Goal: Information Seeking & Learning: Learn about a topic

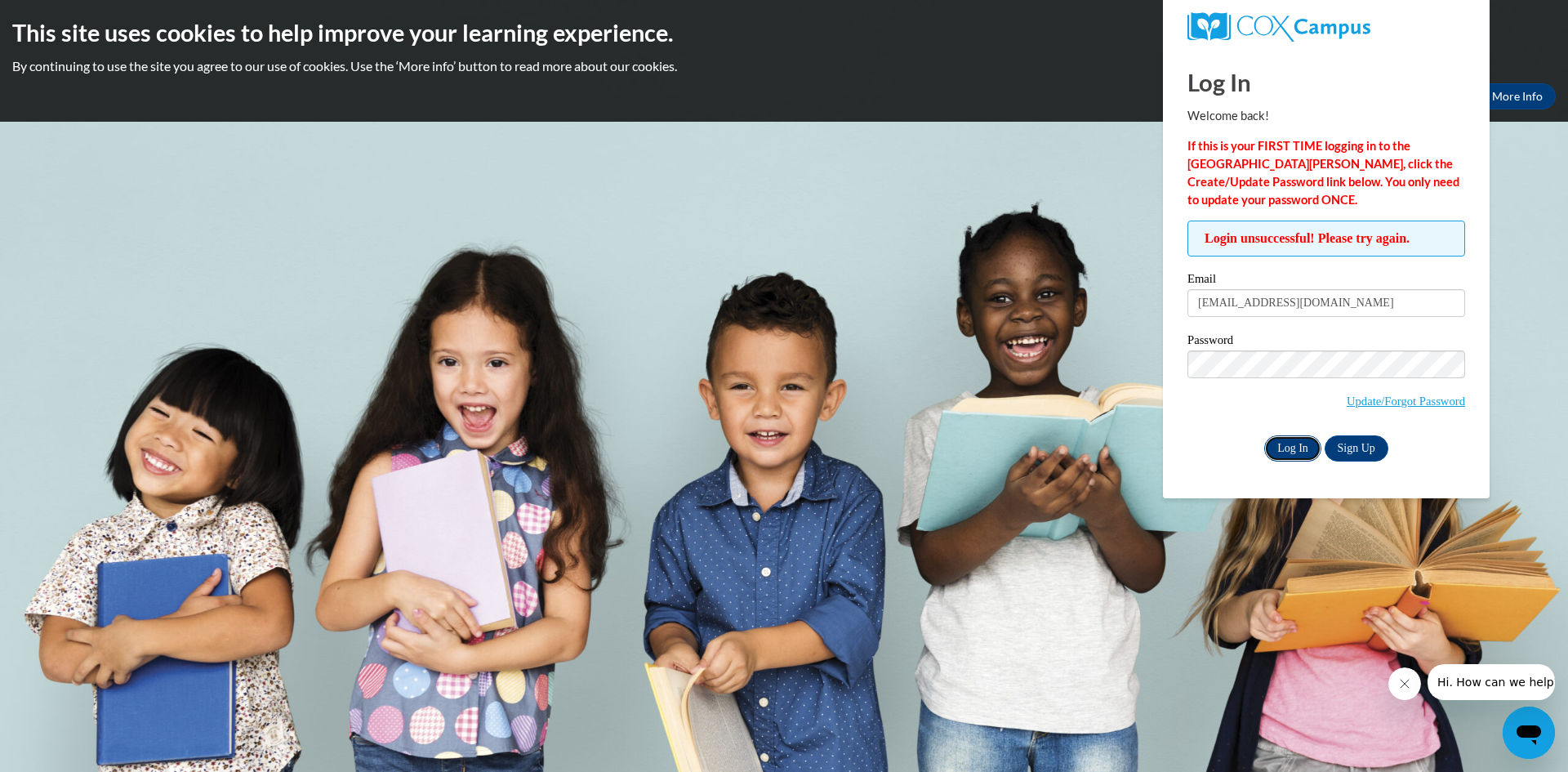
click at [1293, 451] on input "Log In" at bounding box center [1292, 449] width 57 height 26
click at [1093, 256] on body "This site uses cookies to help improve your learning experience. By continuing …" at bounding box center [784, 386] width 1568 height 772
click at [1293, 448] on input "Log In" at bounding box center [1292, 449] width 57 height 26
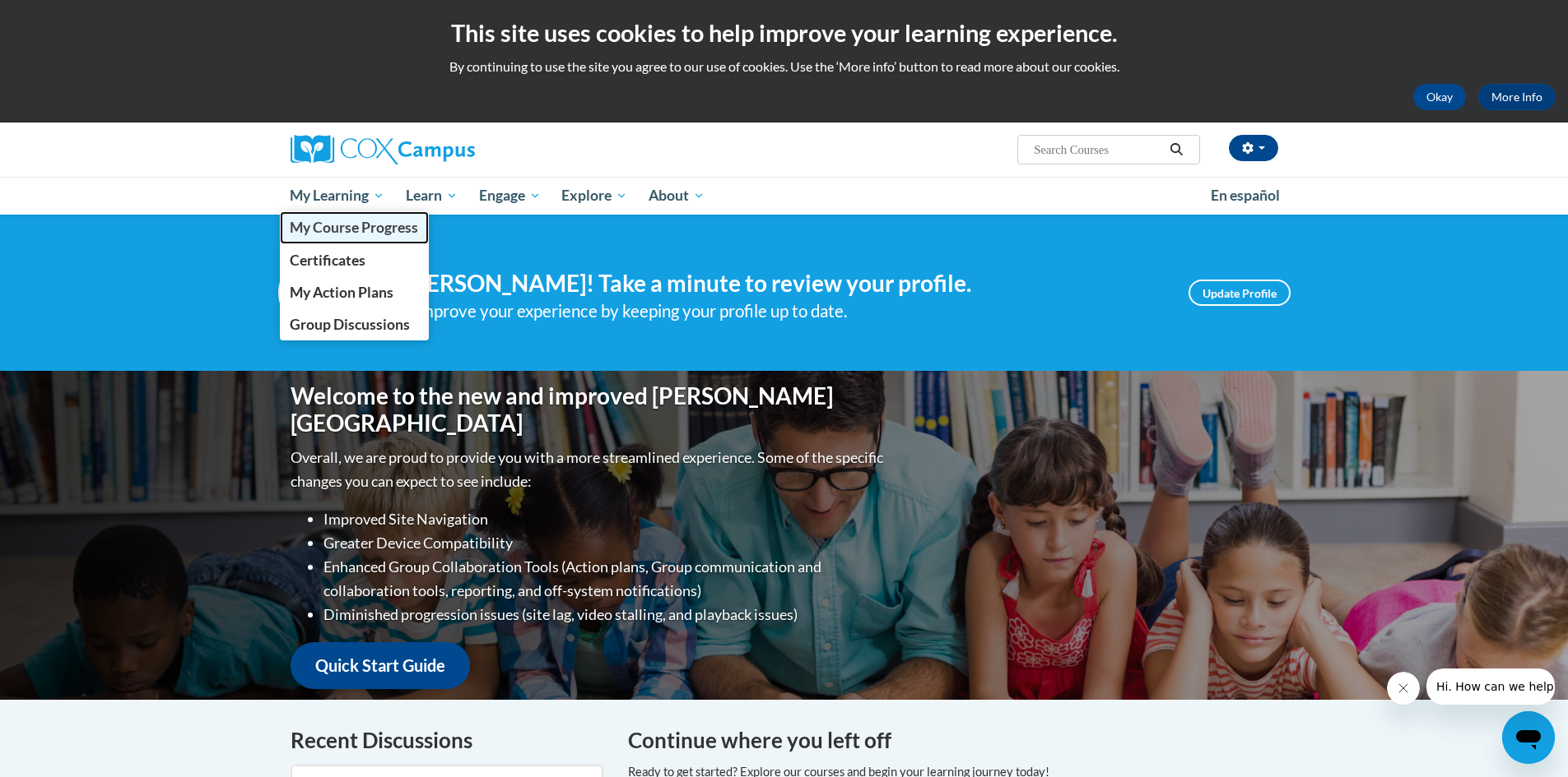
click at [377, 225] on span "My Course Progress" at bounding box center [354, 227] width 128 height 17
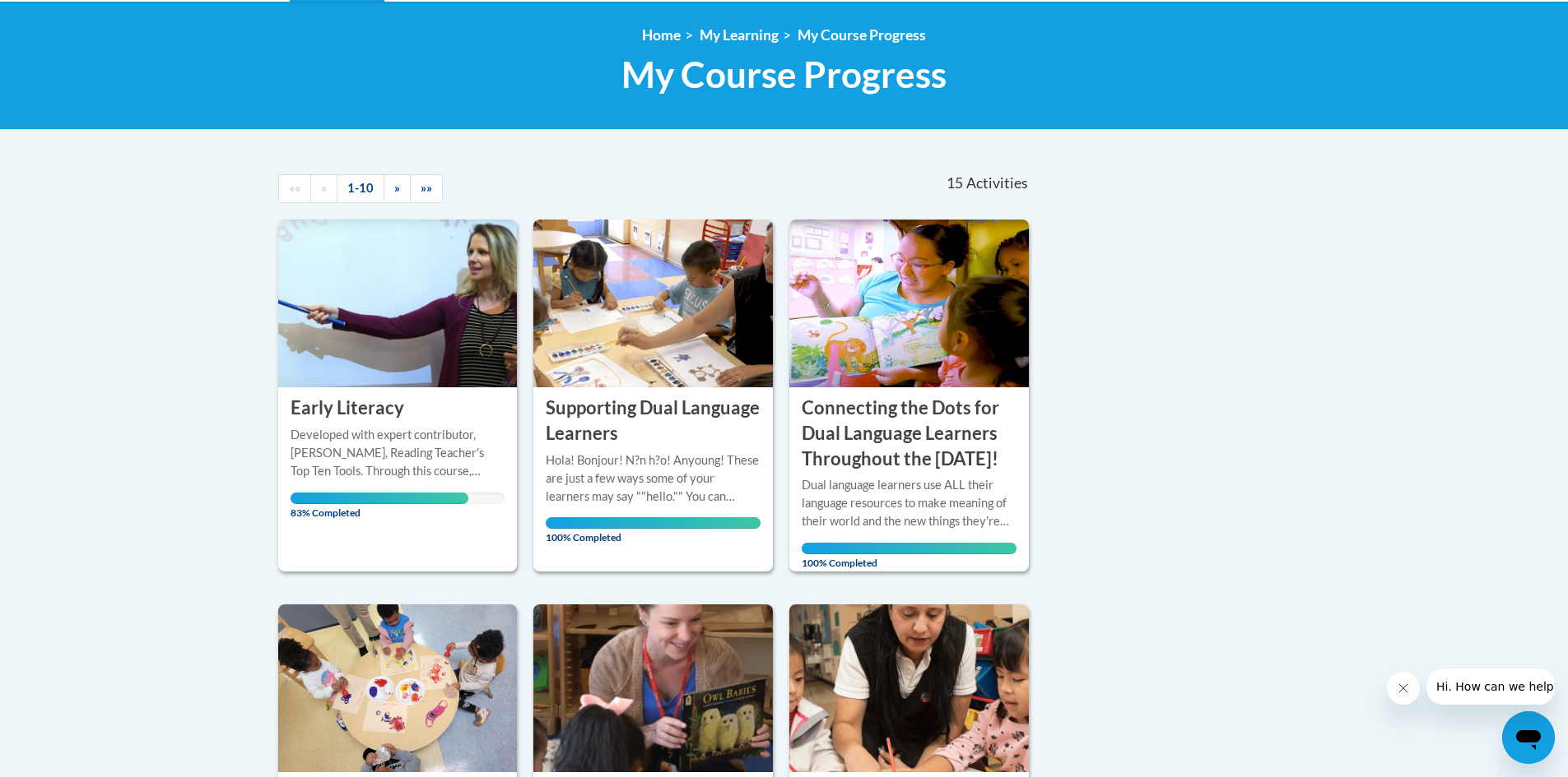
scroll to position [464, 0]
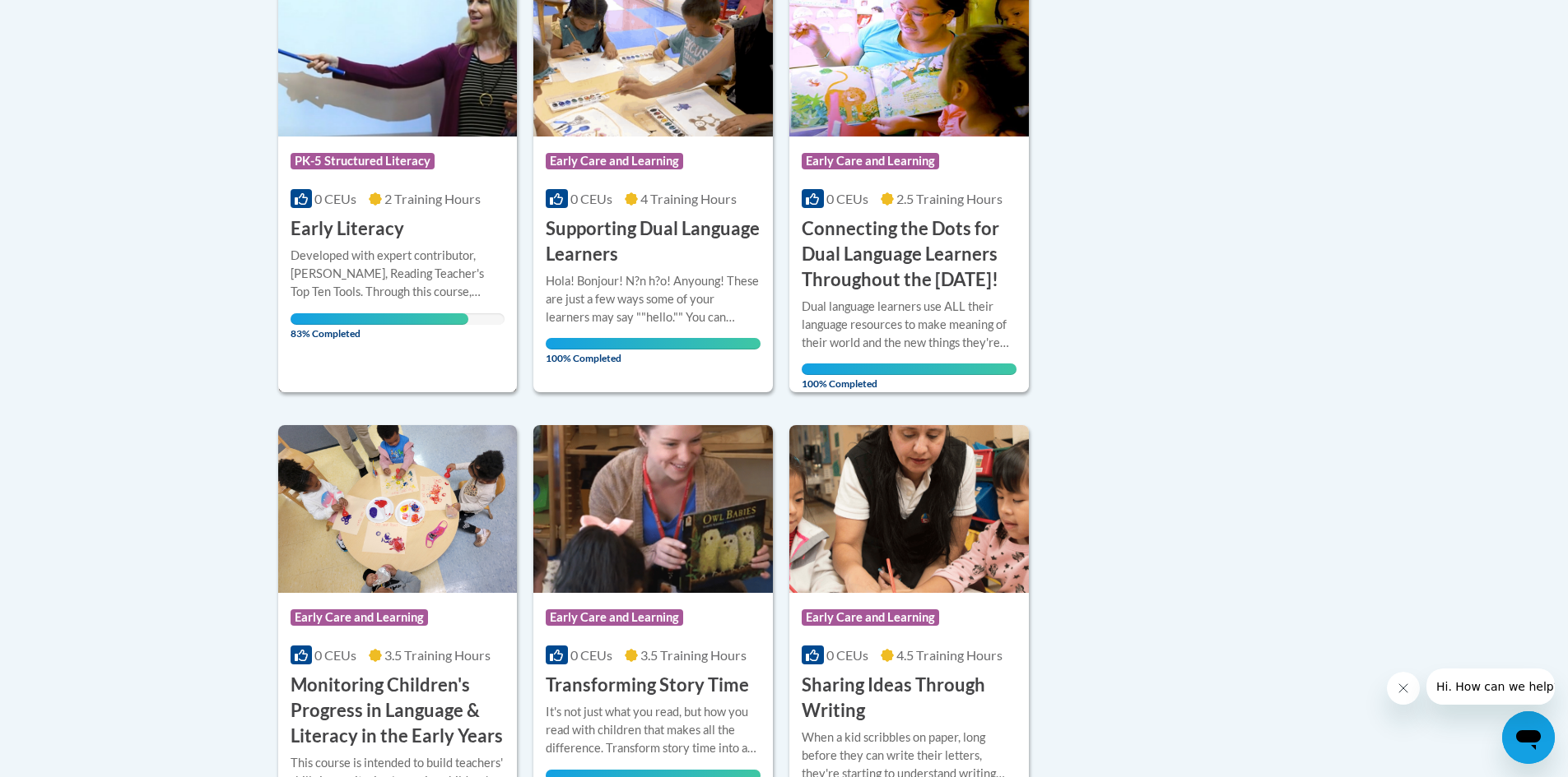
click at [428, 295] on div "Developed with expert contributor, [PERSON_NAME], Reading Teacher's Top Ten Too…" at bounding box center [398, 274] width 215 height 55
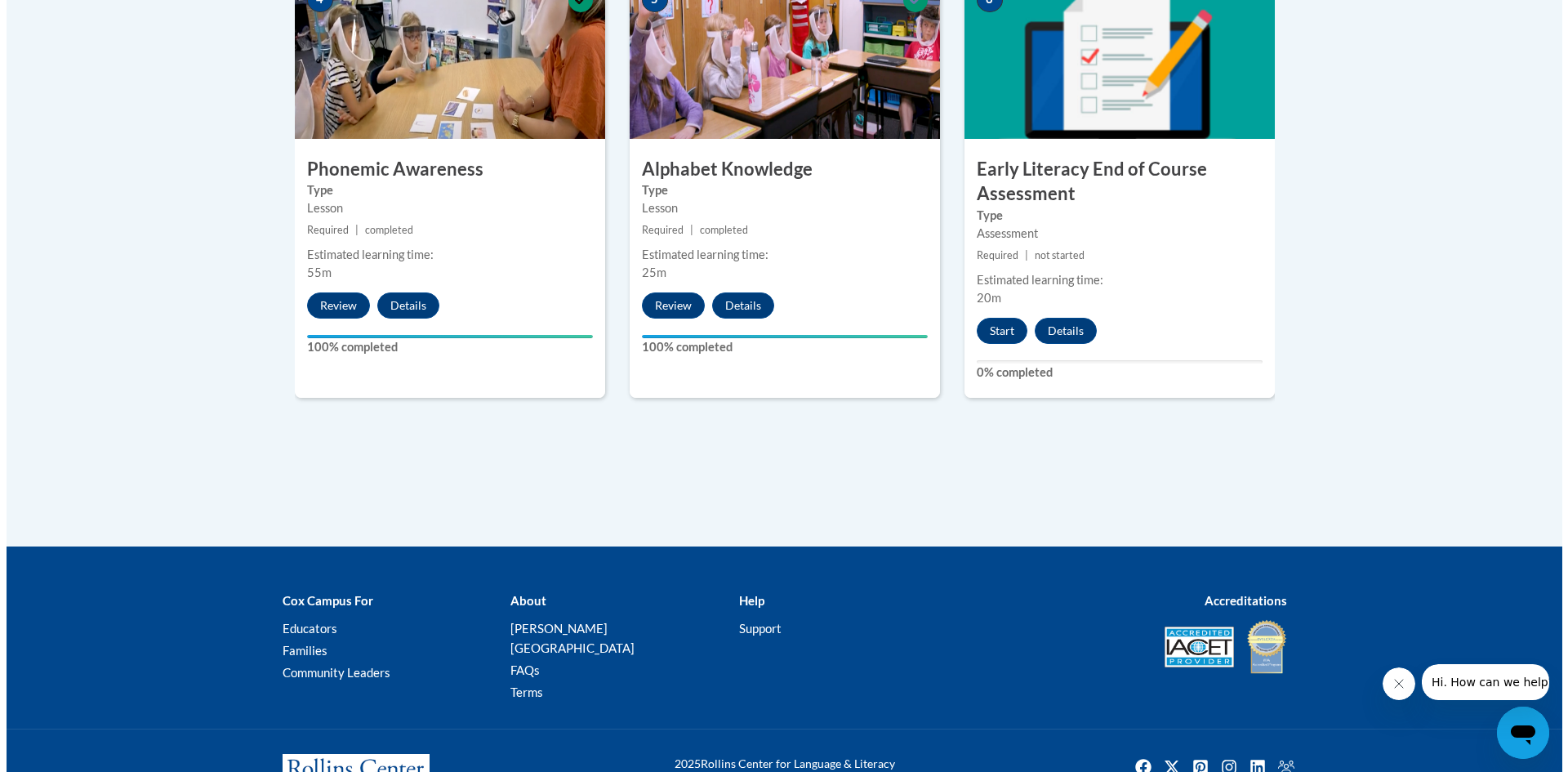
scroll to position [1062, 0]
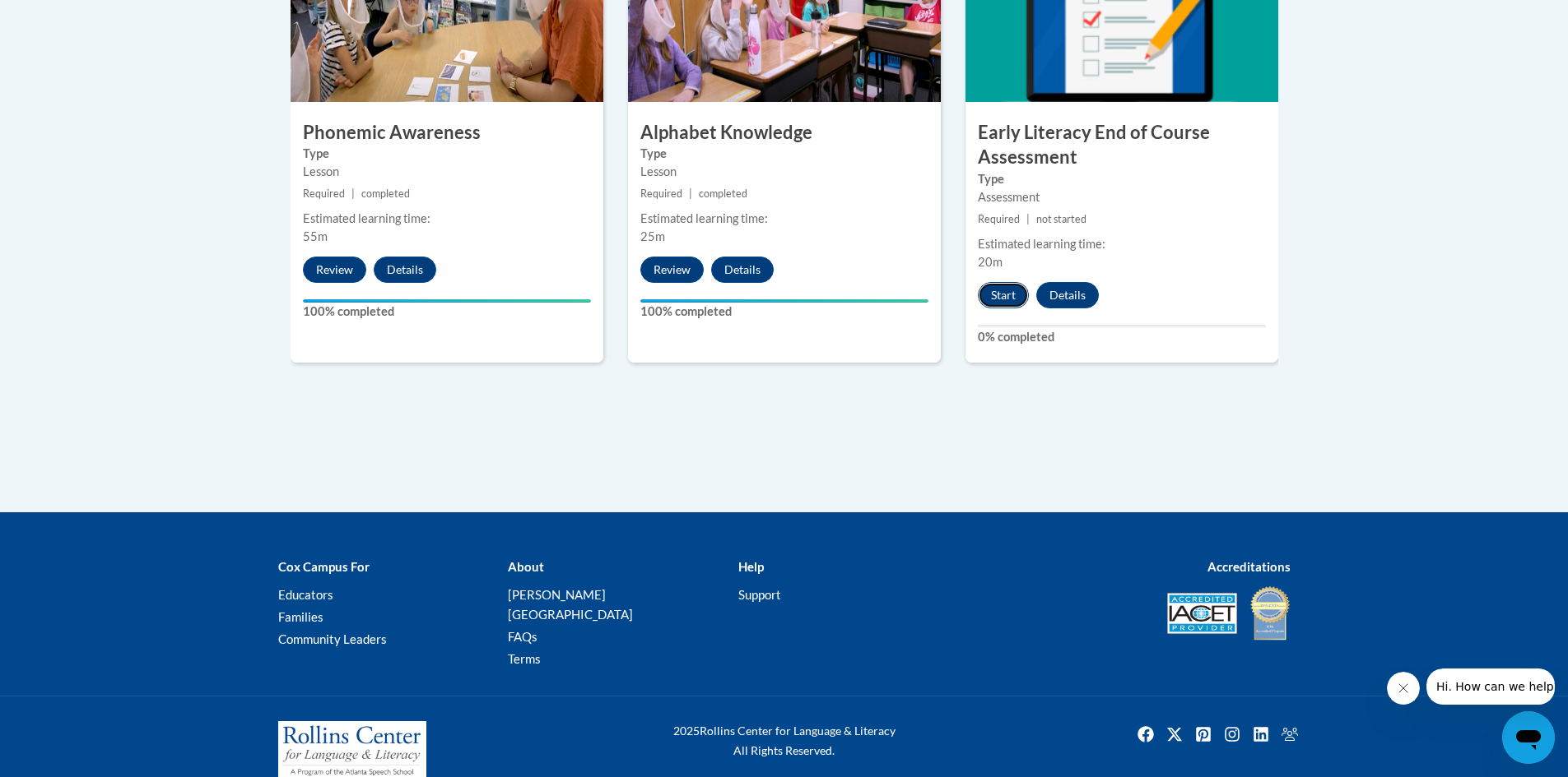
click at [989, 288] on button "Start" at bounding box center [1003, 295] width 51 height 26
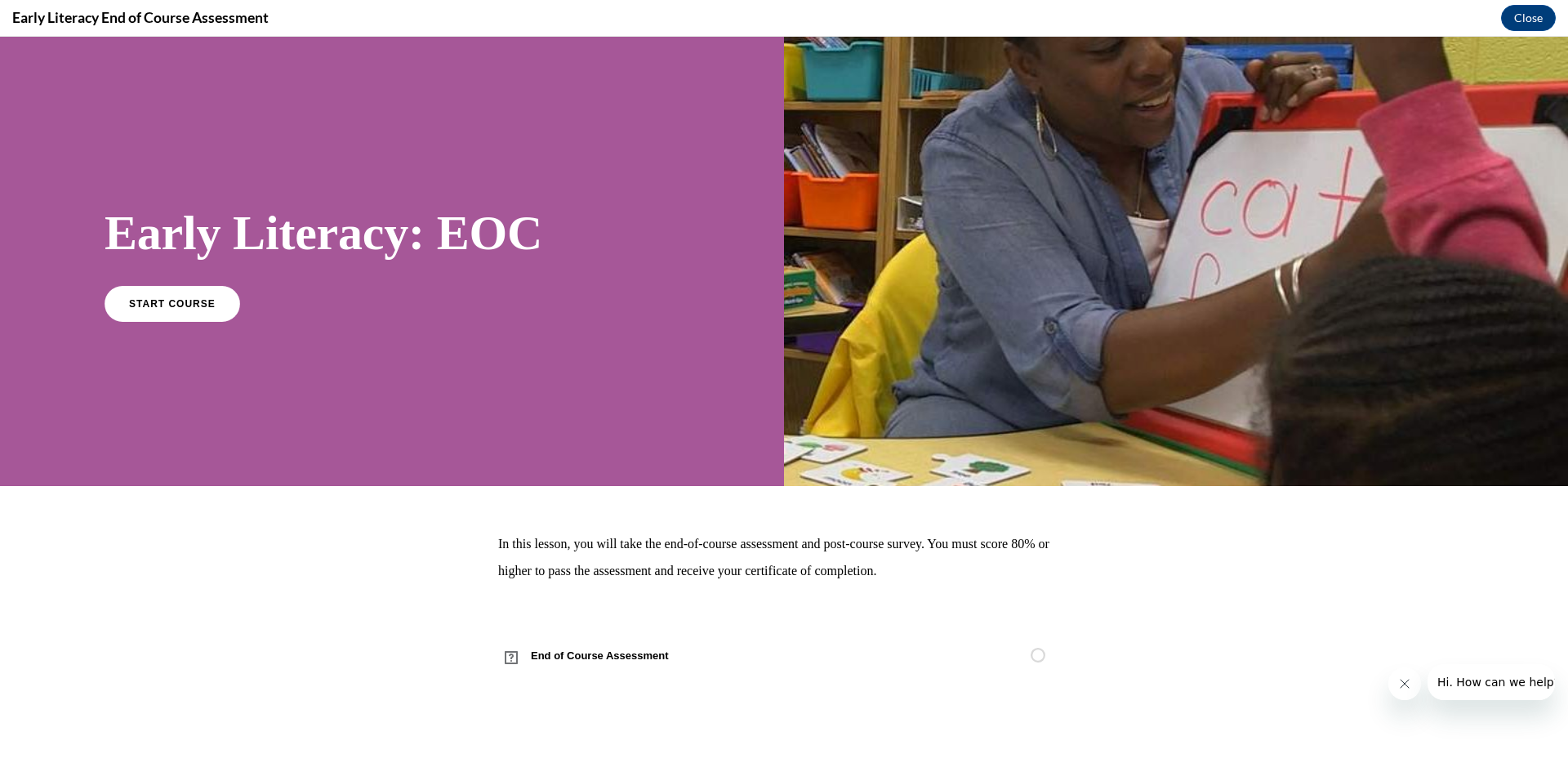
scroll to position [0, 0]
click at [203, 302] on span "START COURSE" at bounding box center [171, 303] width 90 height 12
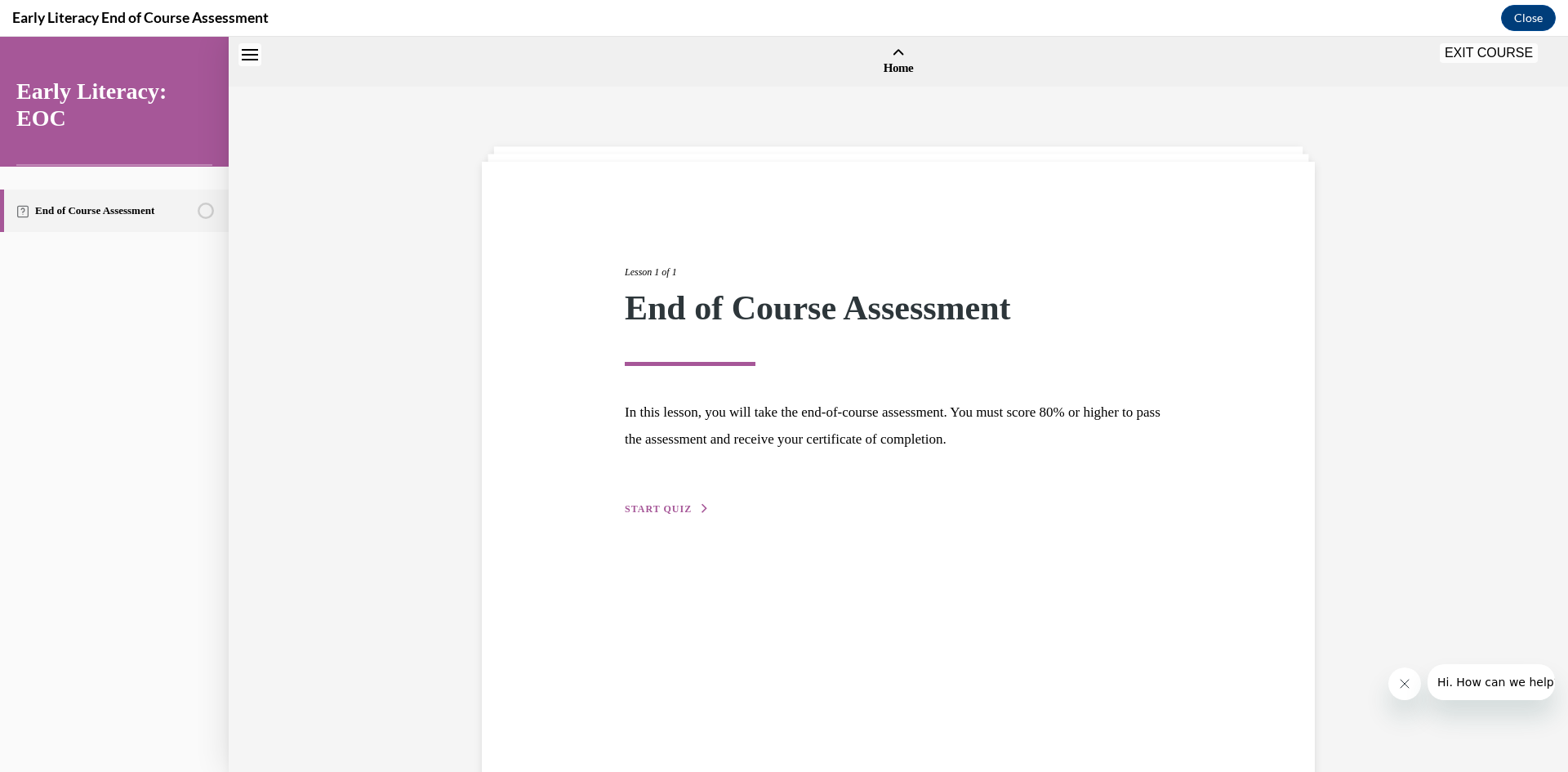
scroll to position [51, 0]
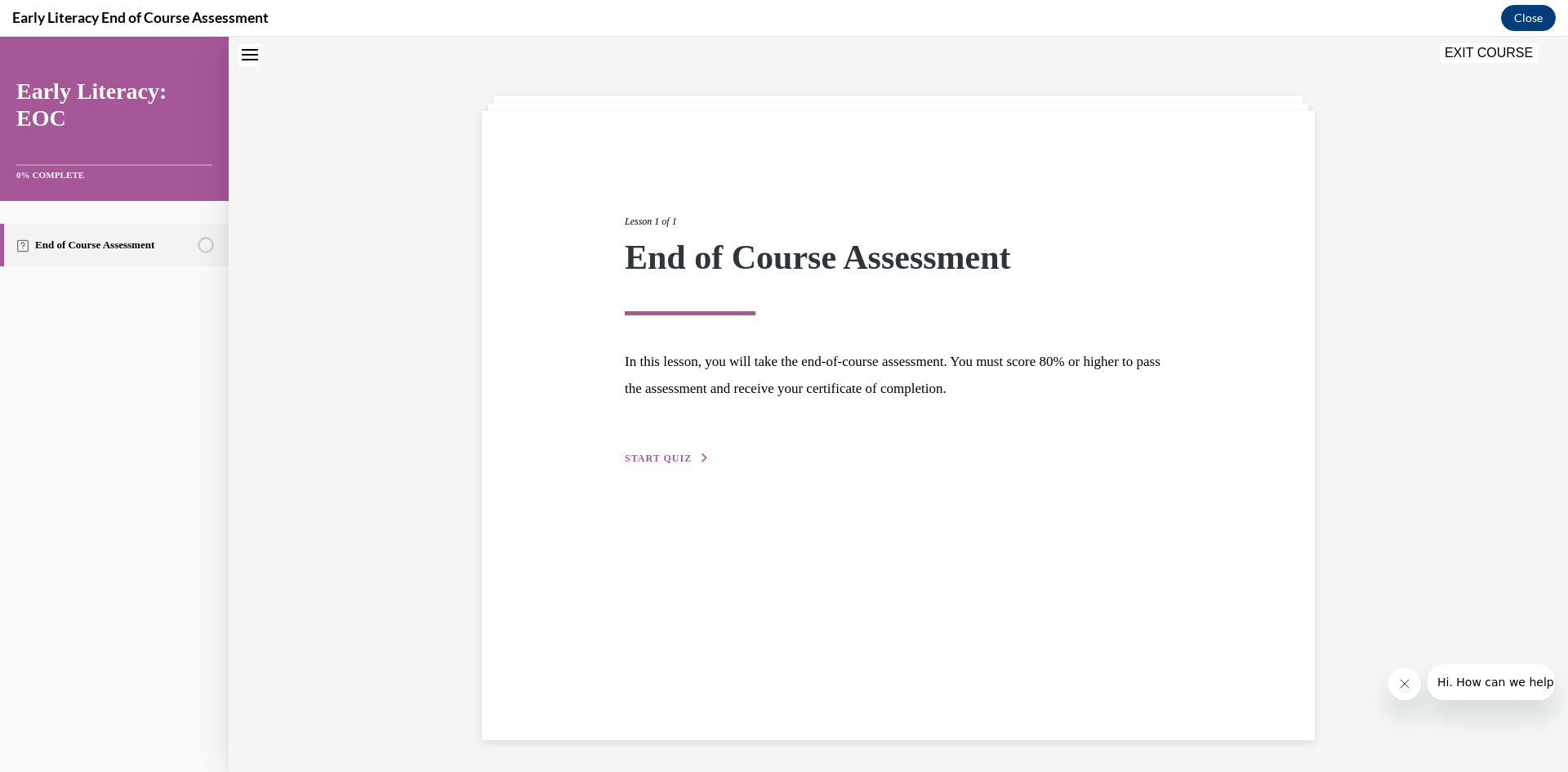
click at [663, 456] on span "START QUIZ" at bounding box center [659, 458] width 67 height 11
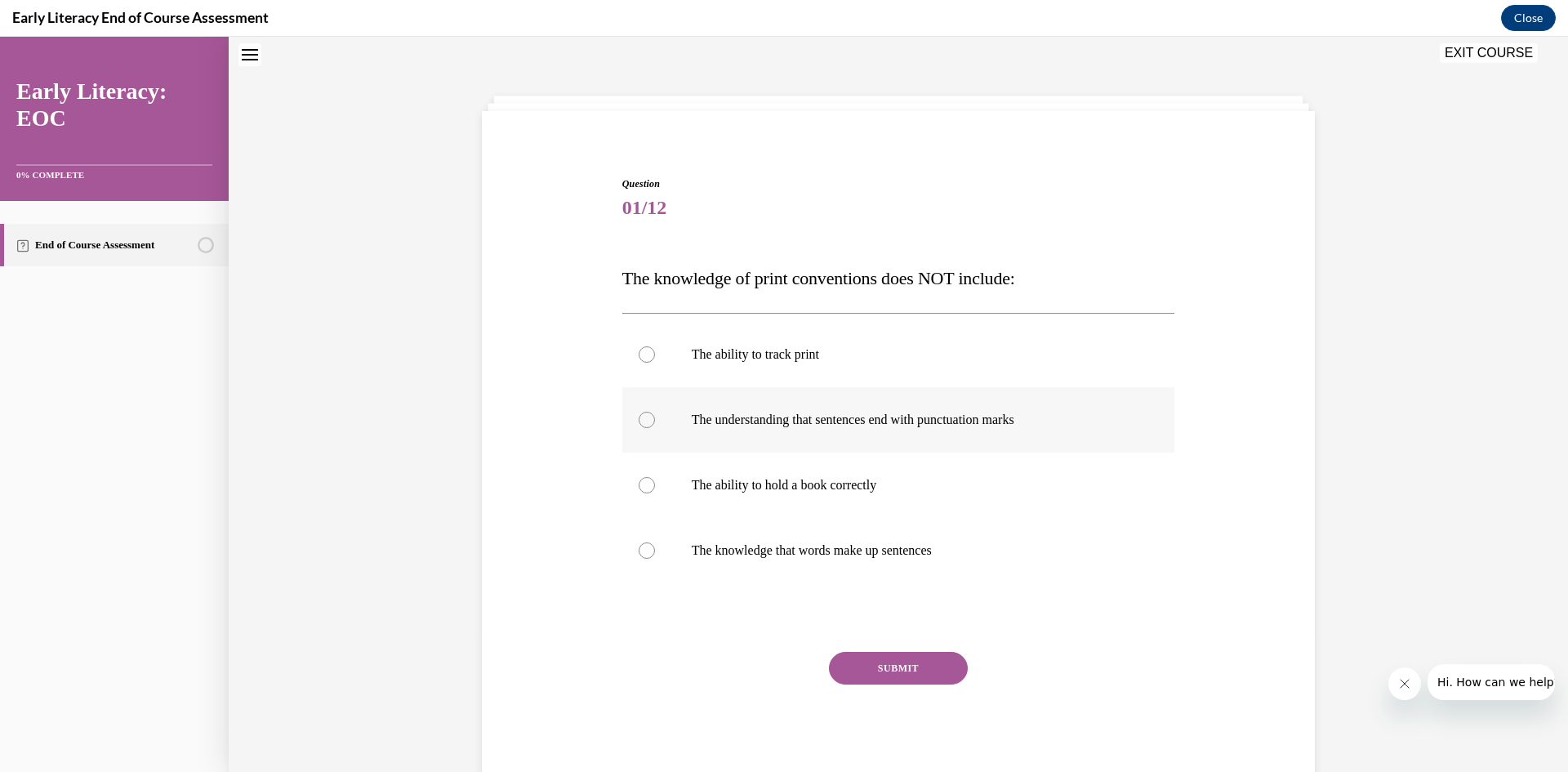
click at [641, 427] on div at bounding box center [647, 420] width 16 height 16
click at [883, 676] on button "SUBMIT" at bounding box center [898, 669] width 139 height 33
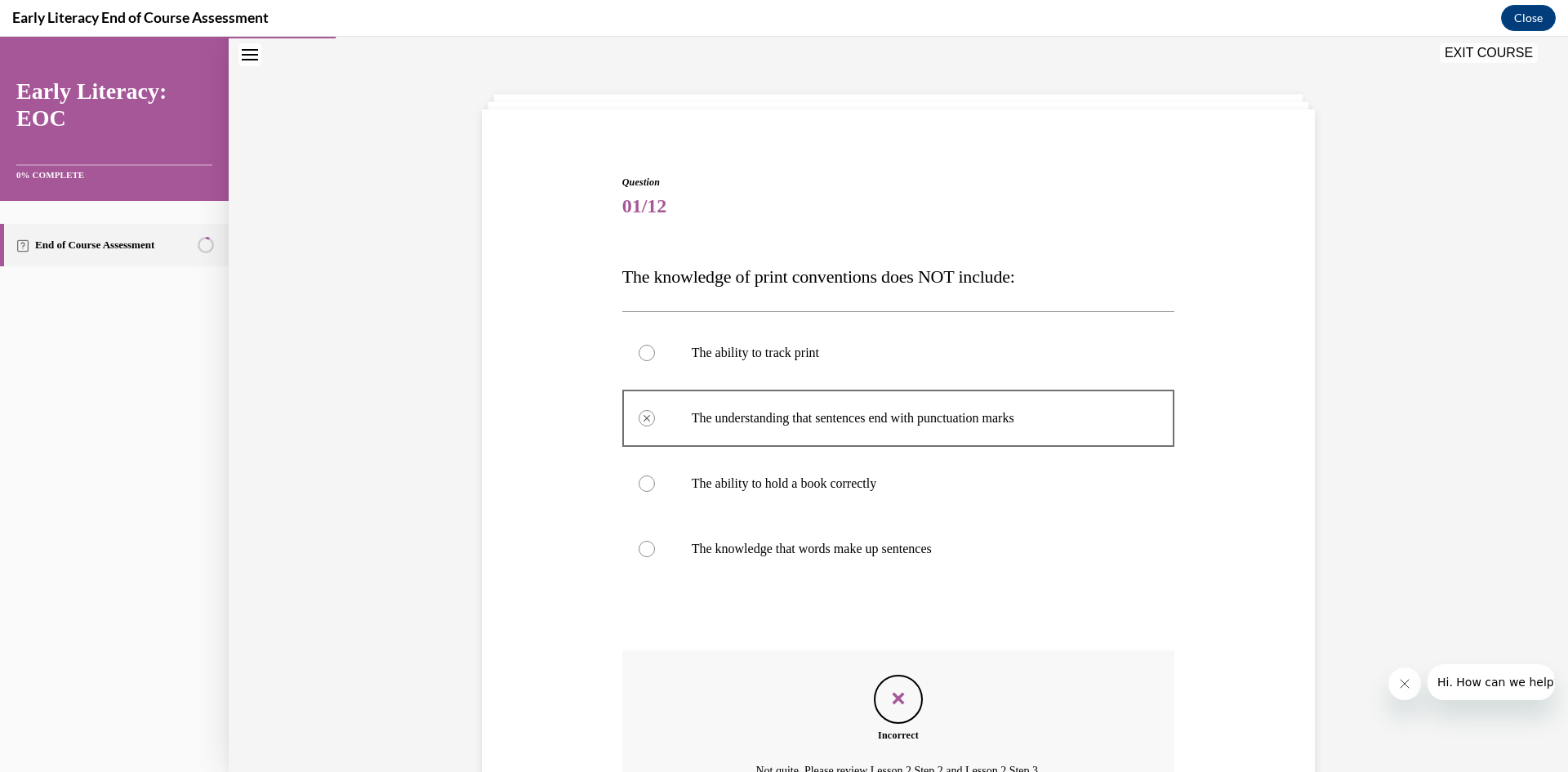
scroll to position [230, 0]
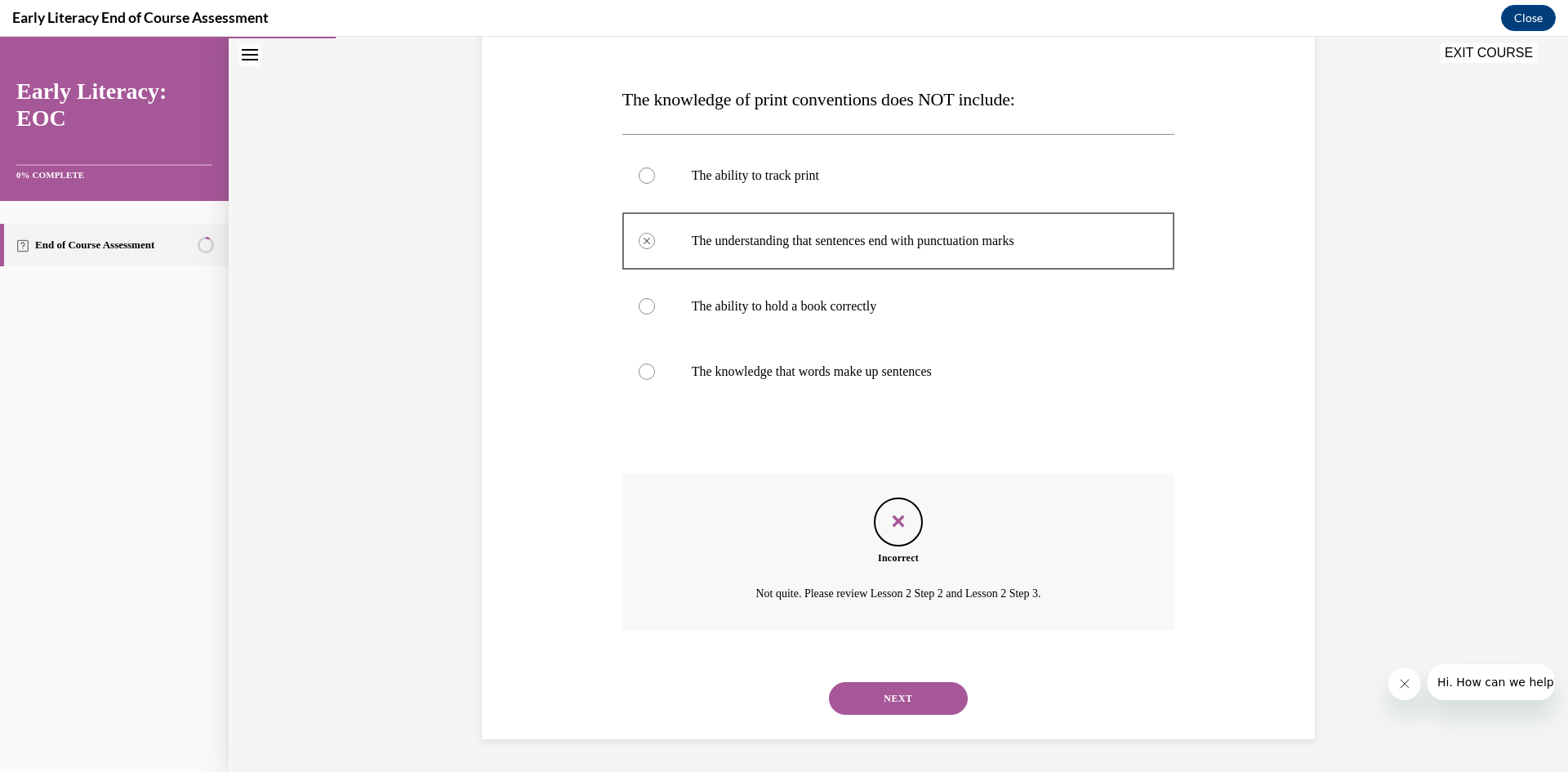
click at [653, 373] on div at bounding box center [899, 372] width 553 height 65
click at [639, 376] on div at bounding box center [647, 371] width 16 height 16
click at [881, 696] on button "NEXT" at bounding box center [898, 699] width 139 height 33
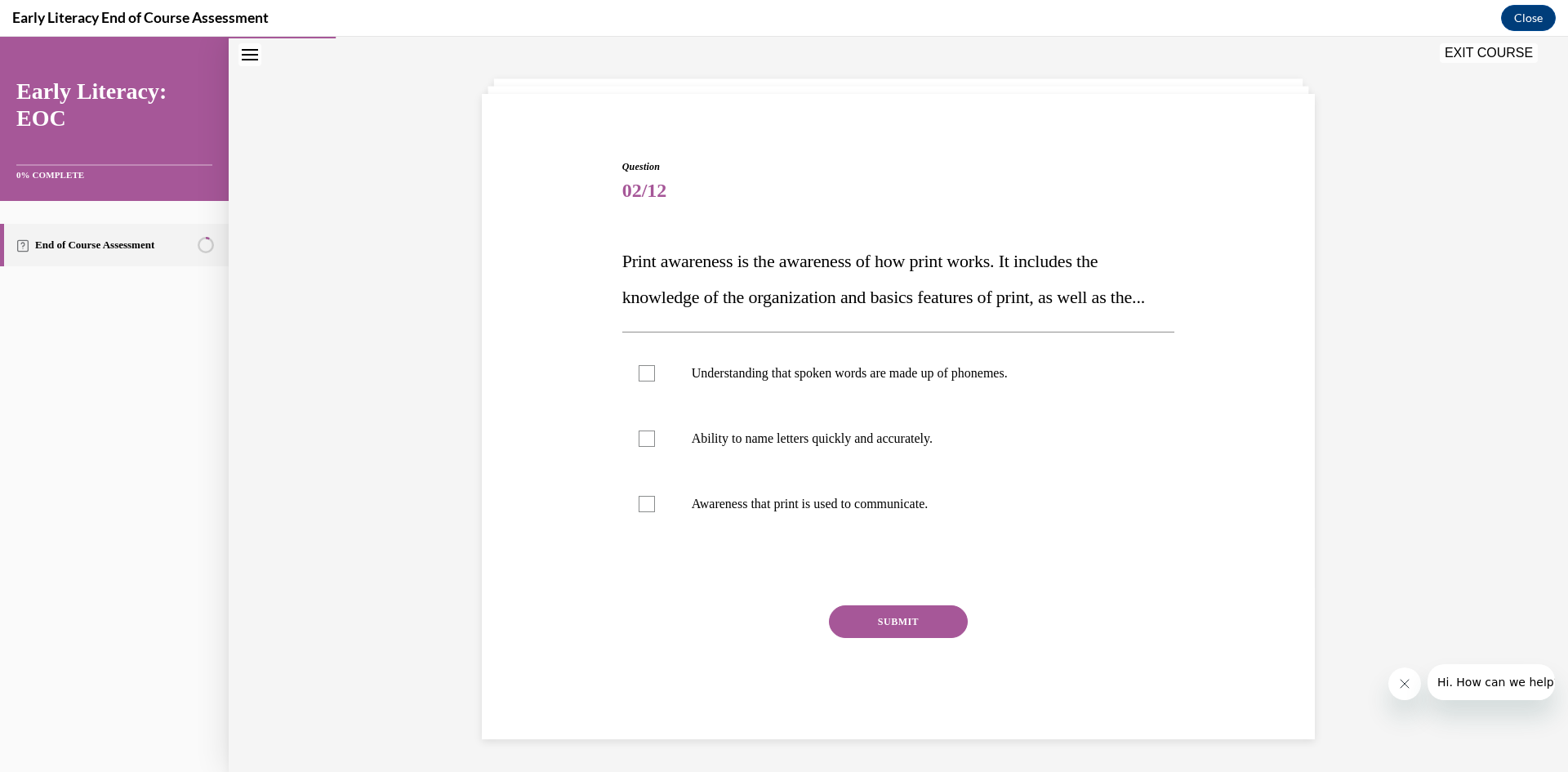
scroll to position [103, 0]
click at [639, 507] on div at bounding box center [647, 504] width 16 height 16
click at [865, 613] on button "SUBMIT" at bounding box center [898, 622] width 139 height 33
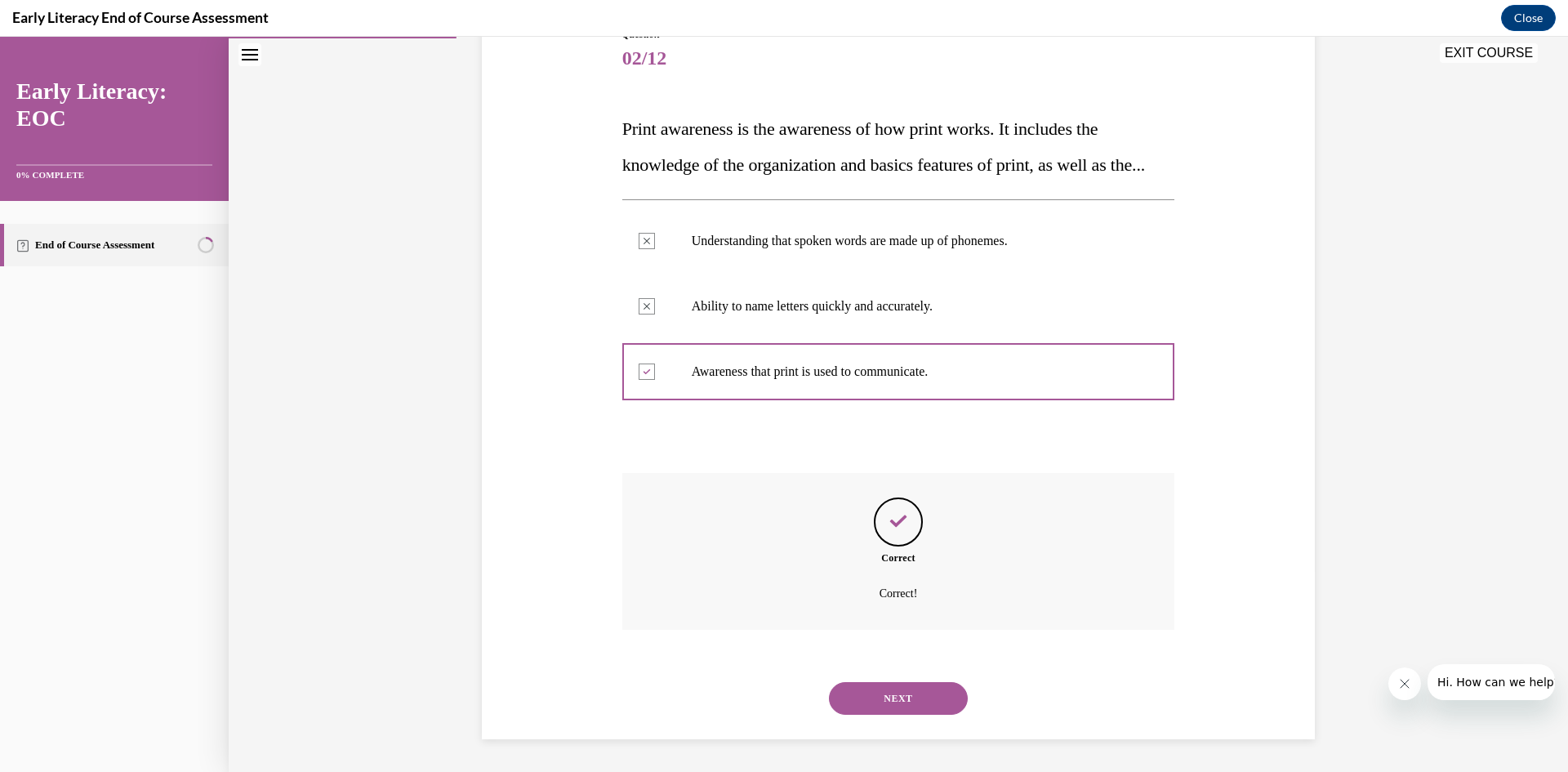
scroll to position [236, 0]
click at [872, 691] on button "NEXT" at bounding box center [898, 699] width 139 height 33
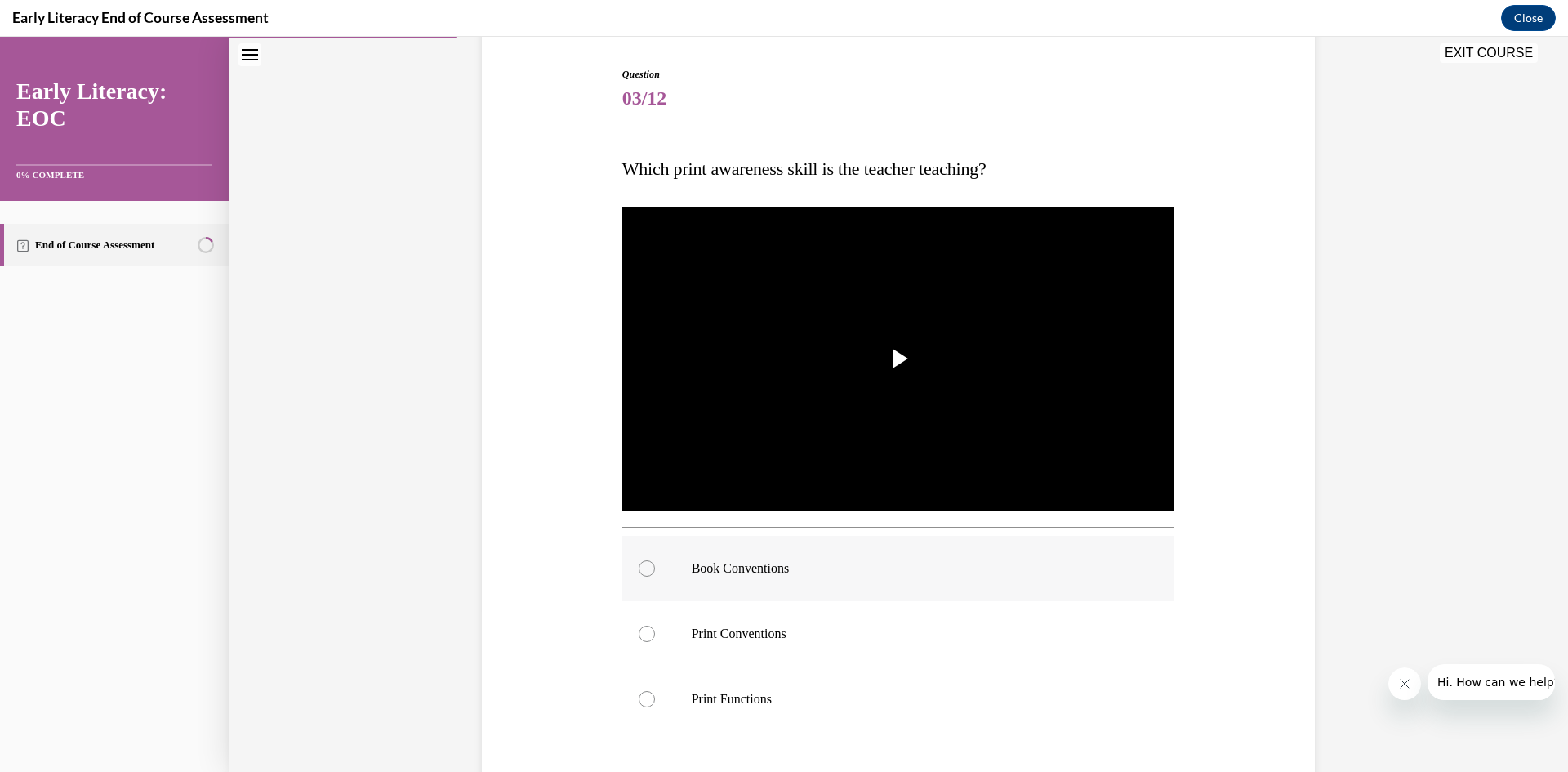
scroll to position [164, 0]
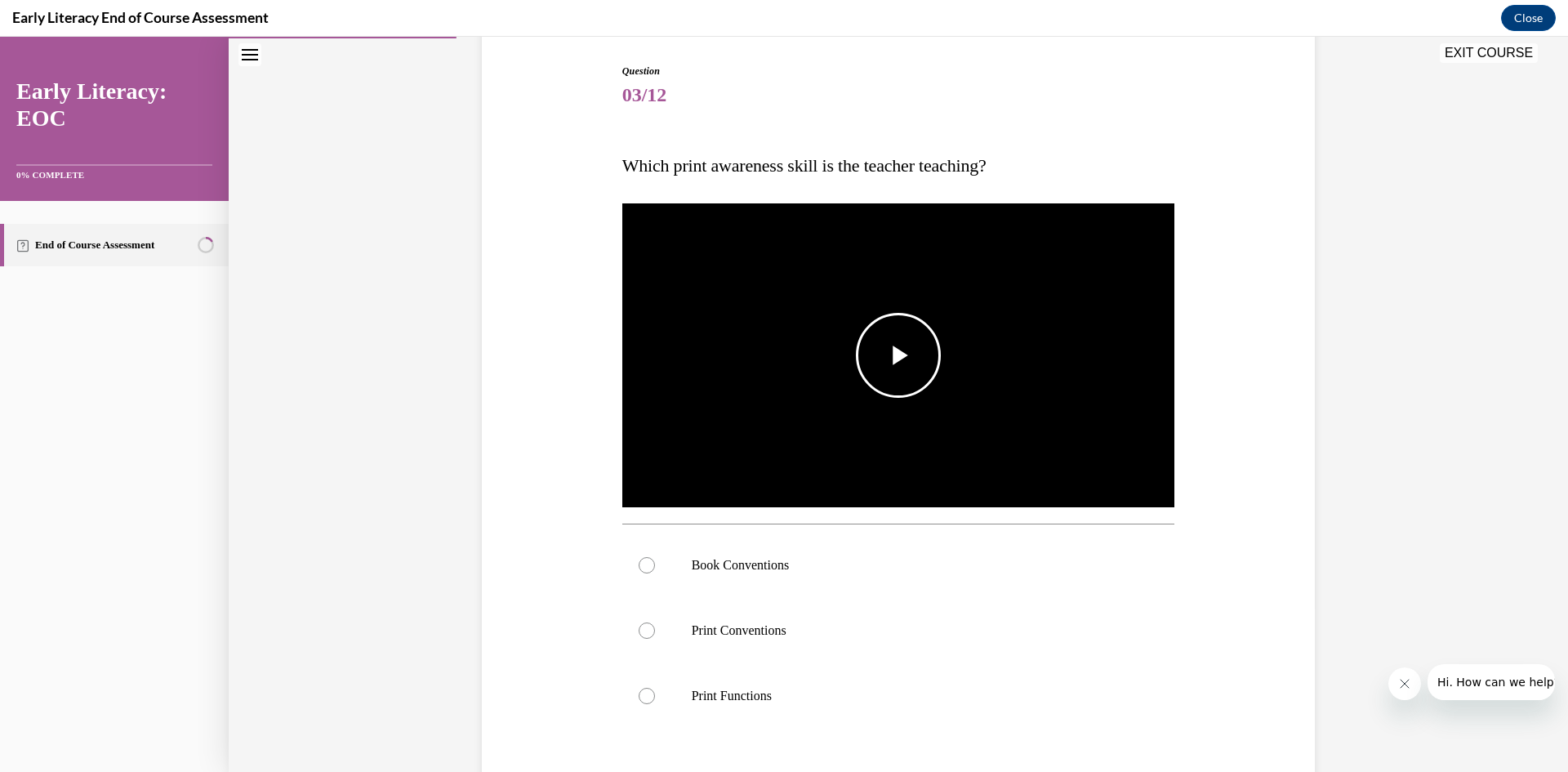
click at [898, 356] on span "Video player" at bounding box center [898, 356] width 0 height 0
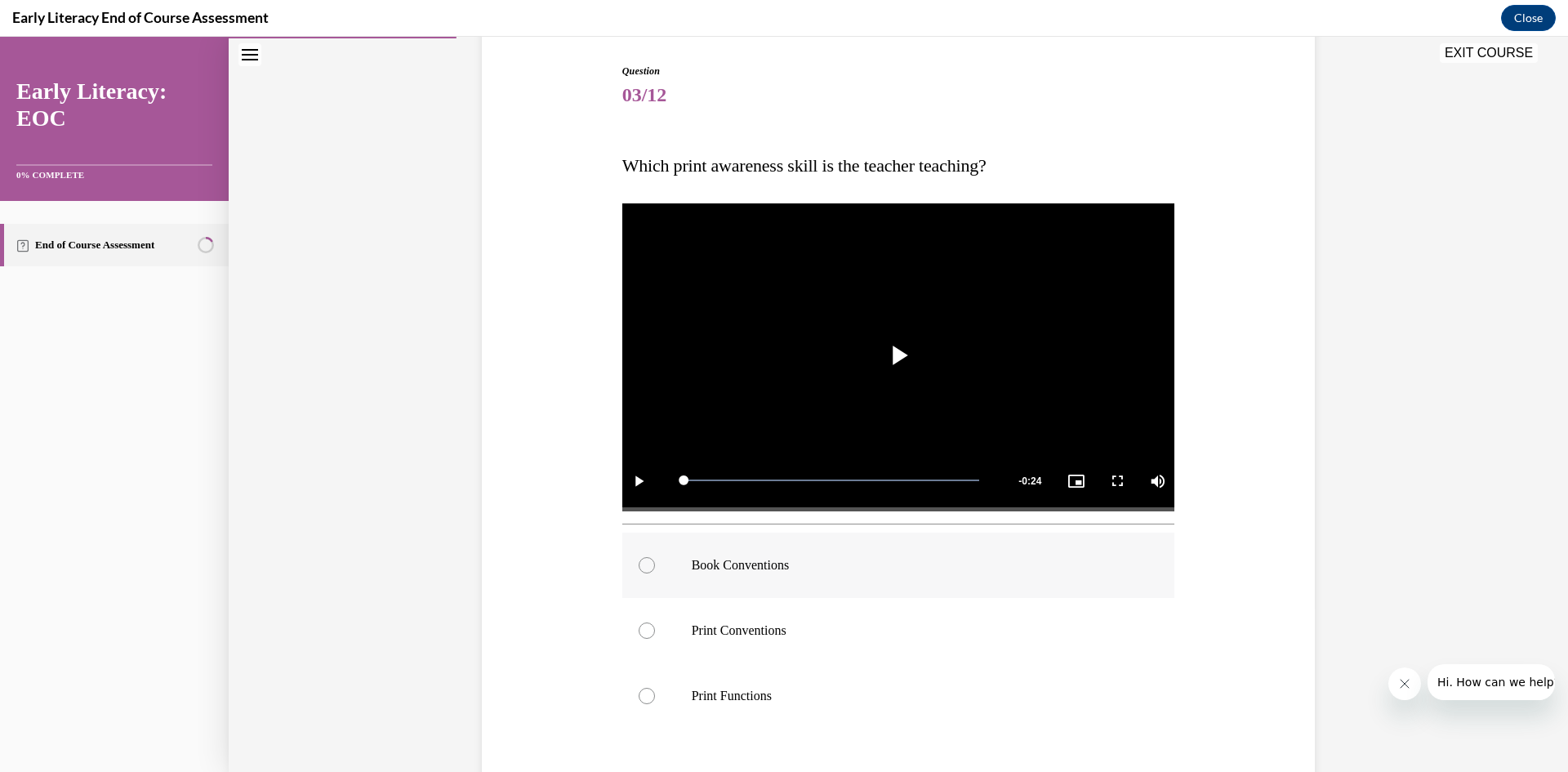
click at [639, 566] on div at bounding box center [647, 565] width 16 height 16
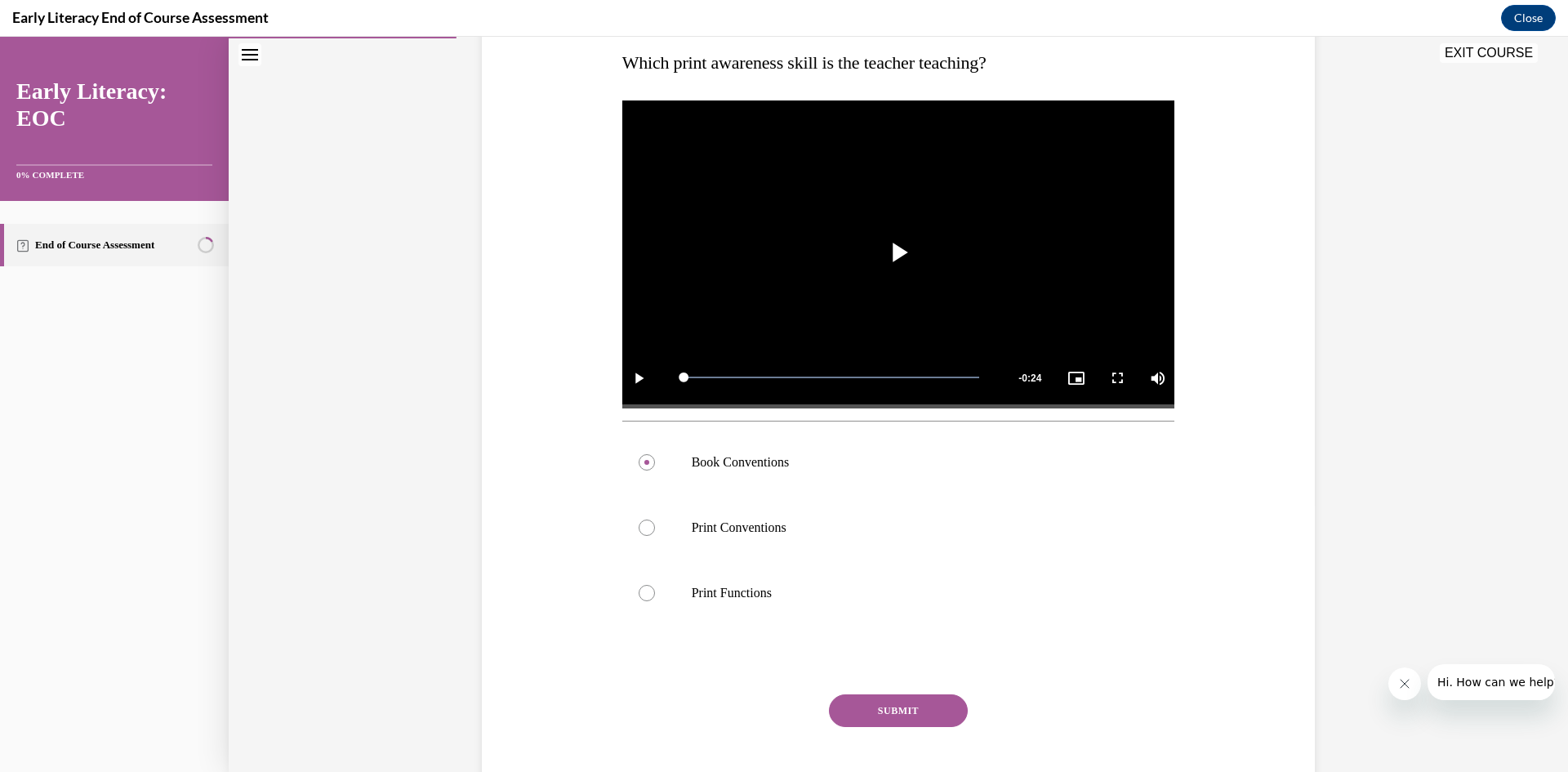
scroll to position [327, 0]
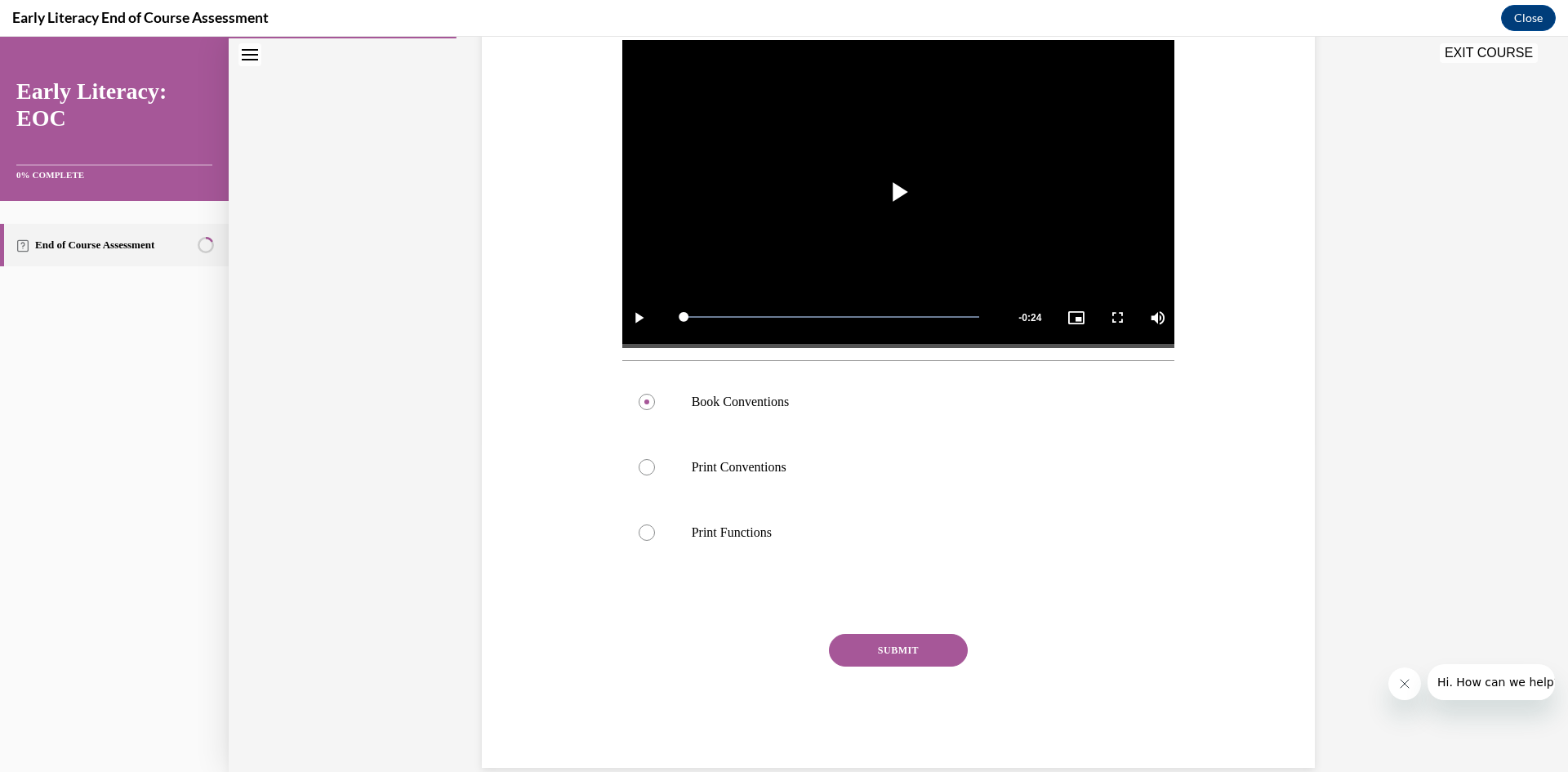
click at [887, 653] on button "SUBMIT" at bounding box center [898, 651] width 139 height 33
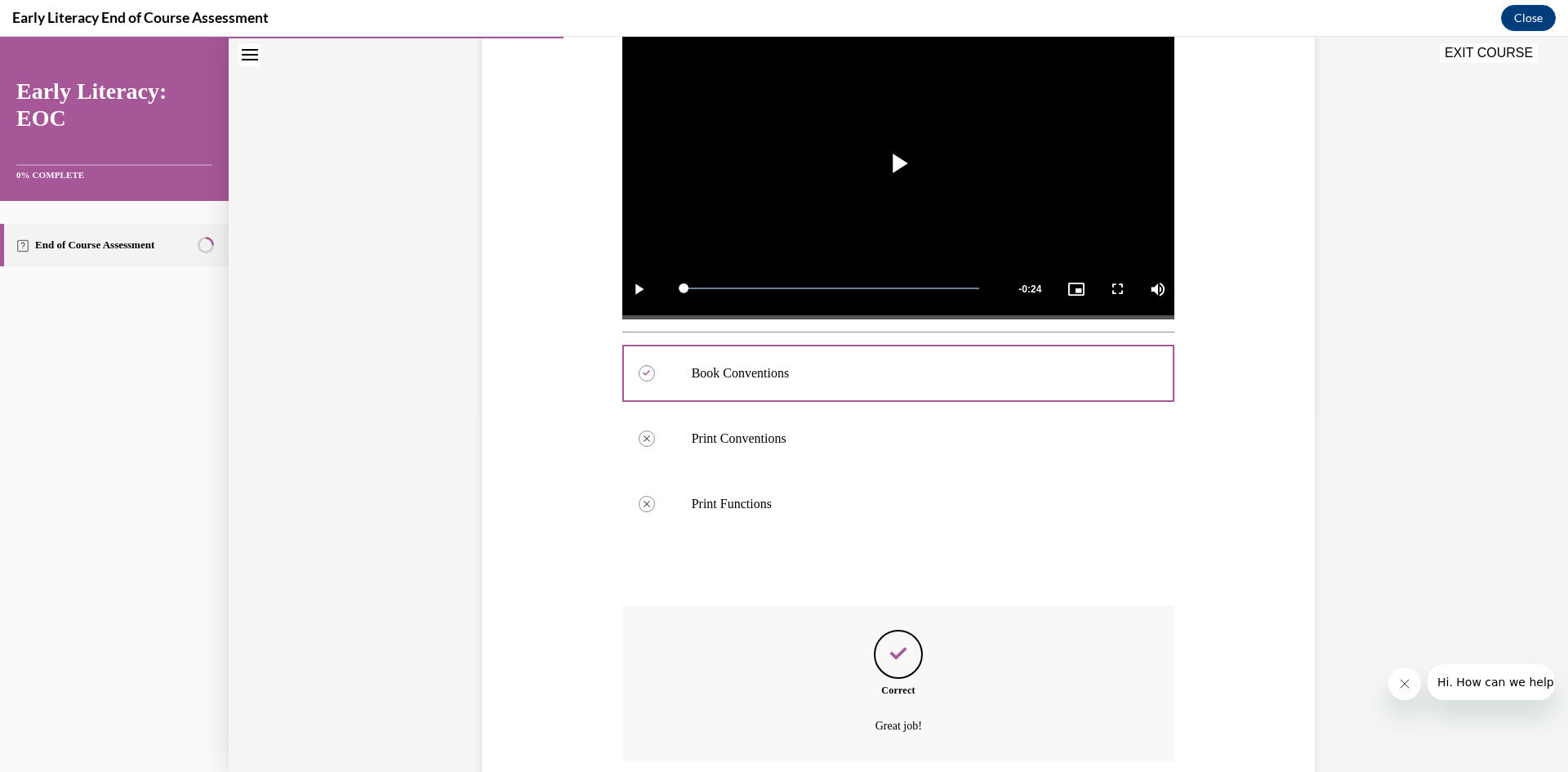
scroll to position [487, 0]
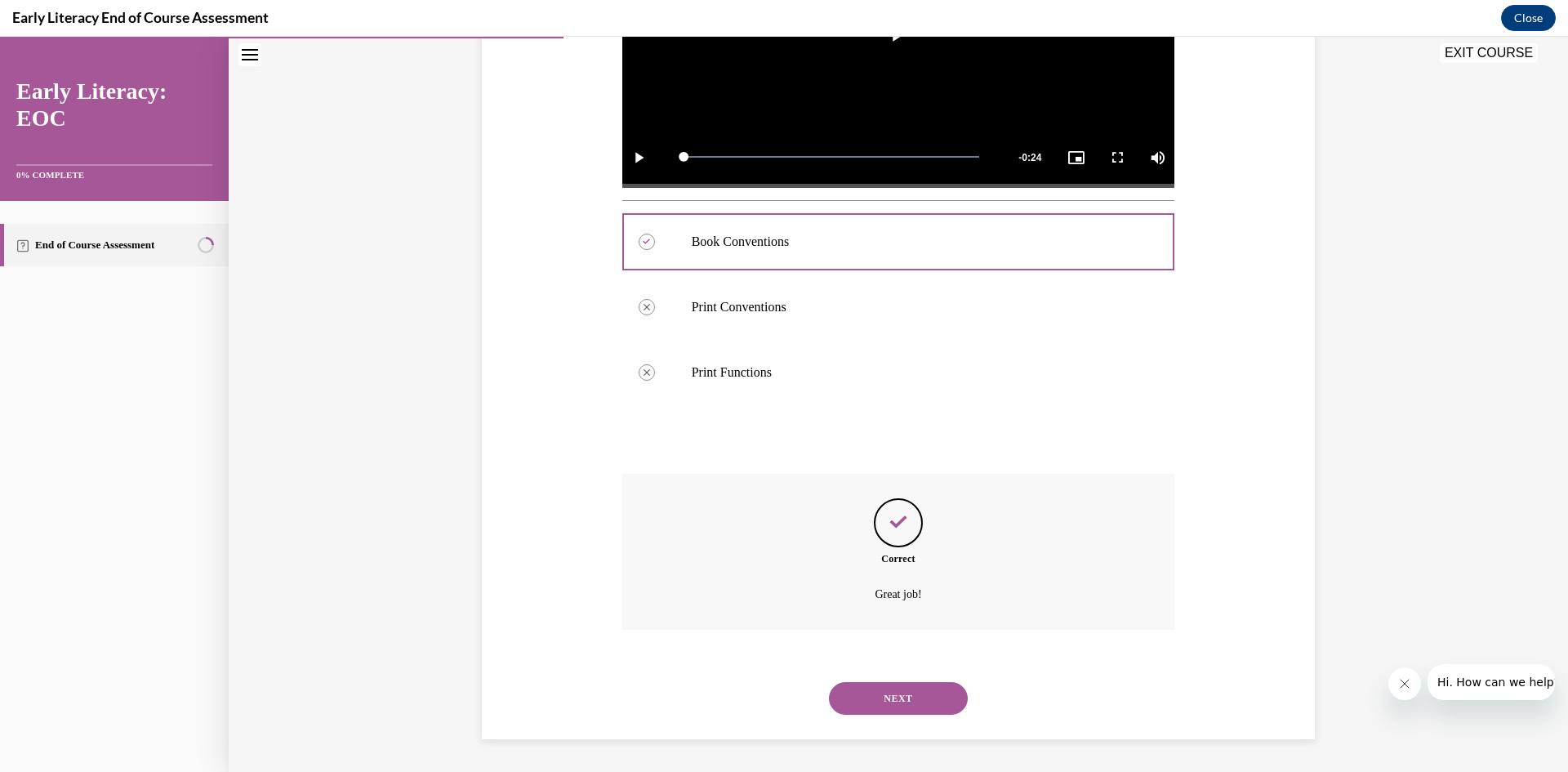
click at [870, 697] on button "NEXT" at bounding box center [898, 699] width 139 height 33
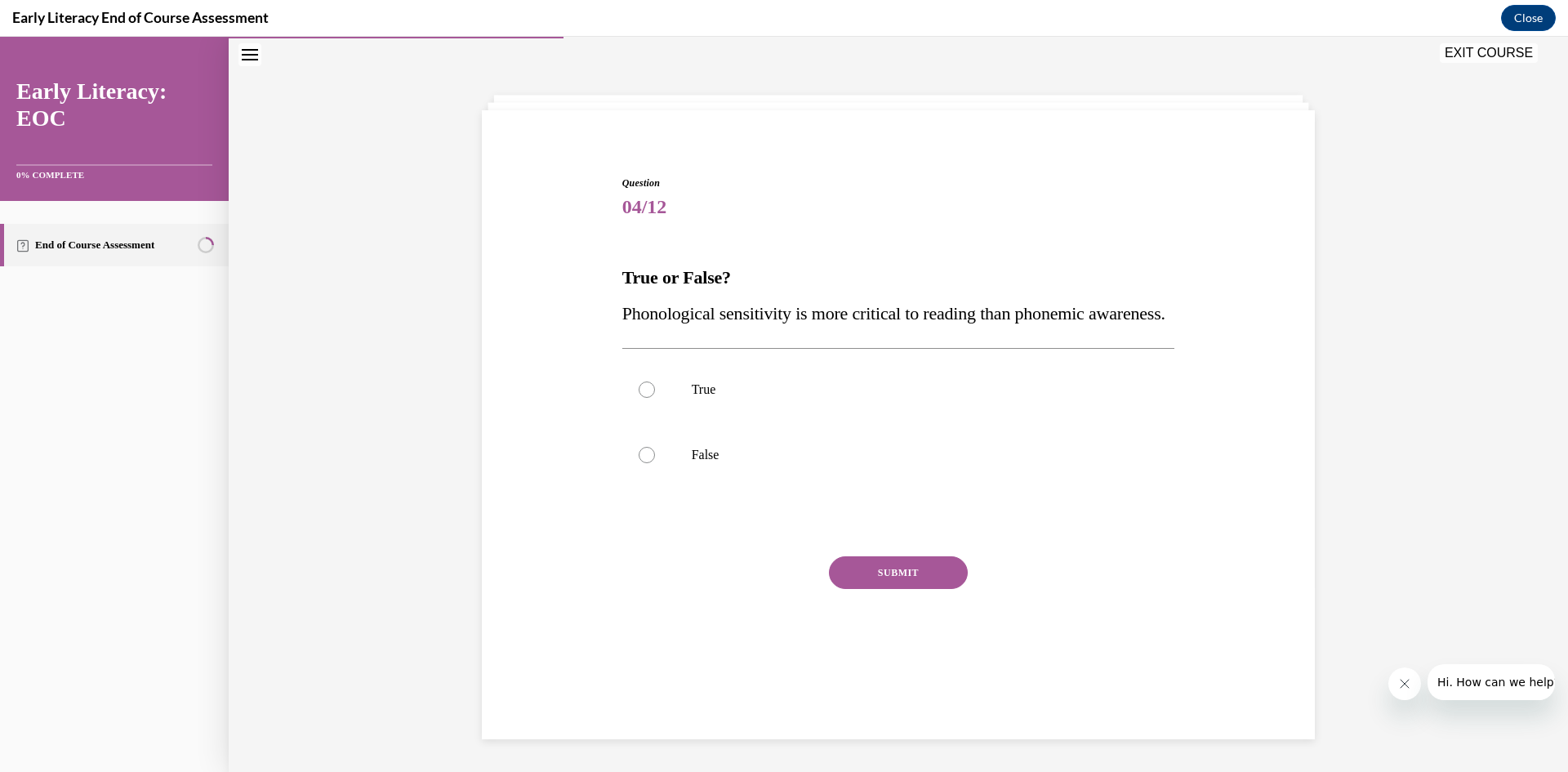
scroll to position [52, 0]
click at [641, 422] on div at bounding box center [899, 389] width 553 height 65
click at [644, 392] on icon at bounding box center [647, 390] width 5 height 5
click at [865, 589] on button "SUBMIT" at bounding box center [898, 573] width 139 height 33
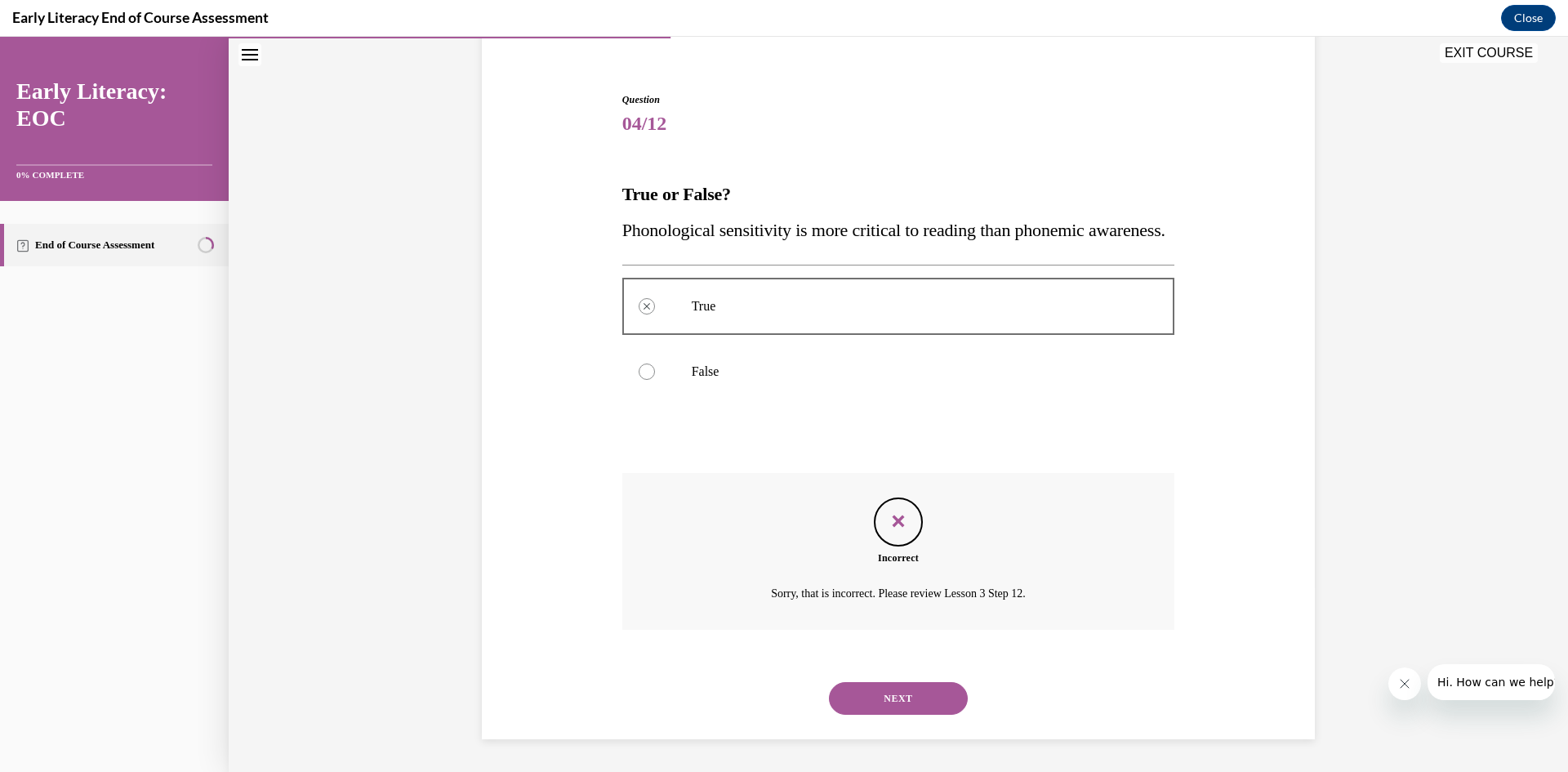
scroll to position [171, 0]
click at [861, 688] on button "NEXT" at bounding box center [898, 699] width 139 height 33
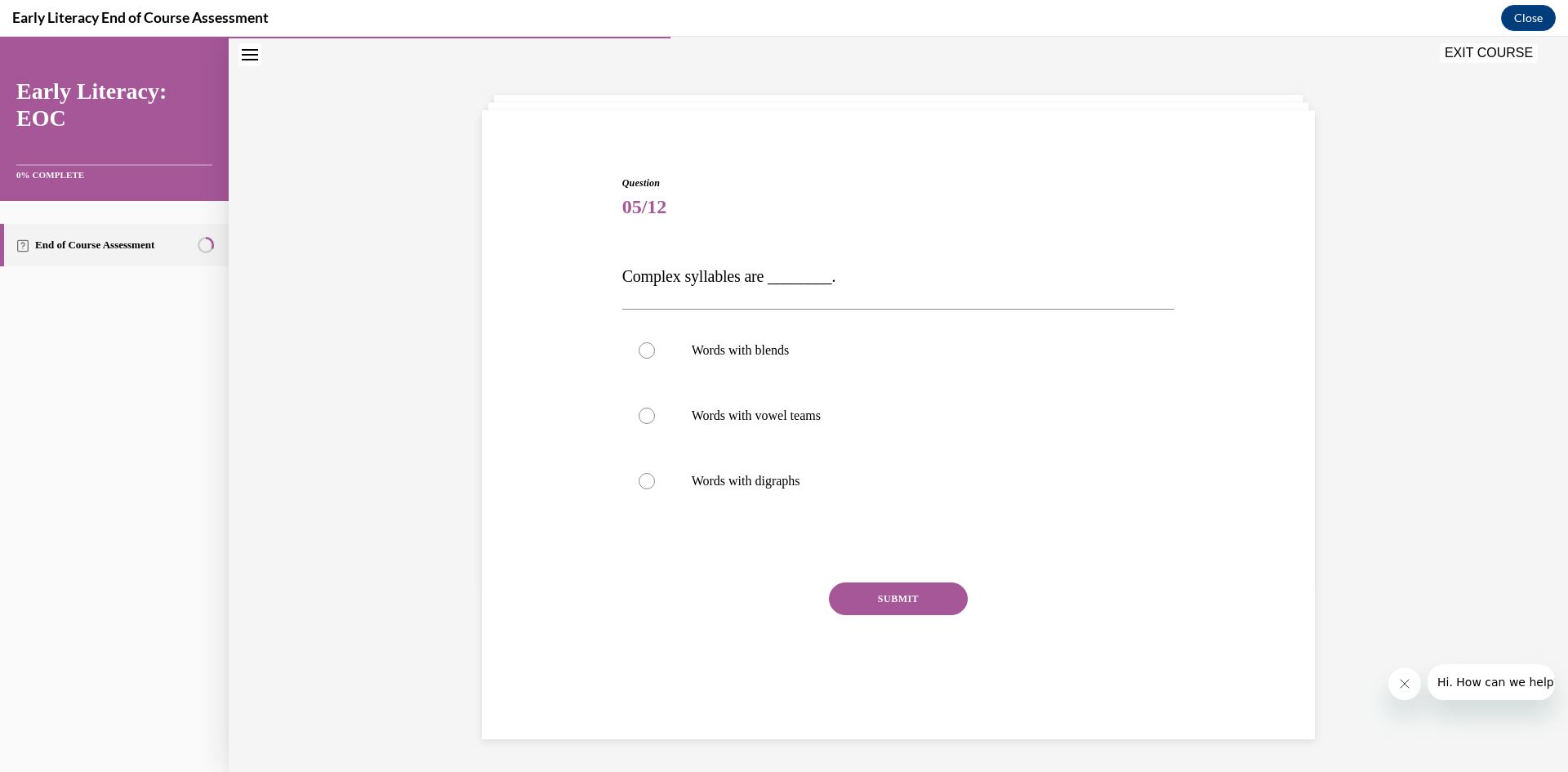
scroll to position [52, 0]
click at [639, 346] on div at bounding box center [647, 350] width 16 height 16
click at [906, 595] on button "SUBMIT" at bounding box center [898, 599] width 139 height 33
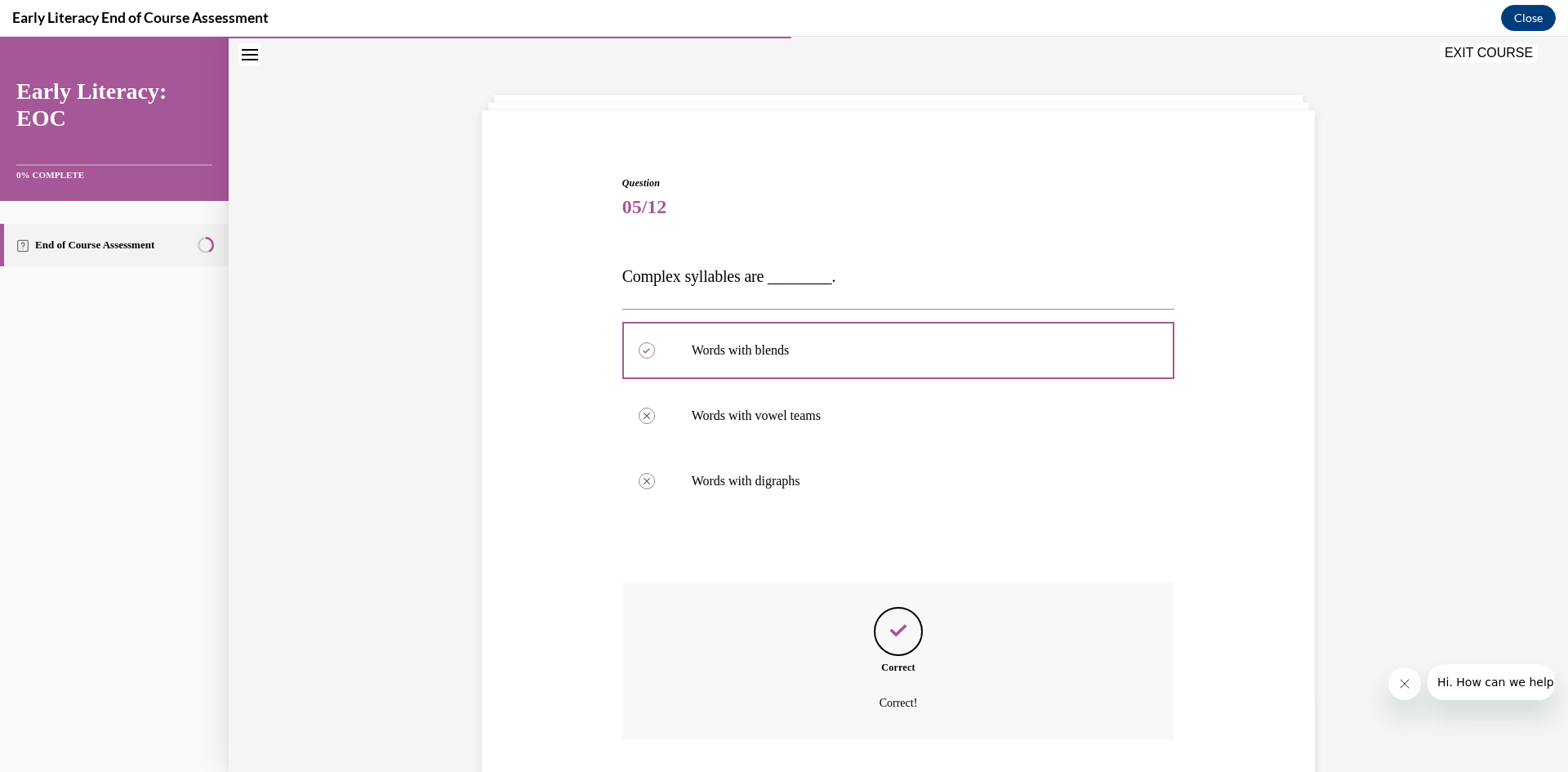
scroll to position [161, 0]
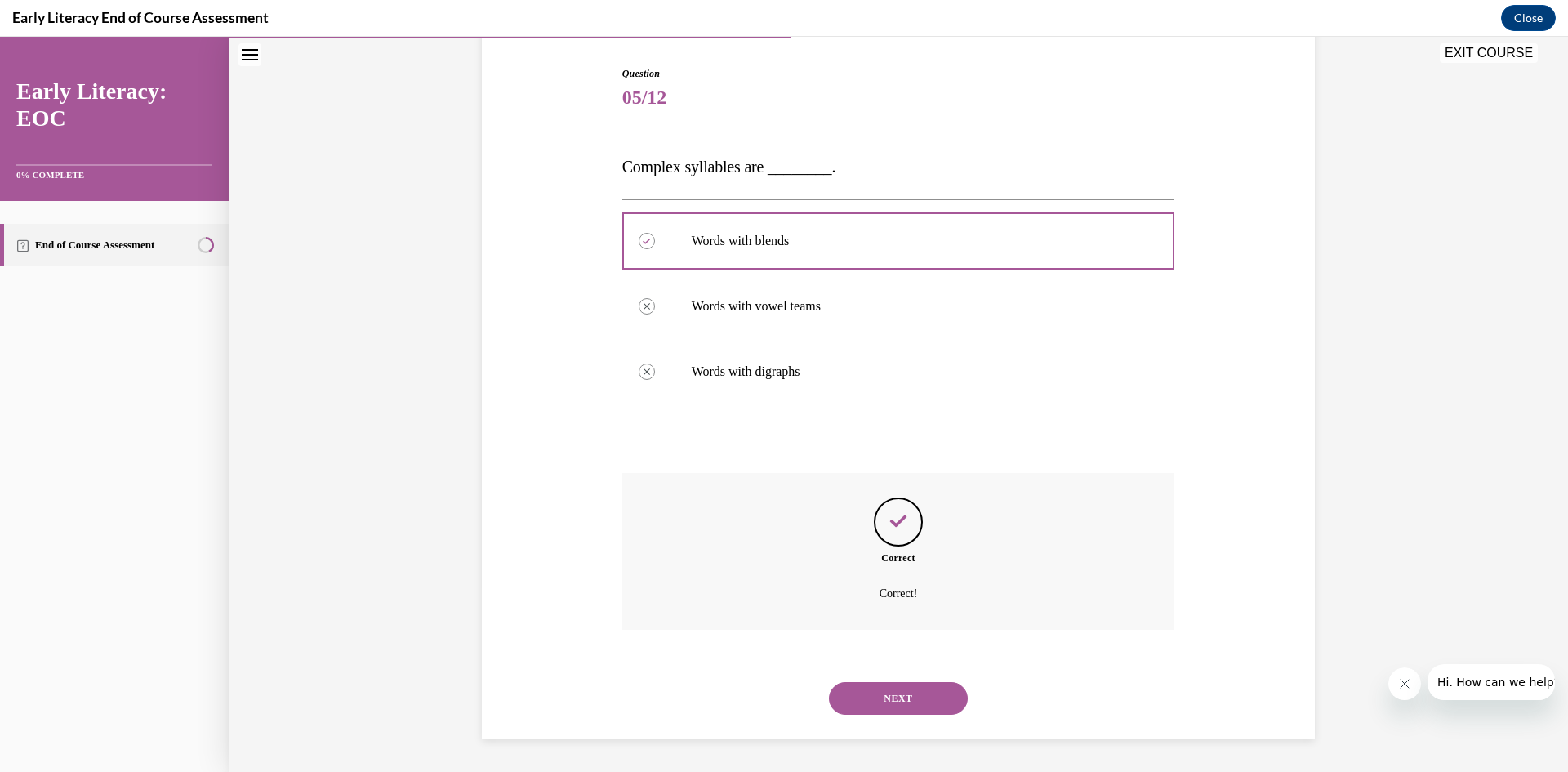
click at [874, 692] on button "NEXT" at bounding box center [898, 699] width 139 height 33
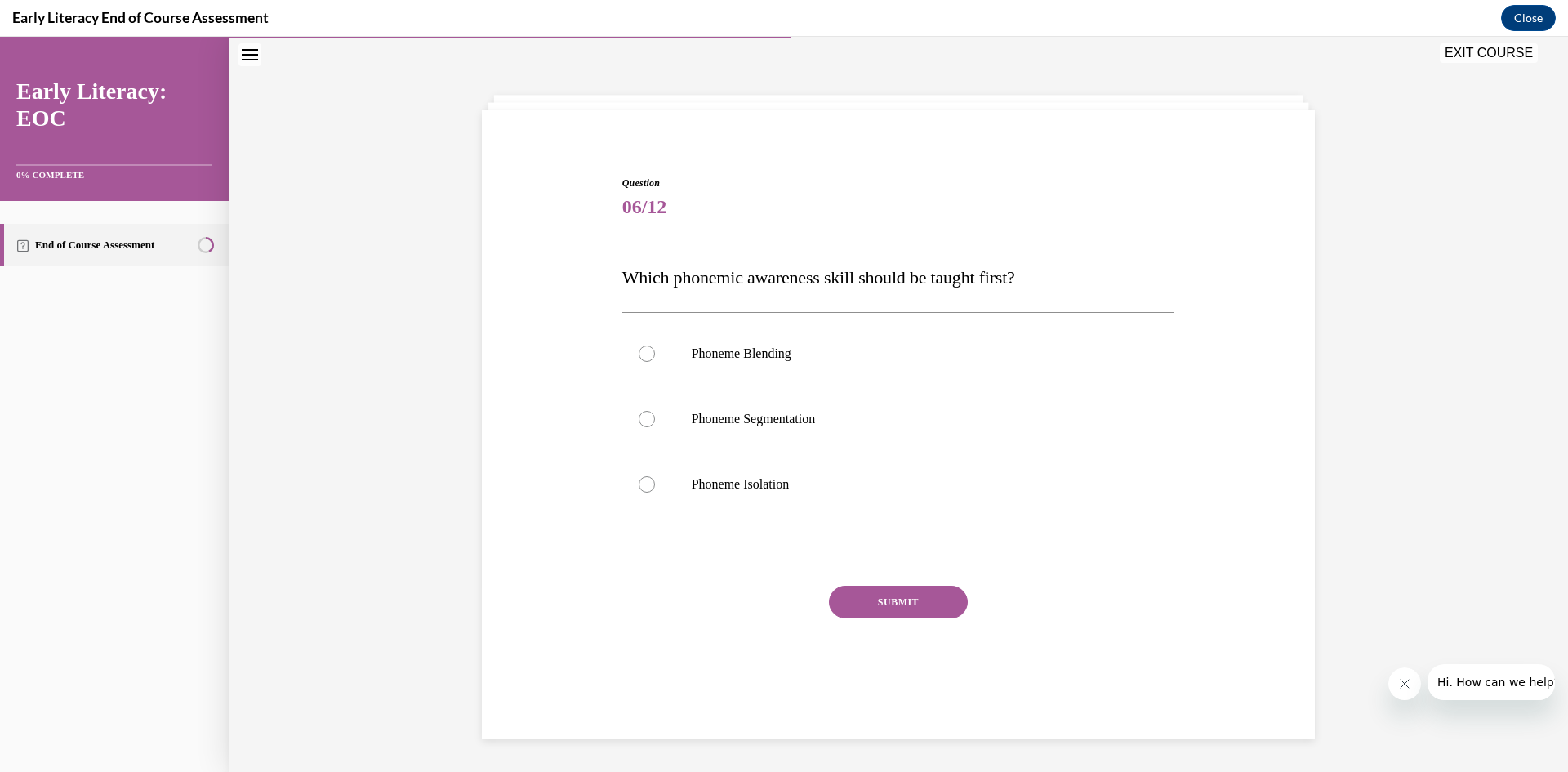
scroll to position [52, 0]
click at [639, 420] on div at bounding box center [647, 419] width 16 height 16
click at [852, 595] on button "SUBMIT" at bounding box center [898, 602] width 139 height 33
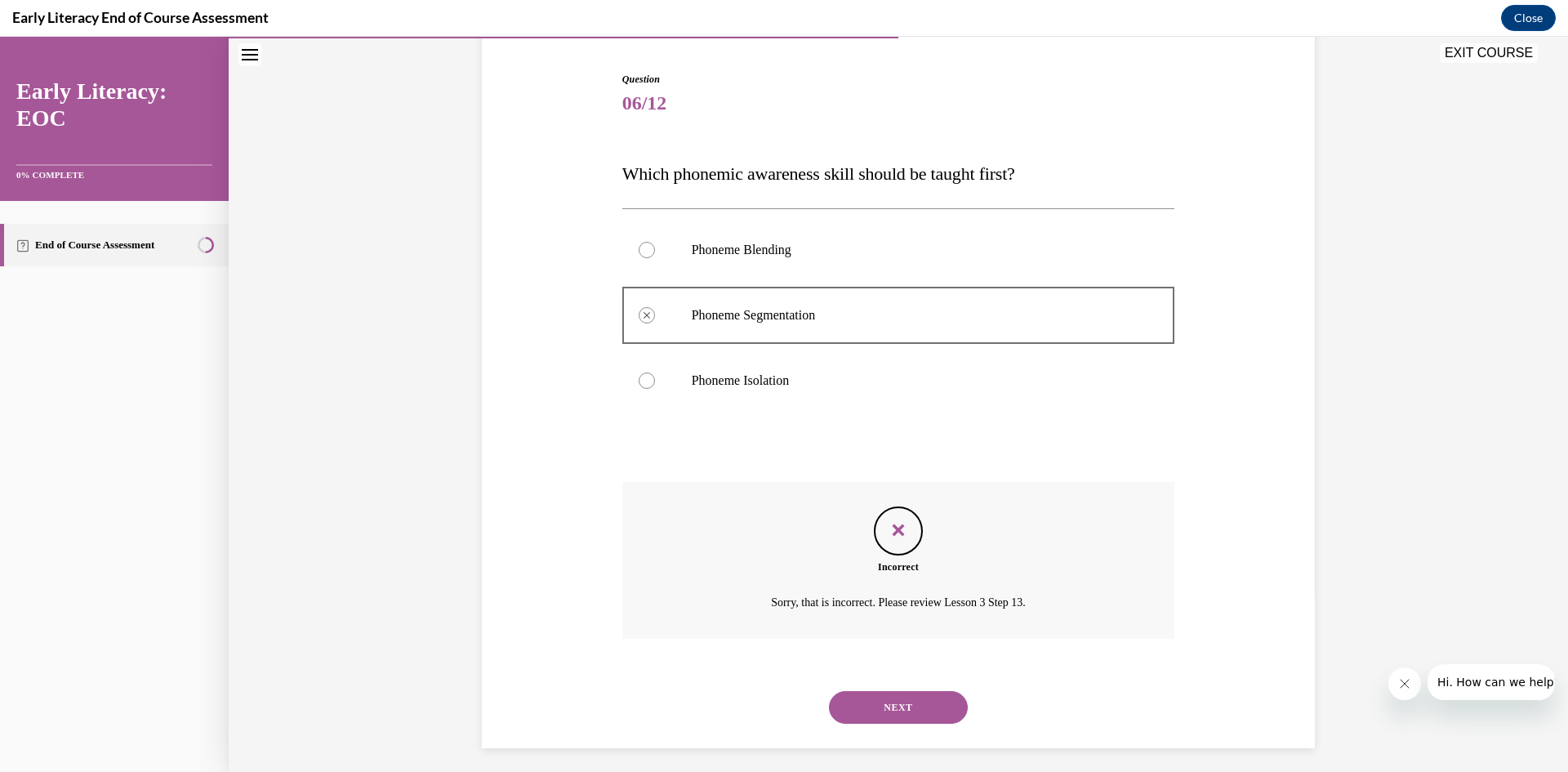
scroll to position [165, 0]
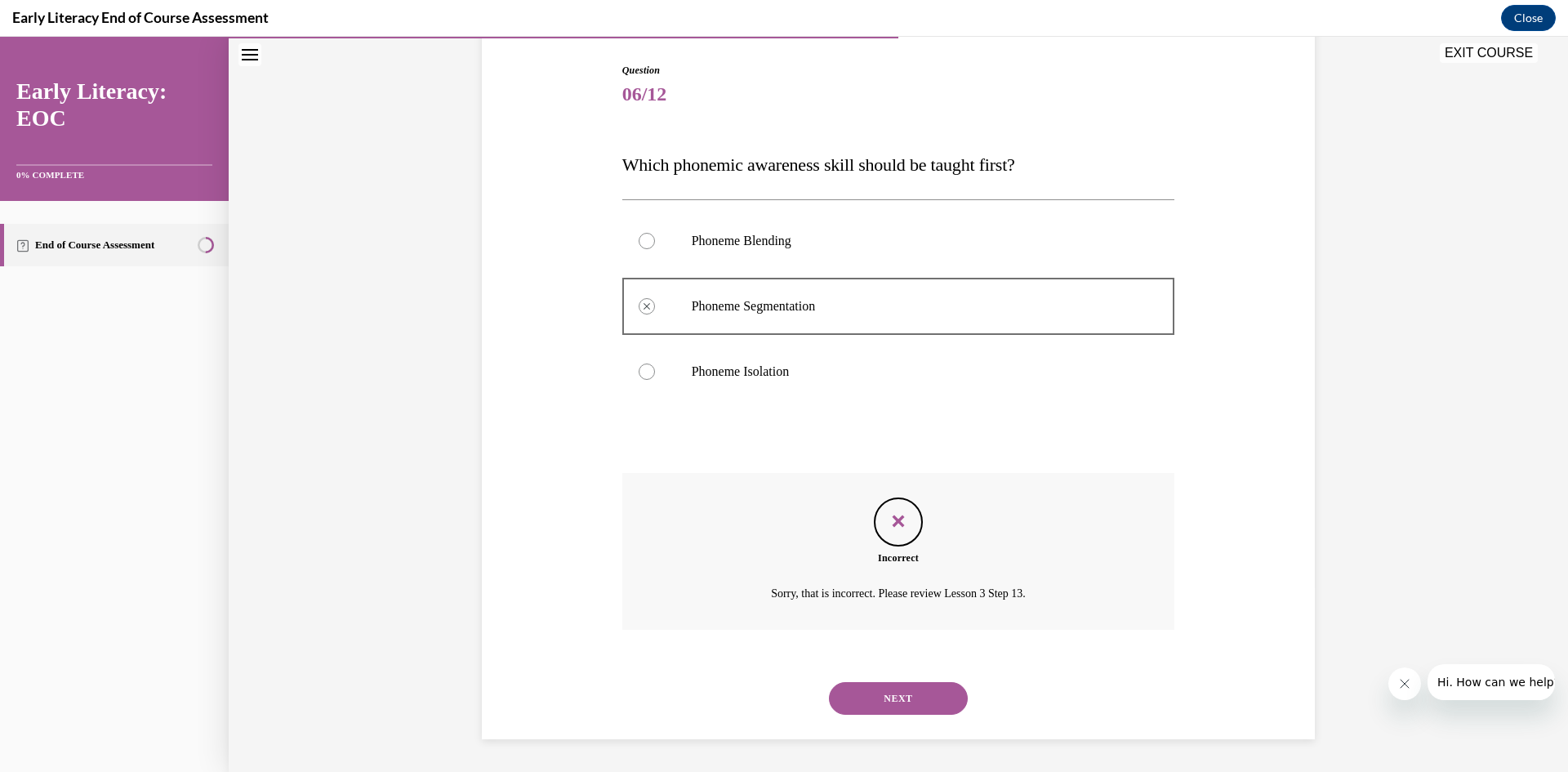
click at [923, 688] on button "NEXT" at bounding box center [898, 699] width 139 height 33
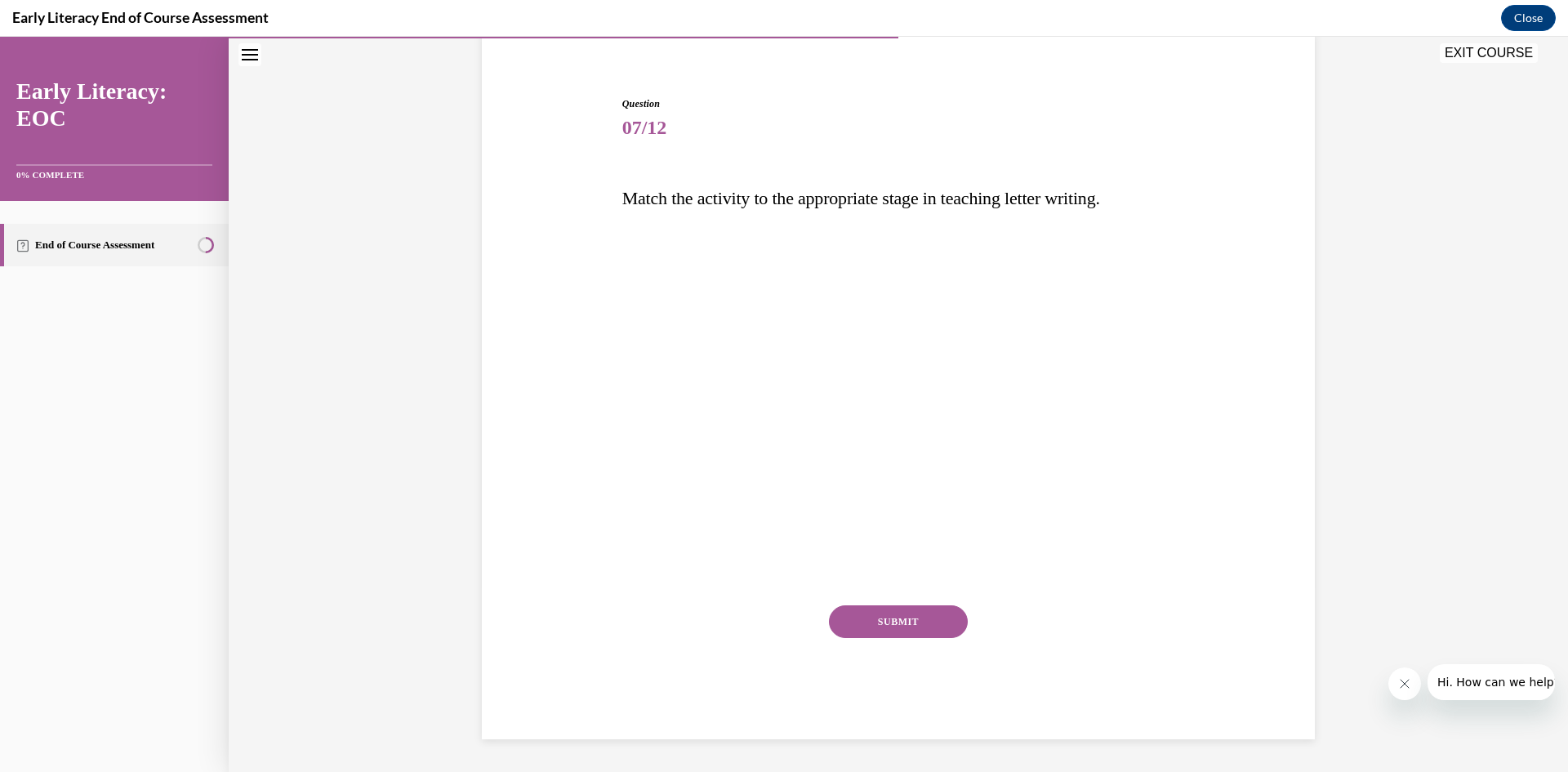
scroll to position [103, 0]
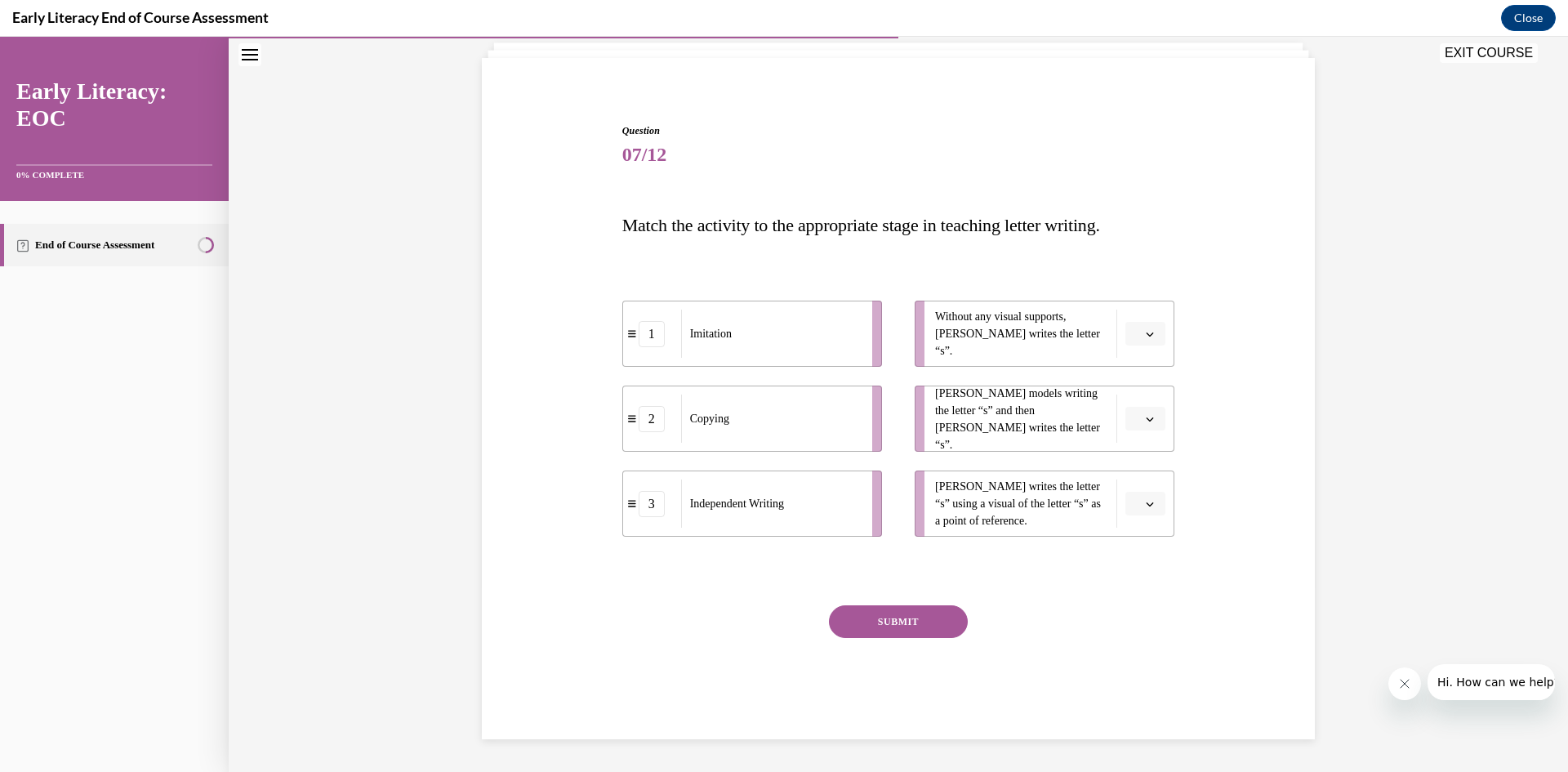
click at [1146, 332] on icon "button" at bounding box center [1150, 333] width 8 height 8
click at [1146, 503] on icon "button" at bounding box center [1150, 503] width 8 height 8
click at [1128, 638] on div "3" at bounding box center [1137, 638] width 40 height 33
click at [1146, 419] on icon "button" at bounding box center [1150, 419] width 8 height 8
click at [1132, 486] on span "1" at bounding box center [1133, 488] width 6 height 13
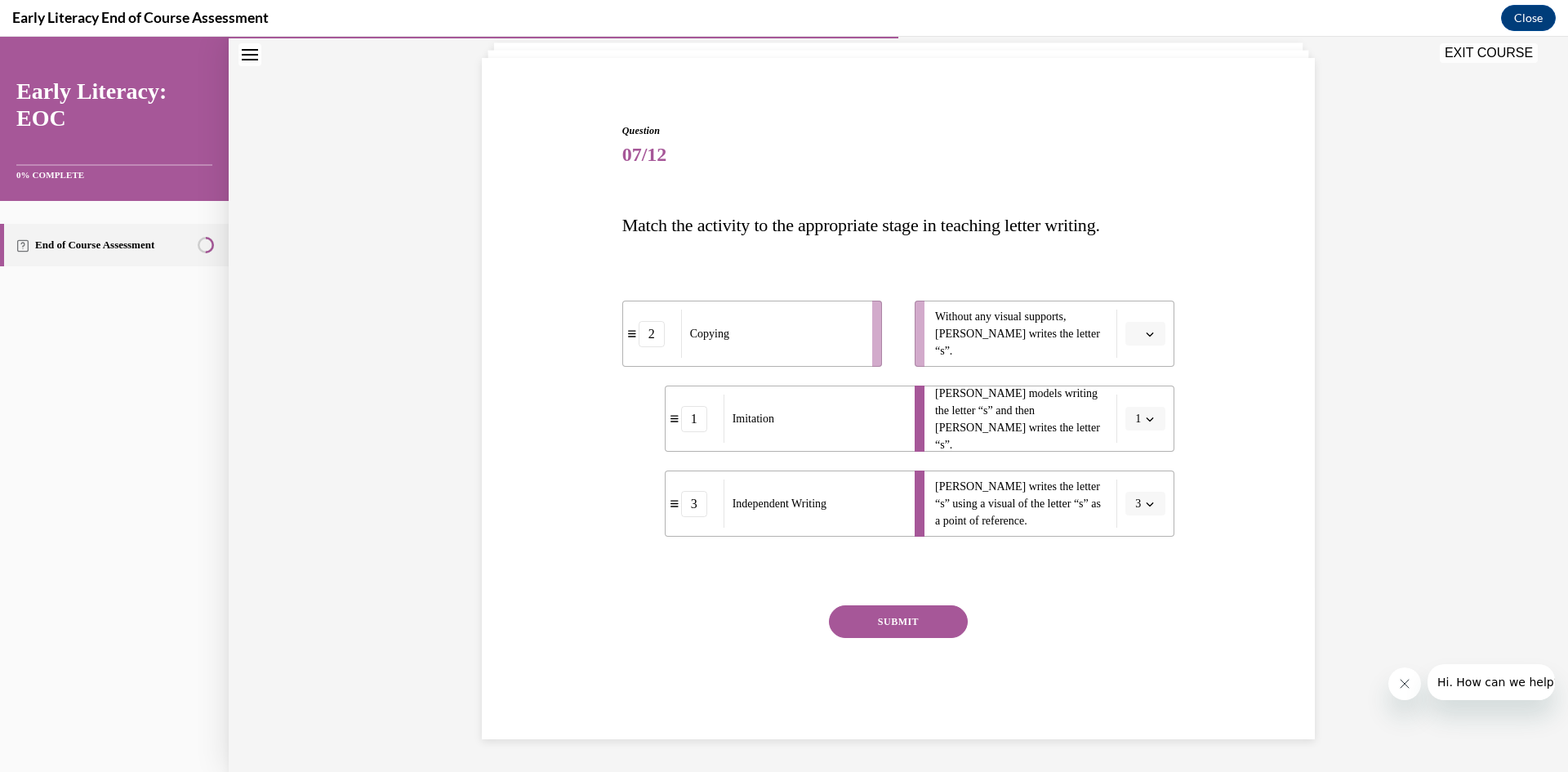
click at [1147, 503] on span "button" at bounding box center [1150, 504] width 11 height 11
drag, startPoint x: 1052, startPoint y: 507, endPoint x: 1046, endPoint y: 501, distance: 8.5
click at [1046, 501] on span "Tina writes the letter “s” using a visual of the letter “s” as a point of refer…" at bounding box center [1021, 504] width 173 height 52
click at [681, 515] on div "3" at bounding box center [694, 504] width 26 height 26
drag, startPoint x: 674, startPoint y: 515, endPoint x: 655, endPoint y: 508, distance: 20.2
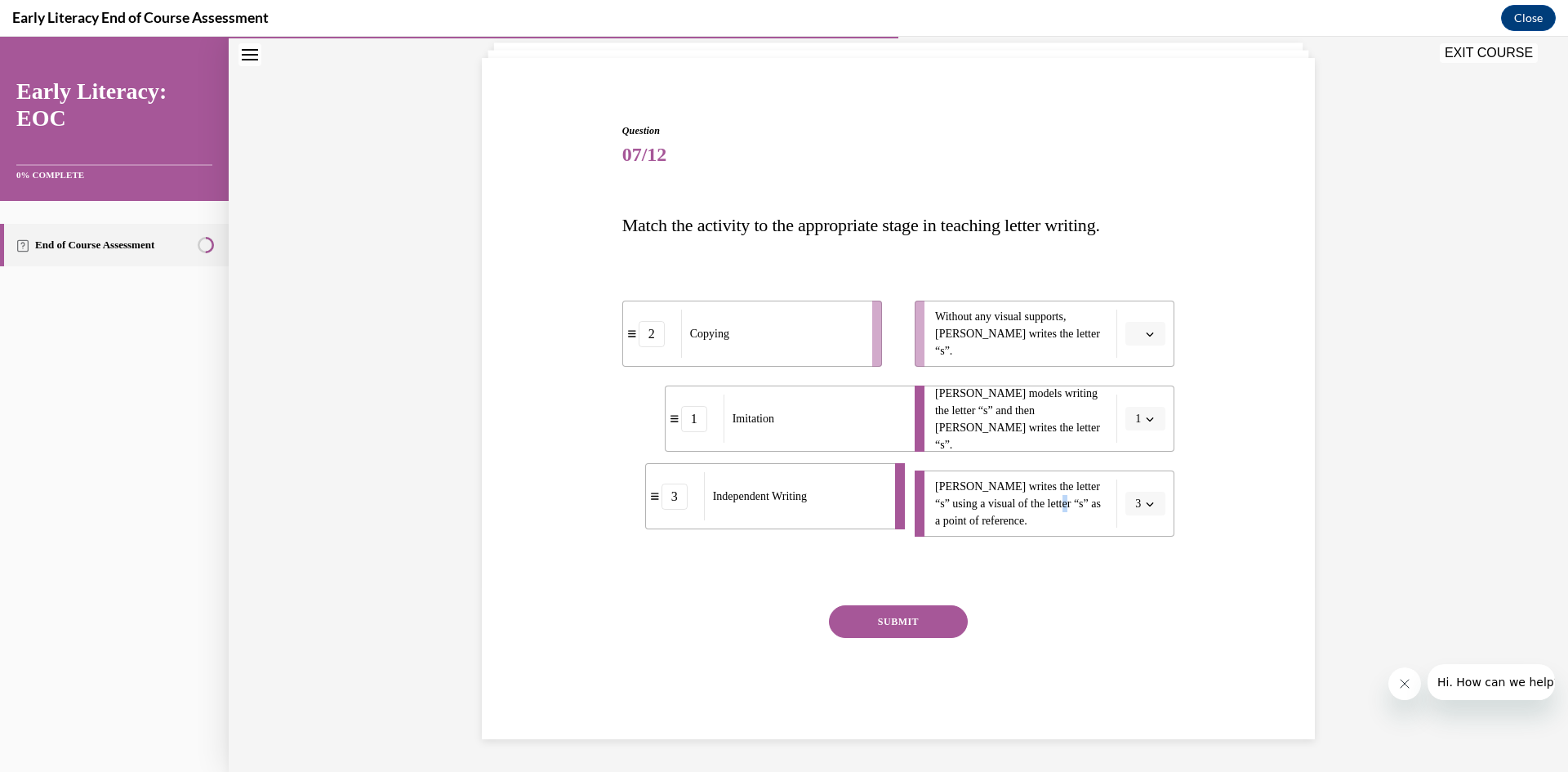
click at [661, 508] on div "3" at bounding box center [674, 496] width 26 height 26
drag, startPoint x: 776, startPoint y: 349, endPoint x: 822, endPoint y: 518, distance: 175.1
drag, startPoint x: 789, startPoint y: 343, endPoint x: 834, endPoint y: 340, distance: 45.1
click at [834, 340] on div "Independent Writing" at bounding box center [816, 331] width 181 height 48
click at [877, 615] on button "SUBMIT" at bounding box center [898, 622] width 139 height 33
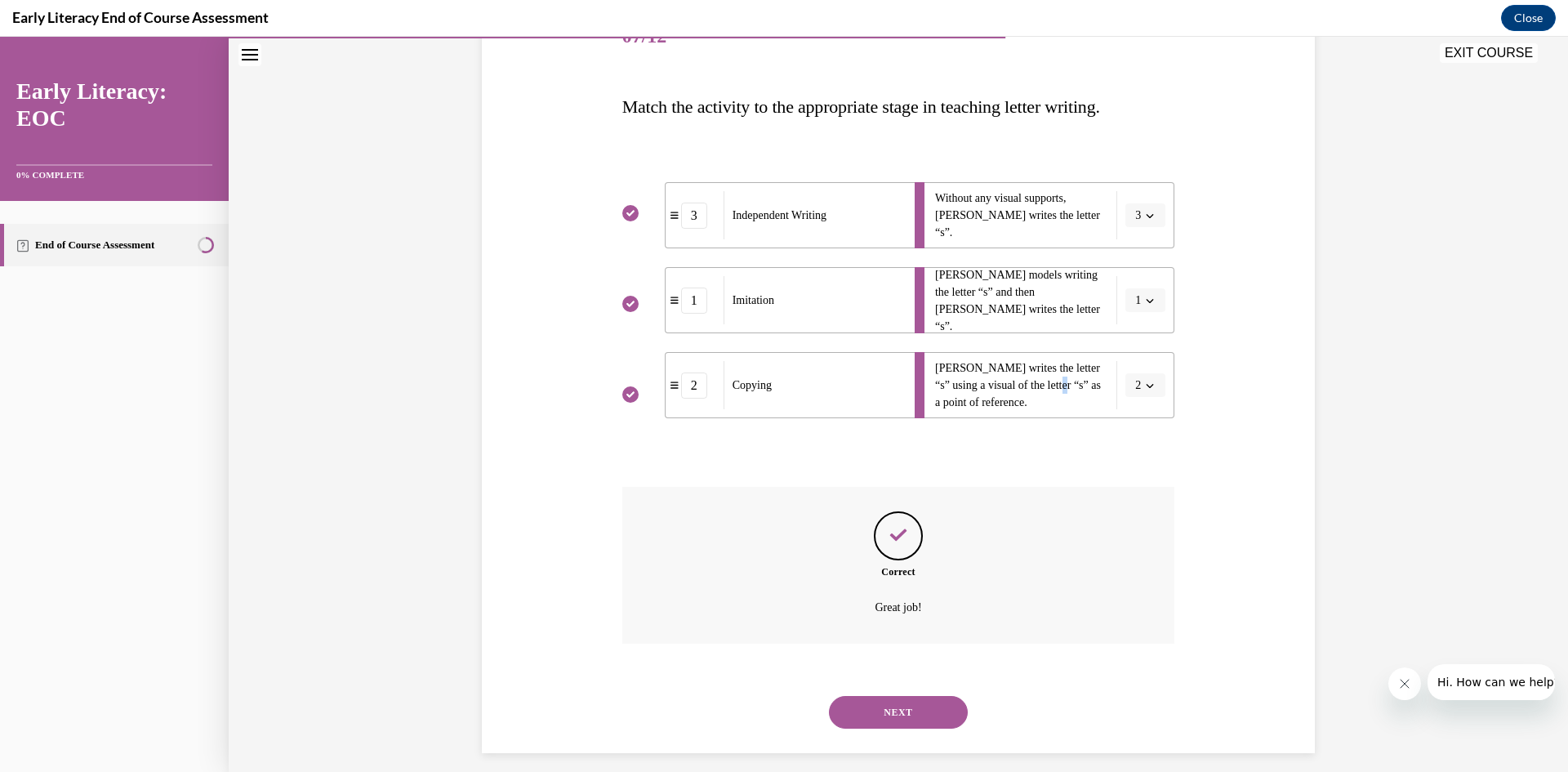
scroll to position [236, 0]
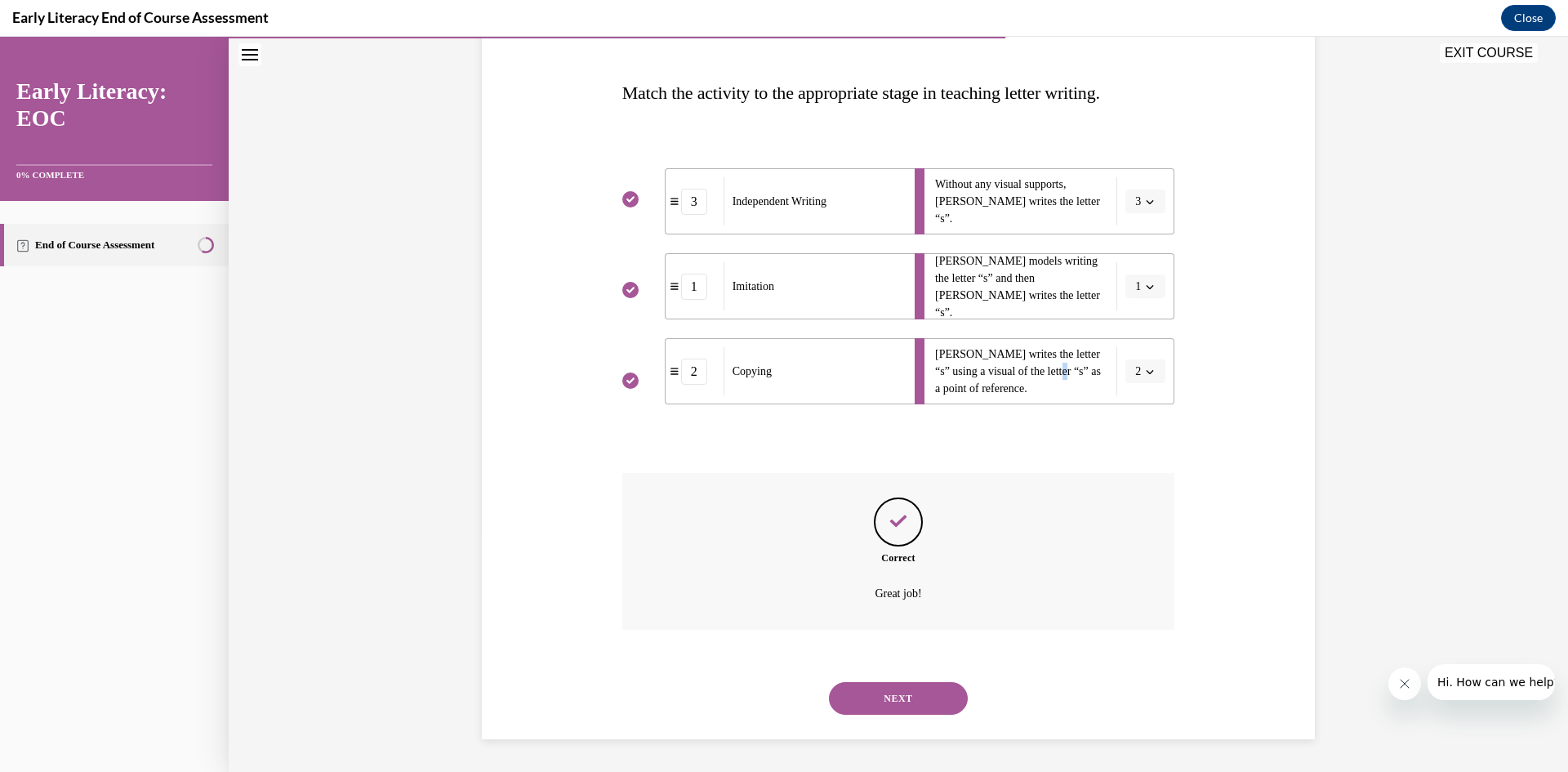
click at [902, 697] on button "NEXT" at bounding box center [898, 699] width 139 height 33
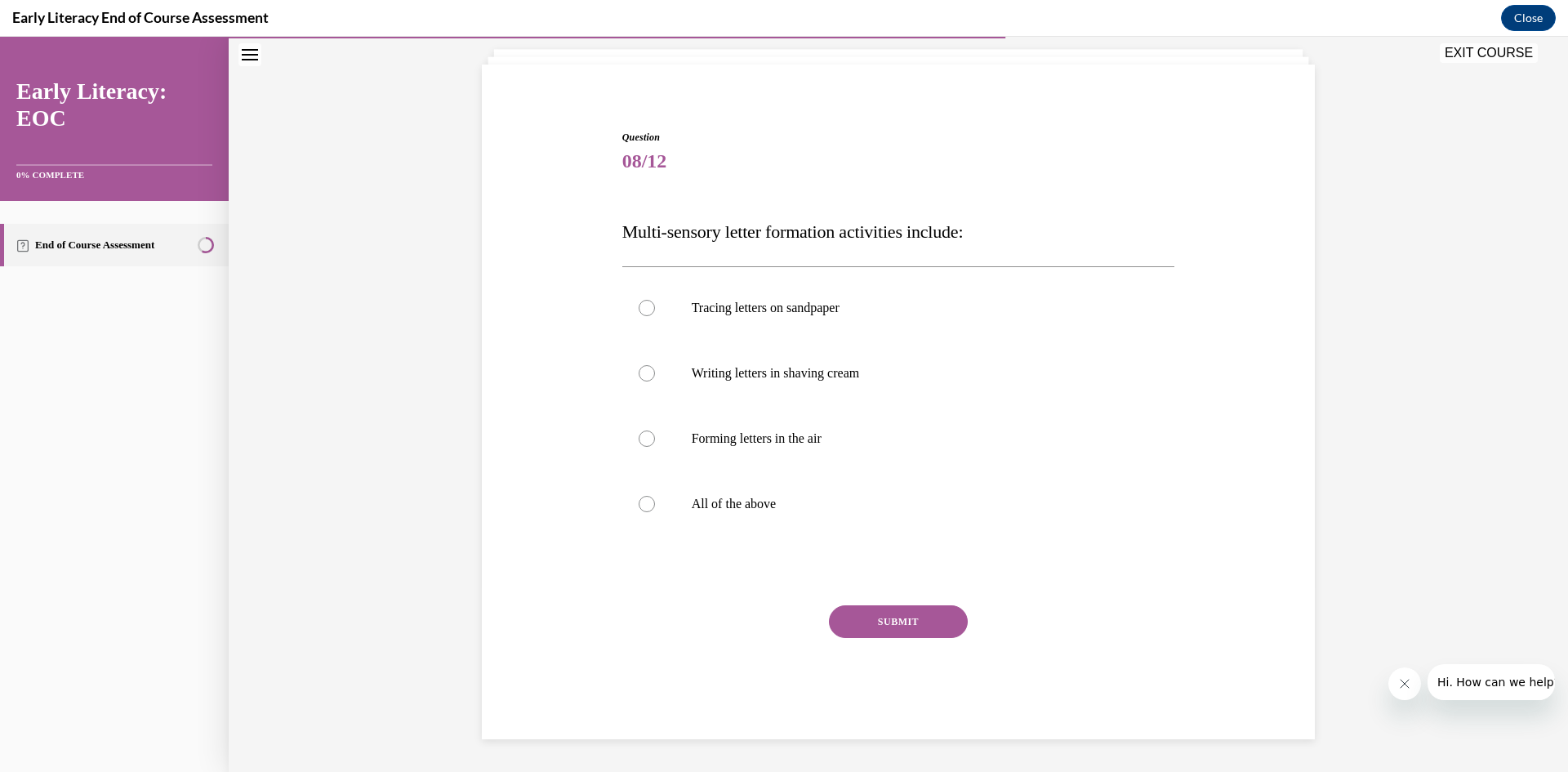
scroll to position [97, 0]
click at [645, 508] on div at bounding box center [647, 504] width 16 height 16
click at [865, 610] on button "SUBMIT" at bounding box center [898, 622] width 139 height 33
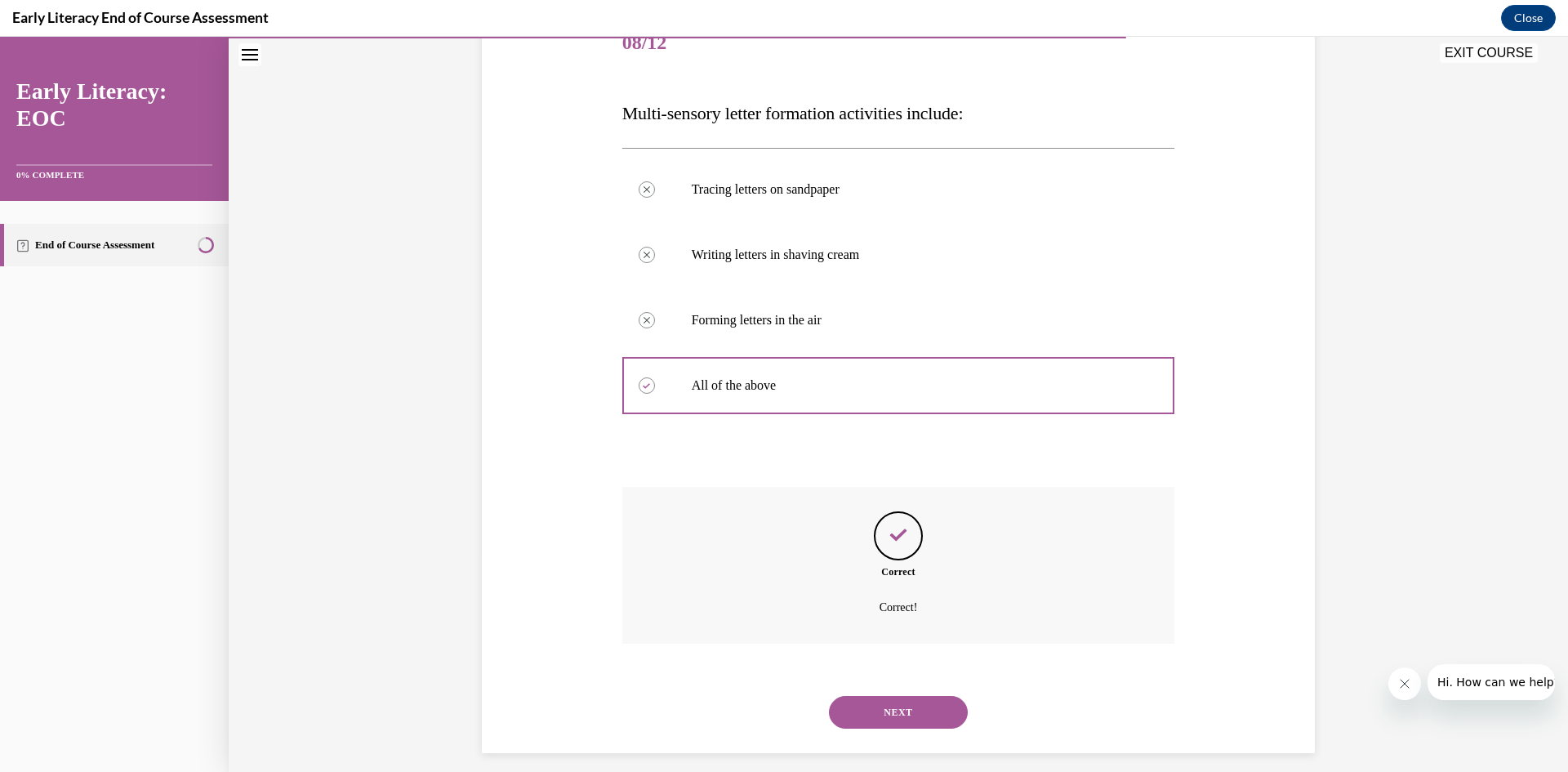
scroll to position [230, 0]
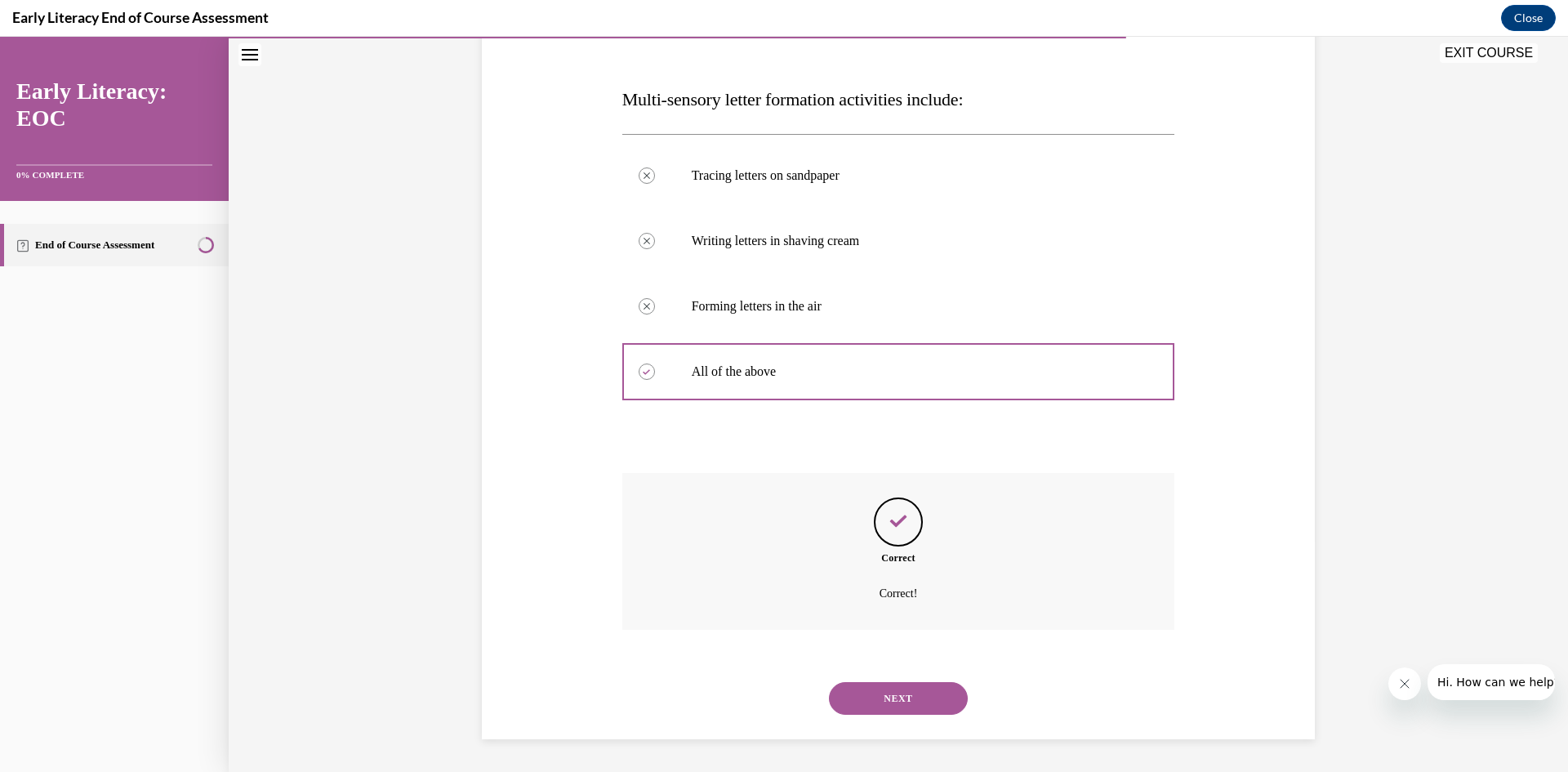
click at [892, 691] on button "NEXT" at bounding box center [898, 699] width 139 height 33
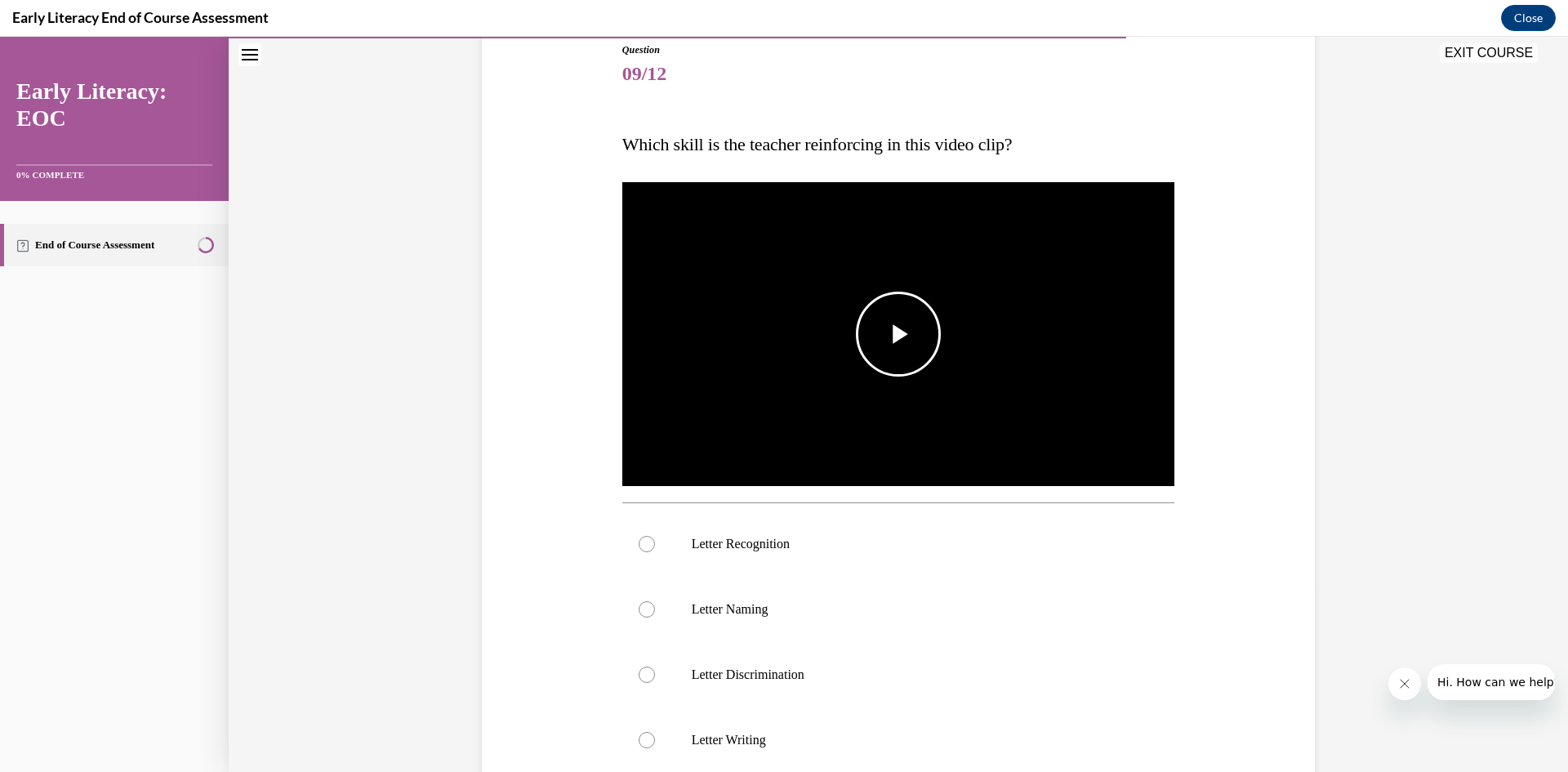
click at [898, 334] on span "Video player" at bounding box center [898, 334] width 0 height 0
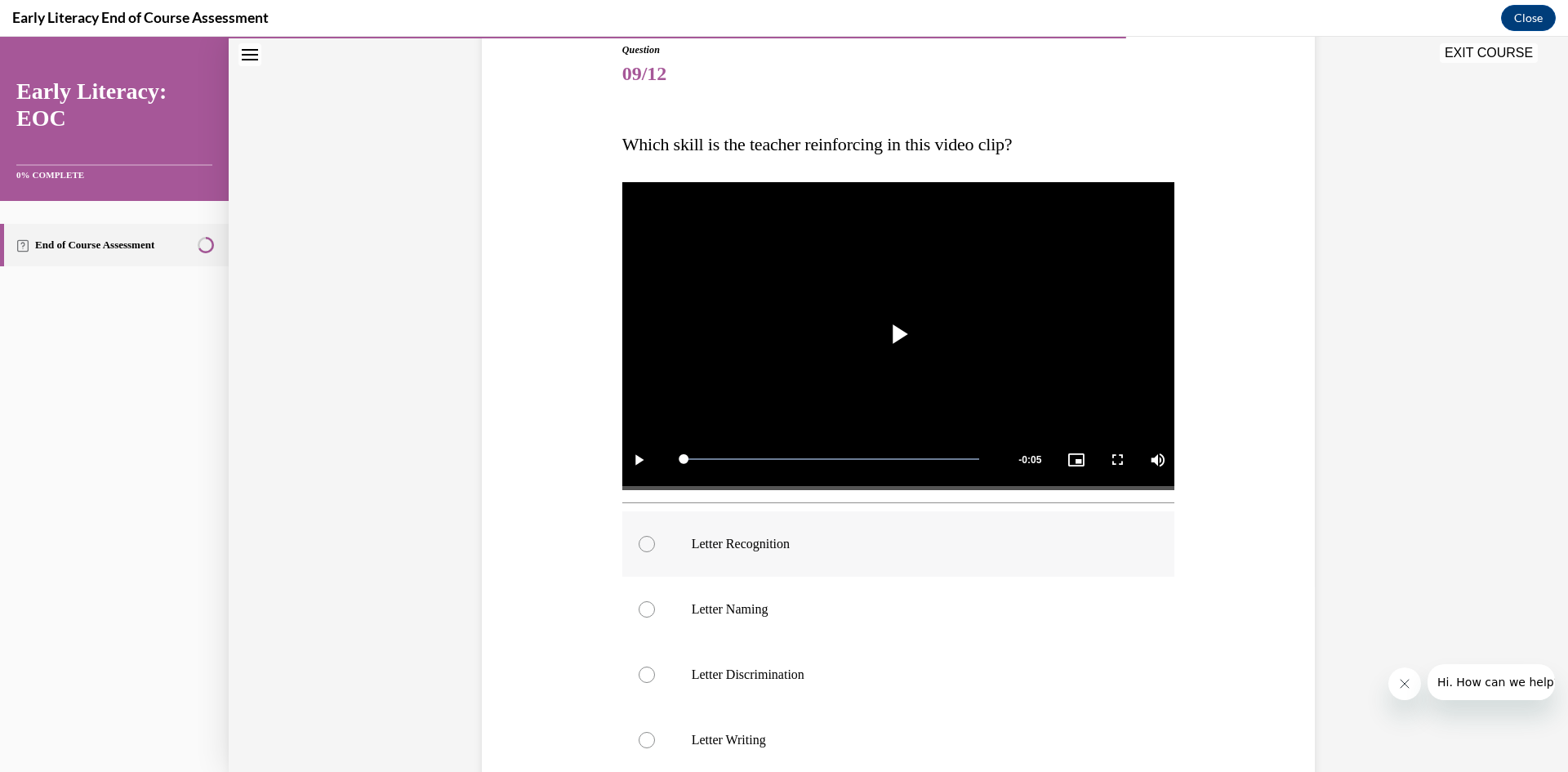
click at [640, 544] on div at bounding box center [647, 544] width 16 height 16
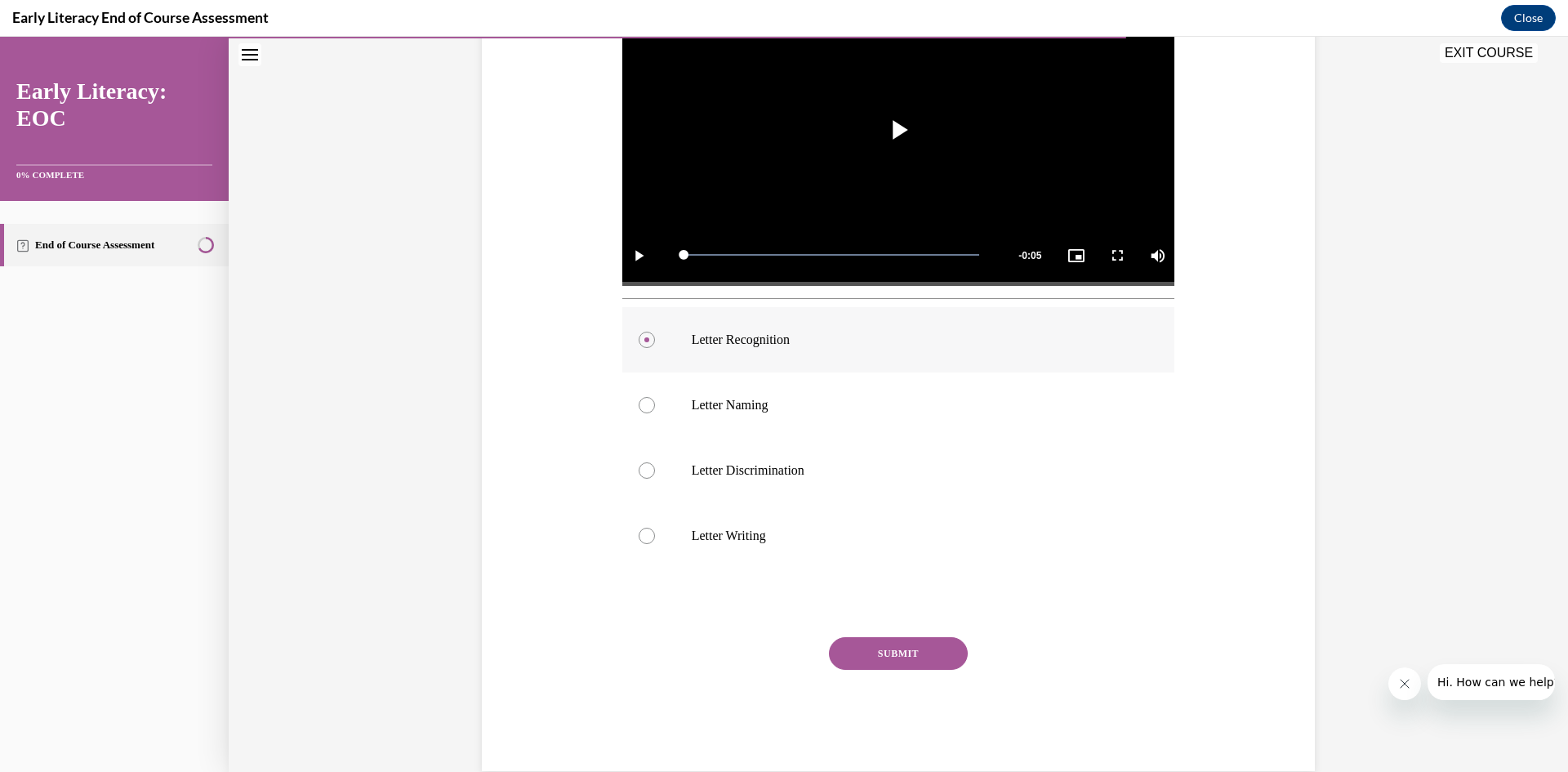
scroll to position [420, 0]
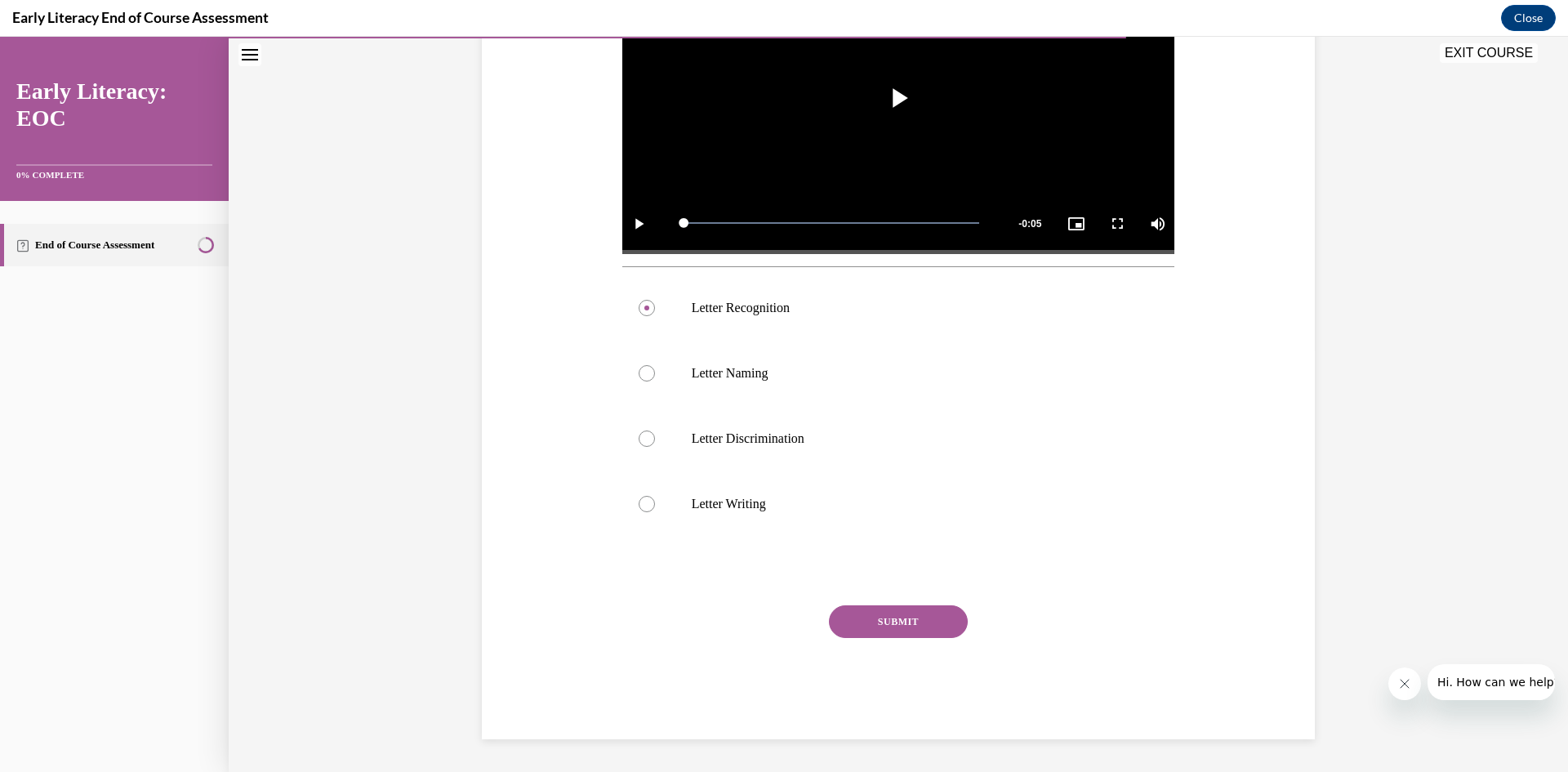
click at [858, 609] on button "SUBMIT" at bounding box center [898, 622] width 139 height 33
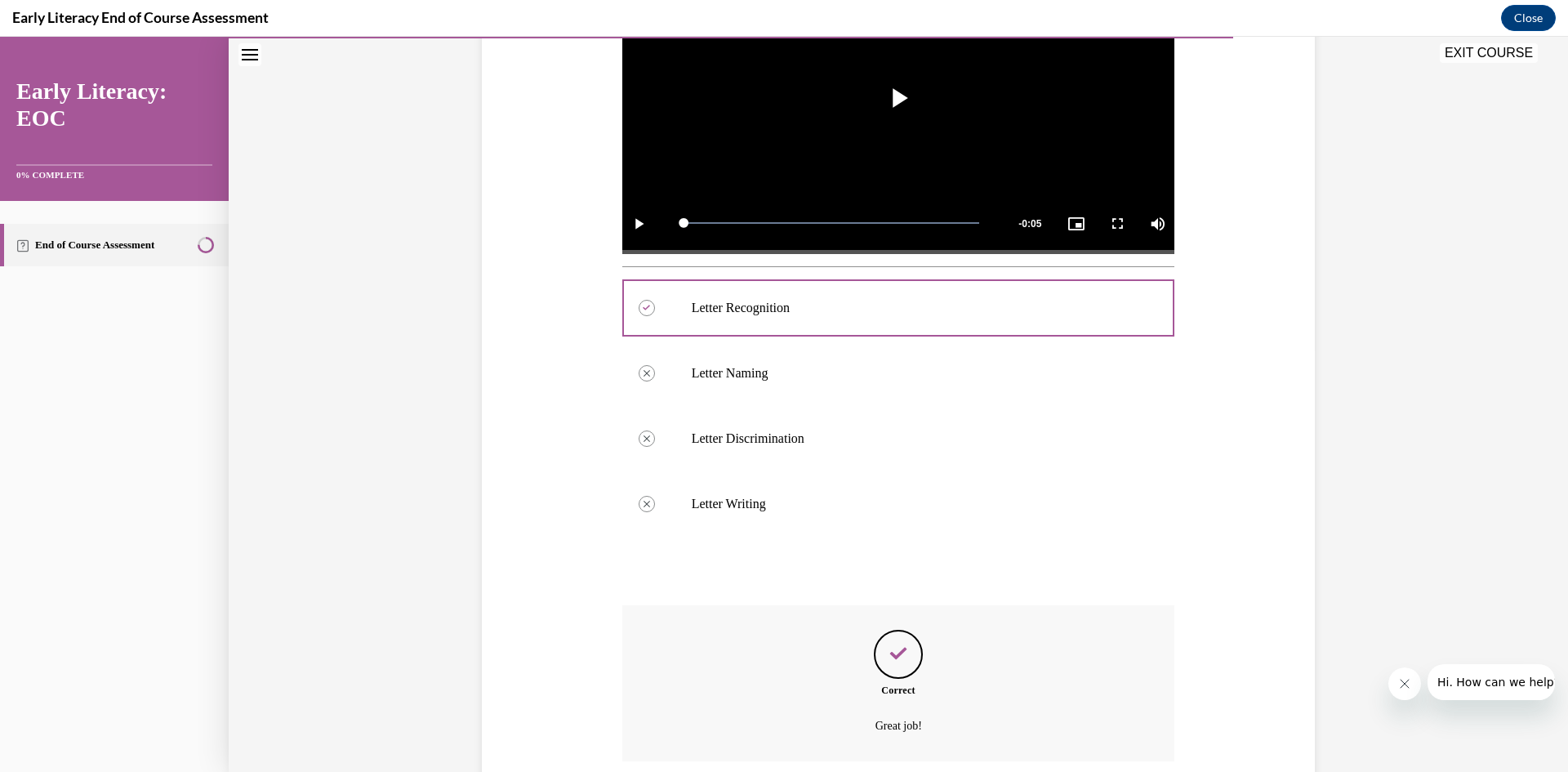
scroll to position [552, 0]
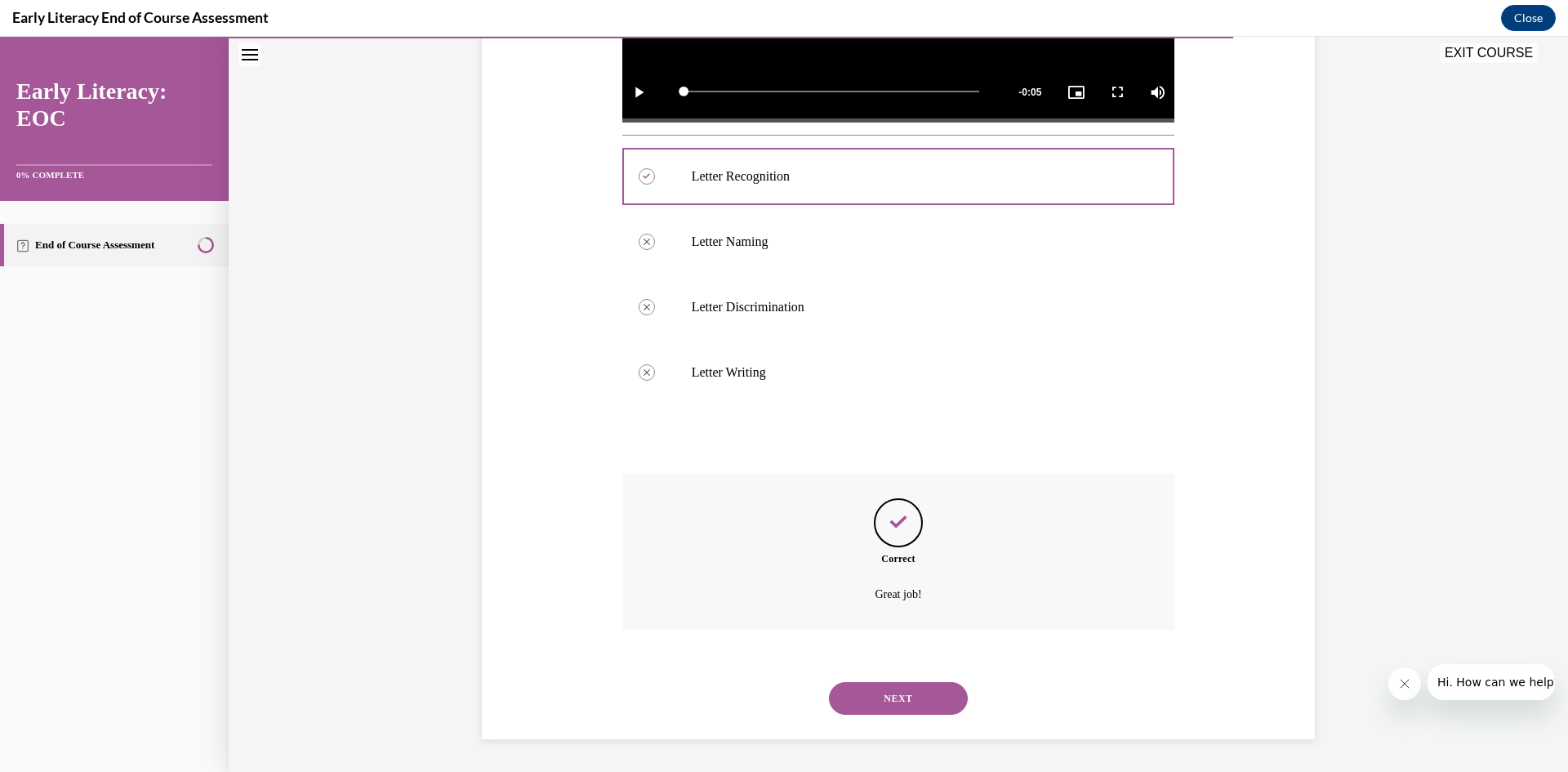
click at [889, 692] on button "NEXT" at bounding box center [898, 699] width 139 height 33
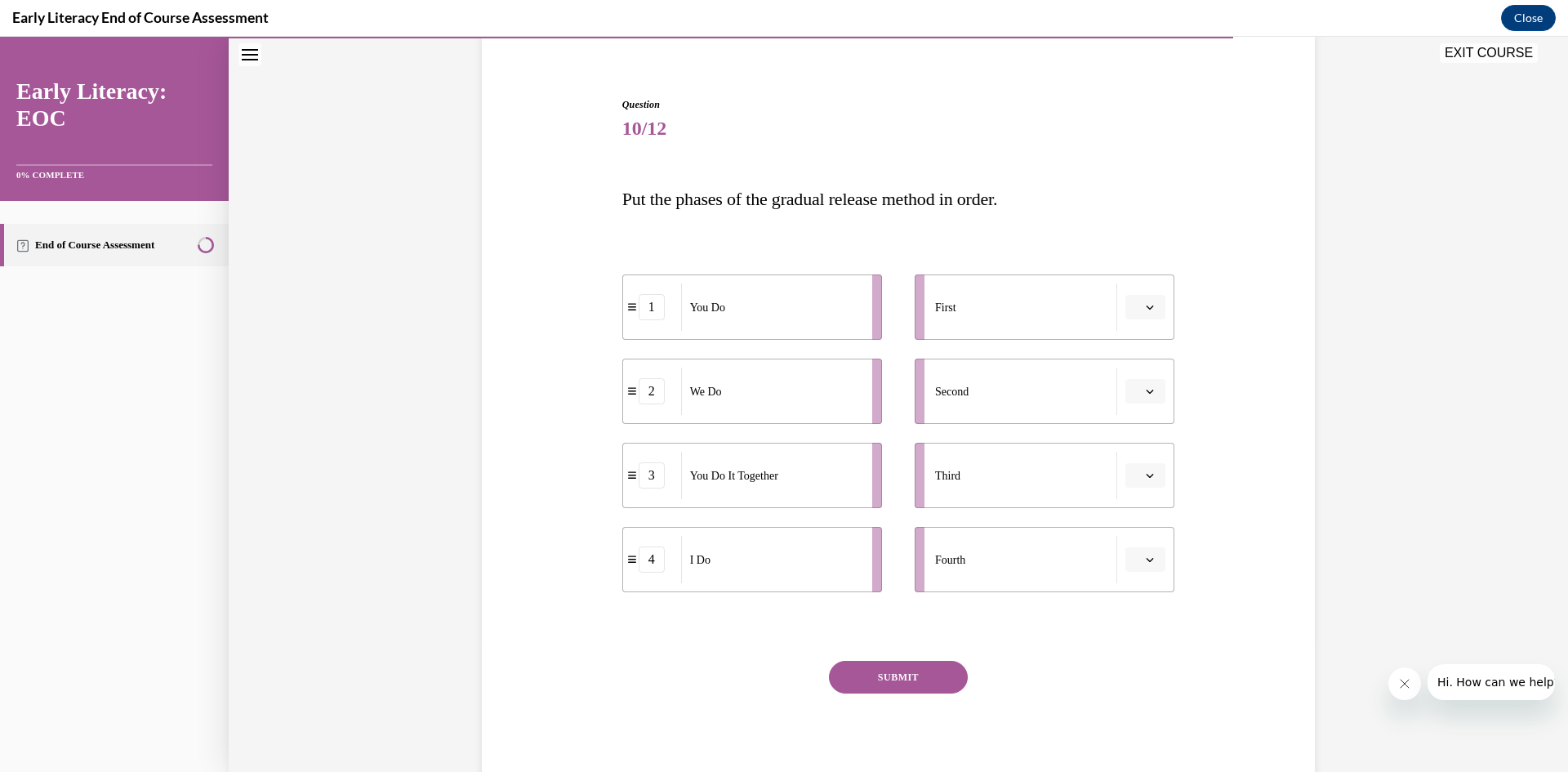
scroll to position [102, 0]
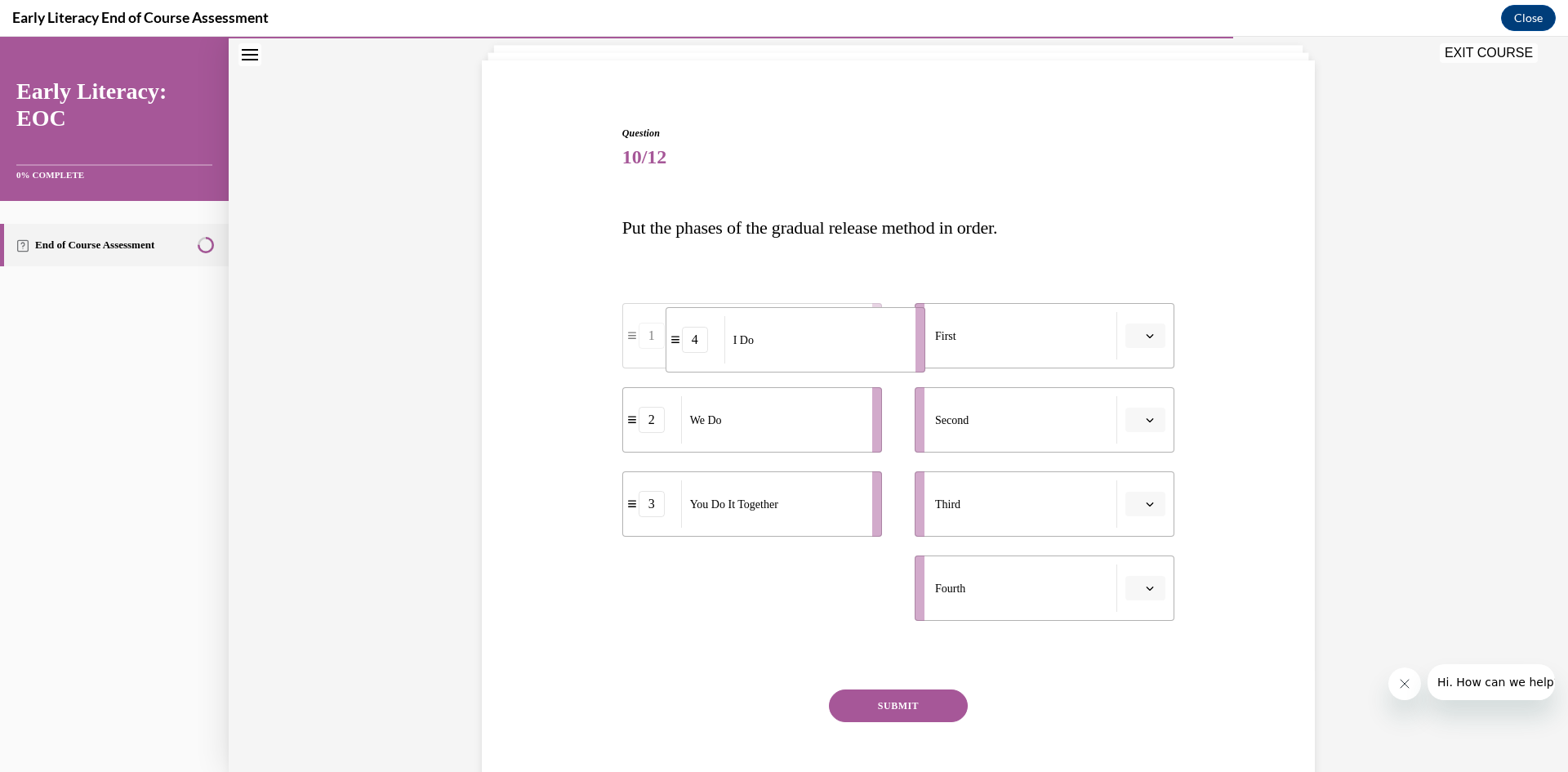
drag, startPoint x: 754, startPoint y: 595, endPoint x: 798, endPoint y: 347, distance: 251.9
click at [798, 347] on div "I Do" at bounding box center [815, 339] width 181 height 47
drag, startPoint x: 709, startPoint y: 437, endPoint x: 737, endPoint y: 433, distance: 28.3
click at [737, 433] on div "We Do" at bounding box center [804, 415] width 181 height 47
drag, startPoint x: 737, startPoint y: 433, endPoint x: 767, endPoint y: 438, distance: 30.4
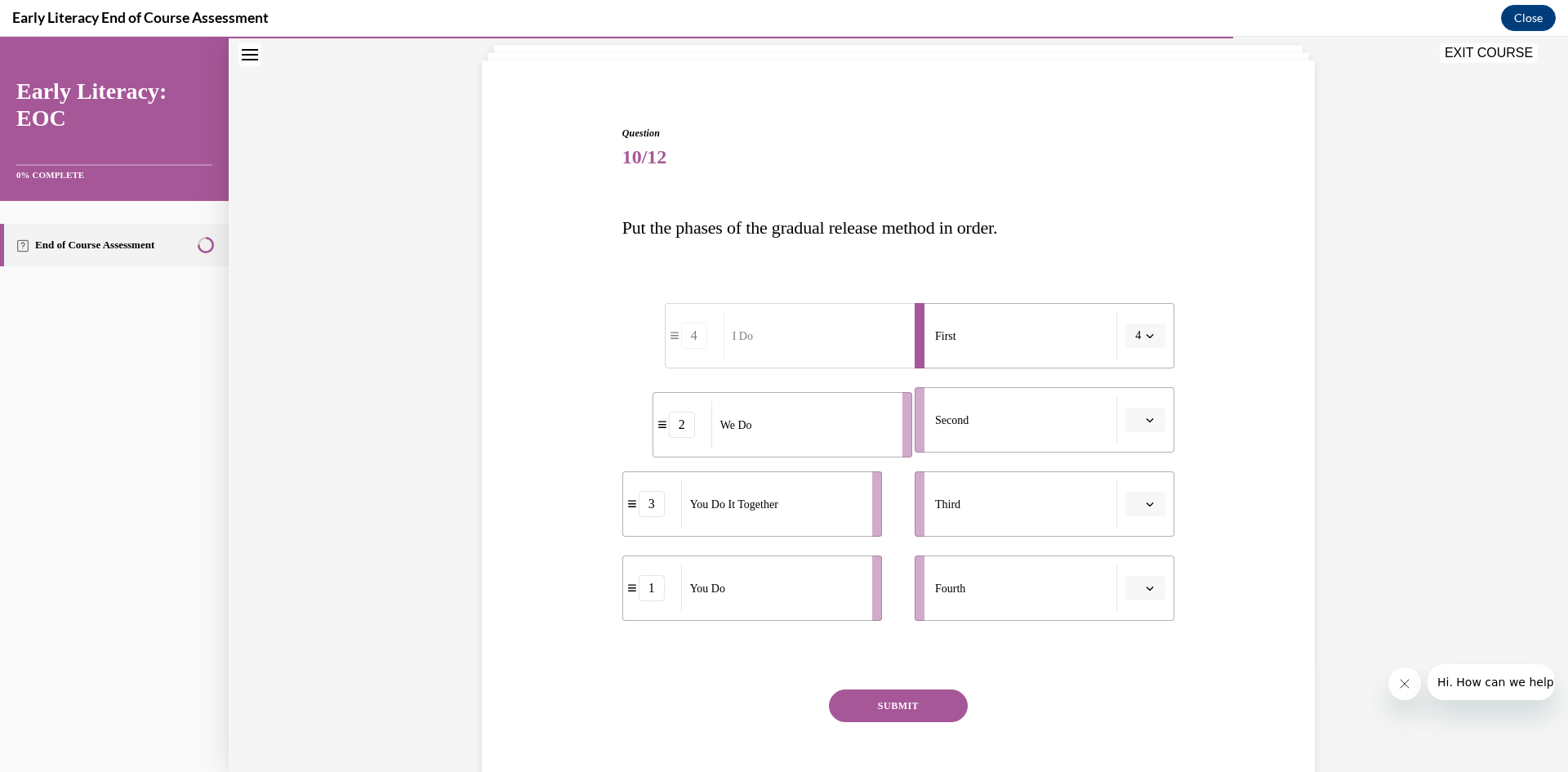
click at [767, 438] on div "We Do" at bounding box center [802, 425] width 181 height 47
drag, startPoint x: 766, startPoint y: 438, endPoint x: 815, endPoint y: 437, distance: 49.0
click at [815, 437] on div "We Do" at bounding box center [821, 419] width 181 height 47
drag, startPoint x: 751, startPoint y: 526, endPoint x: 796, endPoint y: 526, distance: 45.0
click at [796, 526] on div "You Do It Together" at bounding box center [816, 504] width 181 height 47
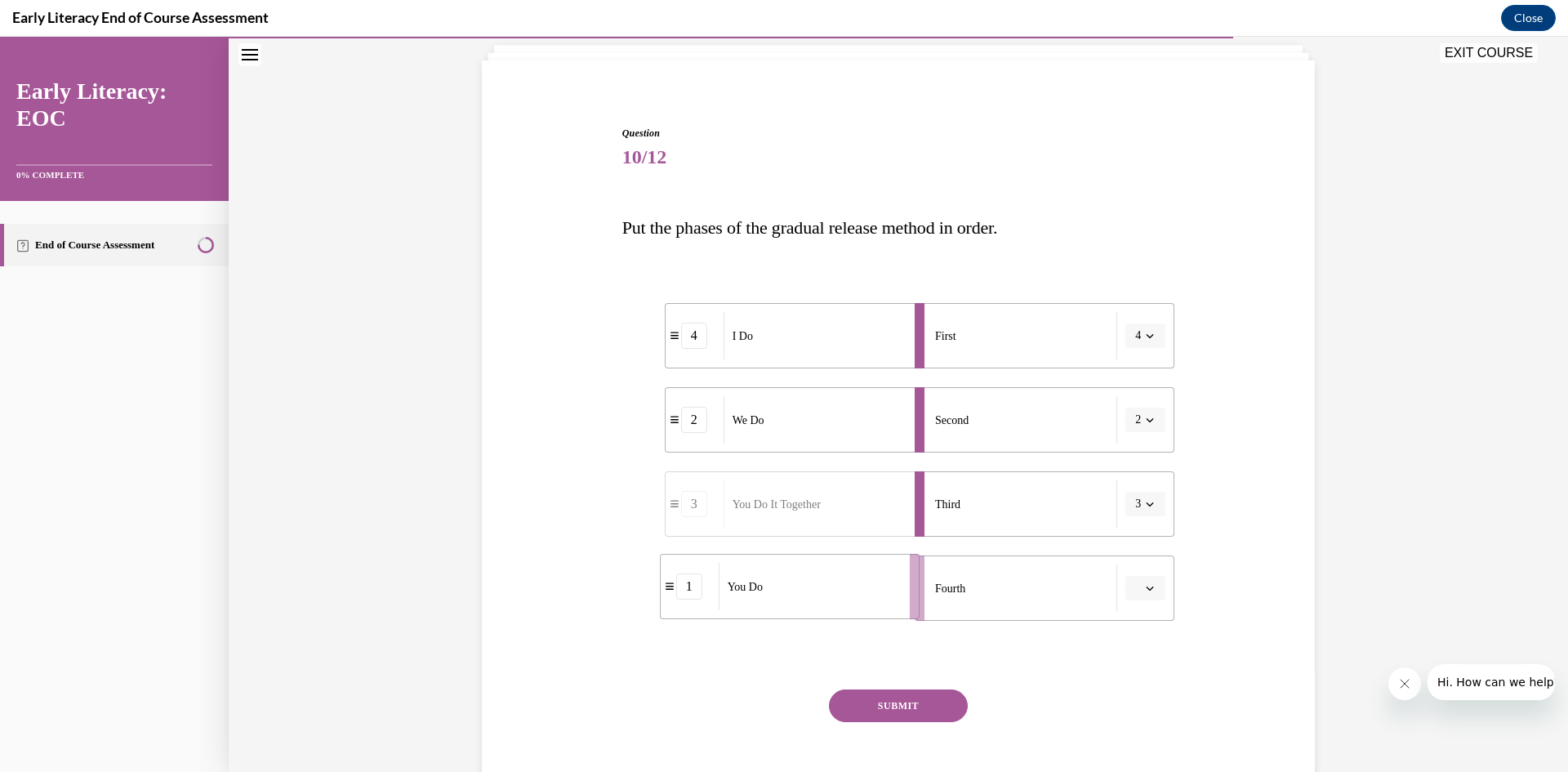
drag, startPoint x: 782, startPoint y: 608, endPoint x: 816, endPoint y: 608, distance: 34.0
click at [816, 608] on div "You Do" at bounding box center [809, 586] width 181 height 47
click at [891, 701] on button "SUBMIT" at bounding box center [898, 706] width 139 height 33
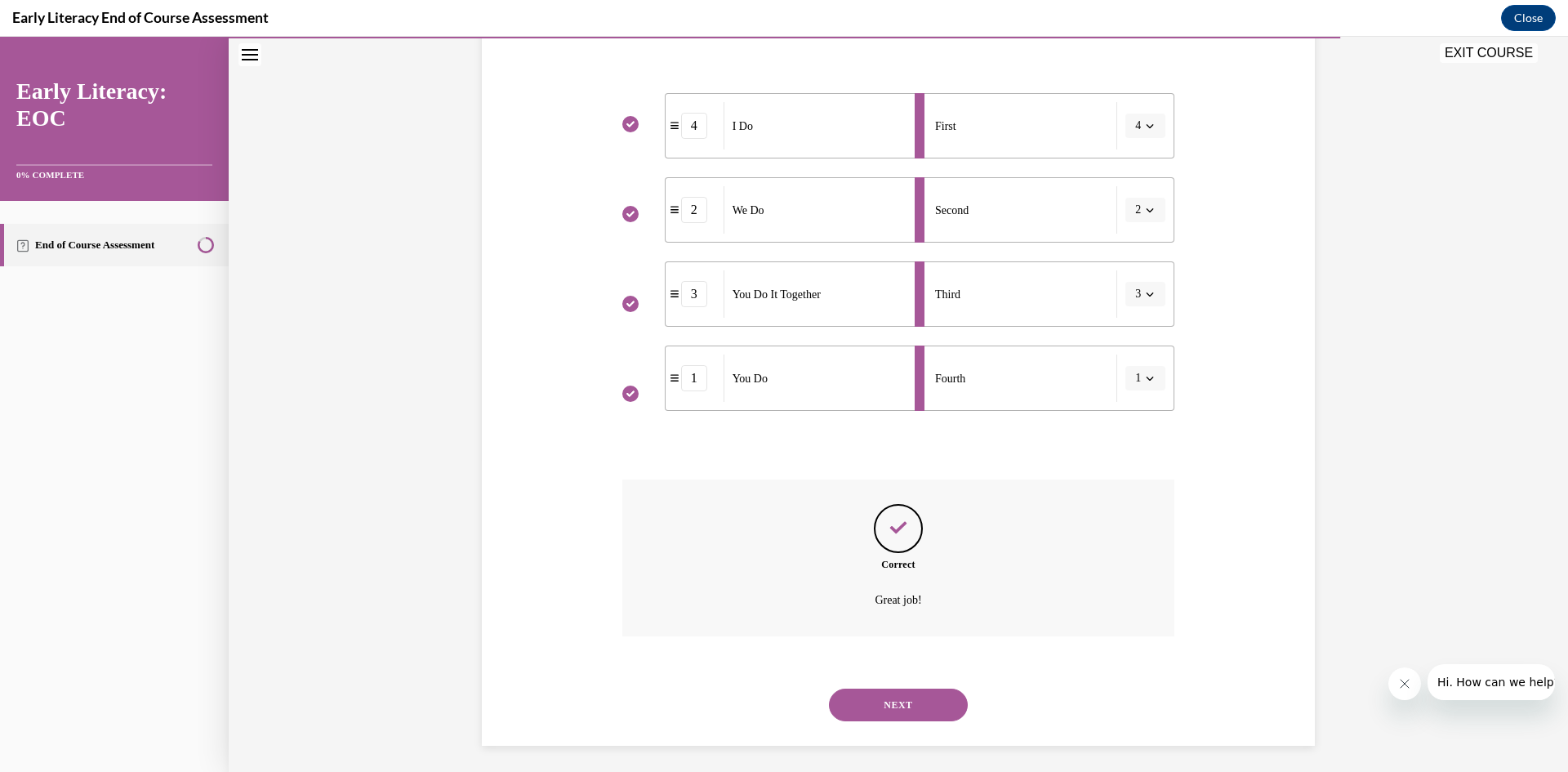
scroll to position [318, 0]
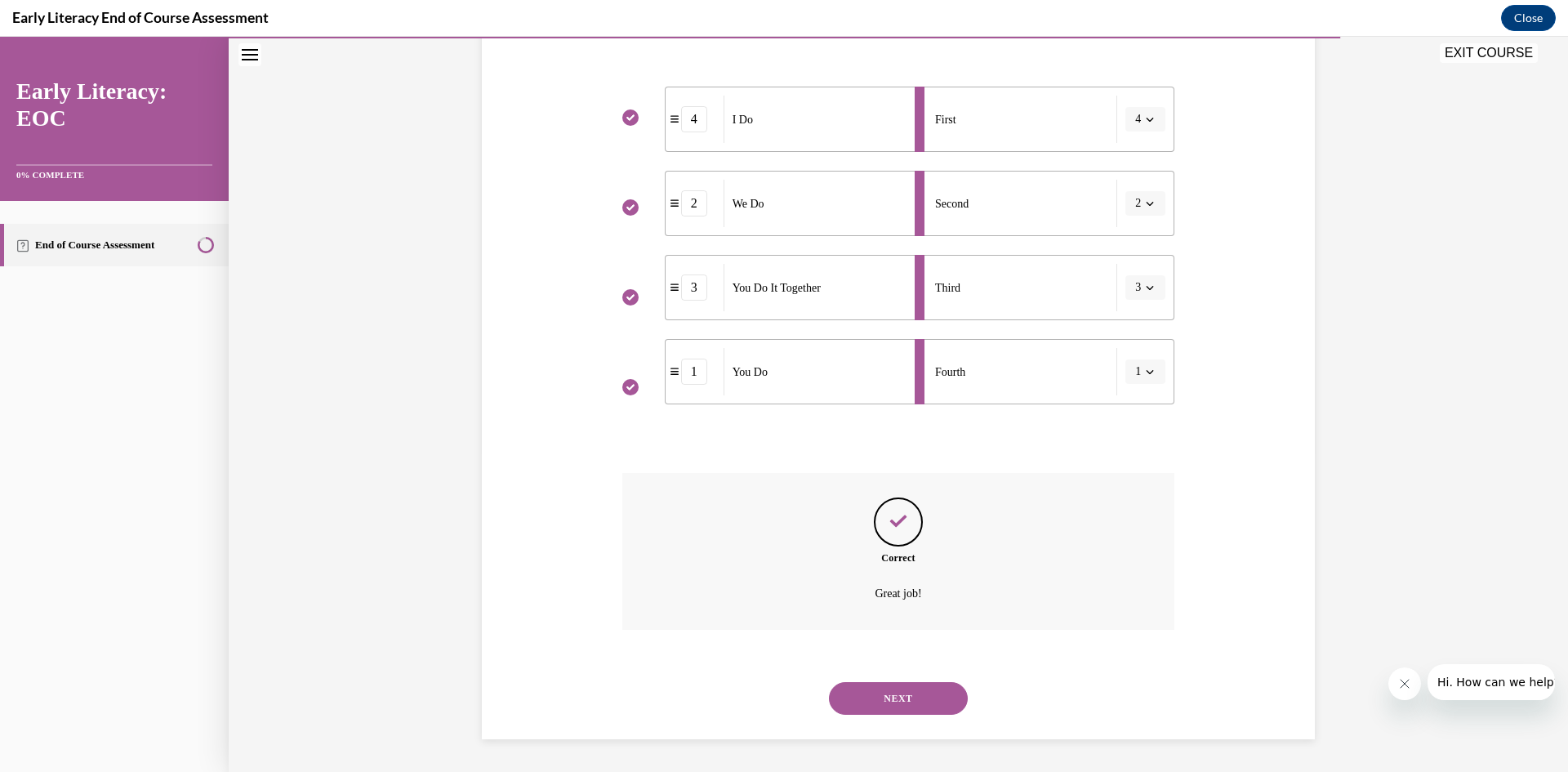
click at [887, 700] on button "NEXT" at bounding box center [898, 699] width 139 height 33
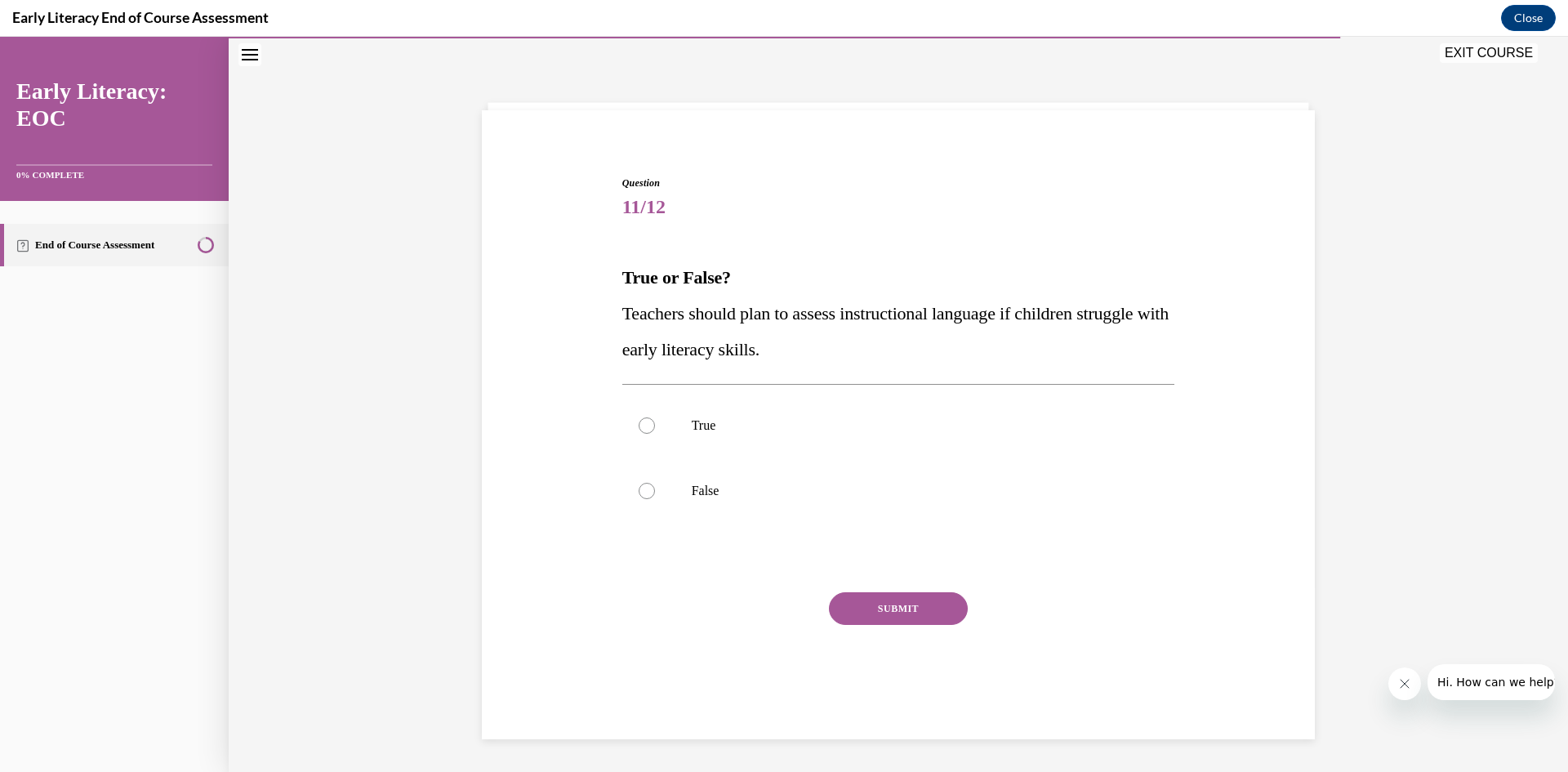
scroll to position [52, 0]
click at [658, 423] on div at bounding box center [899, 426] width 553 height 65
click at [844, 612] on button "SUBMIT" at bounding box center [898, 609] width 139 height 33
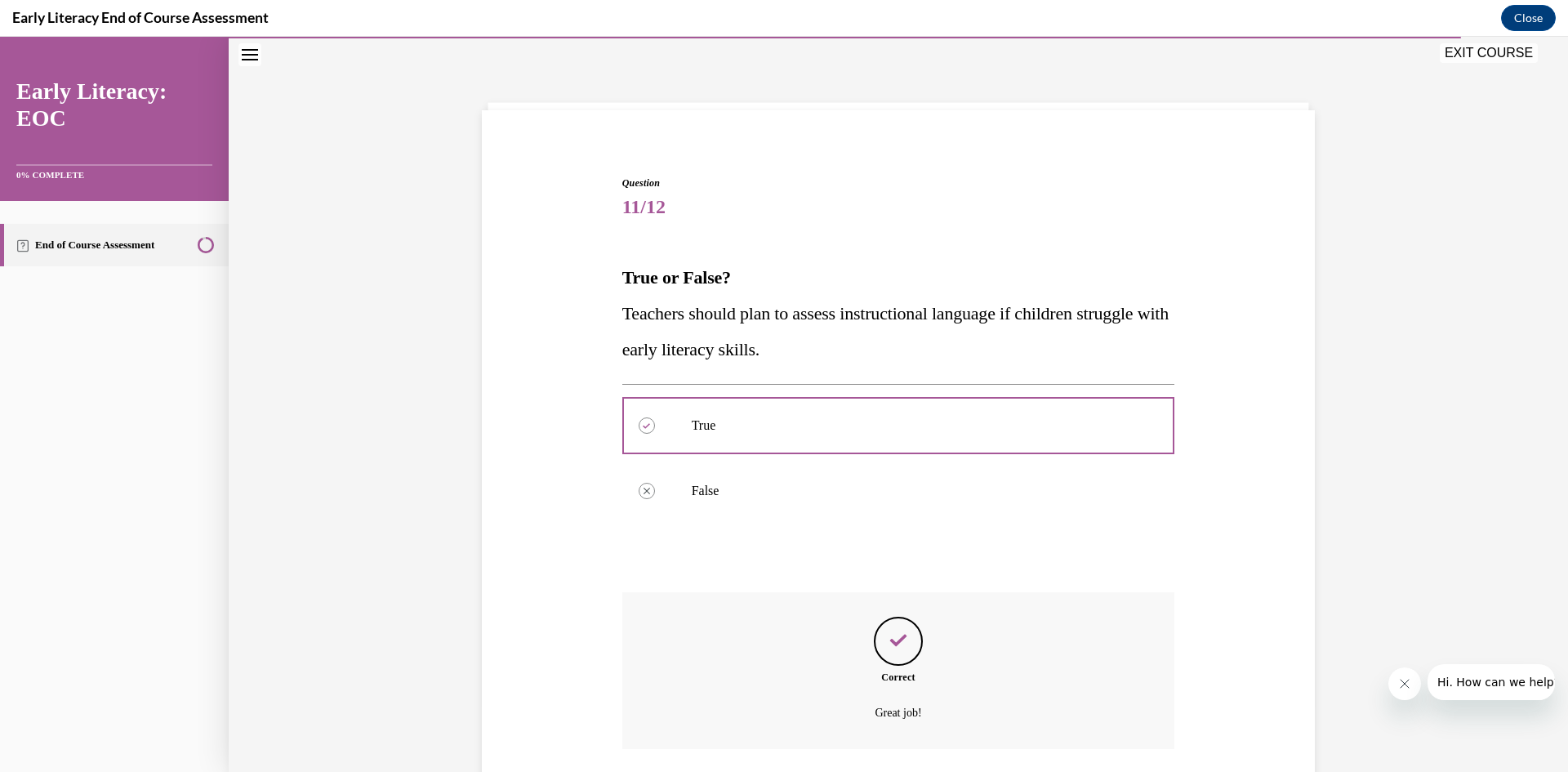
scroll to position [171, 0]
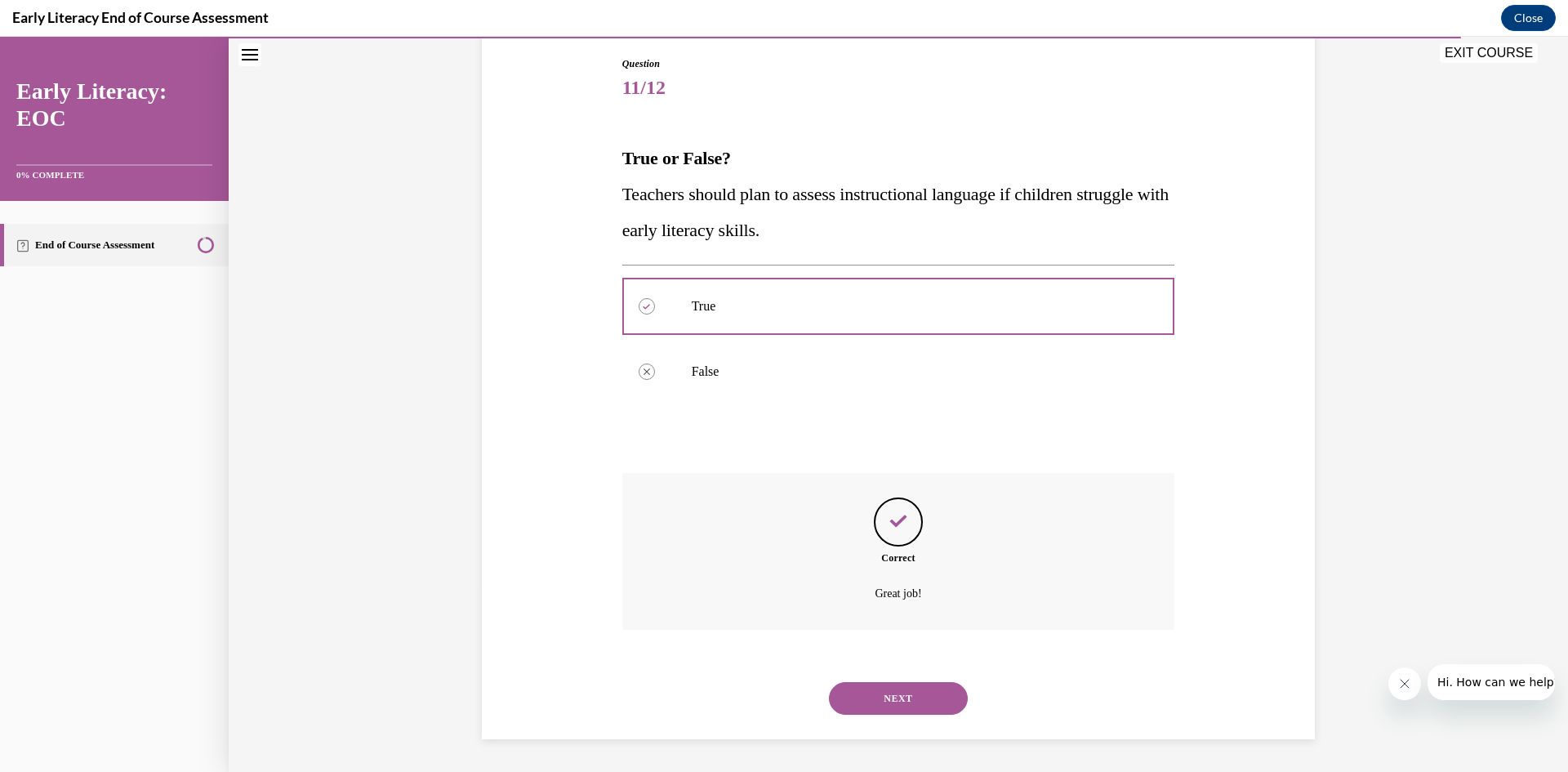
click at [869, 689] on button "NEXT" at bounding box center [898, 699] width 139 height 33
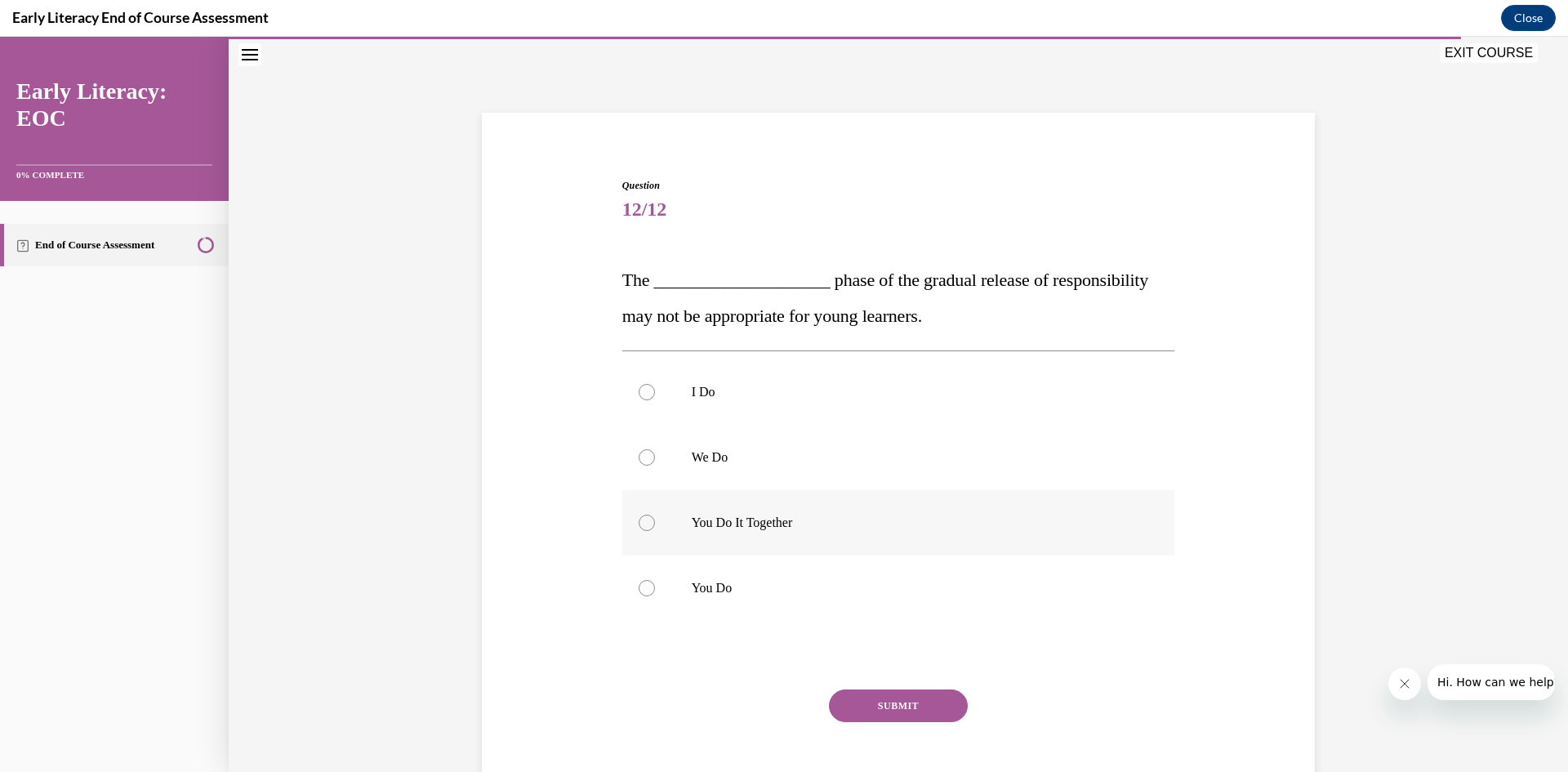
scroll to position [48, 0]
click at [643, 399] on div at bounding box center [647, 393] width 16 height 16
click at [639, 584] on div at bounding box center [647, 588] width 16 height 16
click at [870, 703] on button "SUBMIT" at bounding box center [898, 707] width 139 height 33
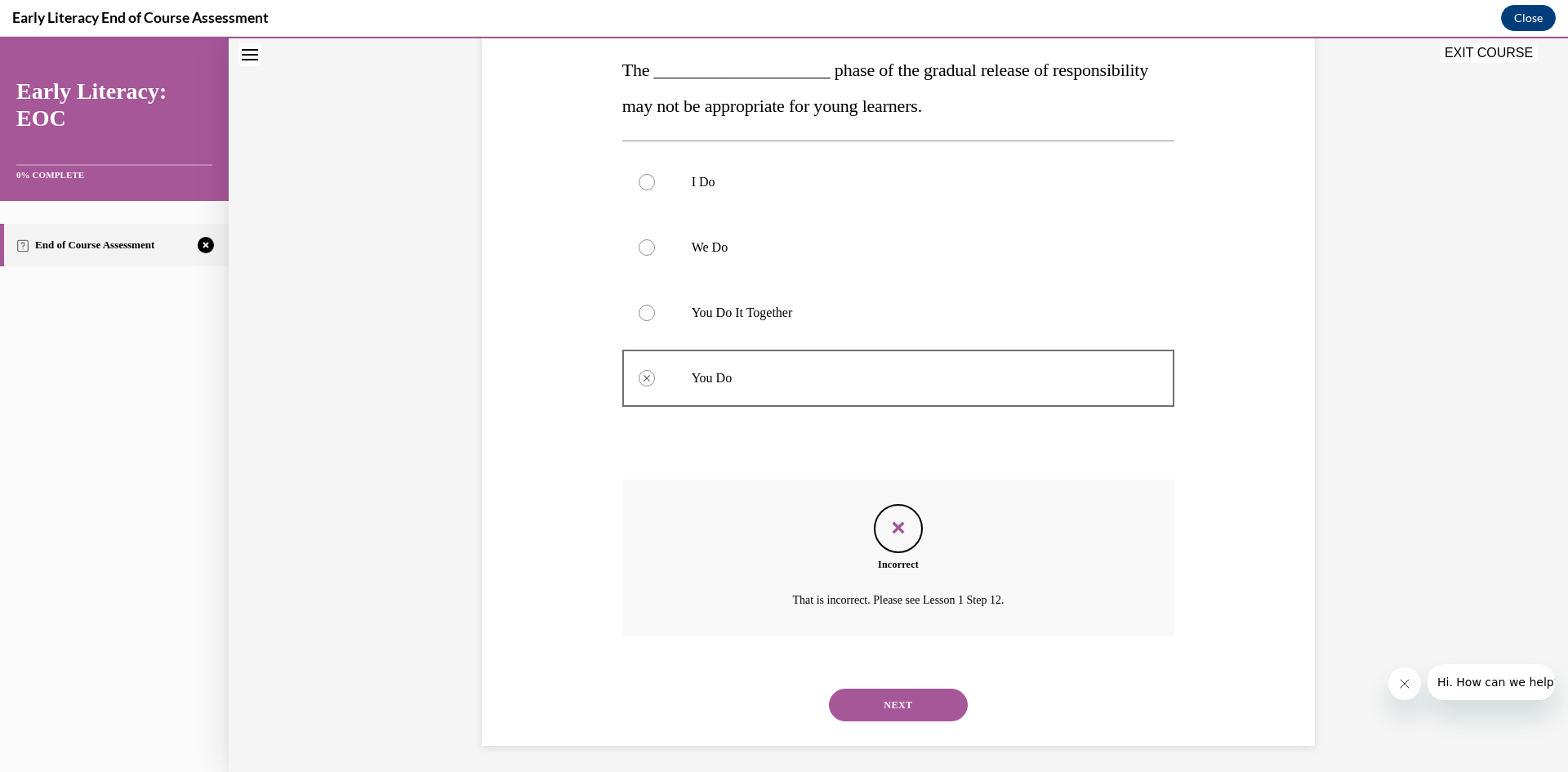
scroll to position [265, 0]
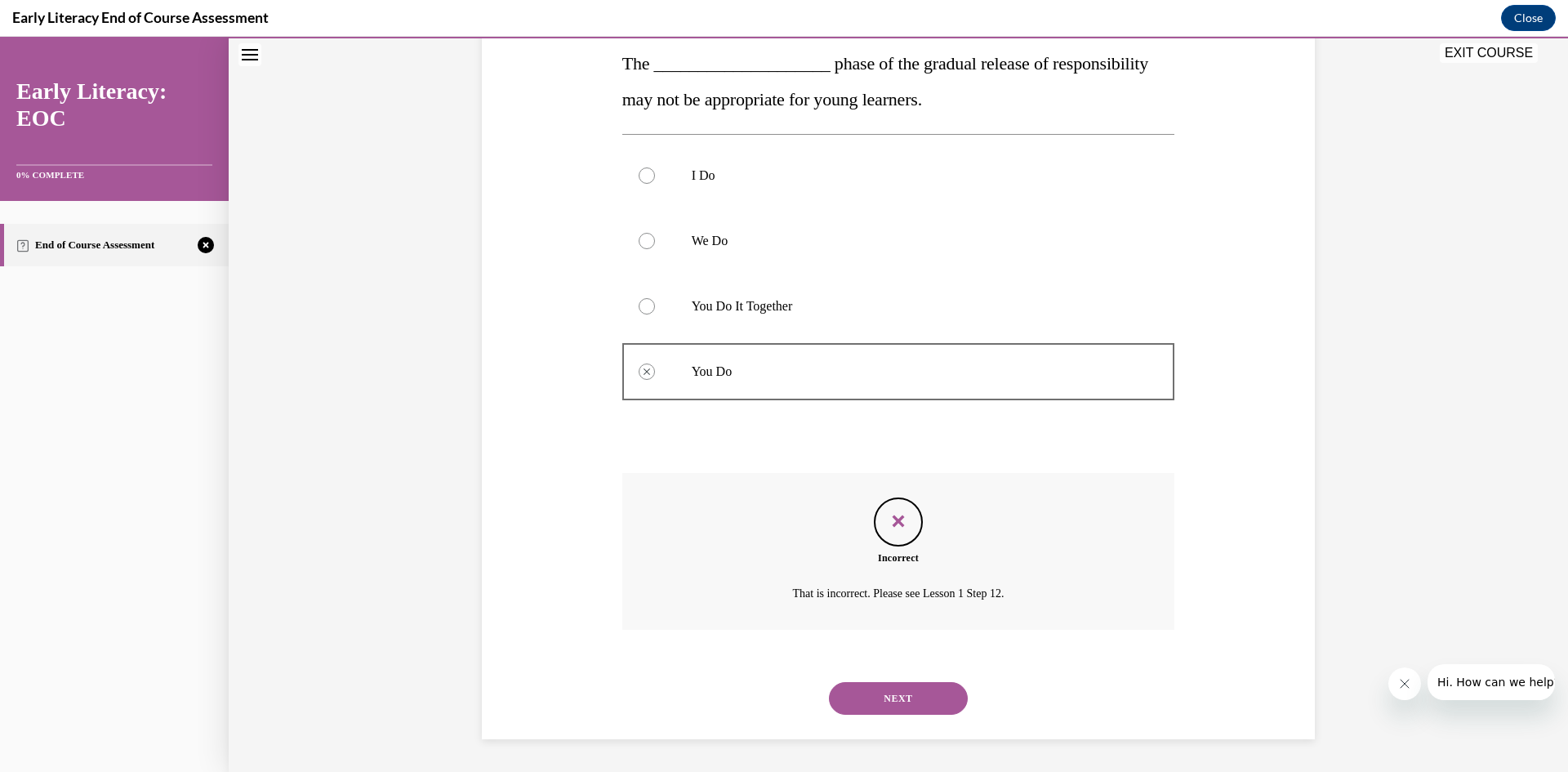
click at [862, 684] on button "NEXT" at bounding box center [898, 699] width 139 height 33
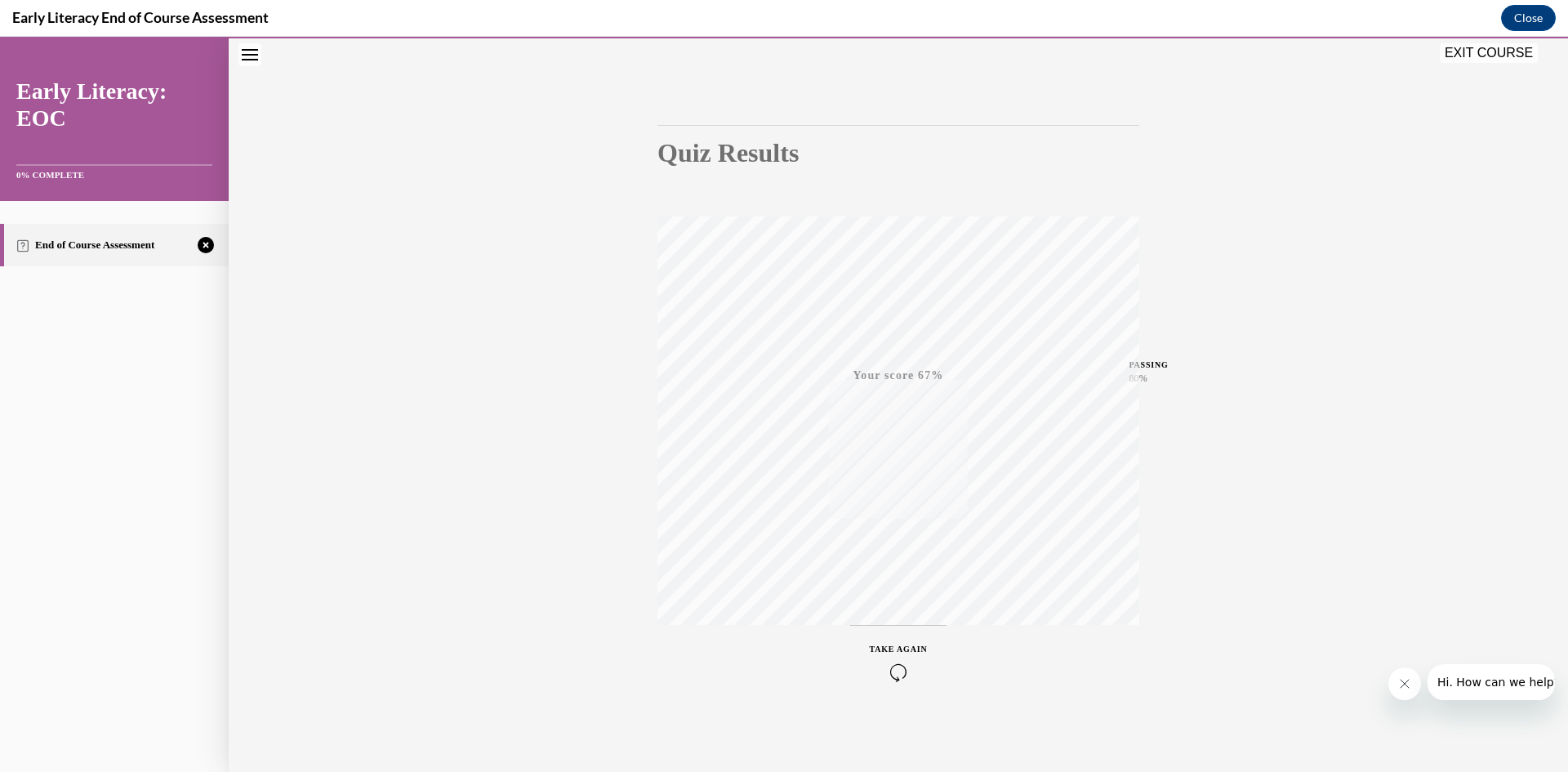
click at [889, 657] on div "TAKE AGAIN" at bounding box center [898, 662] width 58 height 39
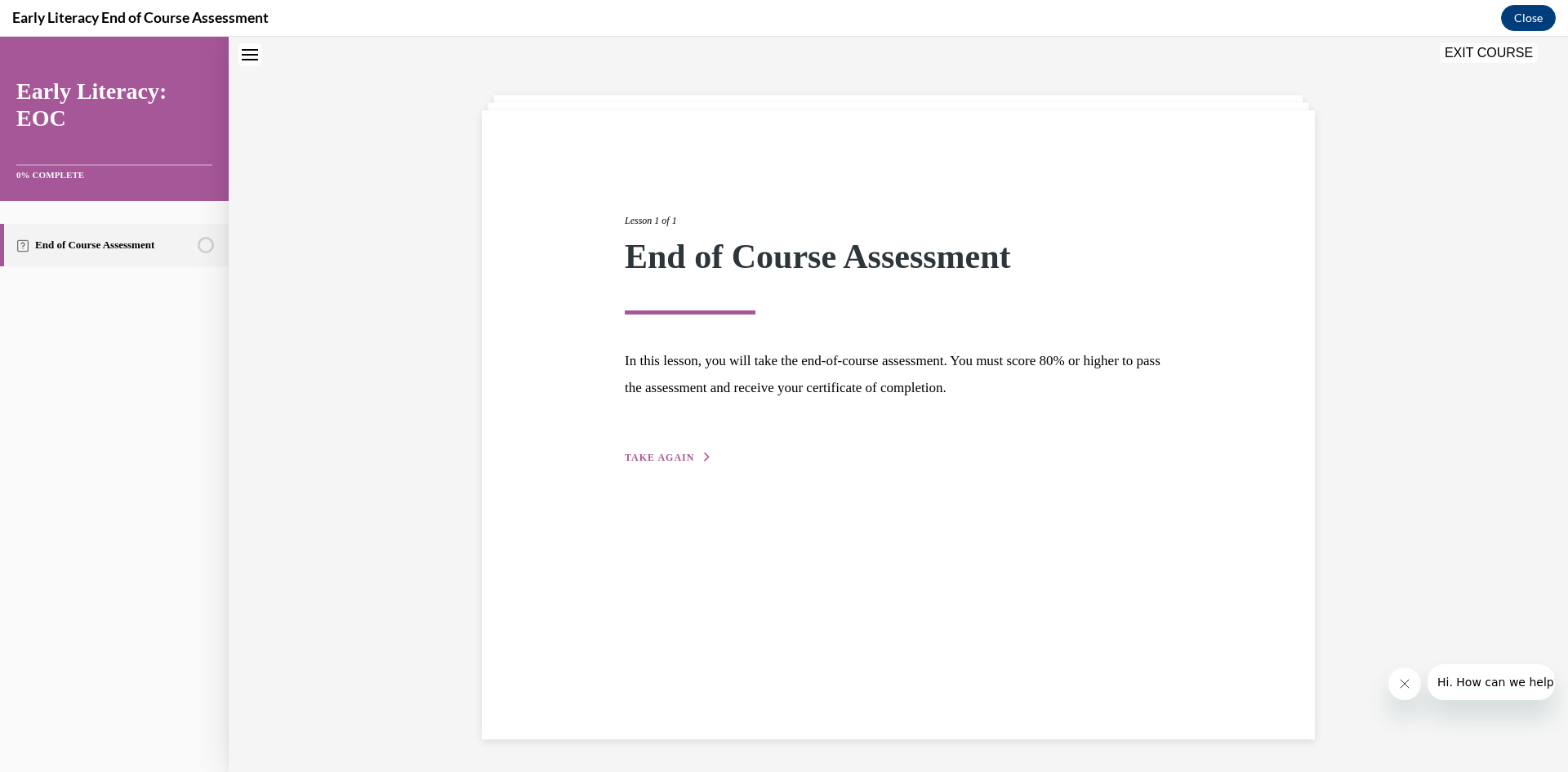
scroll to position [52, 0]
click at [659, 458] on span "TAKE AGAIN" at bounding box center [660, 457] width 70 height 11
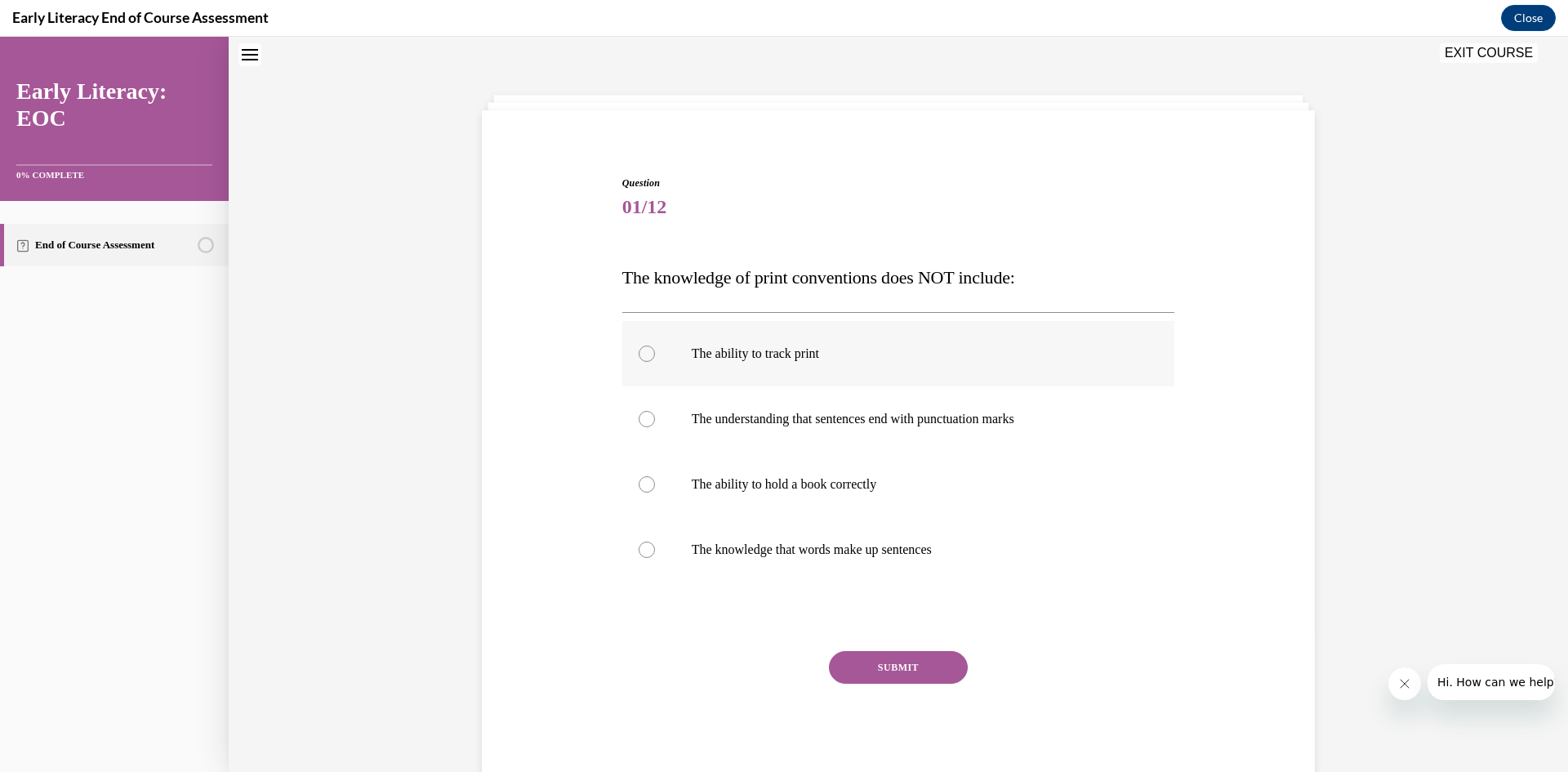
click at [639, 346] on div at bounding box center [647, 353] width 16 height 16
click at [904, 668] on button "SUBMIT" at bounding box center [898, 668] width 139 height 33
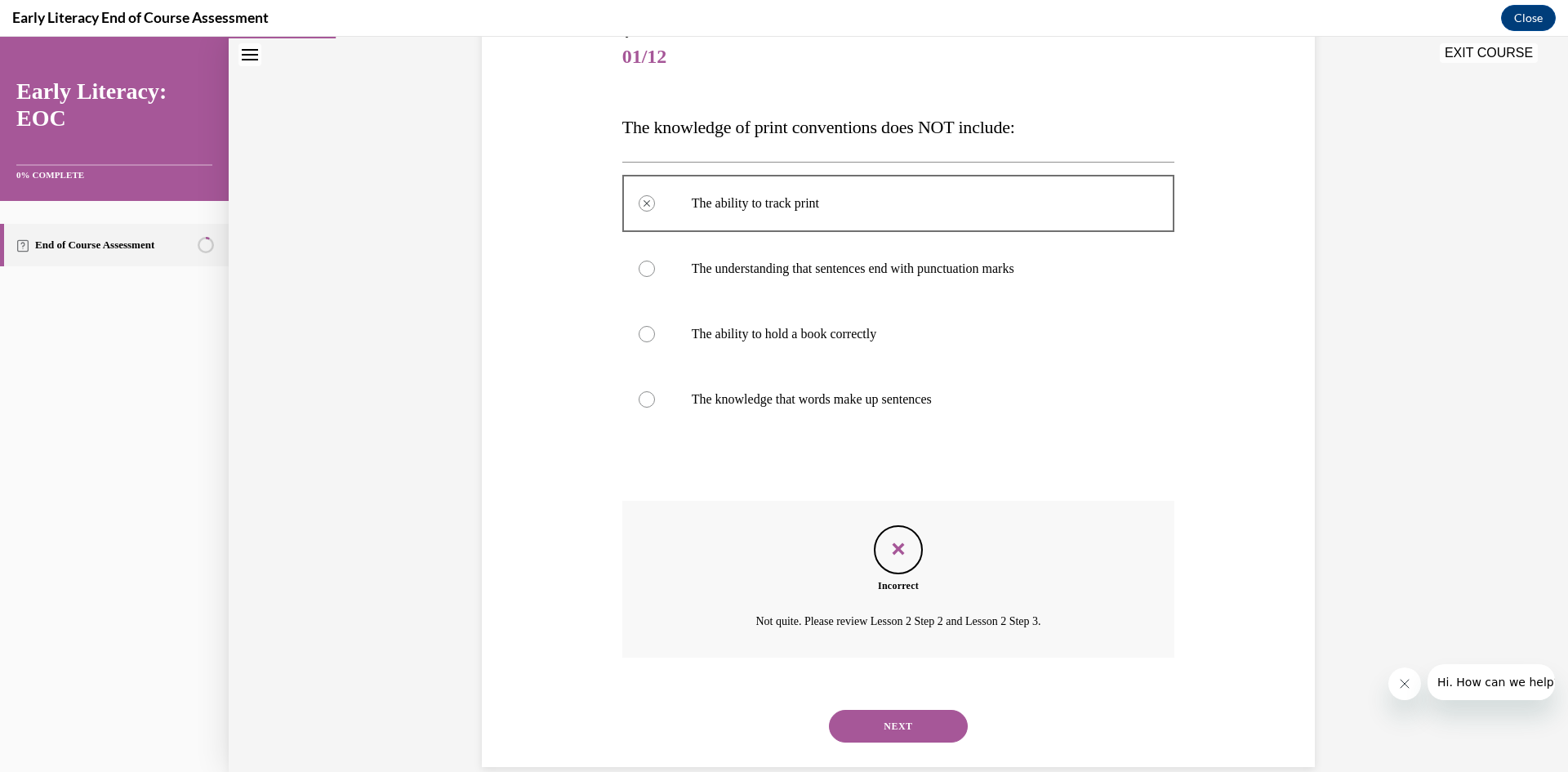
scroll to position [230, 0]
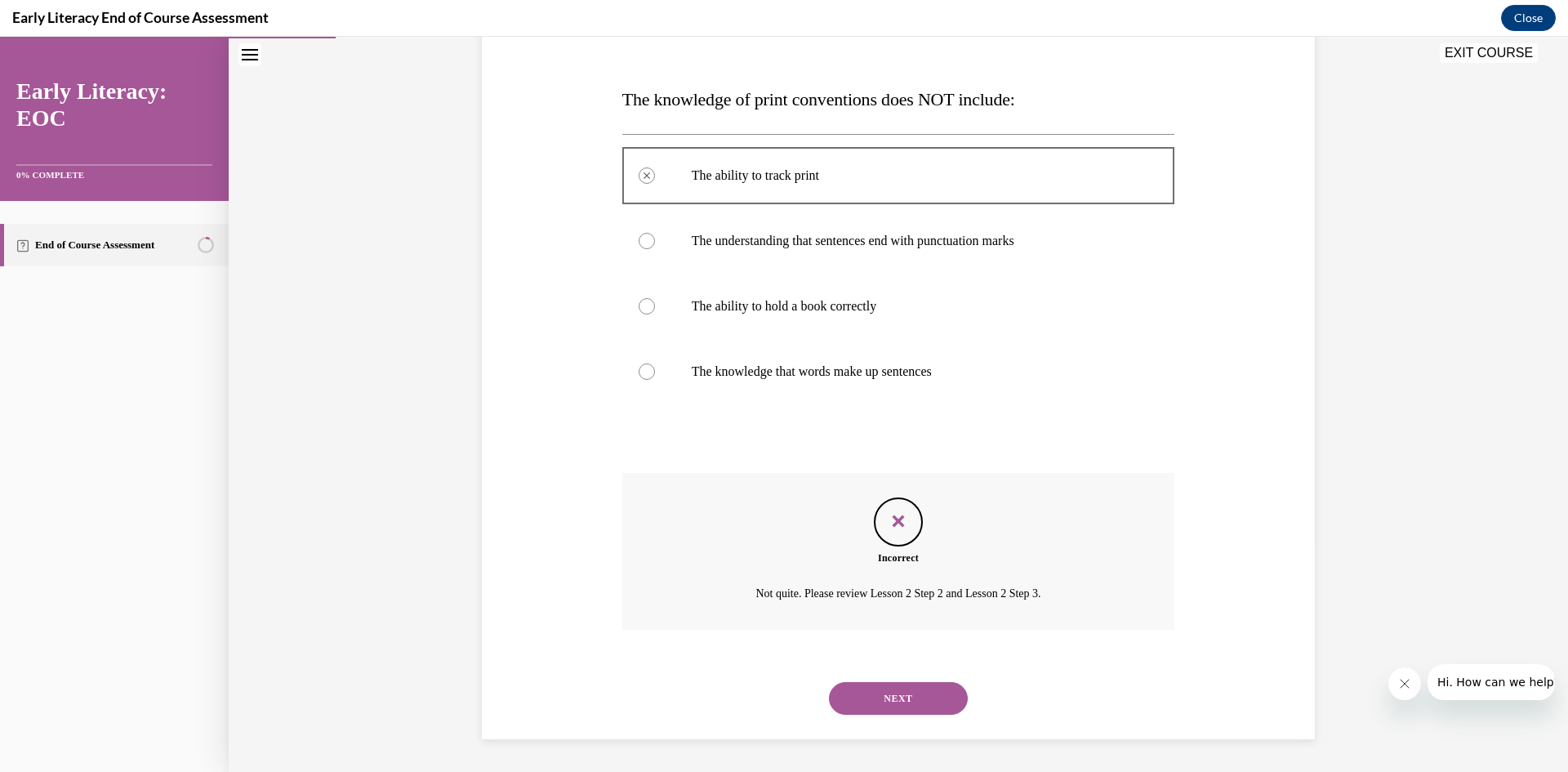
click at [888, 692] on button "NEXT" at bounding box center [898, 699] width 139 height 33
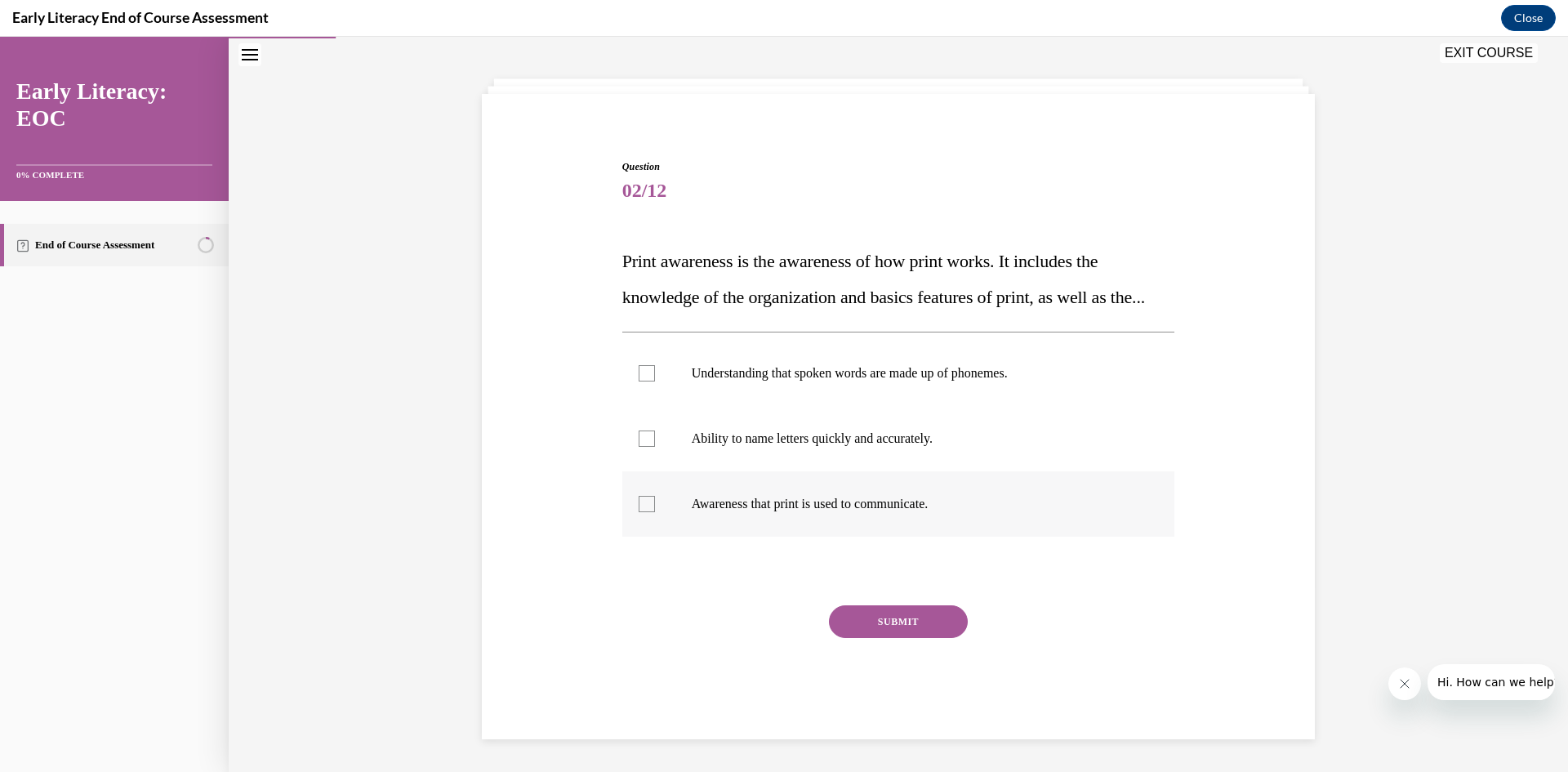
click at [645, 501] on div at bounding box center [647, 504] width 16 height 16
click at [879, 624] on button "SUBMIT" at bounding box center [898, 622] width 139 height 33
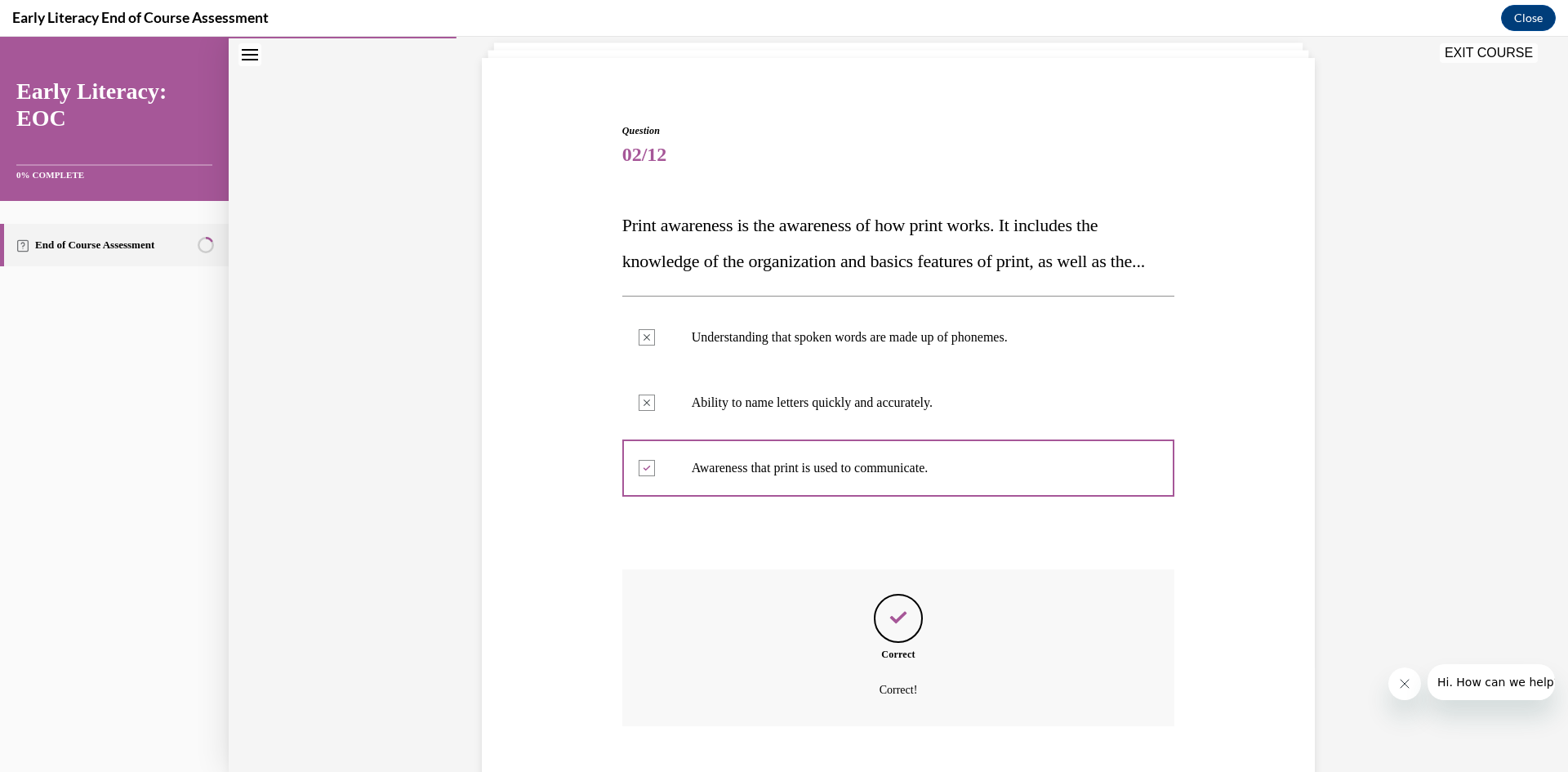
scroll to position [236, 0]
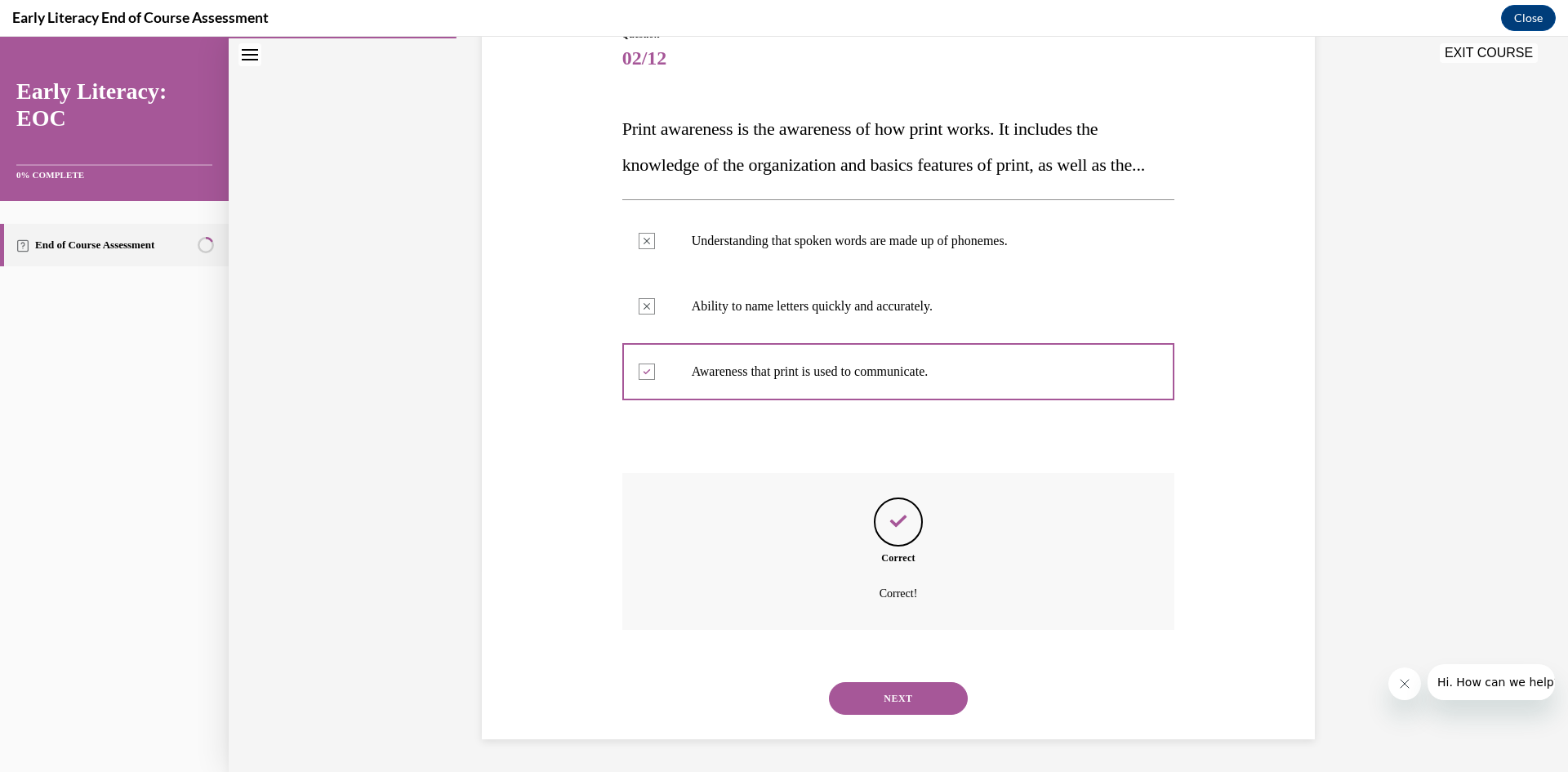
click at [875, 689] on button "NEXT" at bounding box center [898, 699] width 139 height 33
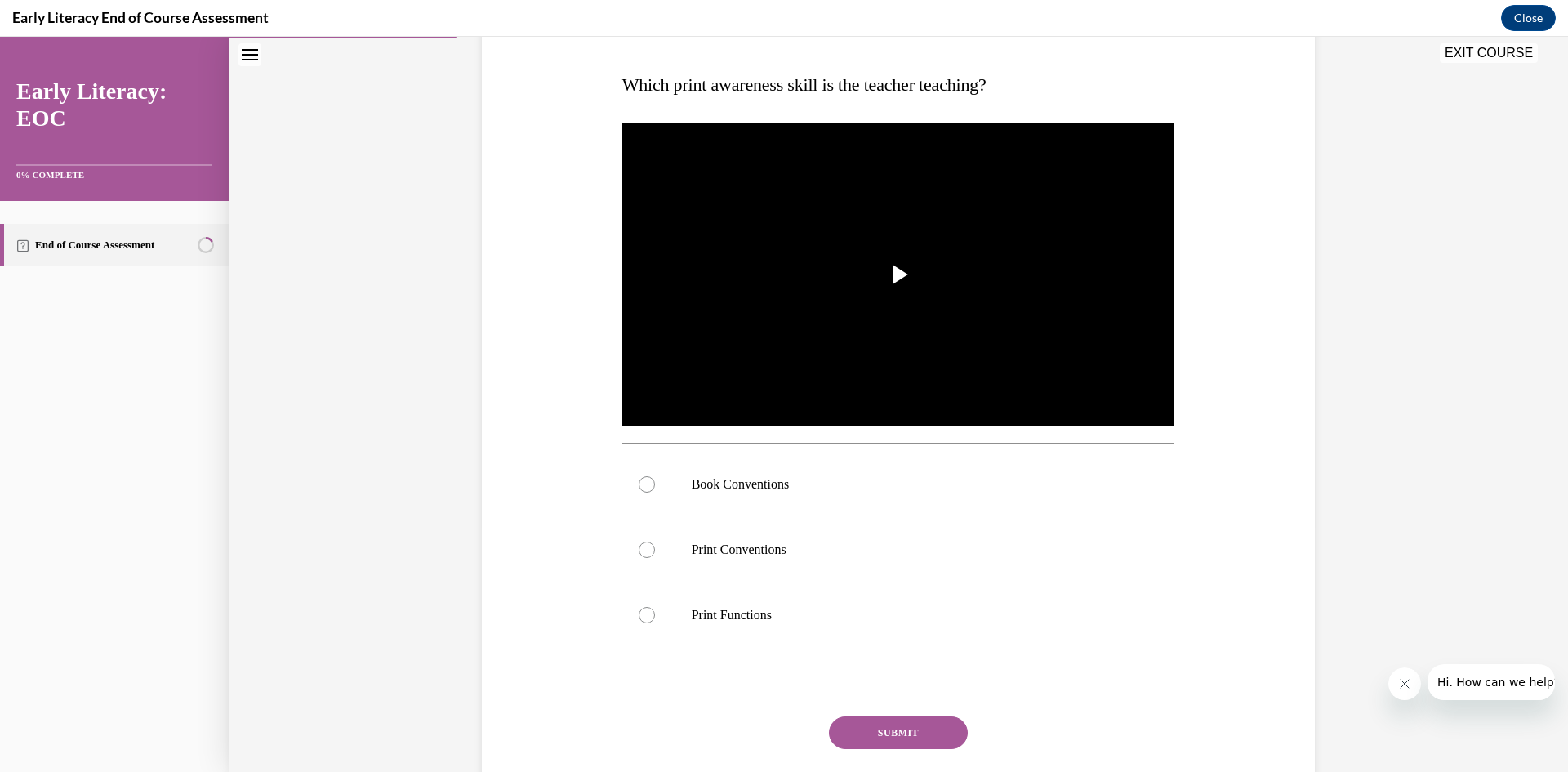
scroll to position [329, 0]
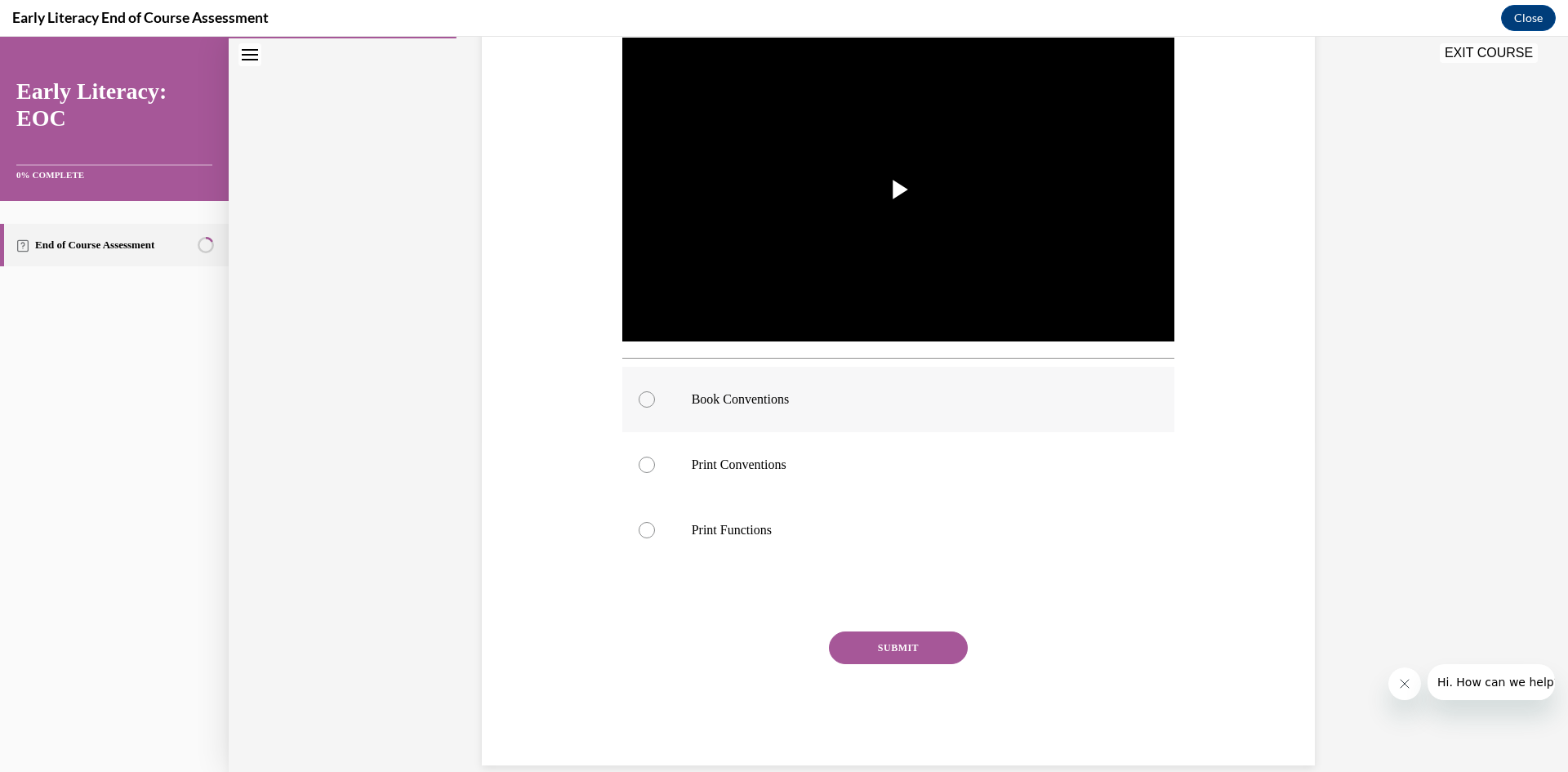
click at [632, 404] on div at bounding box center [899, 400] width 553 height 65
click at [864, 651] on button "SUBMIT" at bounding box center [898, 648] width 139 height 33
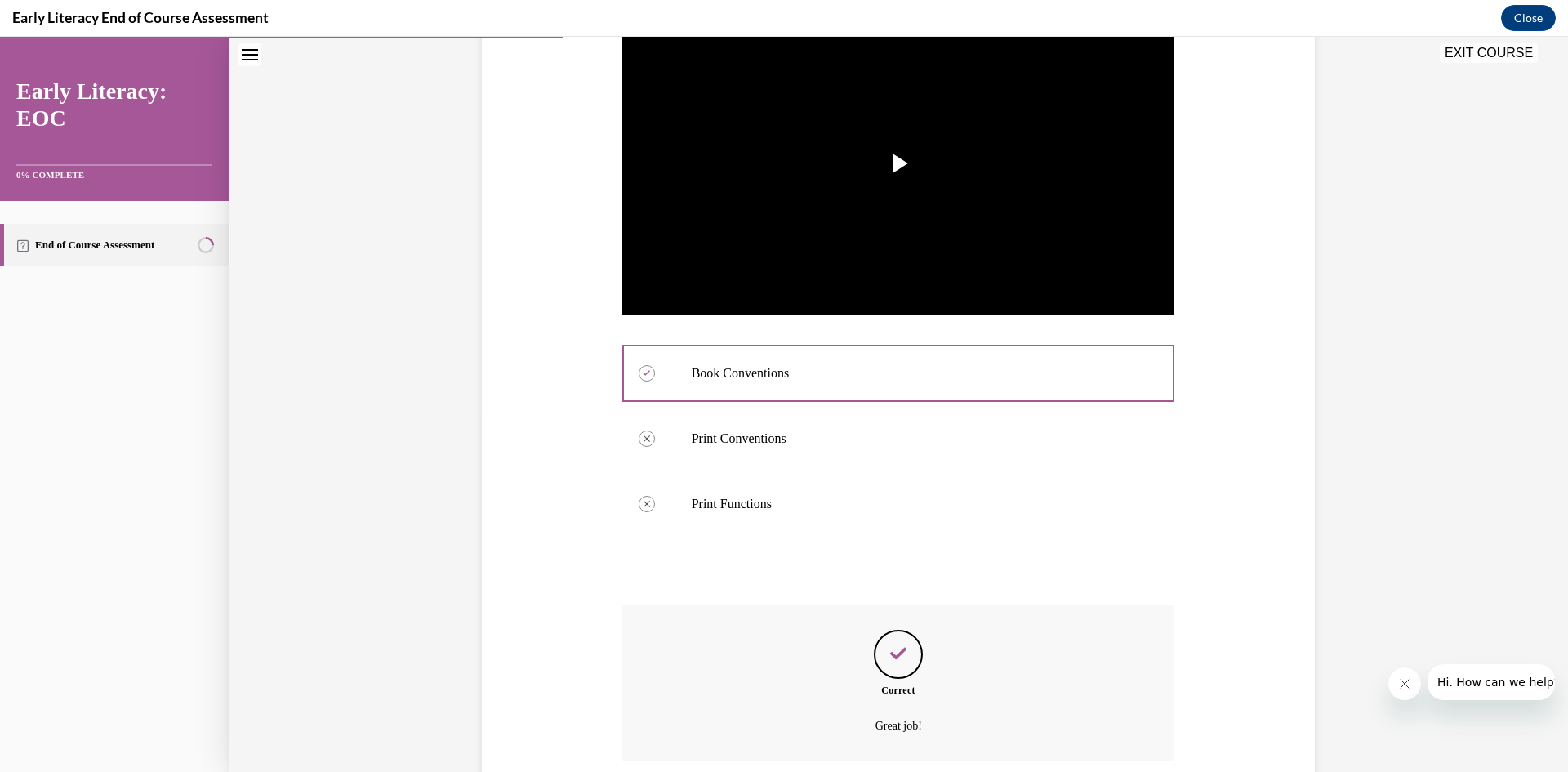
scroll to position [487, 0]
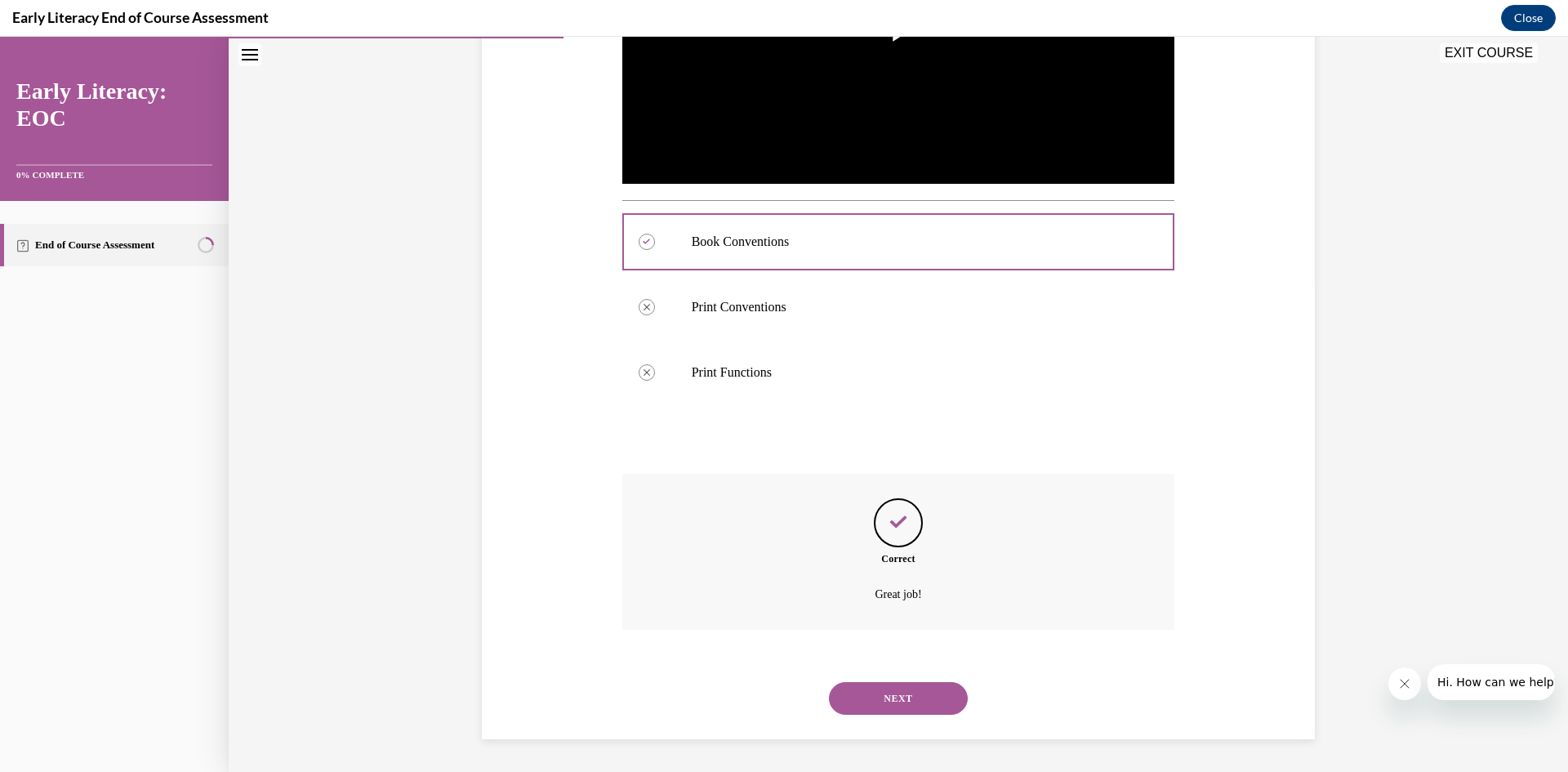
click at [866, 699] on button "NEXT" at bounding box center [898, 699] width 139 height 33
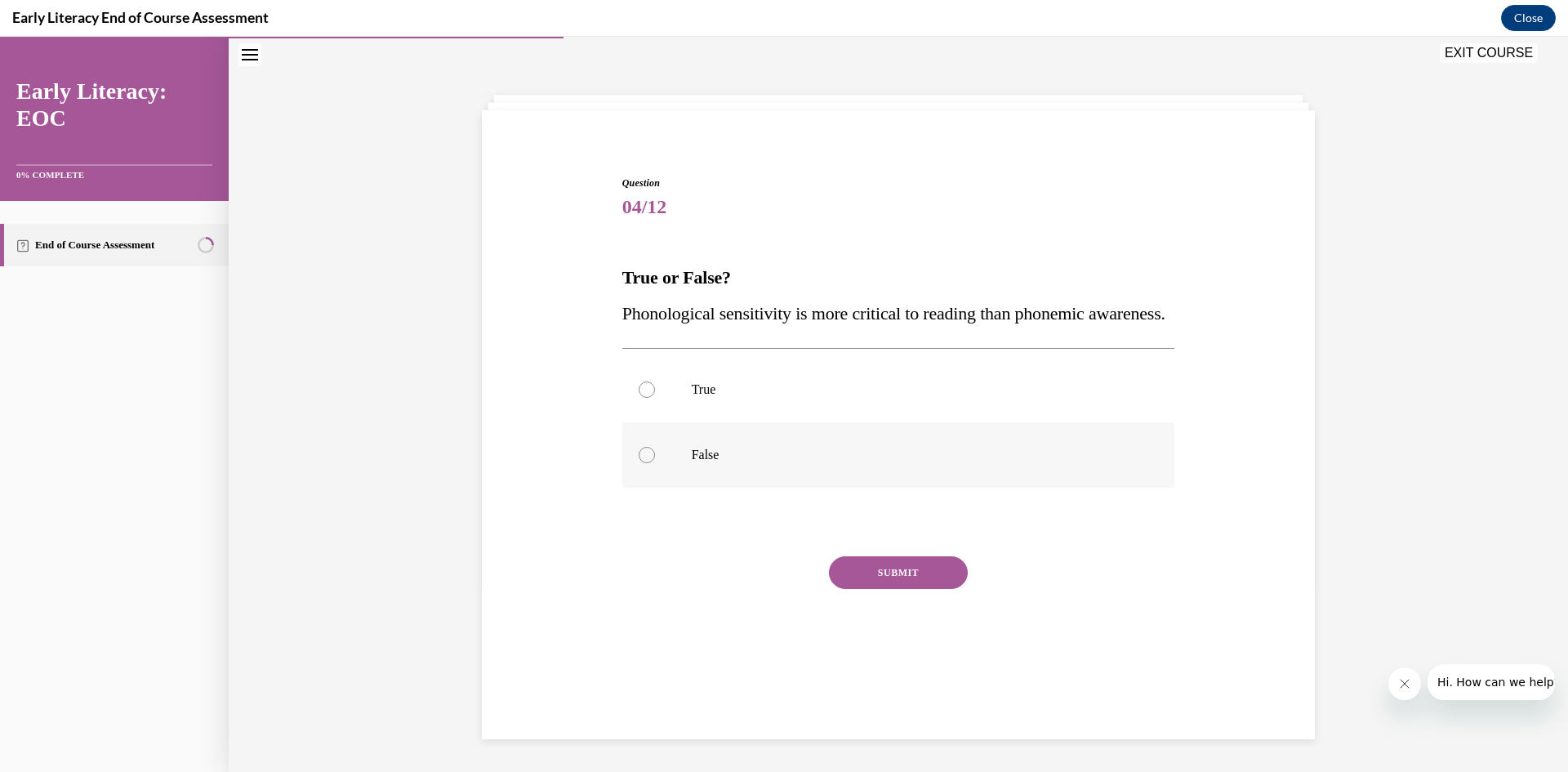
click at [640, 464] on div at bounding box center [647, 455] width 16 height 16
click at [882, 589] on button "SUBMIT" at bounding box center [898, 573] width 139 height 33
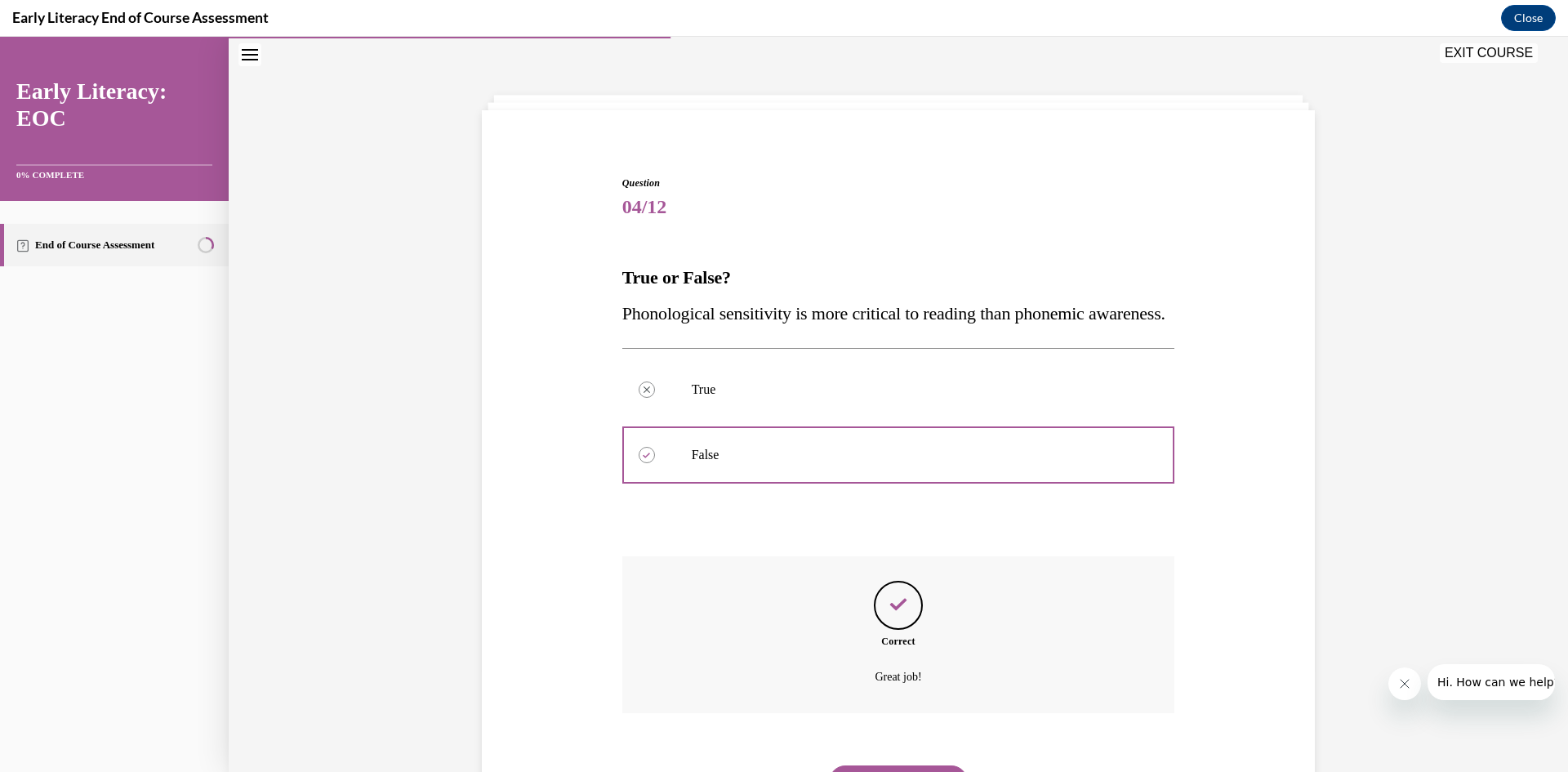
scroll to position [171, 0]
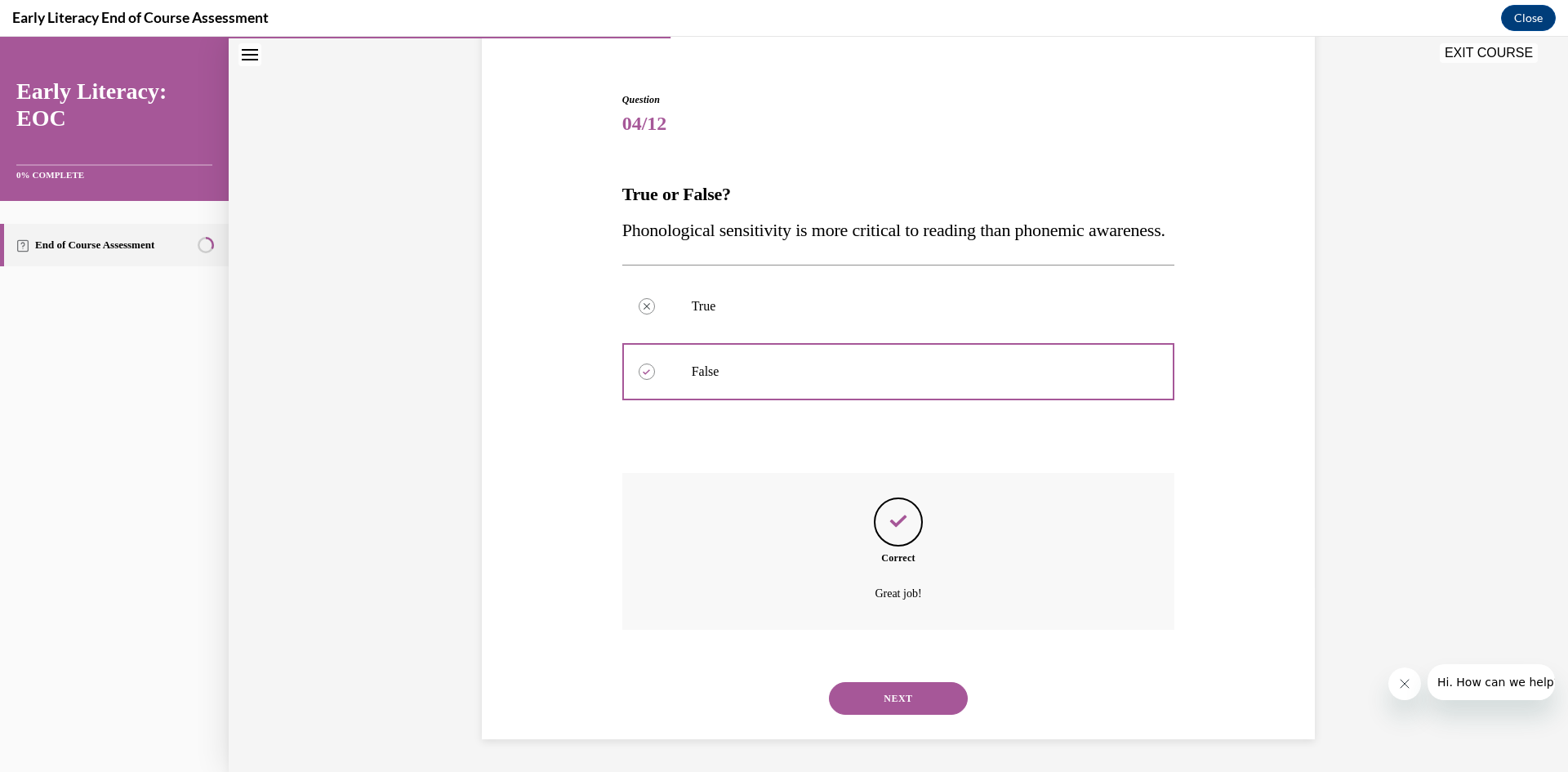
click at [861, 690] on button "NEXT" at bounding box center [898, 699] width 139 height 33
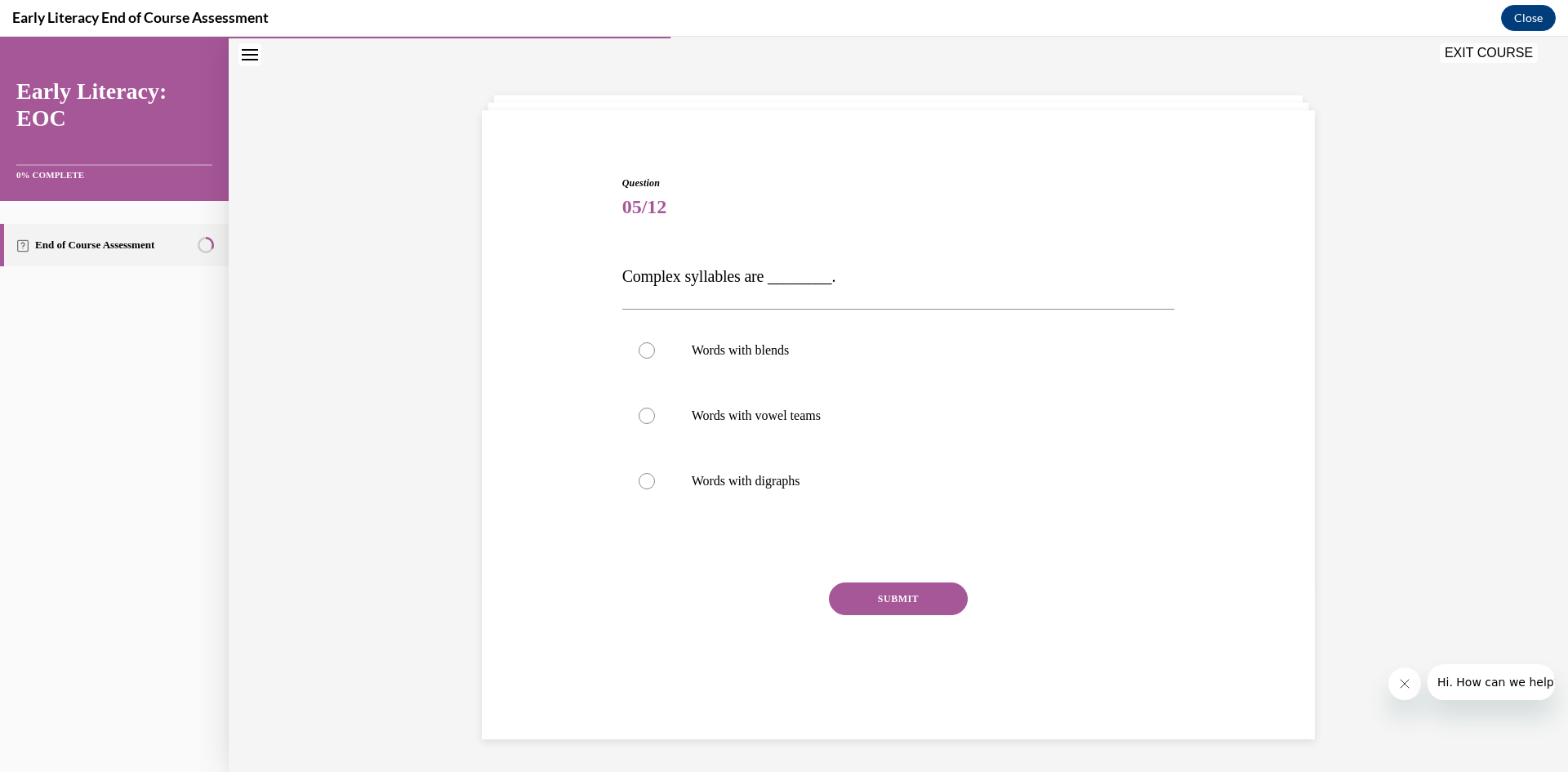
scroll to position [52, 0]
click at [645, 348] on div at bounding box center [647, 350] width 16 height 16
click at [890, 589] on button "SUBMIT" at bounding box center [898, 599] width 139 height 33
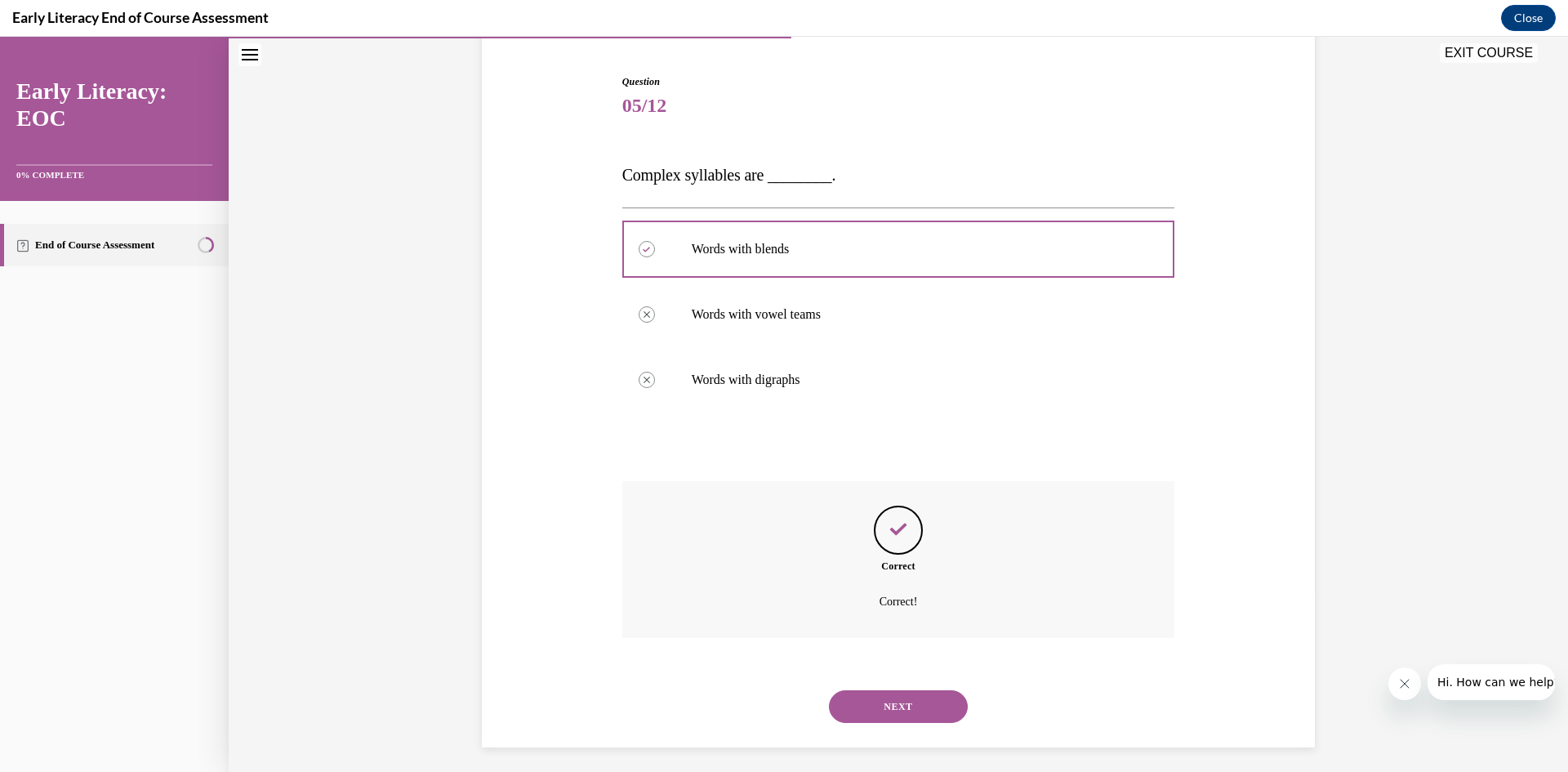
scroll to position [161, 0]
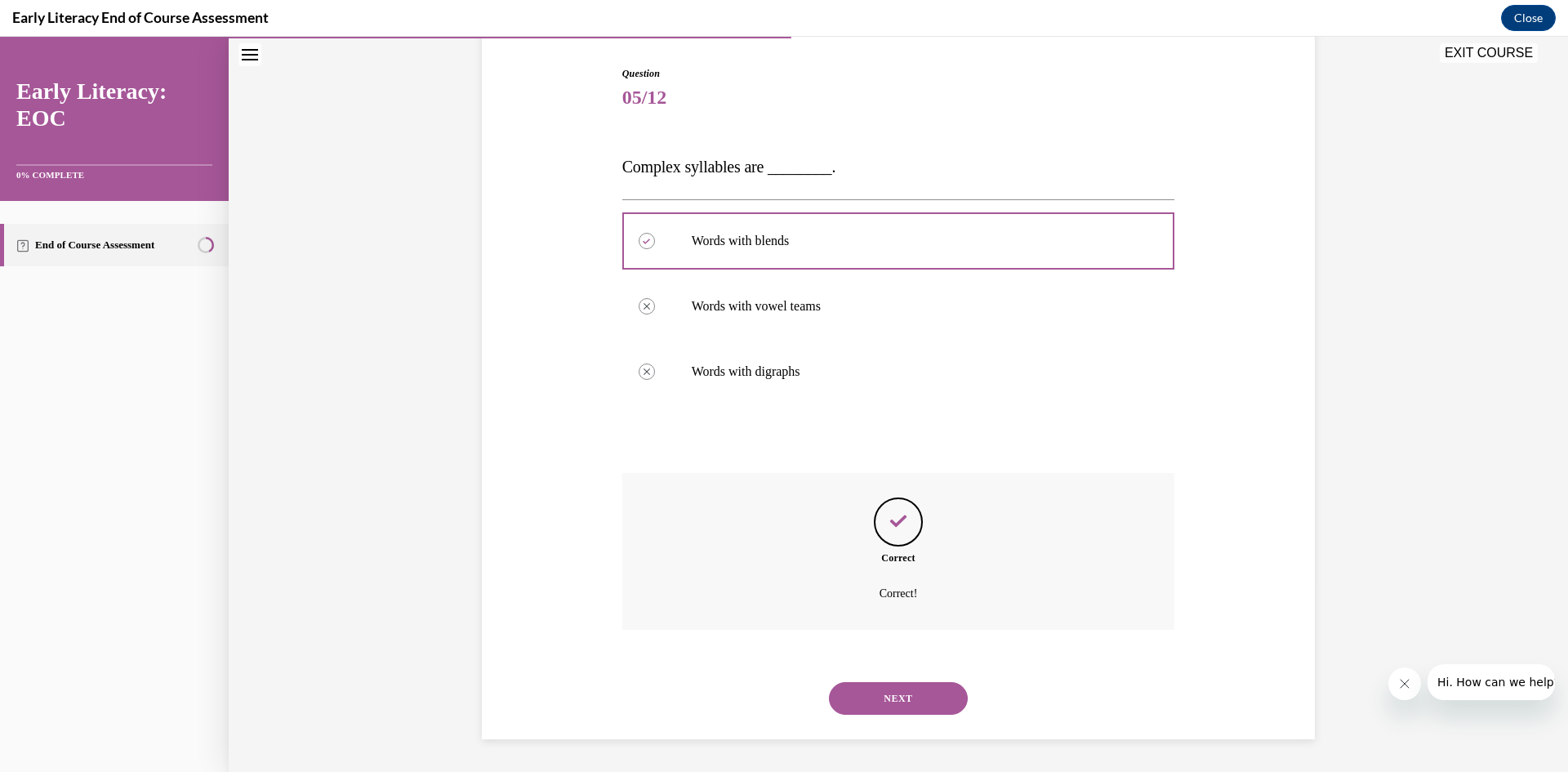
click at [880, 683] on button "NEXT" at bounding box center [898, 699] width 139 height 33
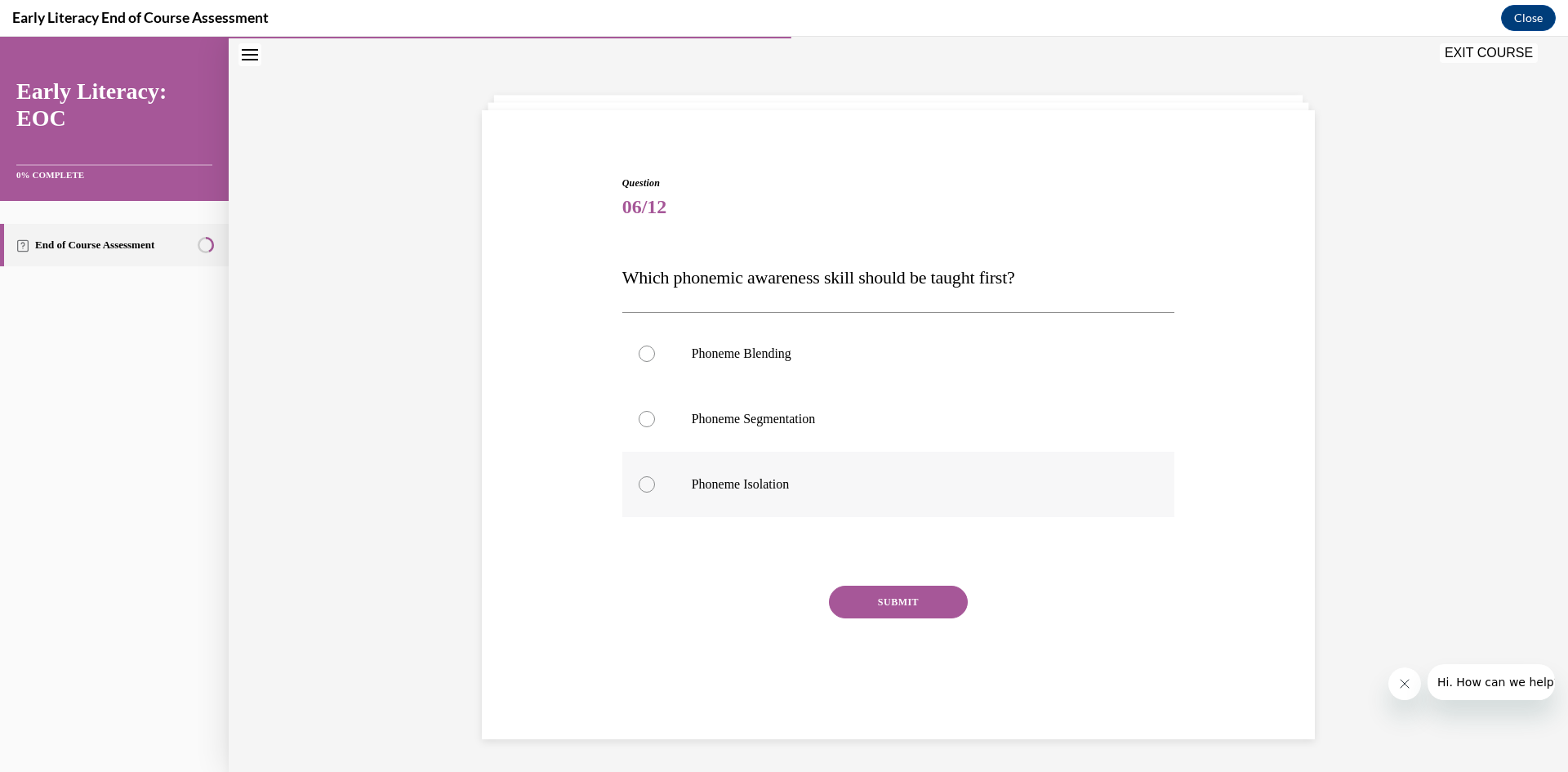
click at [652, 482] on div at bounding box center [899, 484] width 553 height 65
click at [871, 599] on button "SUBMIT" at bounding box center [898, 602] width 139 height 33
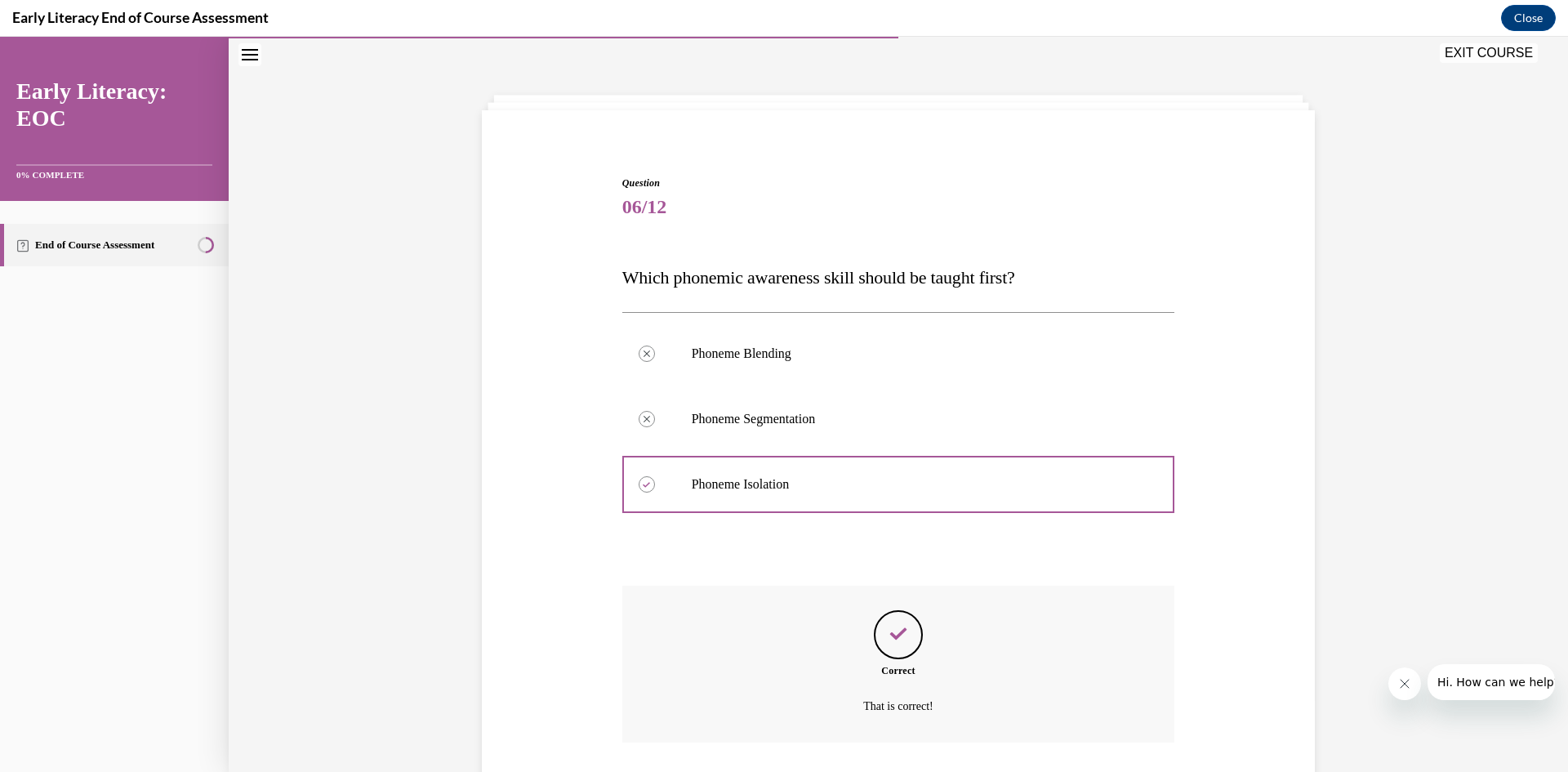
scroll to position [165, 0]
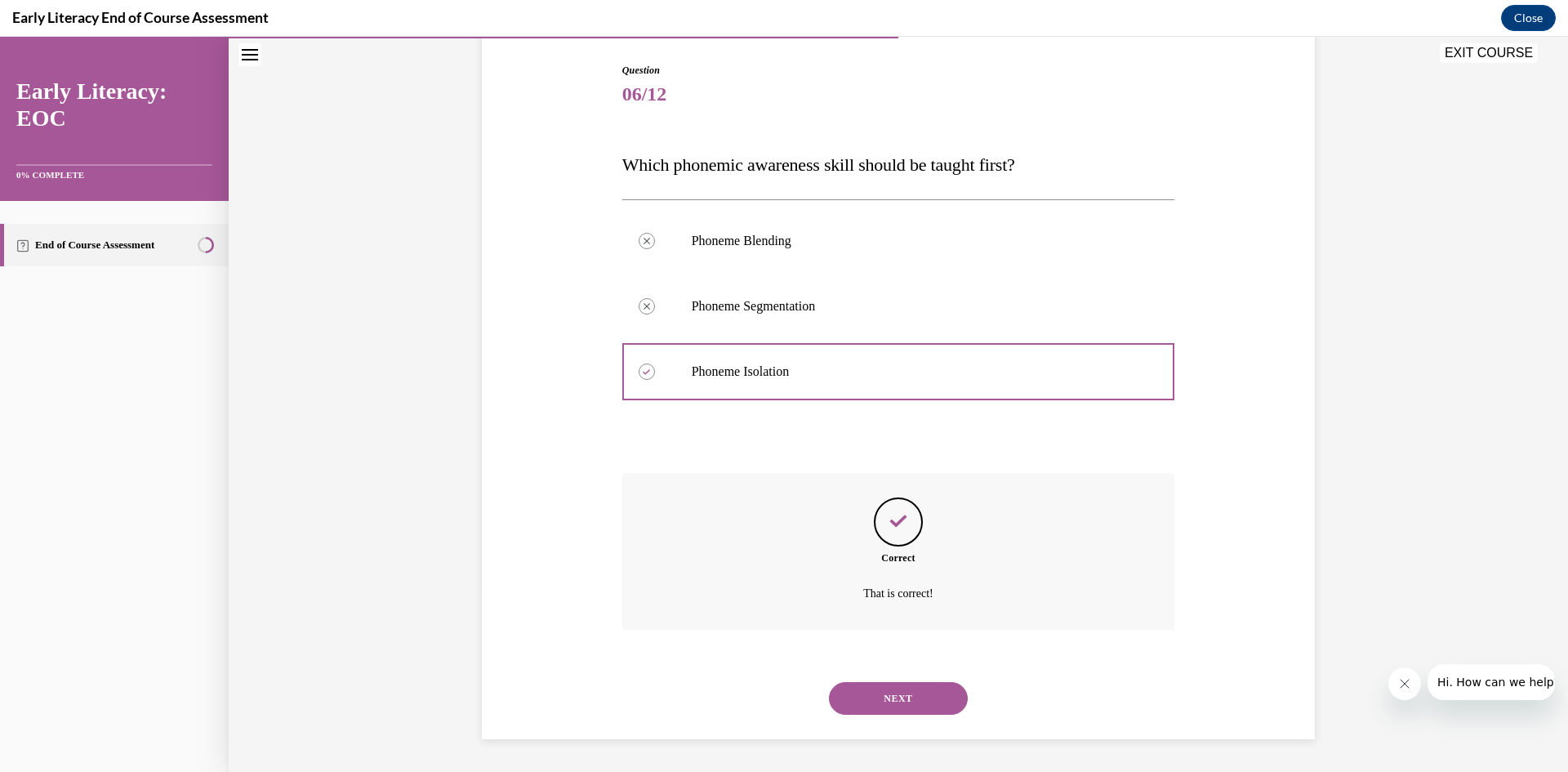
click at [873, 688] on button "NEXT" at bounding box center [898, 699] width 139 height 33
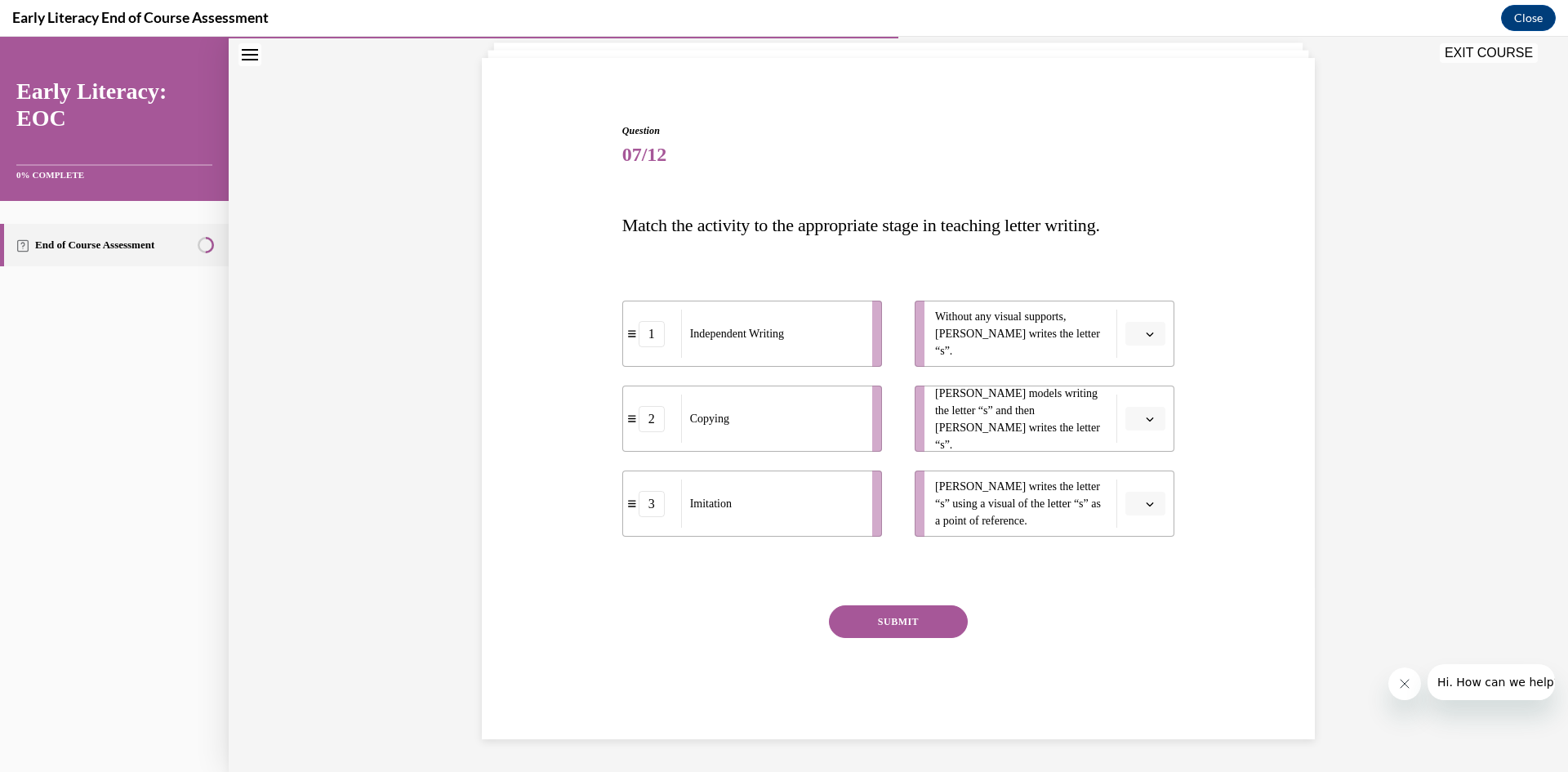
scroll to position [103, 0]
drag, startPoint x: 765, startPoint y: 346, endPoint x: 803, endPoint y: 350, distance: 38.2
click at [803, 350] on div "Independent Writing" at bounding box center [815, 335] width 181 height 48
drag, startPoint x: 788, startPoint y: 412, endPoint x: 799, endPoint y: 408, distance: 11.7
click at [799, 408] on div "Copying" at bounding box center [782, 414] width 181 height 48
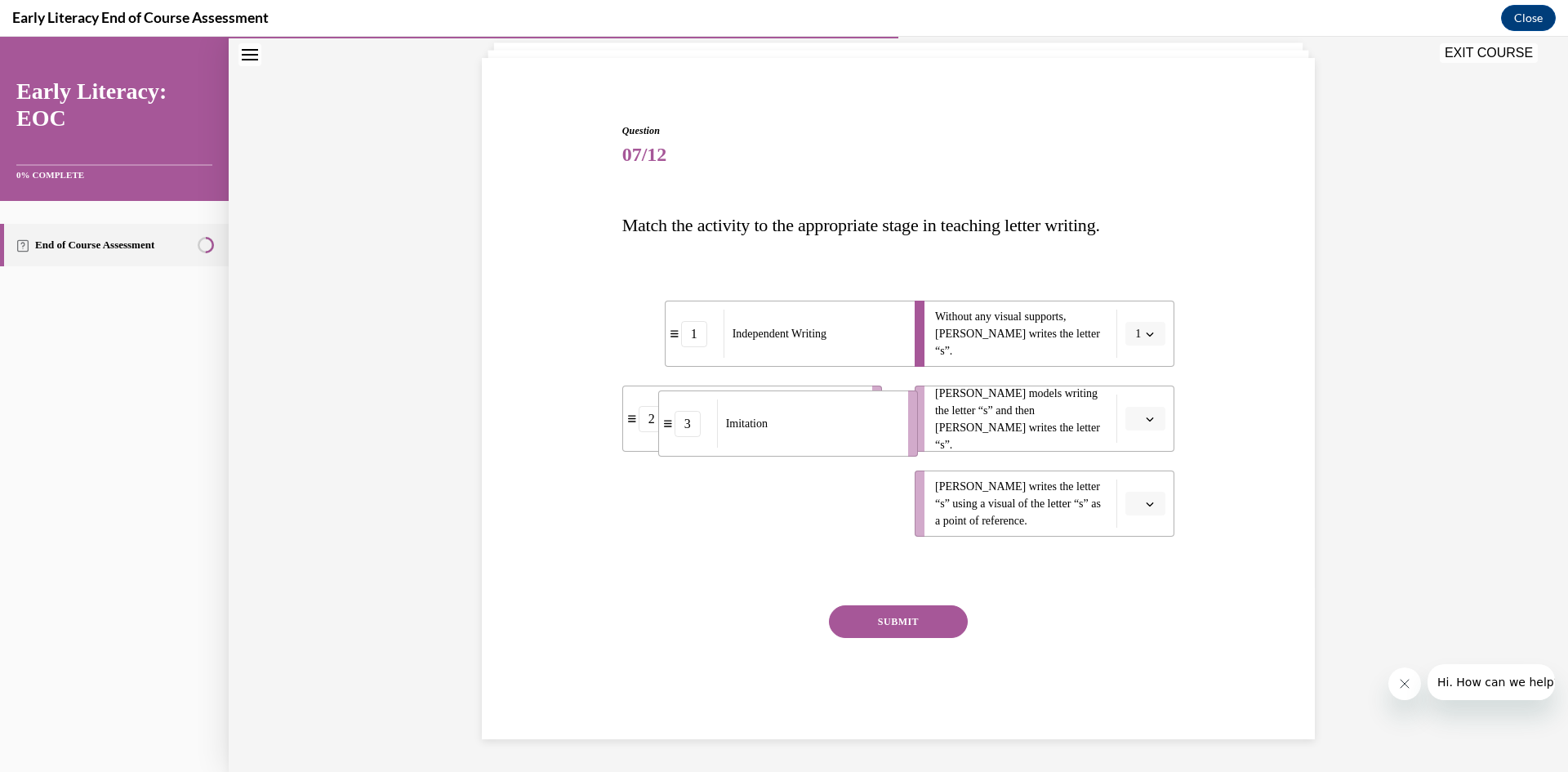
drag, startPoint x: 804, startPoint y: 526, endPoint x: 840, endPoint y: 444, distance: 89.6
click at [840, 444] on div "Imitation" at bounding box center [808, 424] width 181 height 48
drag, startPoint x: 815, startPoint y: 442, endPoint x: 852, endPoint y: 437, distance: 37.3
click at [852, 437] on div "Copying" at bounding box center [806, 417] width 181 height 48
drag, startPoint x: 821, startPoint y: 507, endPoint x: 868, endPoint y: 427, distance: 92.8
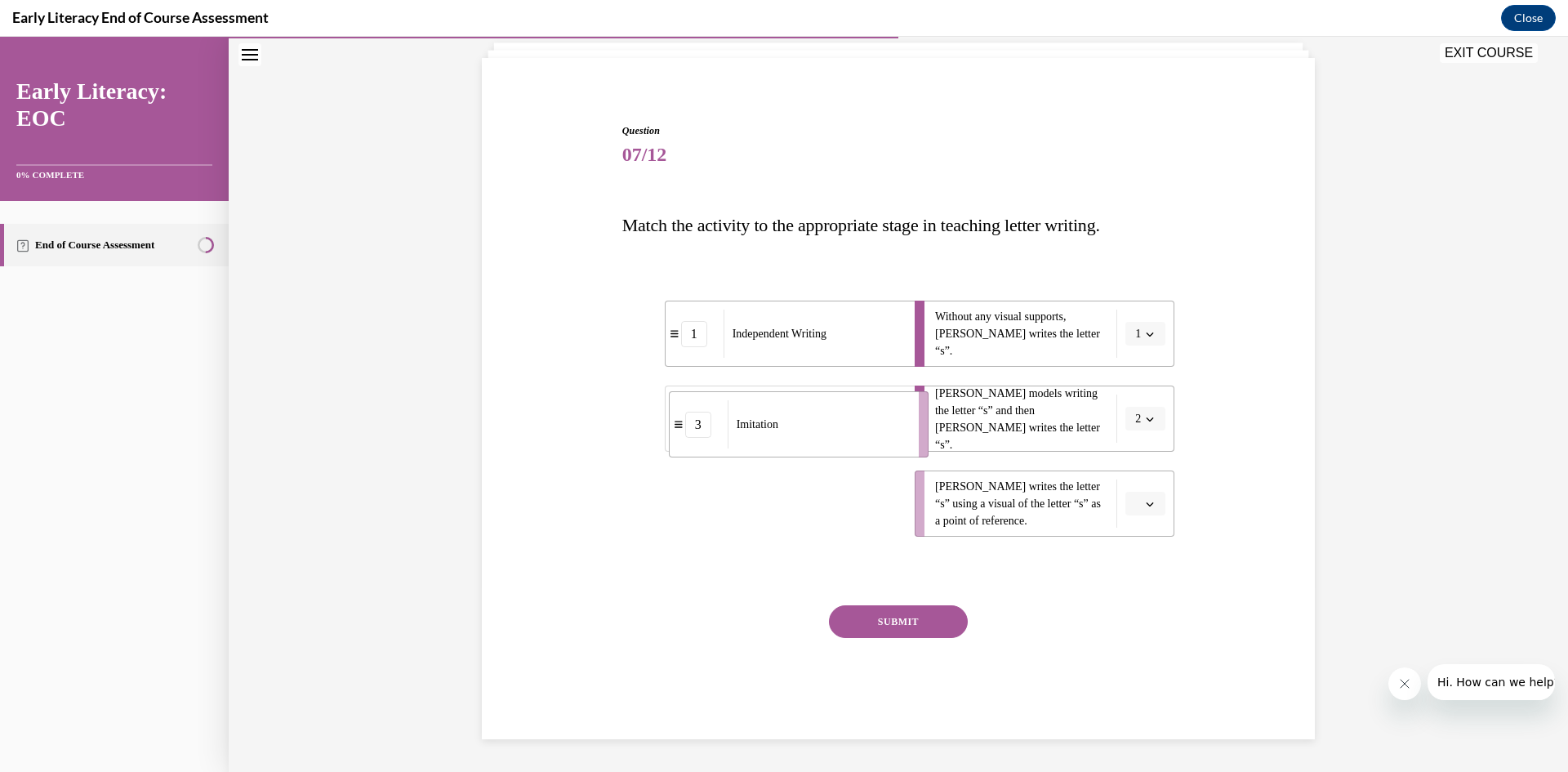
click at [868, 427] on div "Imitation" at bounding box center [818, 425] width 181 height 48
drag, startPoint x: 844, startPoint y: 502, endPoint x: 865, endPoint y: 506, distance: 21.4
click at [865, 506] on div "Copying" at bounding box center [820, 507] width 181 height 48
click at [886, 621] on button "SUBMIT" at bounding box center [898, 622] width 139 height 33
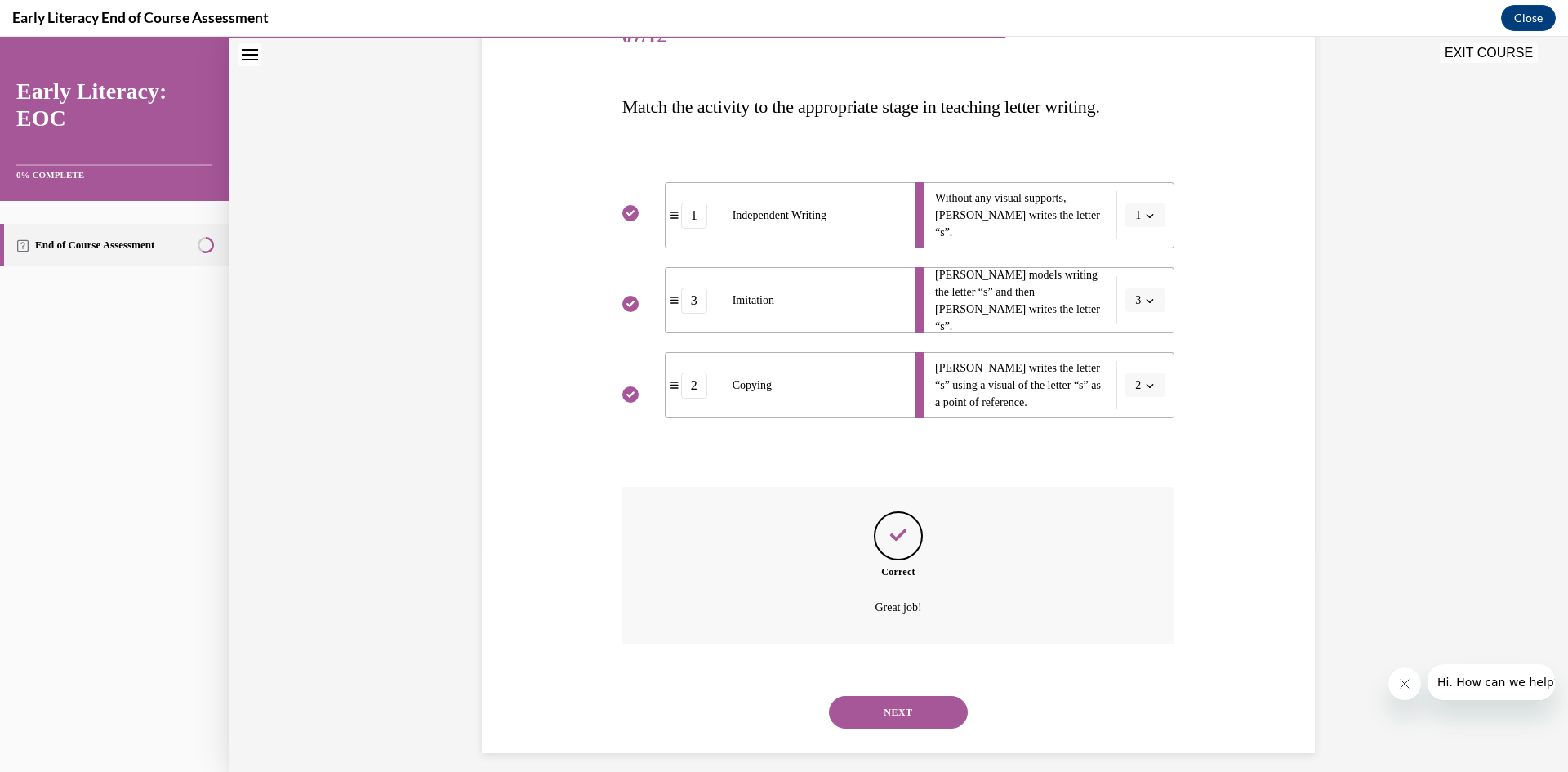
scroll to position [236, 0]
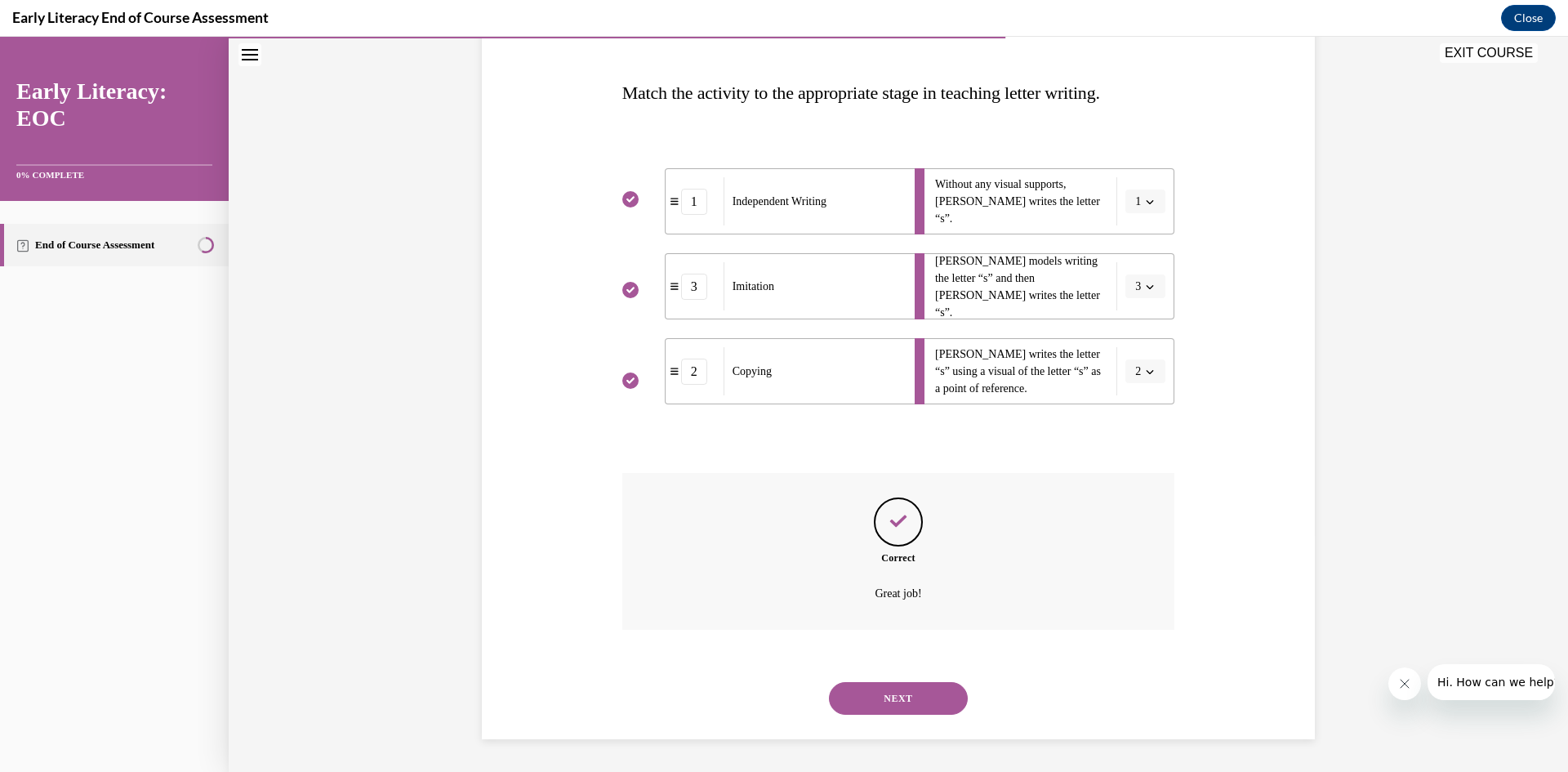
click at [913, 700] on button "NEXT" at bounding box center [898, 699] width 139 height 33
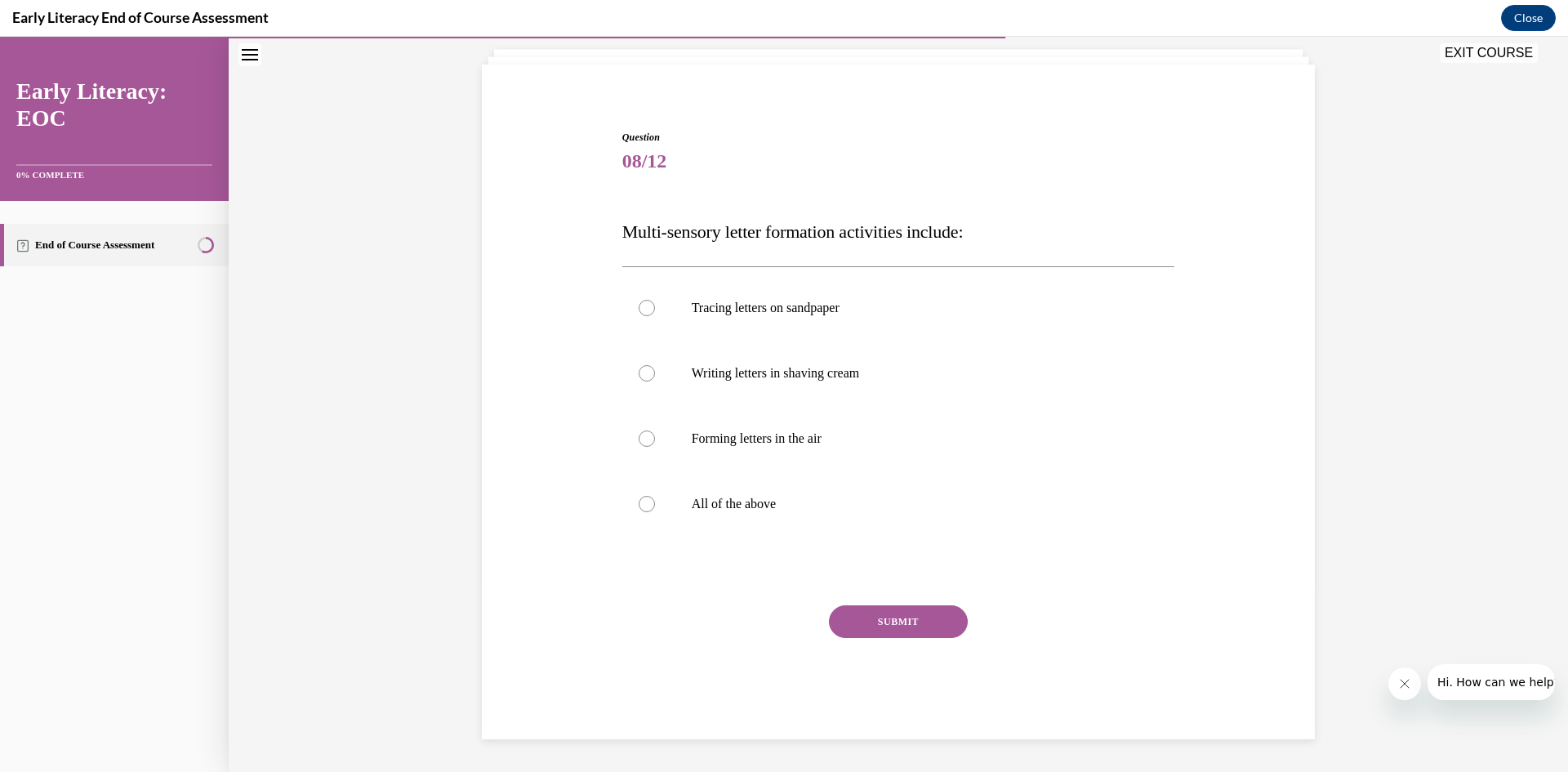
scroll to position [97, 0]
click at [651, 501] on div at bounding box center [899, 504] width 553 height 65
click at [854, 619] on button "SUBMIT" at bounding box center [898, 622] width 139 height 33
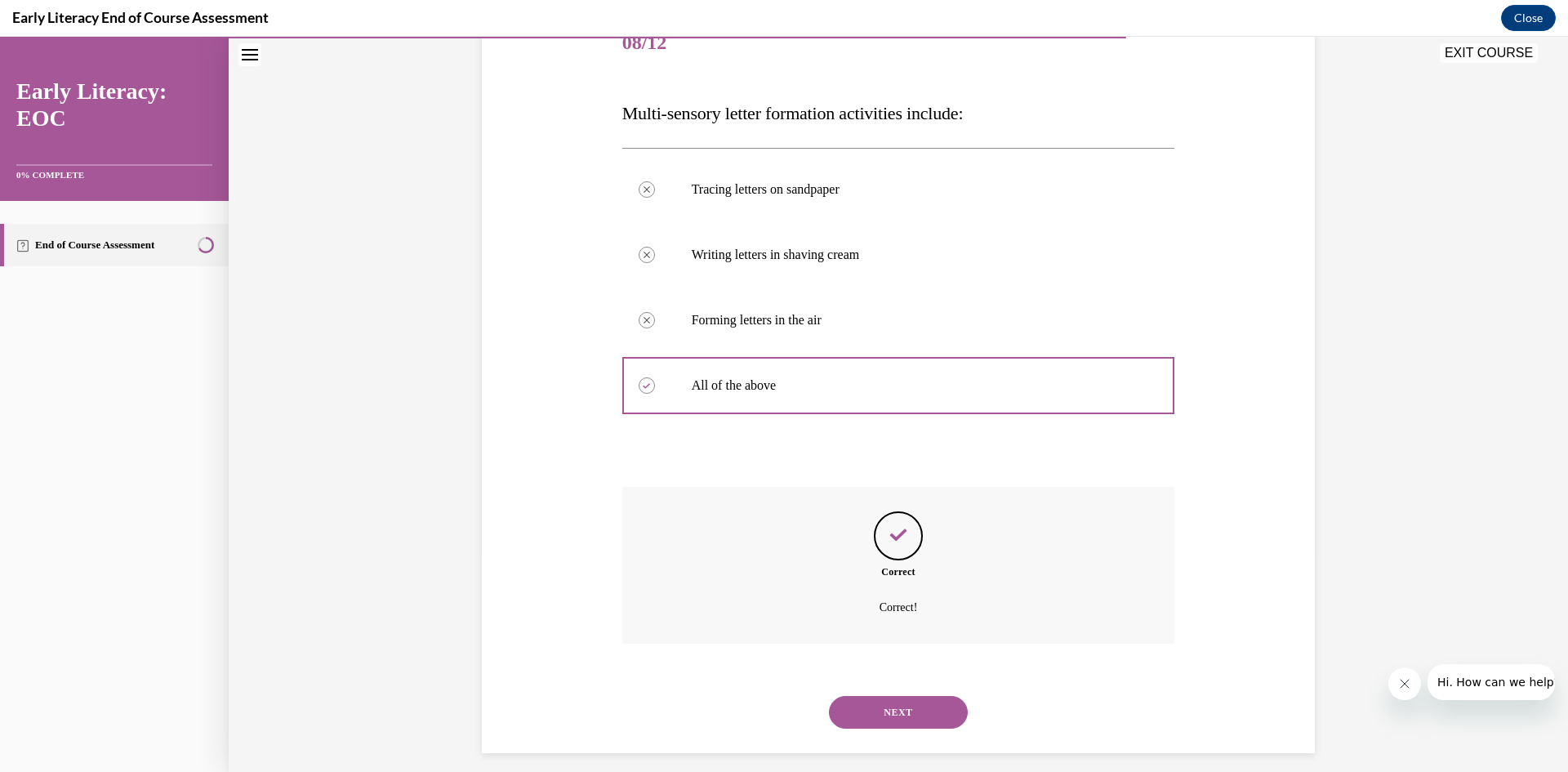
scroll to position [230, 0]
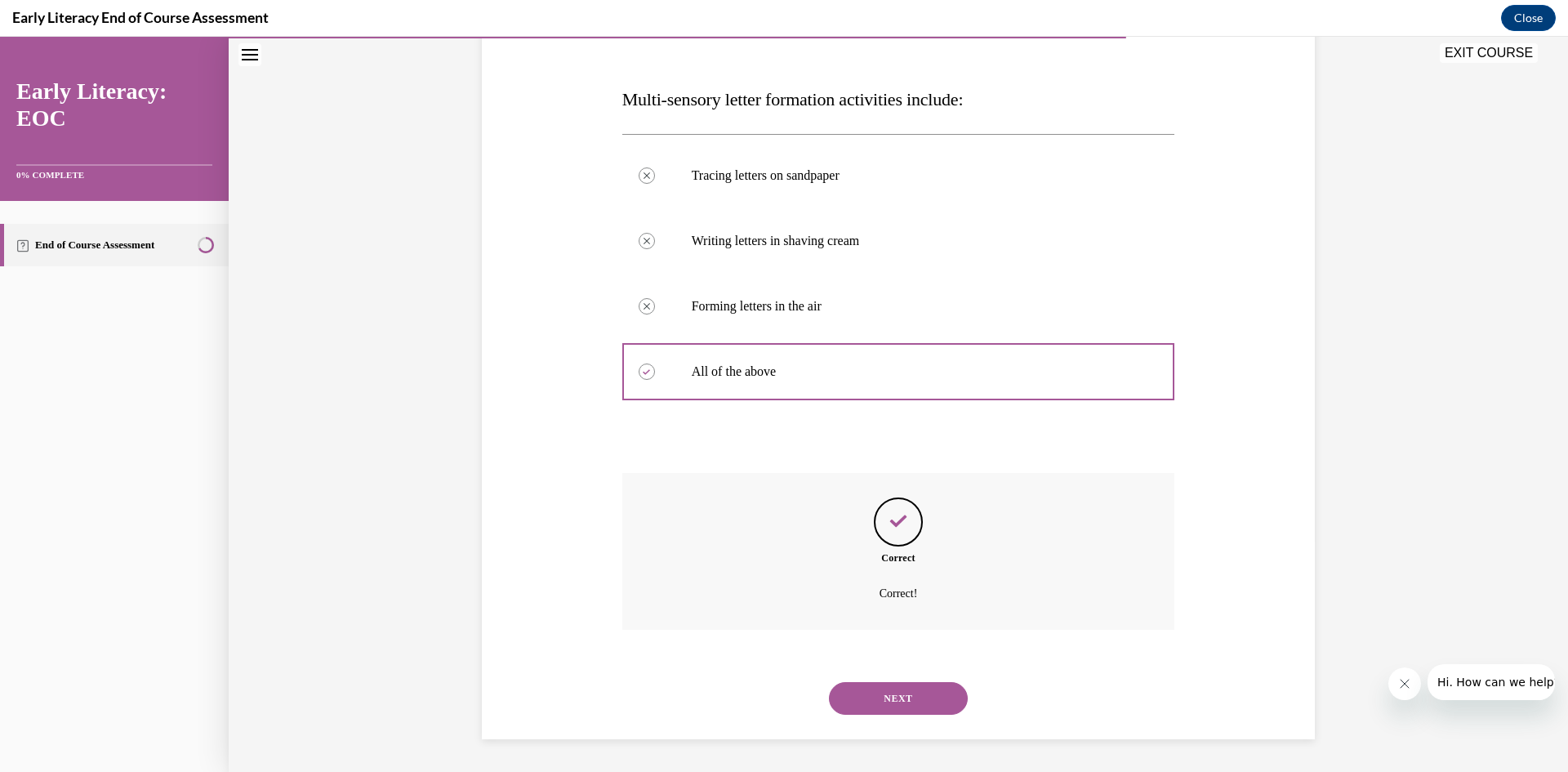
click at [896, 687] on button "NEXT" at bounding box center [898, 699] width 139 height 33
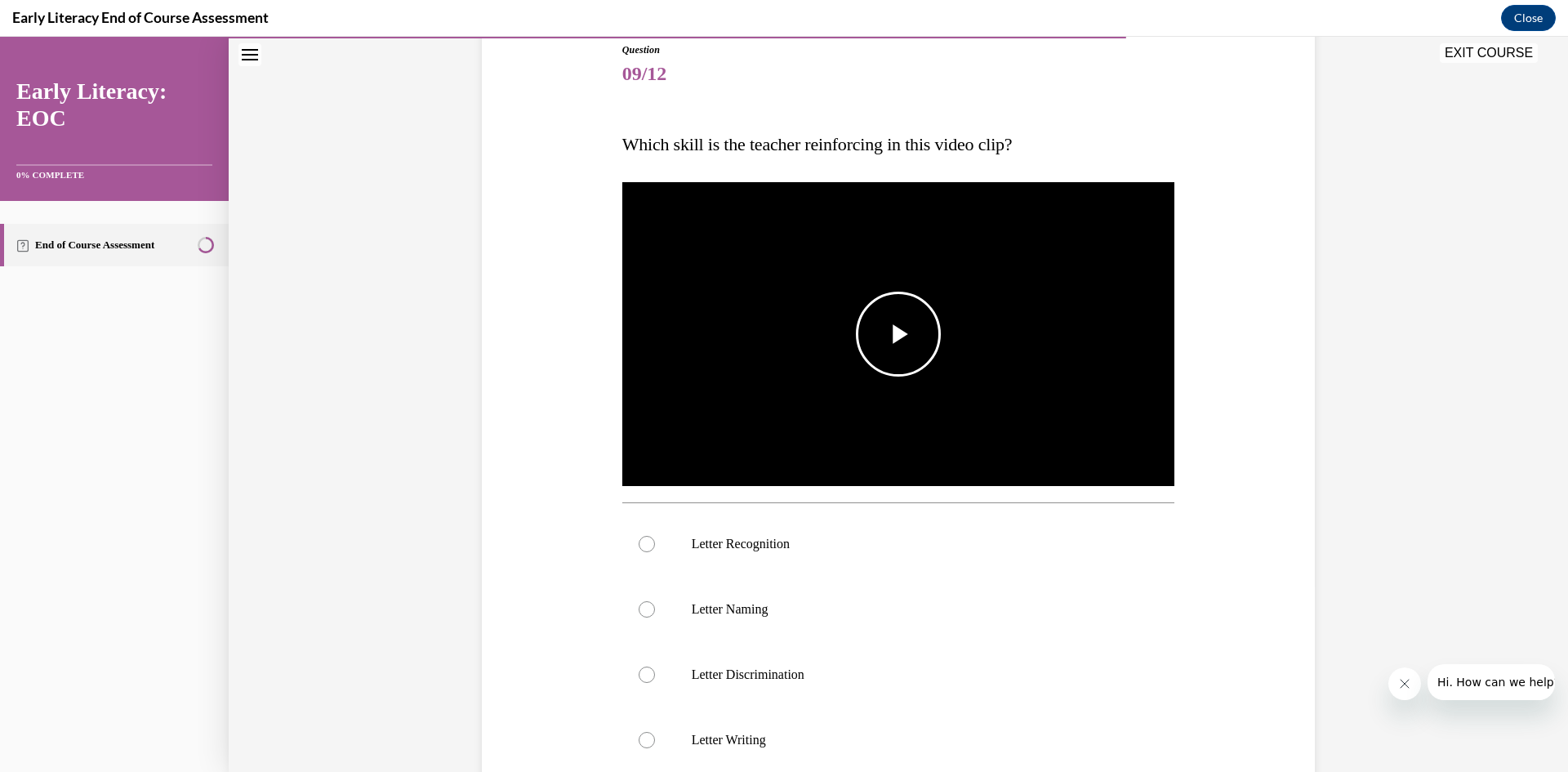
click at [898, 334] on span "Video player" at bounding box center [898, 334] width 0 height 0
click at [643, 544] on div at bounding box center [647, 544] width 16 height 16
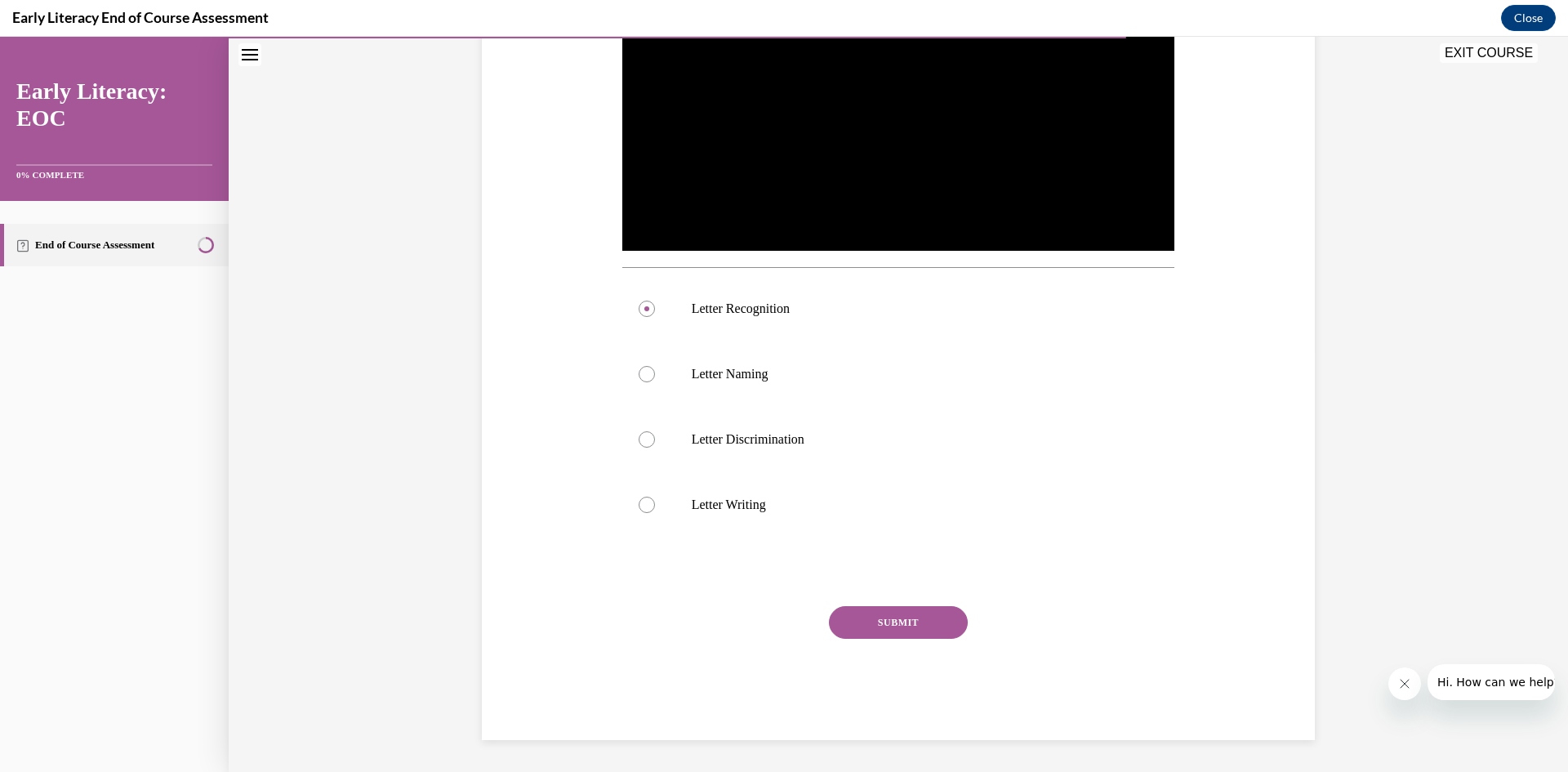
scroll to position [420, 0]
click at [890, 619] on button "SUBMIT" at bounding box center [898, 622] width 139 height 33
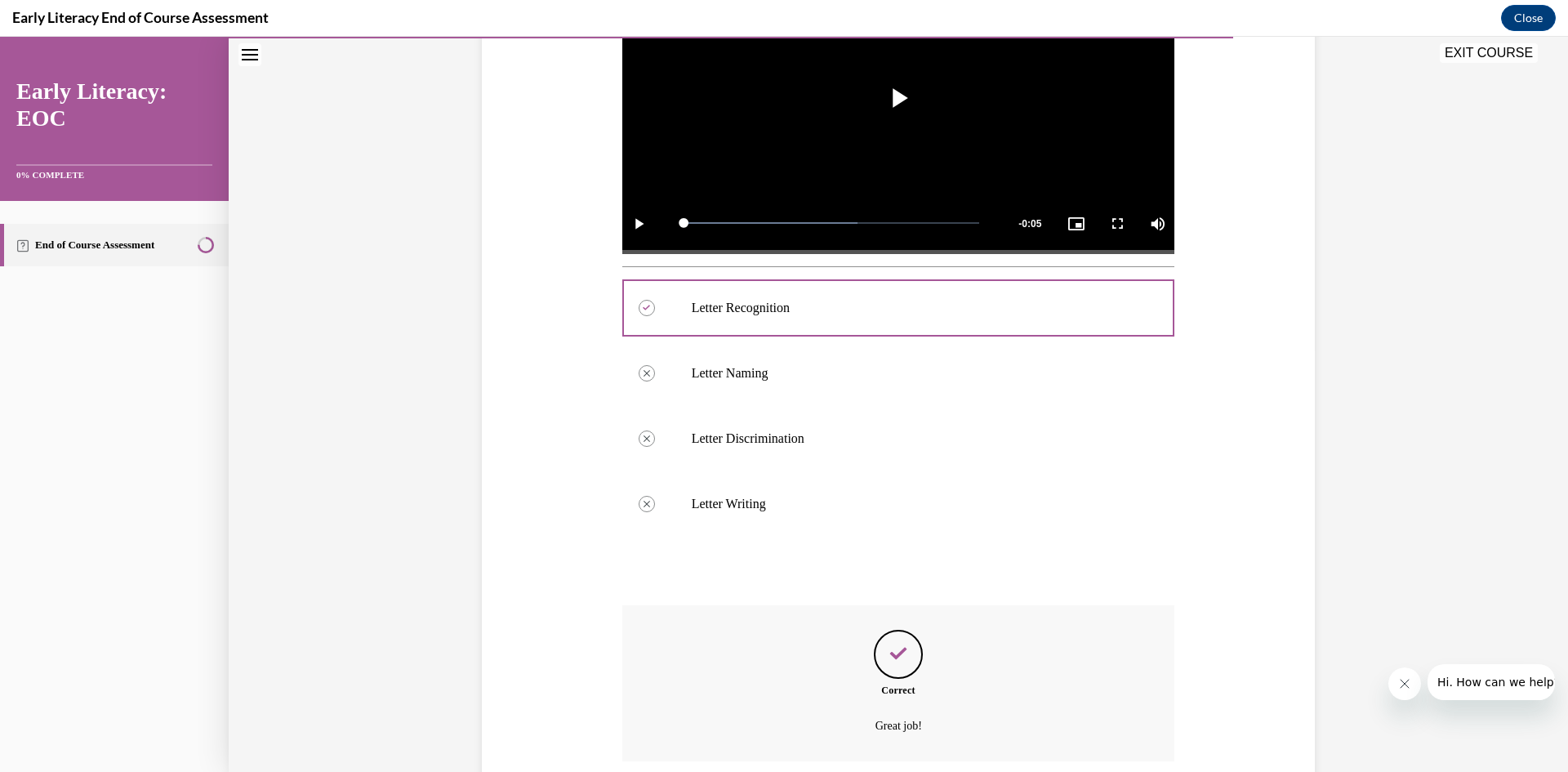
scroll to position [552, 0]
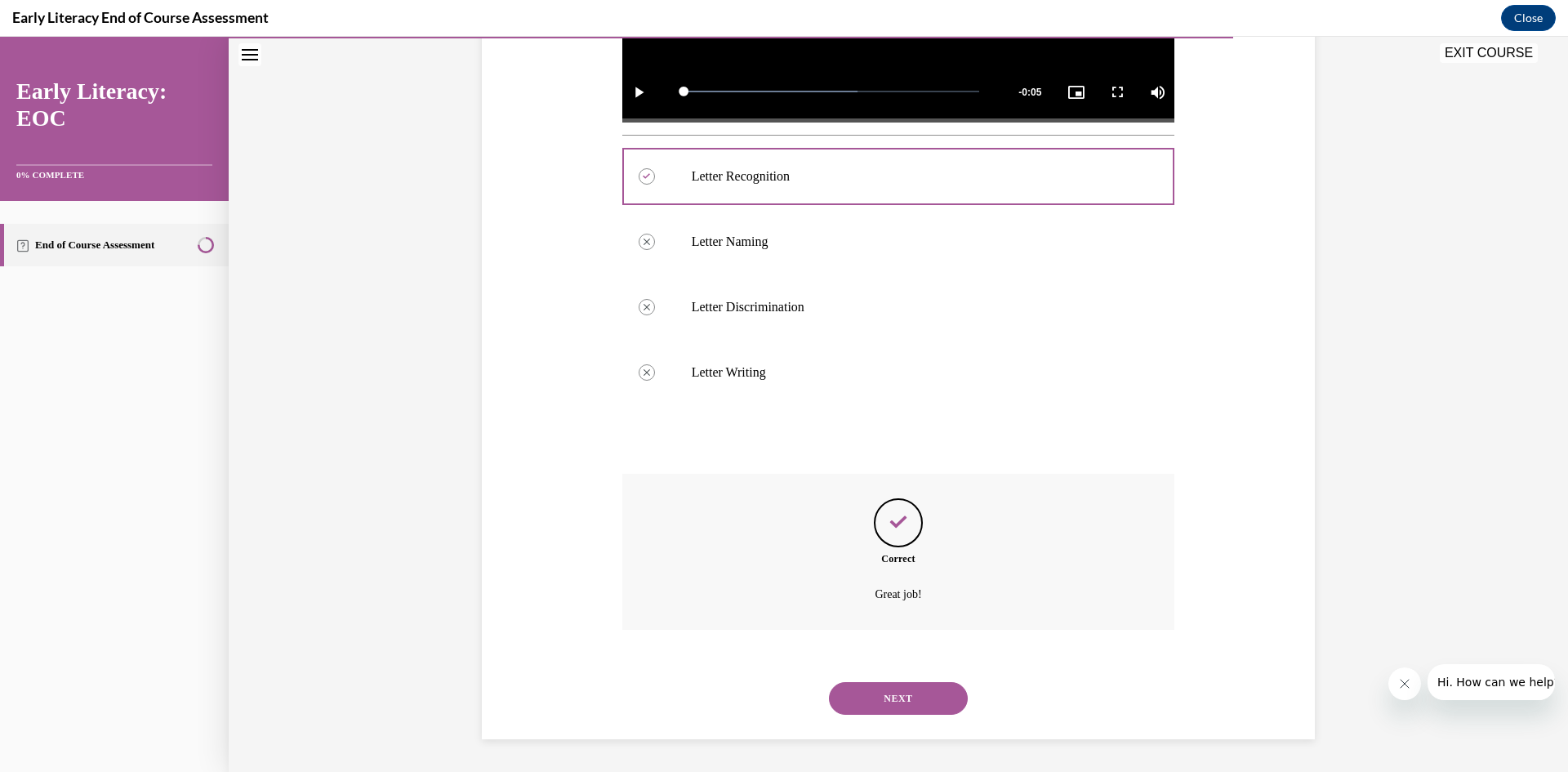
click at [884, 696] on button "NEXT" at bounding box center [898, 699] width 139 height 33
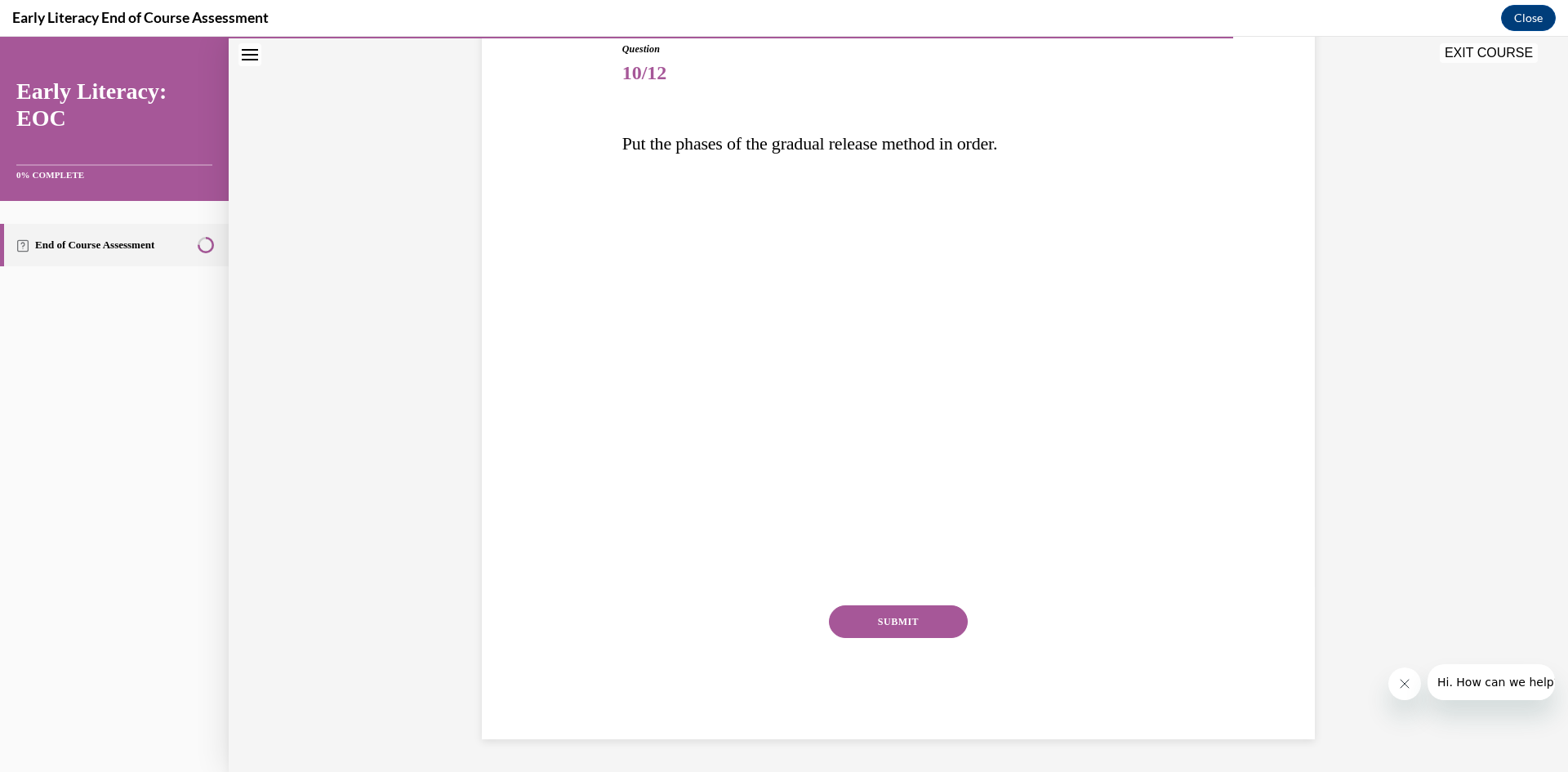
scroll to position [183, 0]
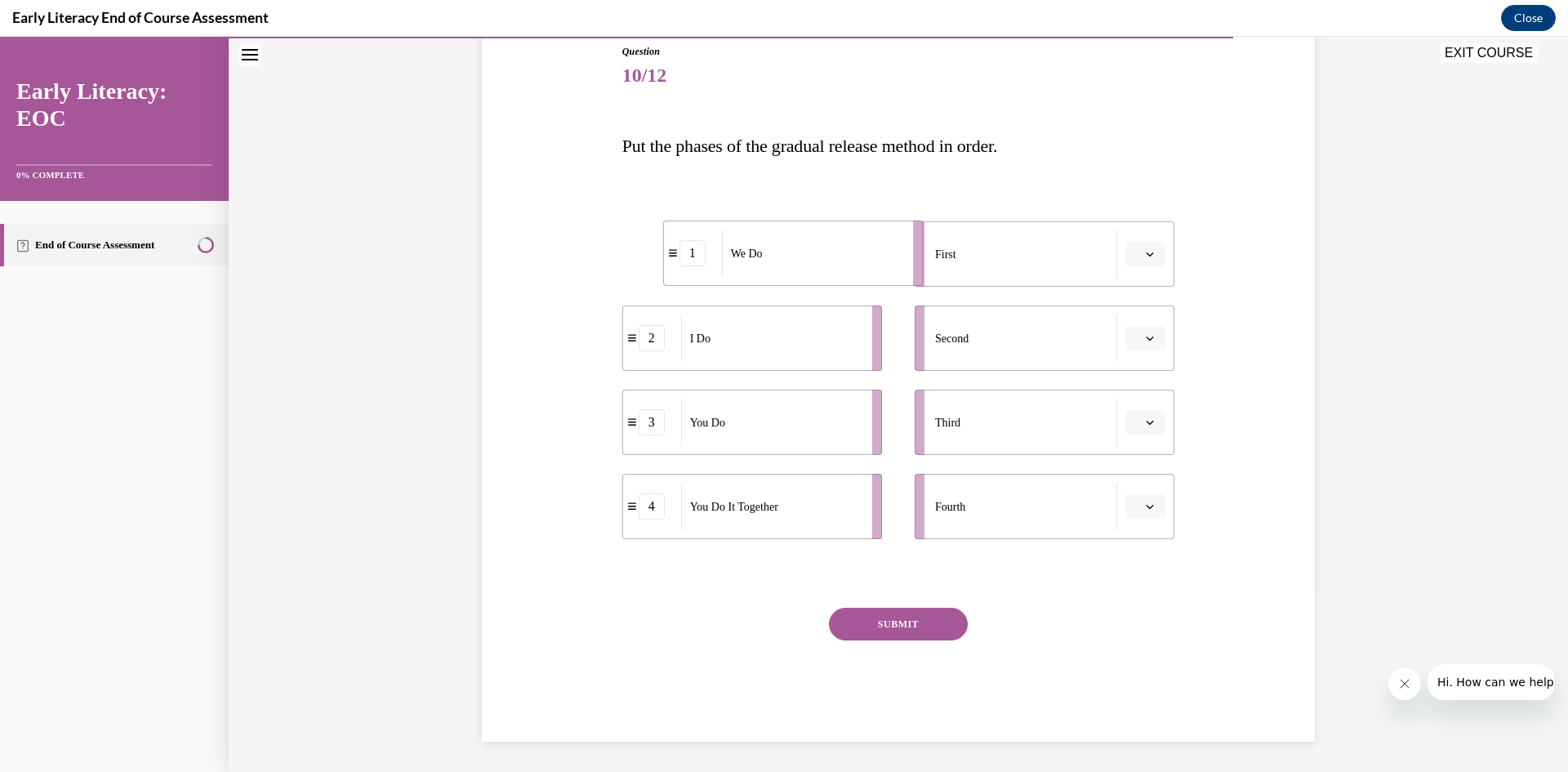
drag, startPoint x: 767, startPoint y: 275, endPoint x: 805, endPoint y: 273, distance: 38.1
click at [805, 273] on div "We Do" at bounding box center [812, 253] width 181 height 47
drag, startPoint x: 769, startPoint y: 342, endPoint x: 820, endPoint y: 515, distance: 180.4
drag, startPoint x: 765, startPoint y: 348, endPoint x: 803, endPoint y: 357, distance: 39.1
click at [803, 357] on div "You Do It Together" at bounding box center [810, 346] width 181 height 47
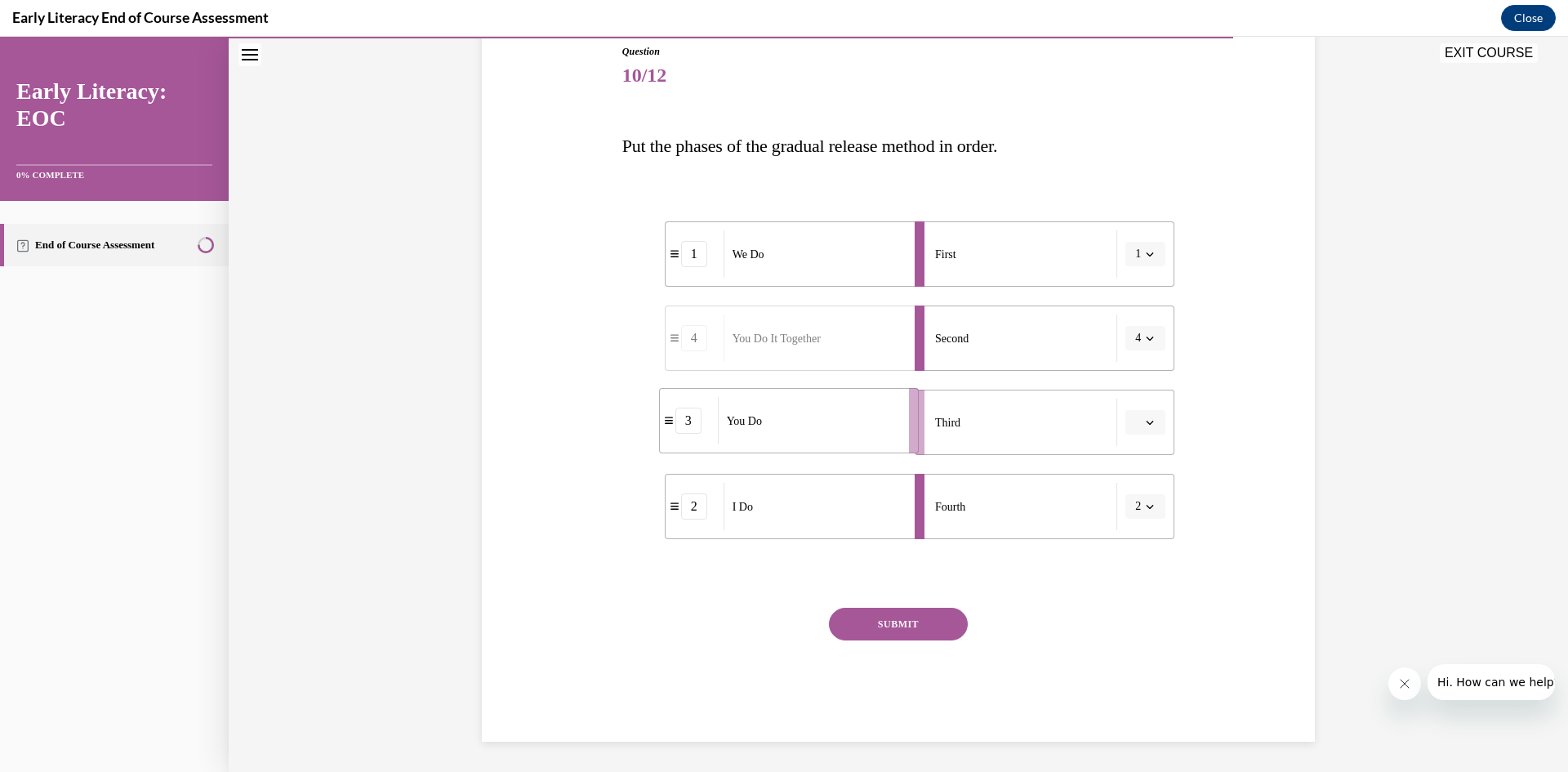
drag, startPoint x: 796, startPoint y: 400, endPoint x: 830, endPoint y: 398, distance: 34.1
click at [830, 398] on div "You Do" at bounding box center [809, 420] width 181 height 47
drag, startPoint x: 838, startPoint y: 519, endPoint x: 827, endPoint y: 267, distance: 252.2
click at [827, 267] on div "I Do" at bounding box center [803, 254] width 181 height 47
drag, startPoint x: 801, startPoint y: 515, endPoint x: 845, endPoint y: 260, distance: 258.8
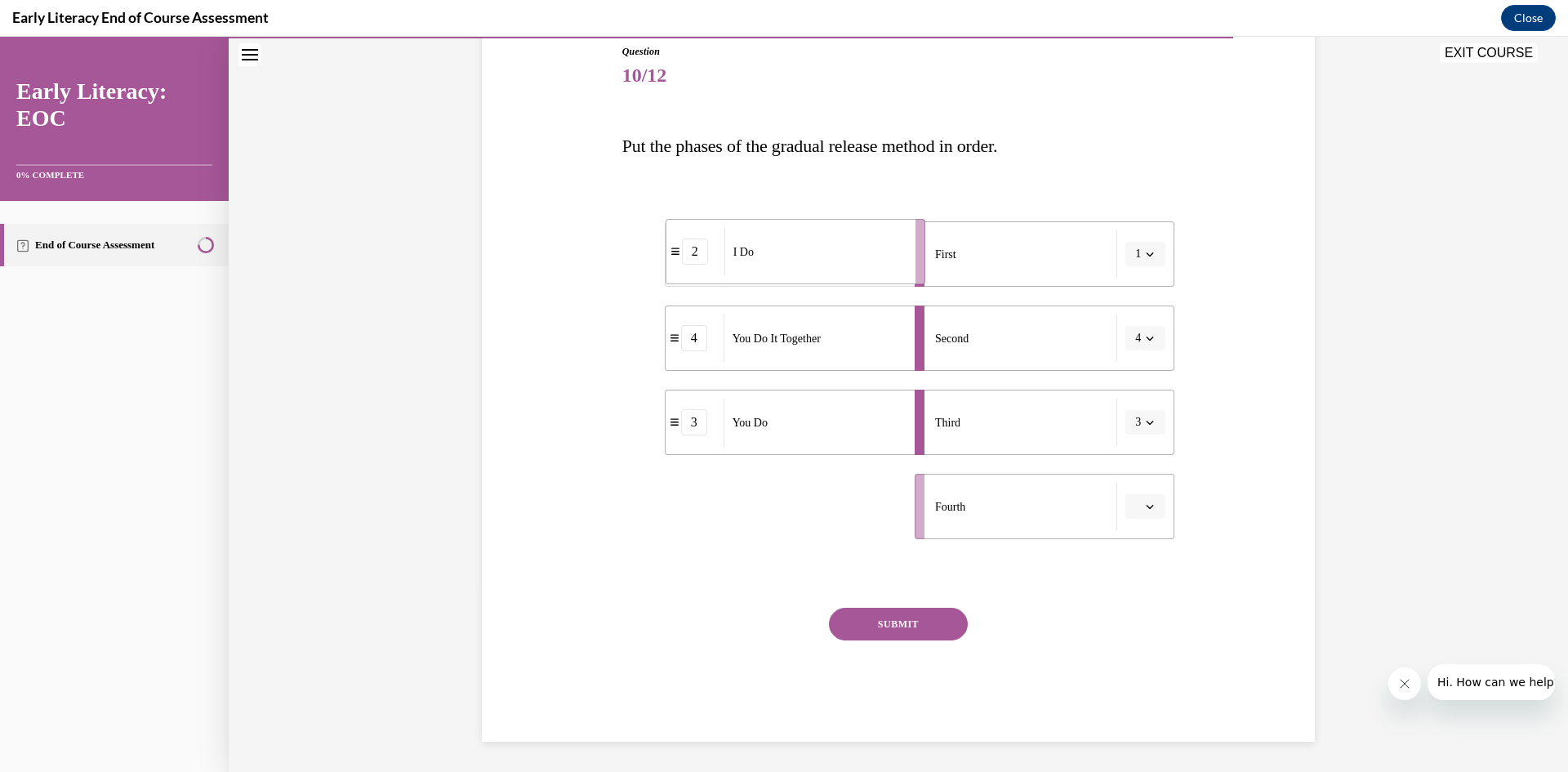
click at [845, 260] on div "I Do" at bounding box center [815, 252] width 181 height 47
drag, startPoint x: 806, startPoint y: 518, endPoint x: 857, endPoint y: 349, distance: 176.5
click at [857, 349] on div "We Do" at bounding box center [822, 337] width 181 height 47
drag, startPoint x: 816, startPoint y: 509, endPoint x: 869, endPoint y: 422, distance: 101.9
click at [869, 422] on div "You Do It Together" at bounding box center [821, 426] width 181 height 47
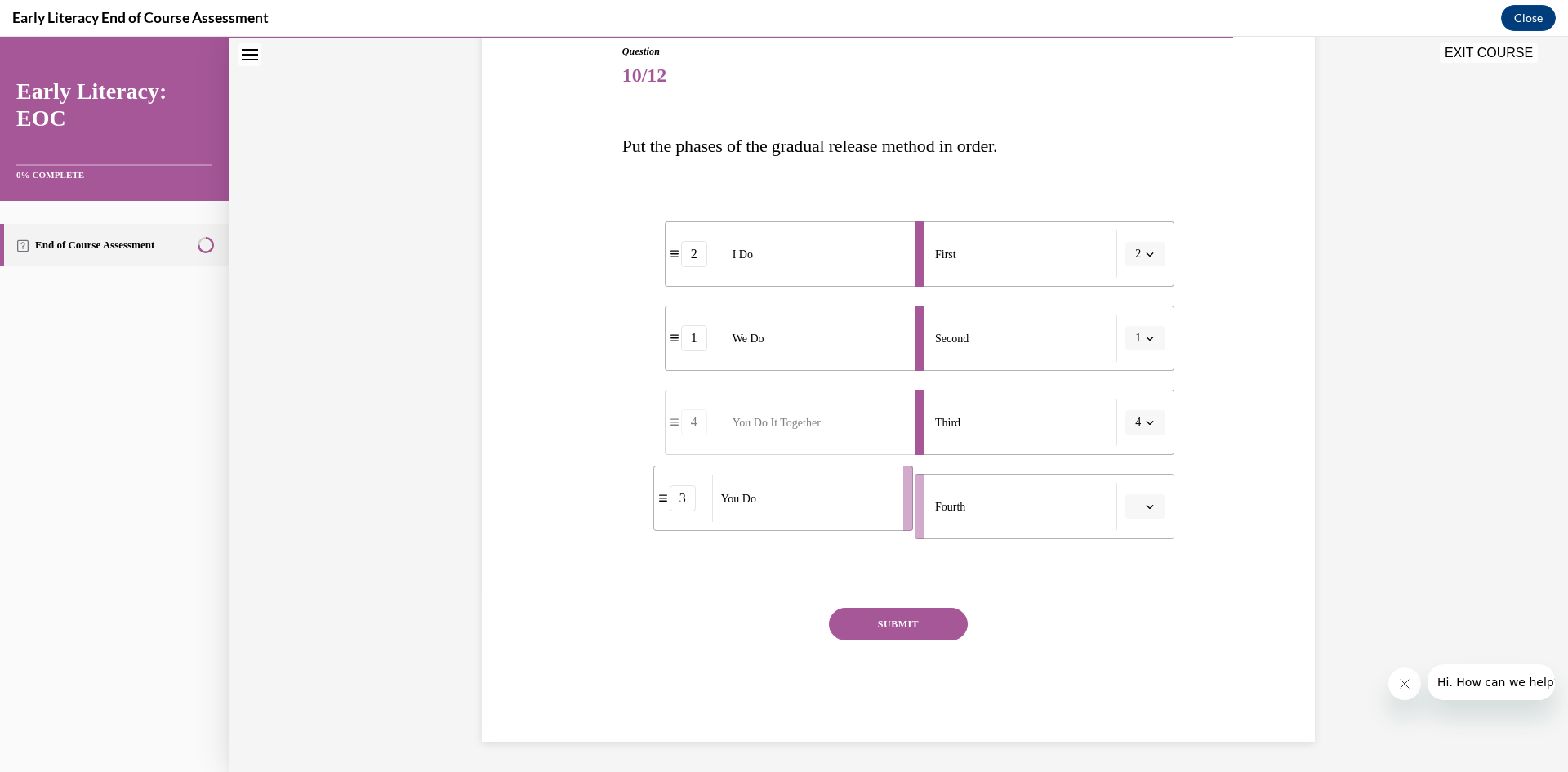
drag, startPoint x: 839, startPoint y: 526, endPoint x: 868, endPoint y: 520, distance: 29.6
click at [868, 520] on div "You Do" at bounding box center [803, 498] width 181 height 47
drag, startPoint x: 832, startPoint y: 500, endPoint x: 869, endPoint y: 496, distance: 37.2
click at [869, 496] on div "You Do" at bounding box center [827, 507] width 181 height 47
click at [891, 619] on button "SUBMIT" at bounding box center [898, 625] width 139 height 33
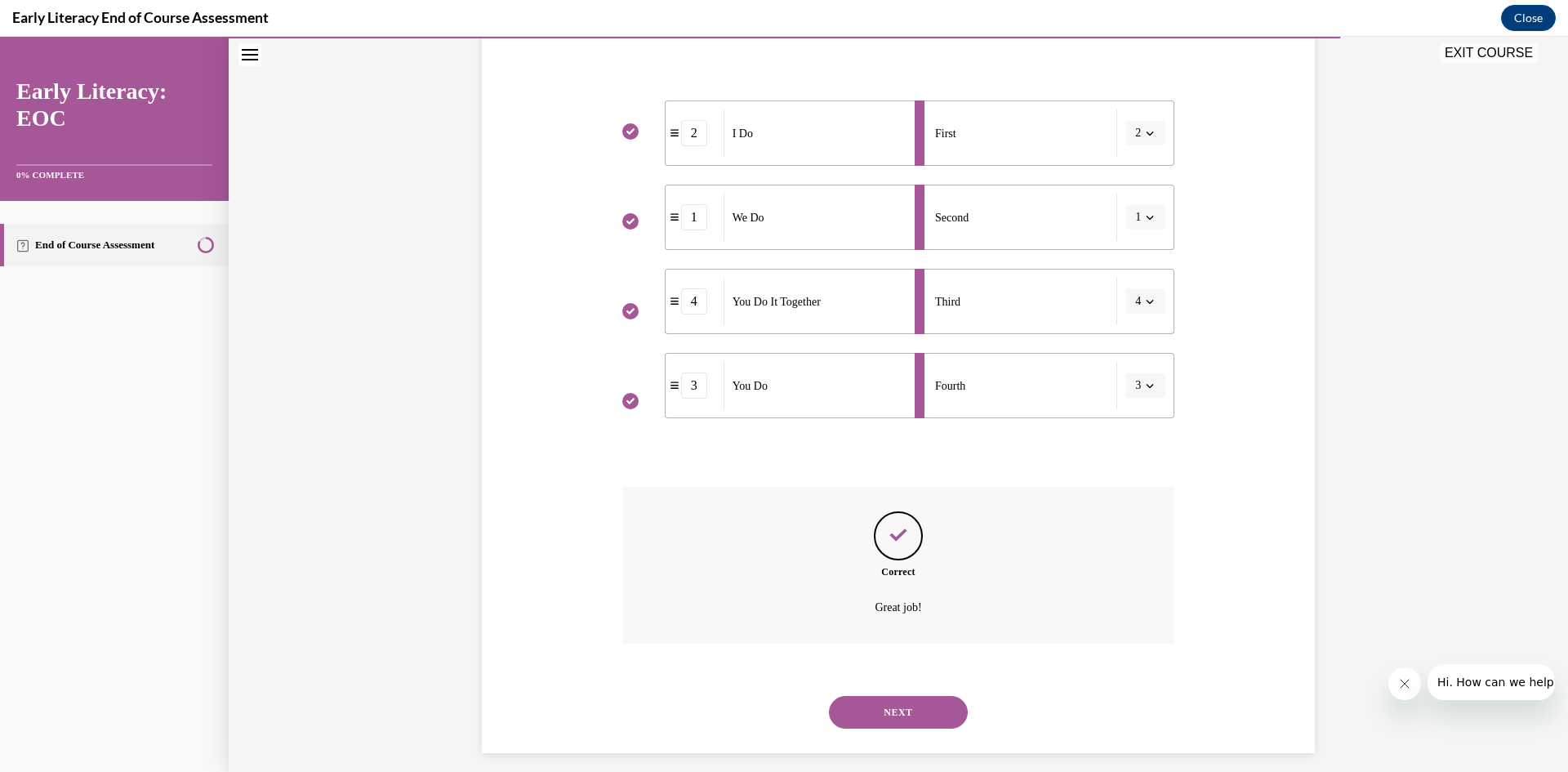
scroll to position [318, 0]
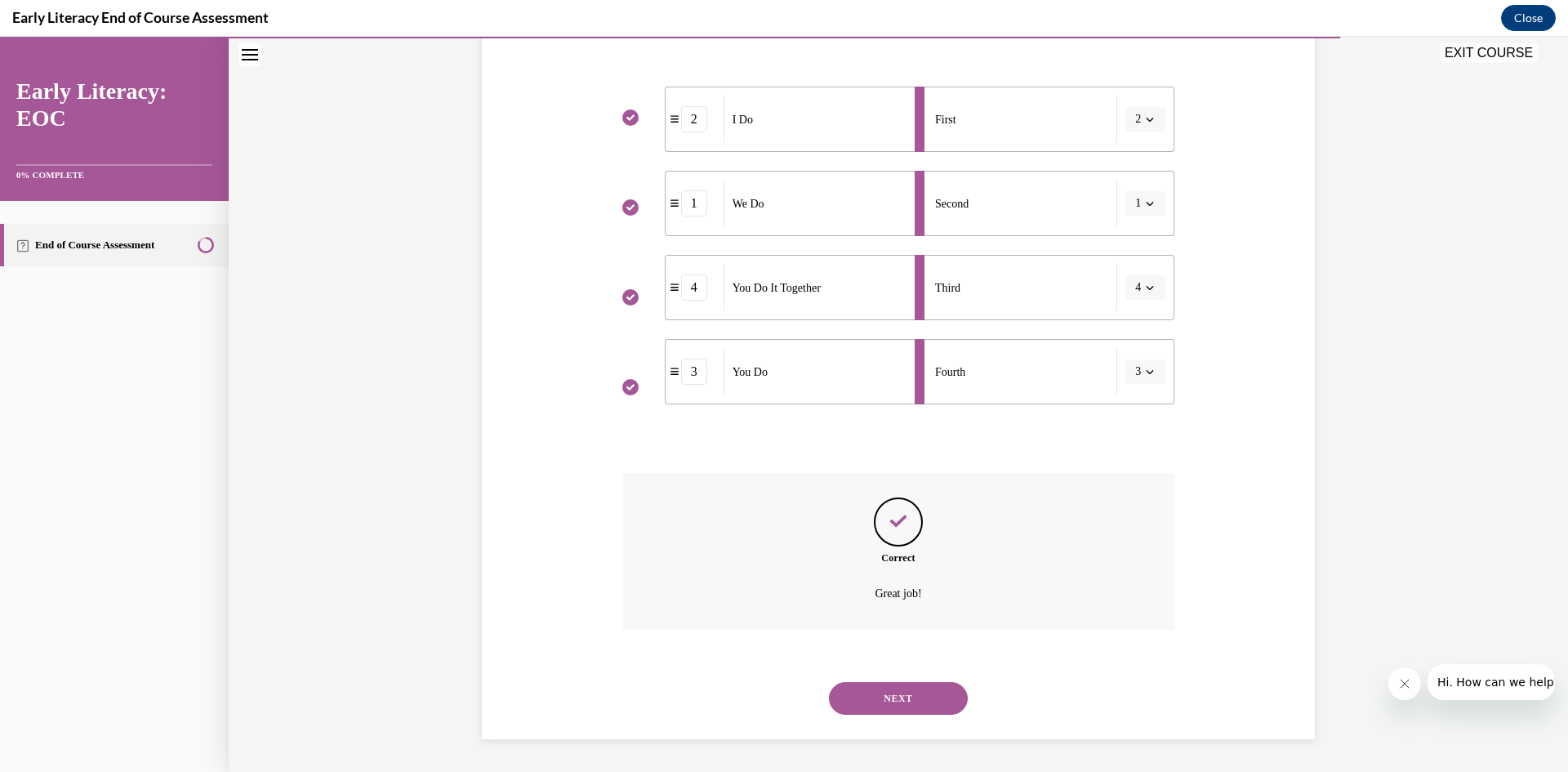
click at [893, 699] on button "NEXT" at bounding box center [898, 699] width 139 height 33
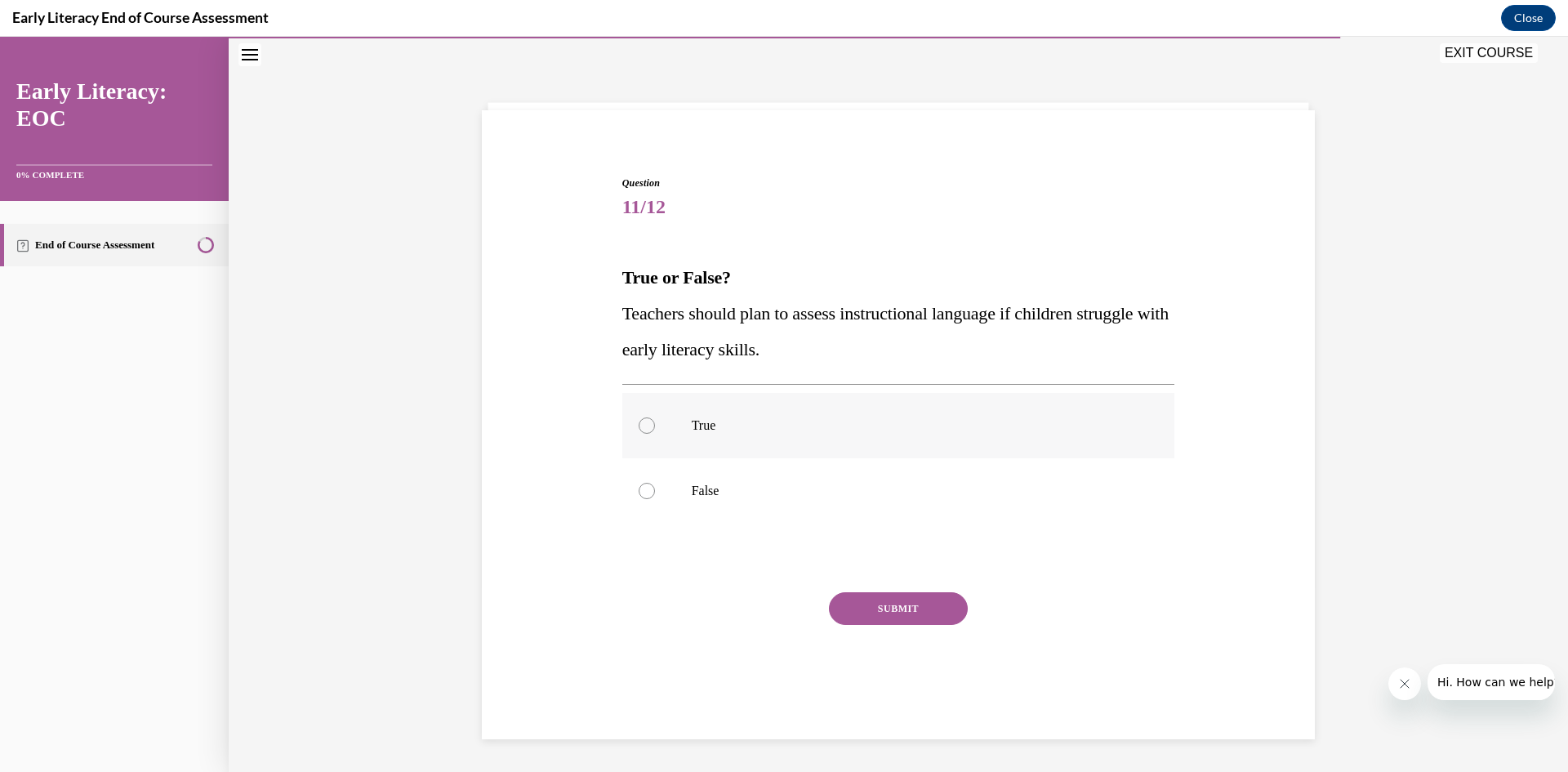
drag, startPoint x: 636, startPoint y: 422, endPoint x: 645, endPoint y: 421, distance: 9.1
click at [639, 421] on div at bounding box center [647, 426] width 16 height 16
click at [882, 609] on button "SUBMIT" at bounding box center [898, 609] width 139 height 33
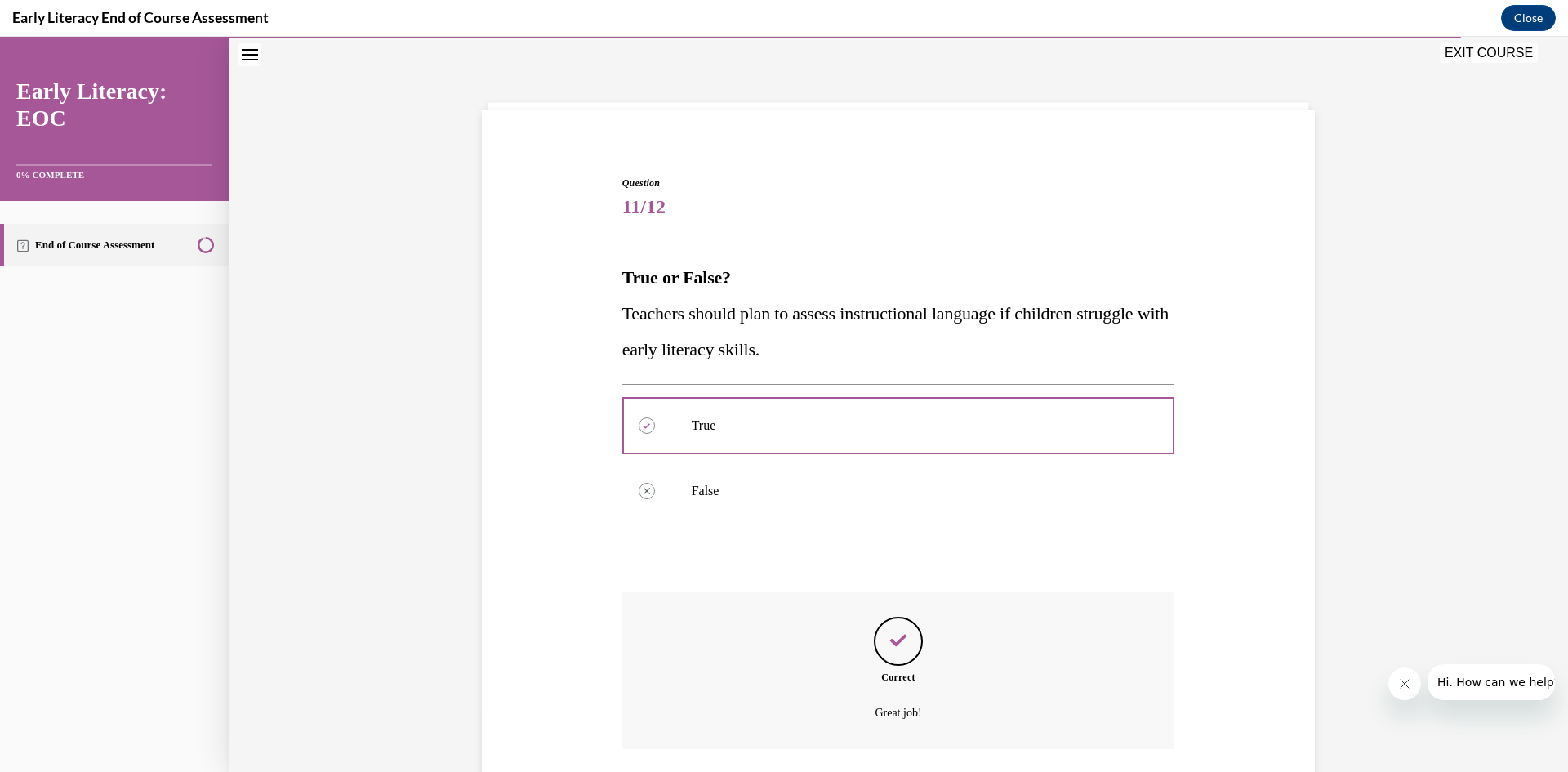
scroll to position [171, 0]
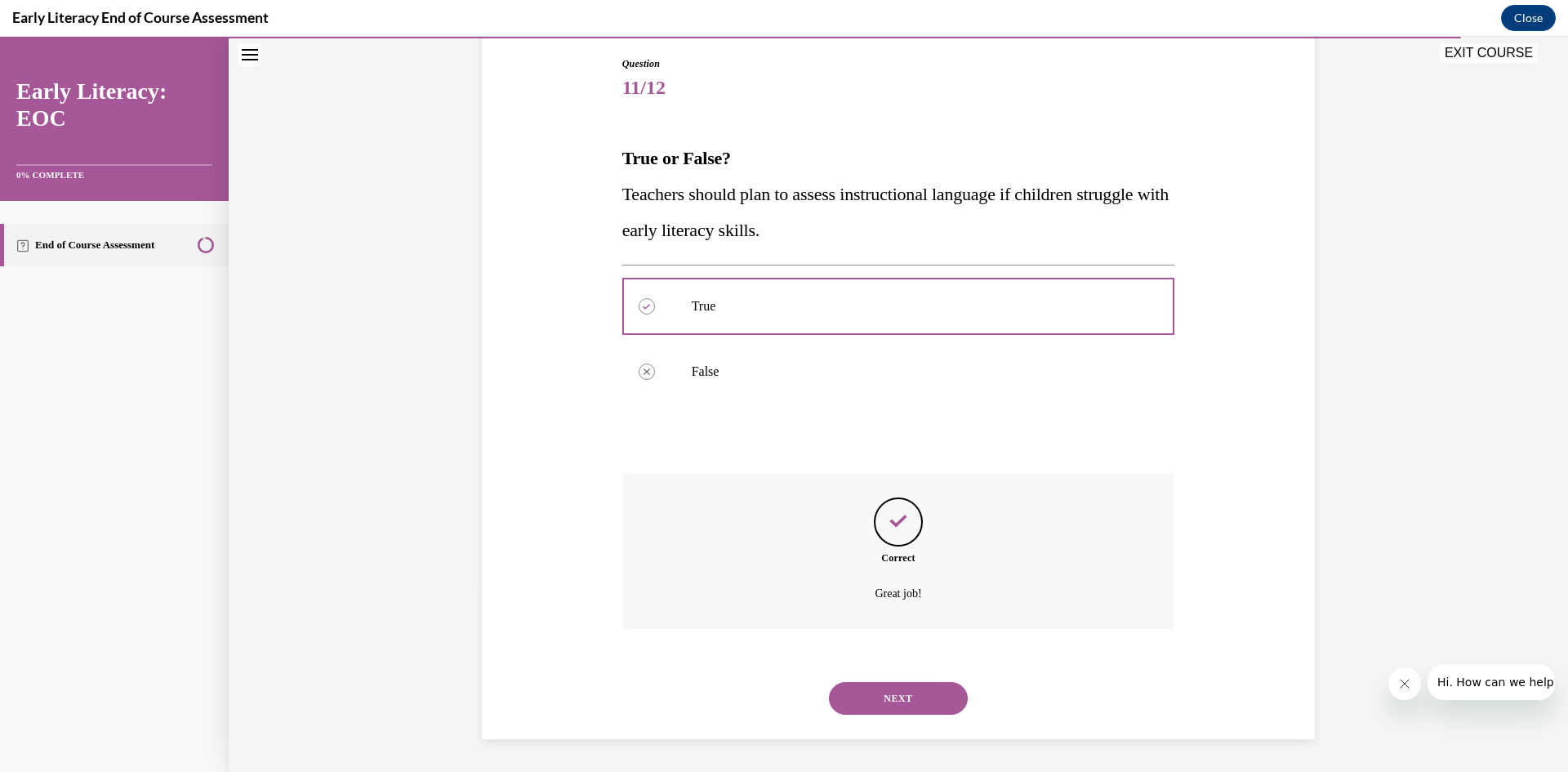
click at [902, 694] on button "NEXT" at bounding box center [898, 699] width 139 height 33
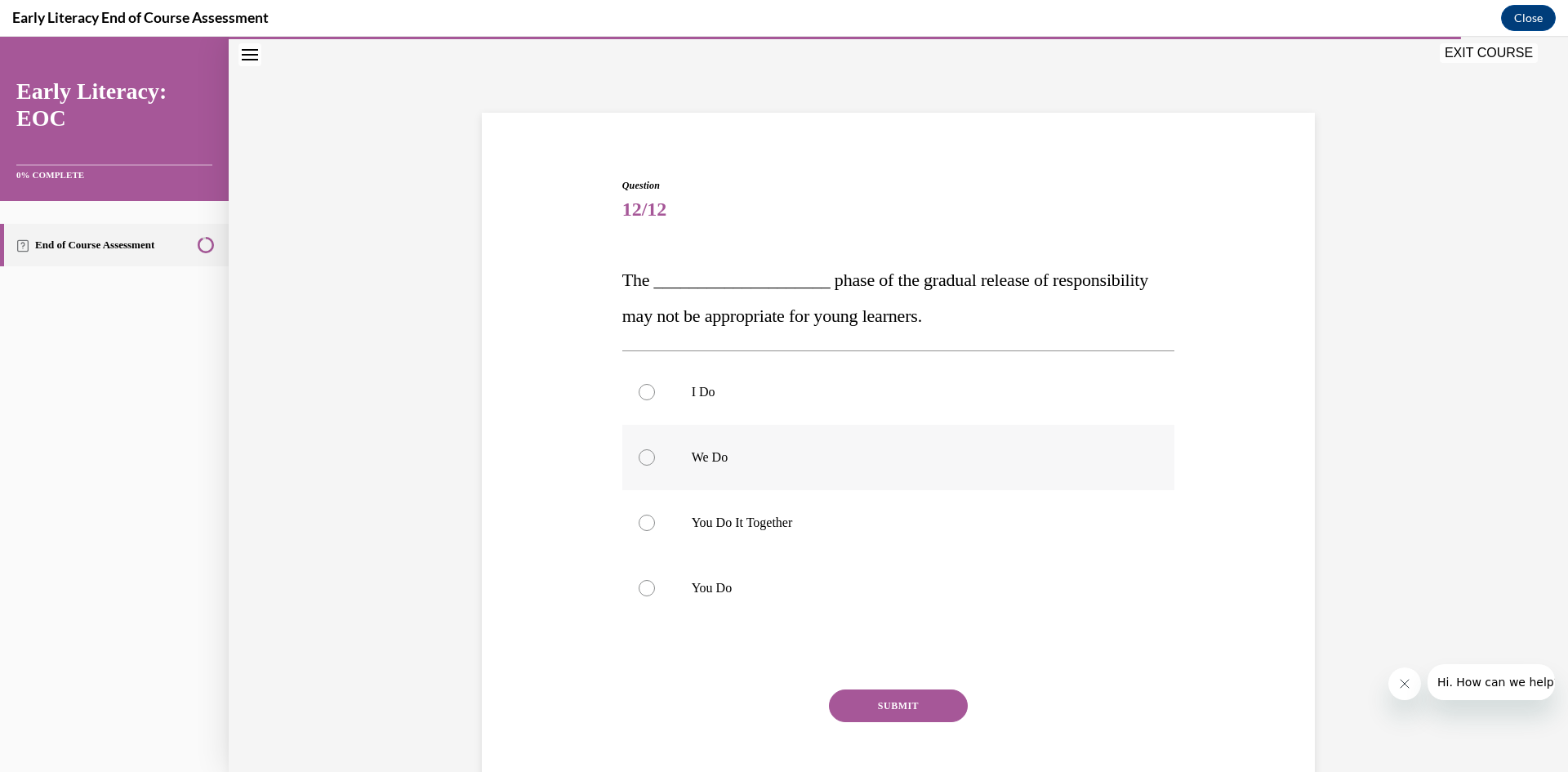
scroll to position [48, 0]
click at [639, 395] on div at bounding box center [647, 393] width 16 height 16
click at [891, 707] on button "SUBMIT" at bounding box center [898, 707] width 139 height 33
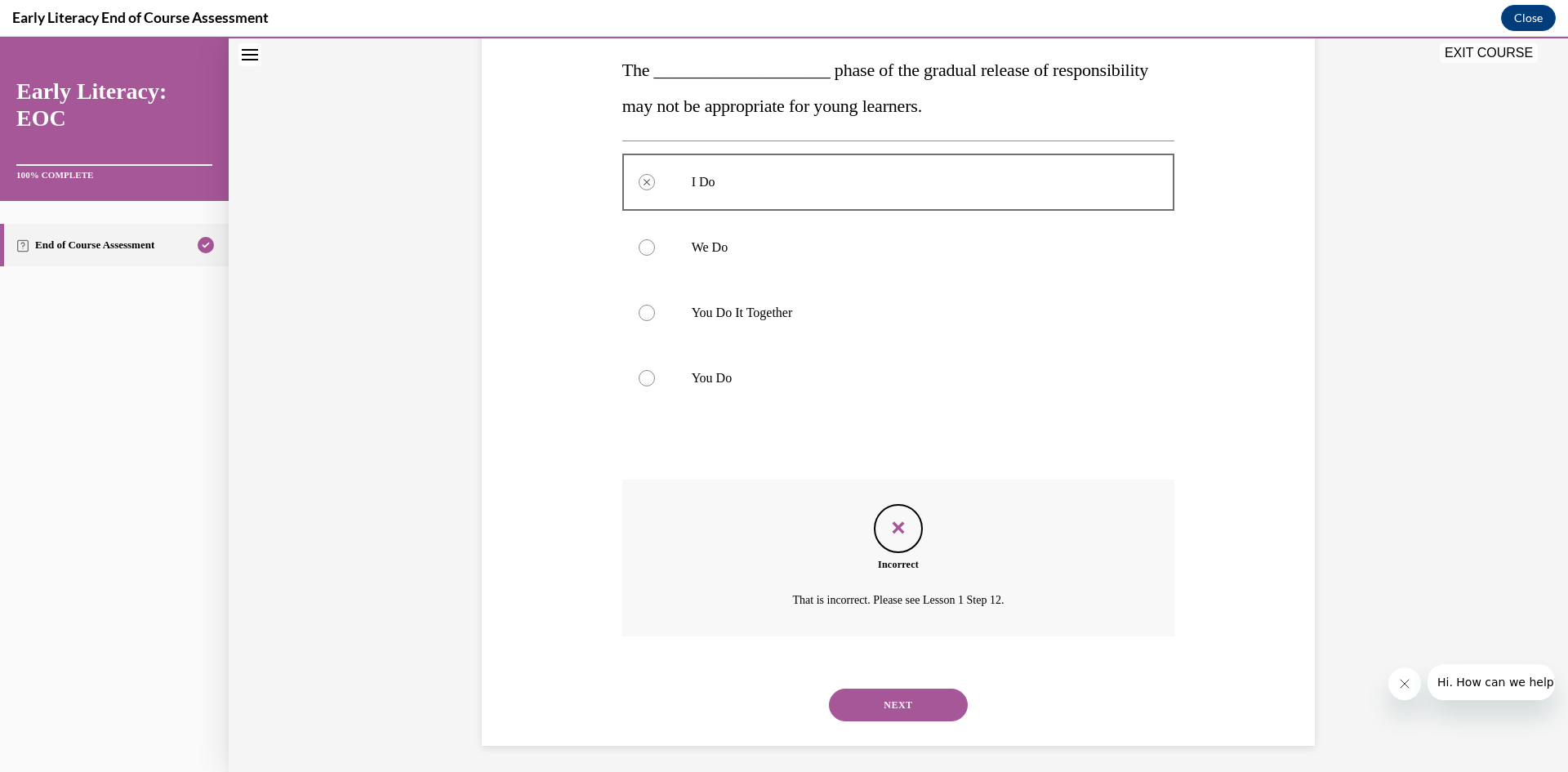
scroll to position [265, 0]
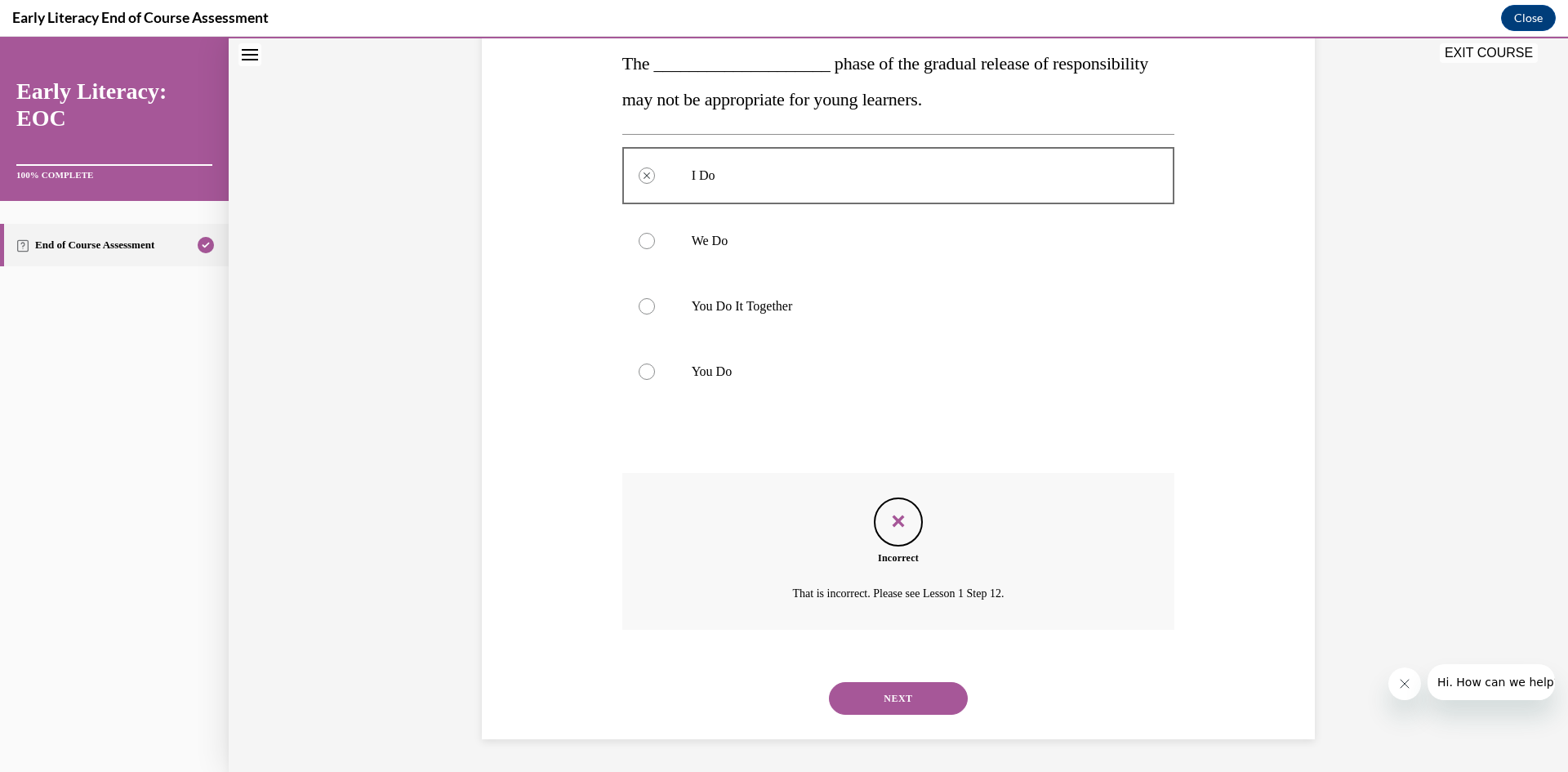
click at [893, 702] on button "NEXT" at bounding box center [898, 699] width 139 height 33
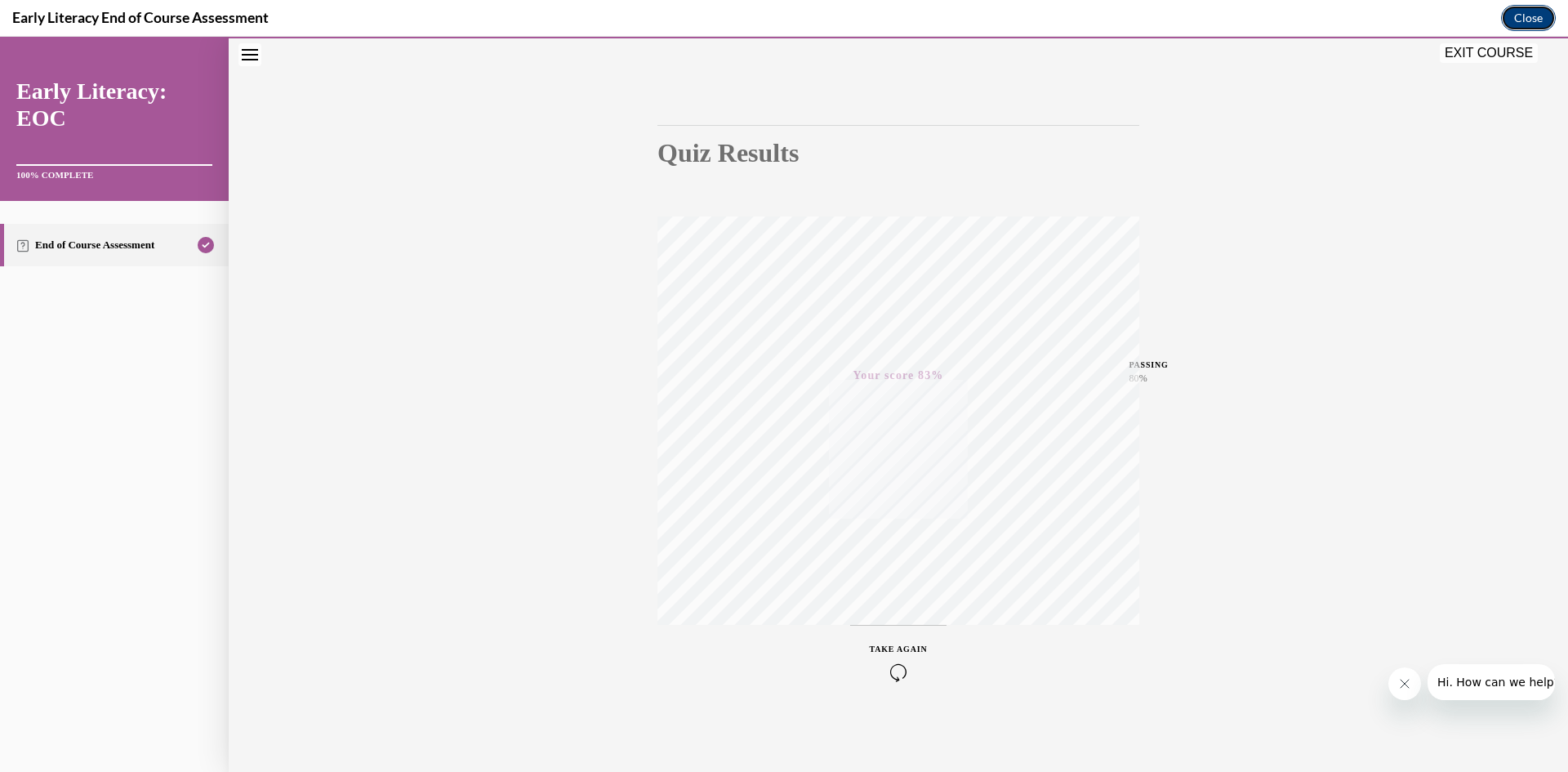
click at [1529, 14] on button "Close" at bounding box center [1528, 18] width 55 height 26
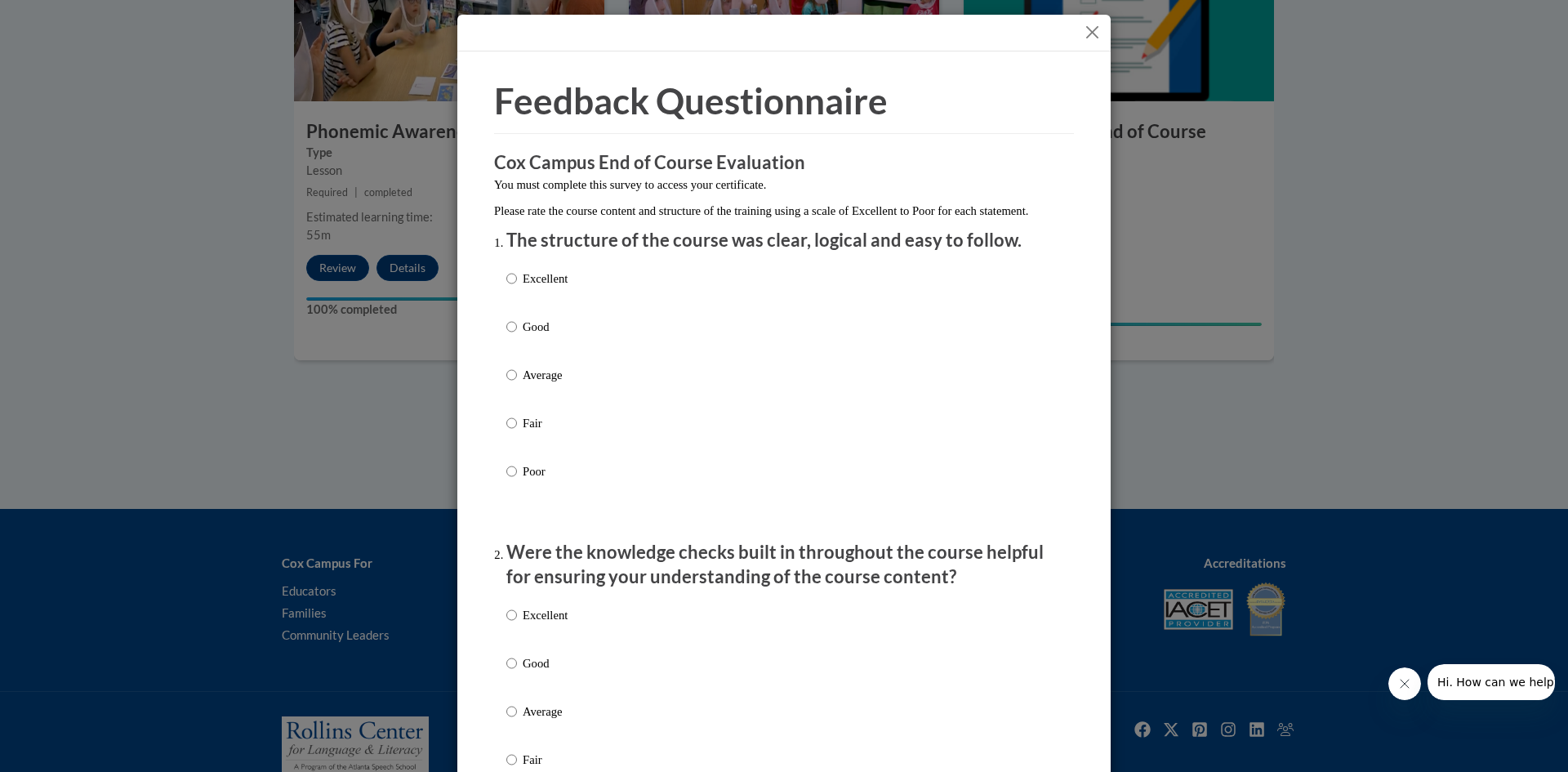
click at [506, 336] on input "Good" at bounding box center [511, 327] width 10 height 18
radio input "true"
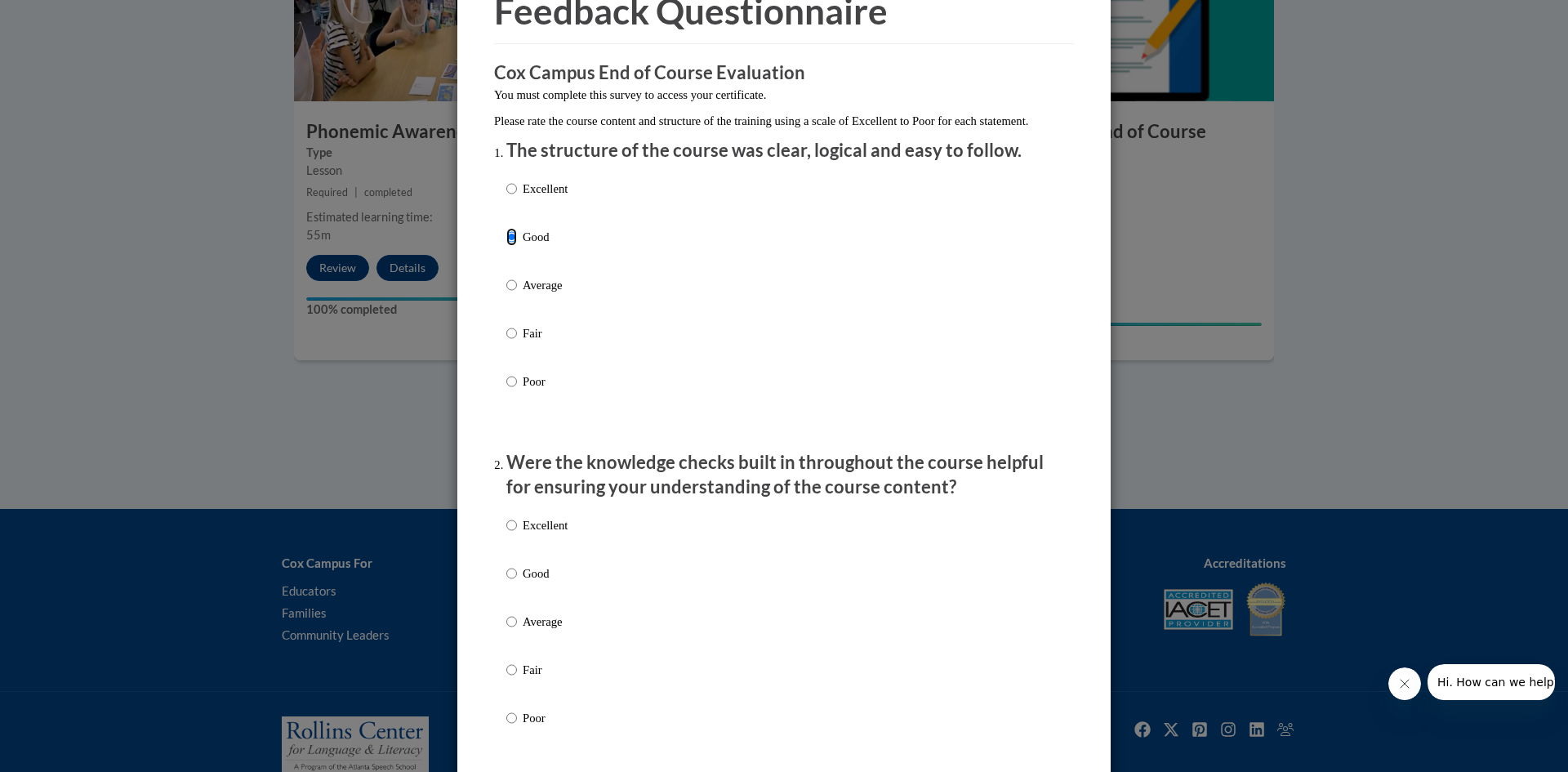
scroll to position [246, 0]
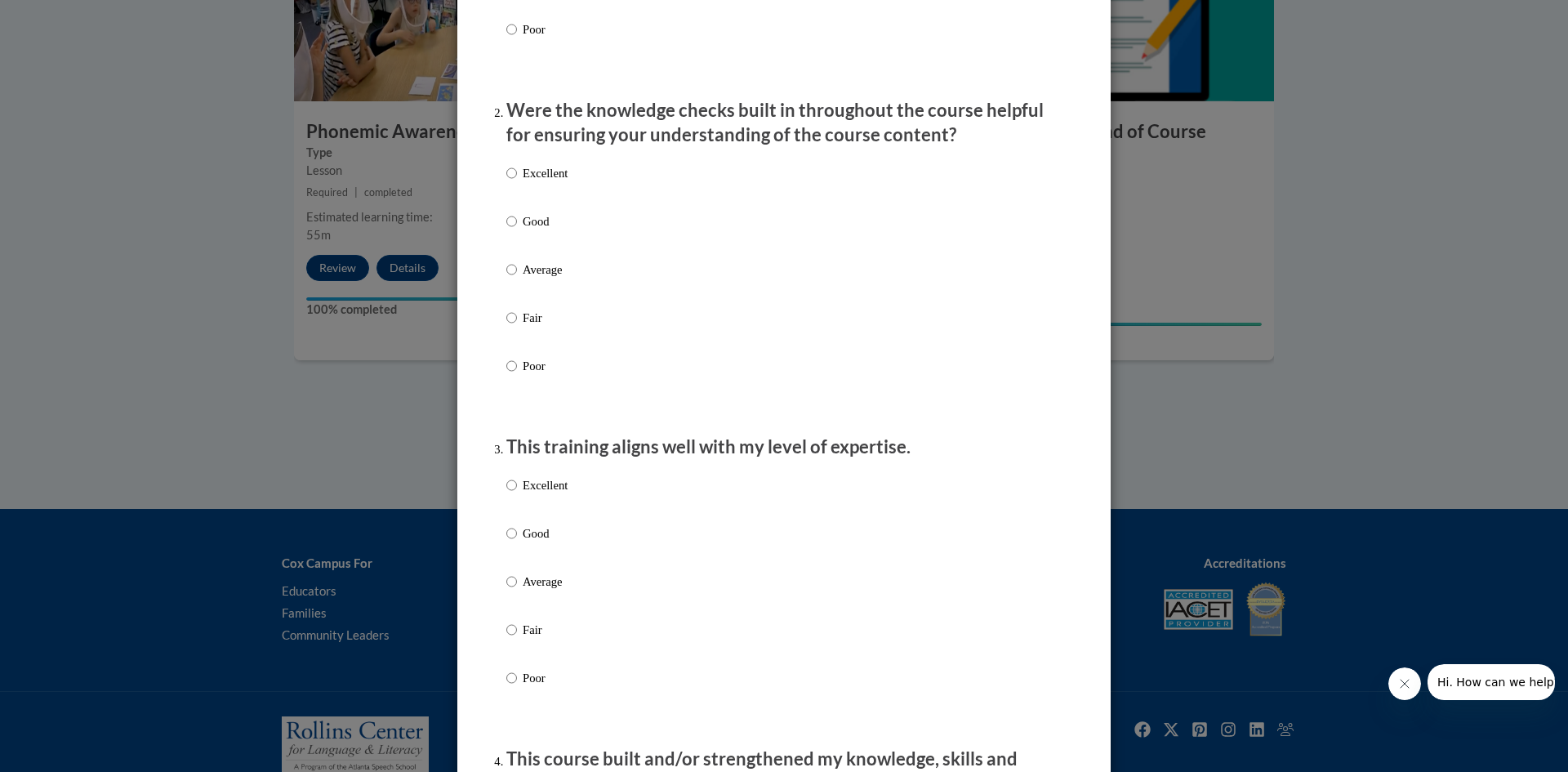
scroll to position [490, 0]
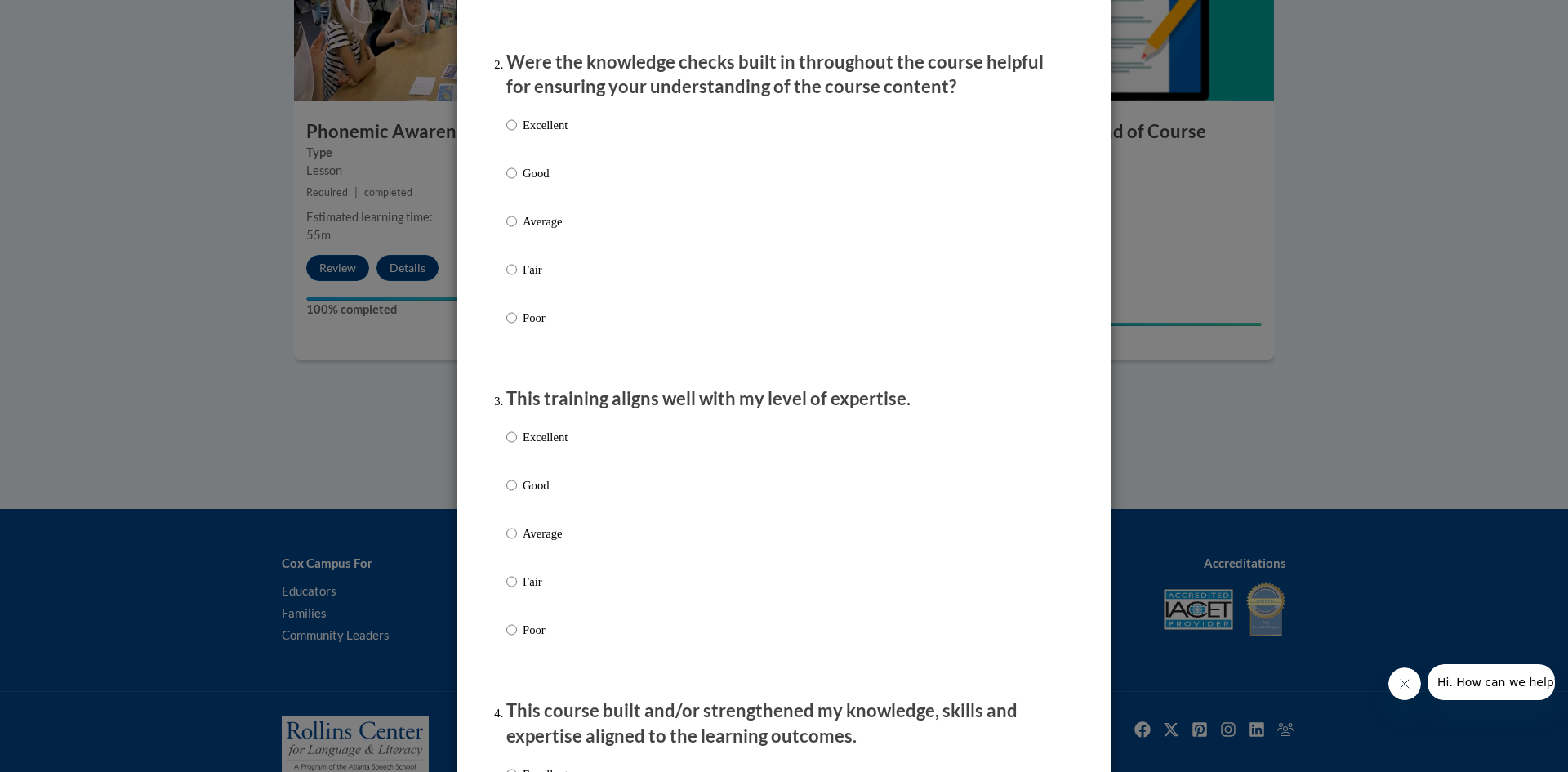
click at [506, 183] on input "Good" at bounding box center [511, 173] width 10 height 18
radio input "true"
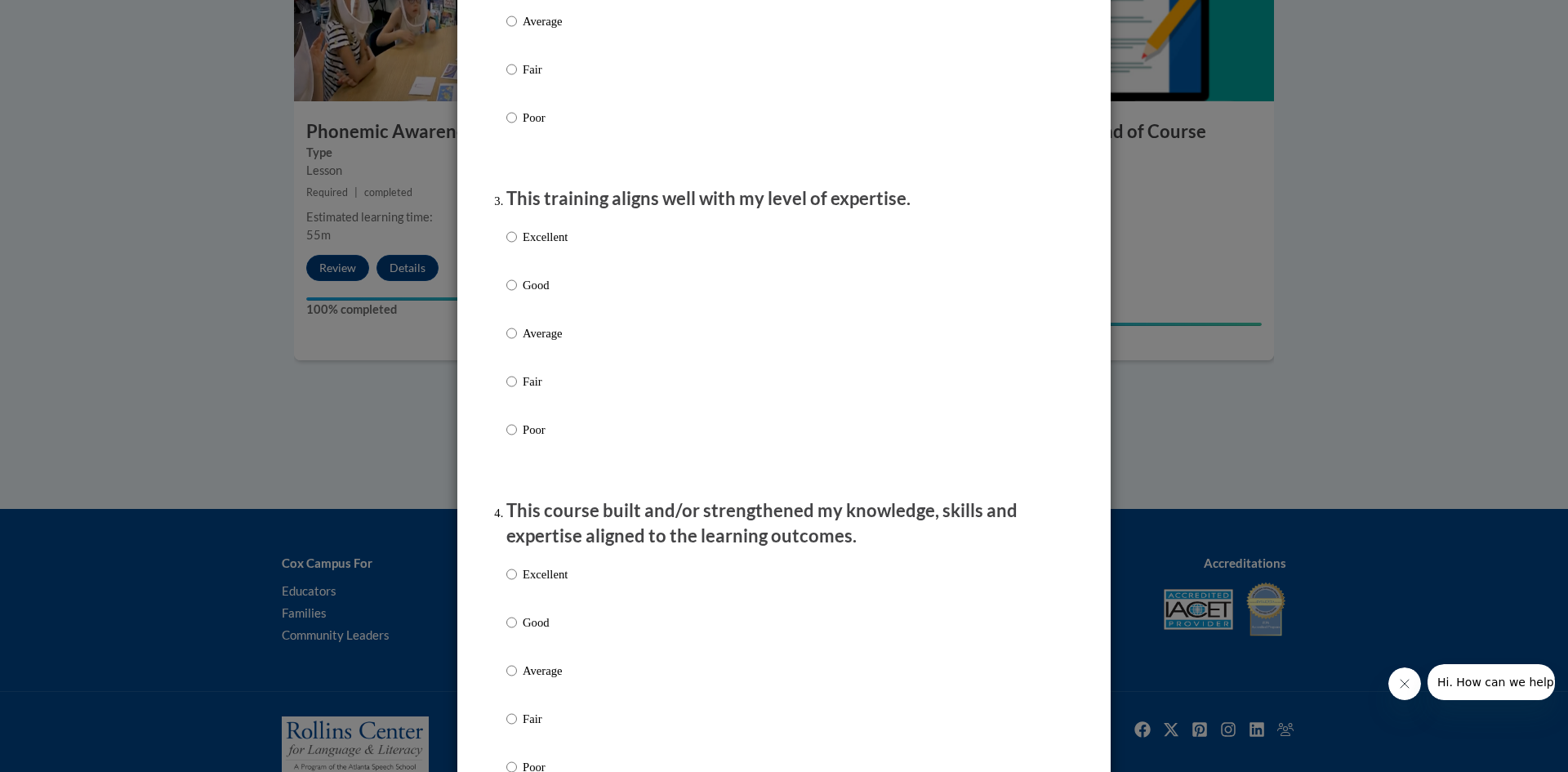
scroll to position [736, 0]
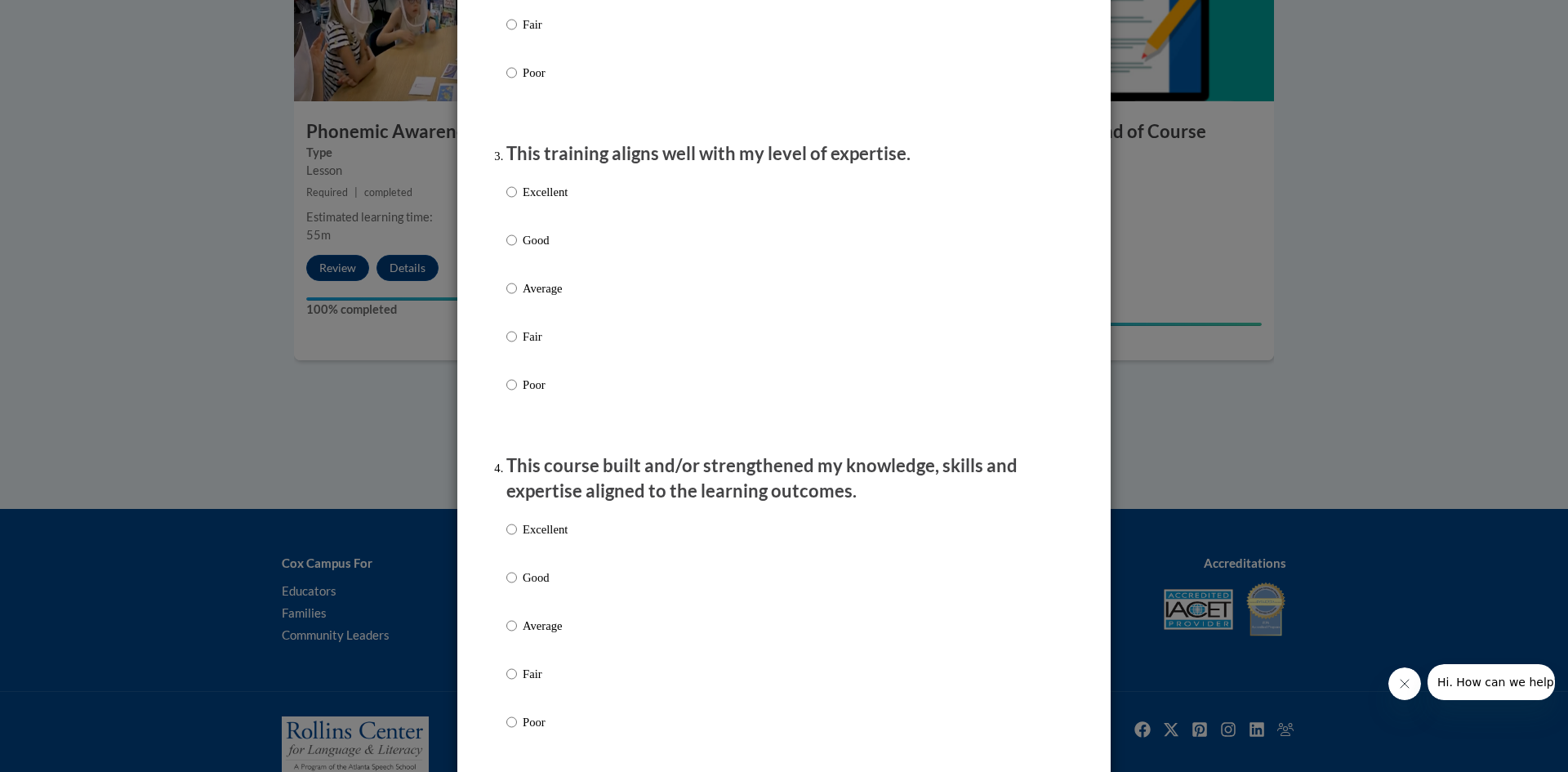
click at [506, 249] on input "Good" at bounding box center [511, 240] width 10 height 18
radio input "true"
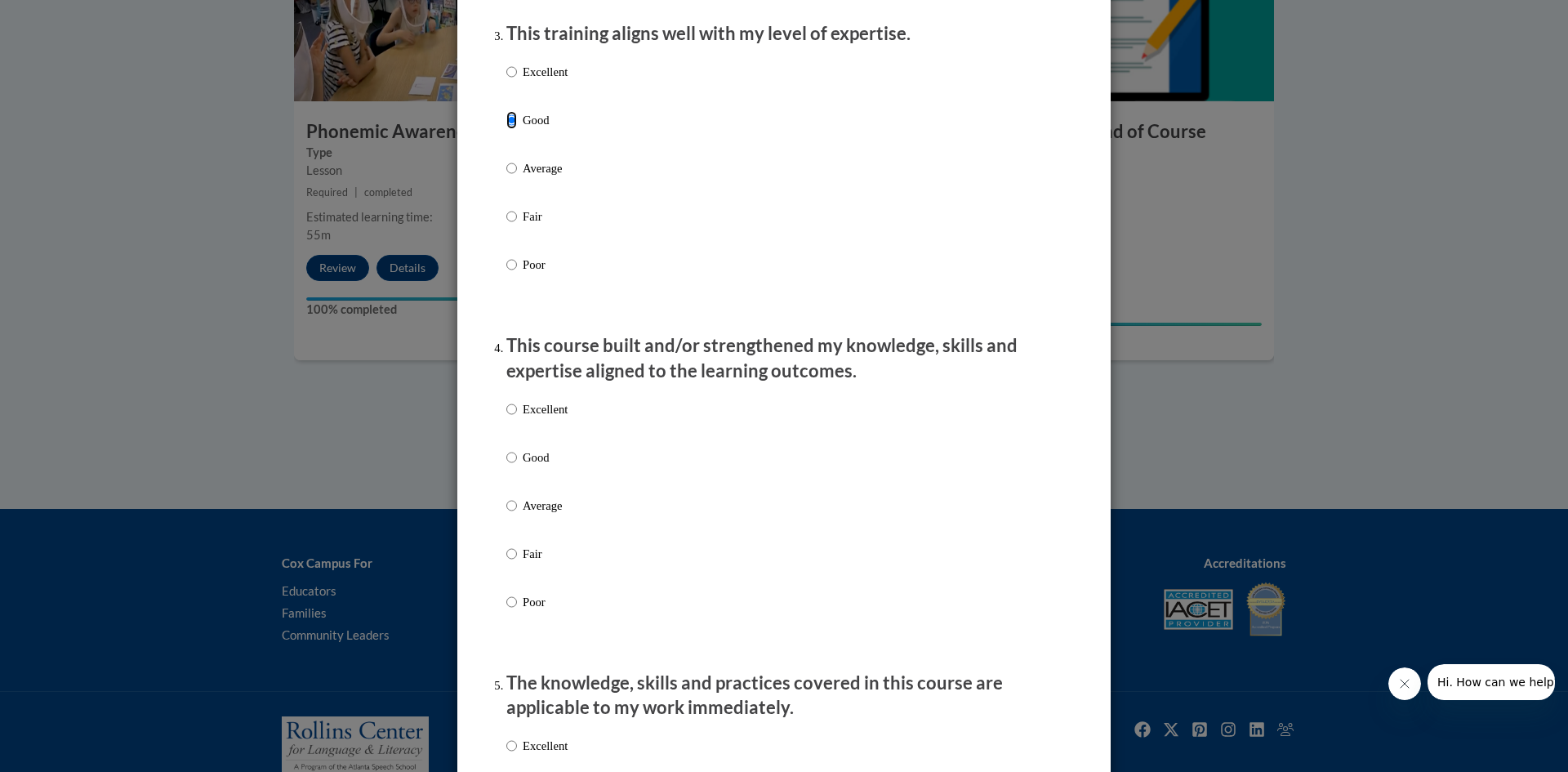
scroll to position [981, 0]
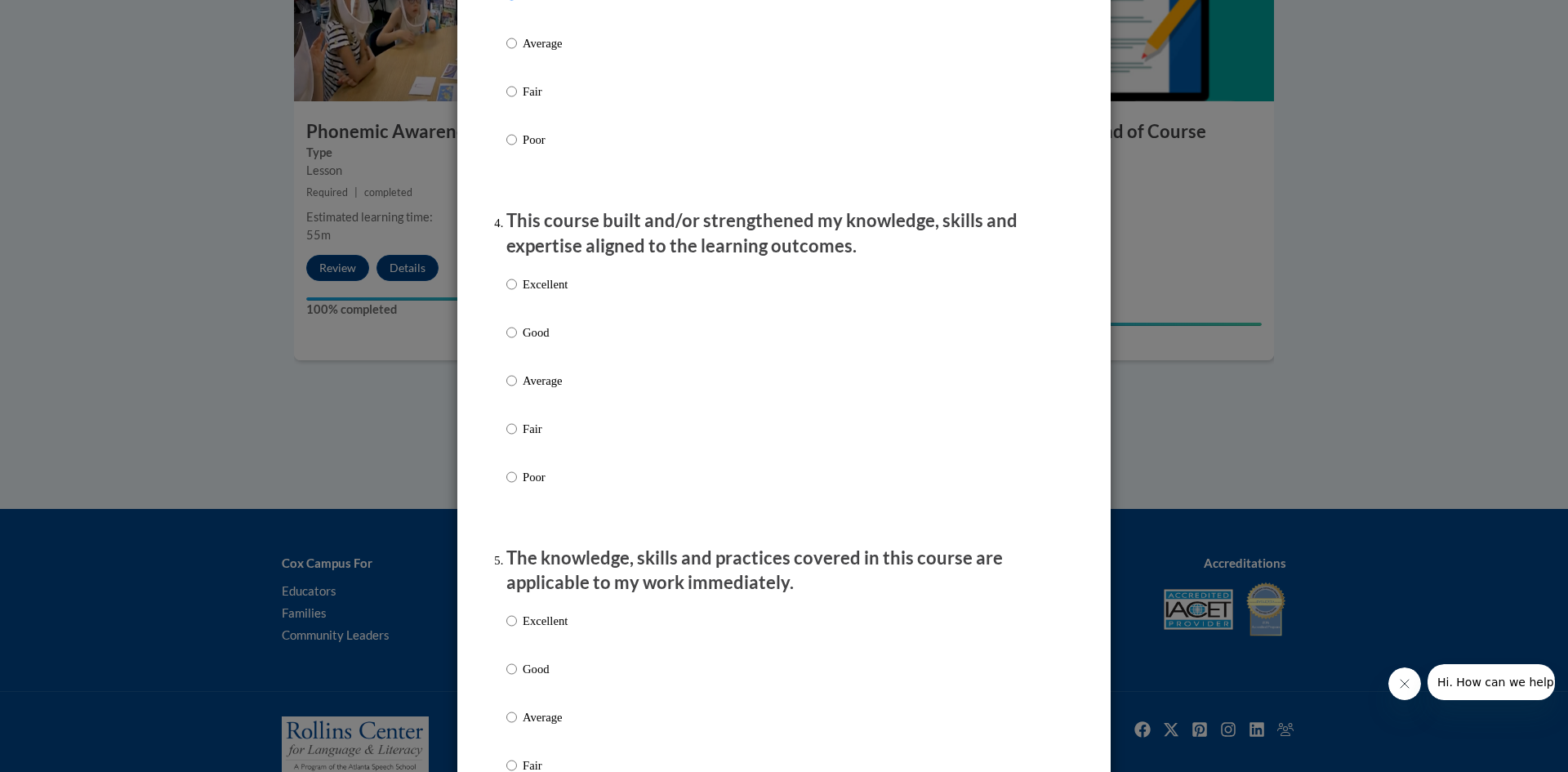
click at [509, 341] on input "Good" at bounding box center [511, 333] width 10 height 18
radio input "true"
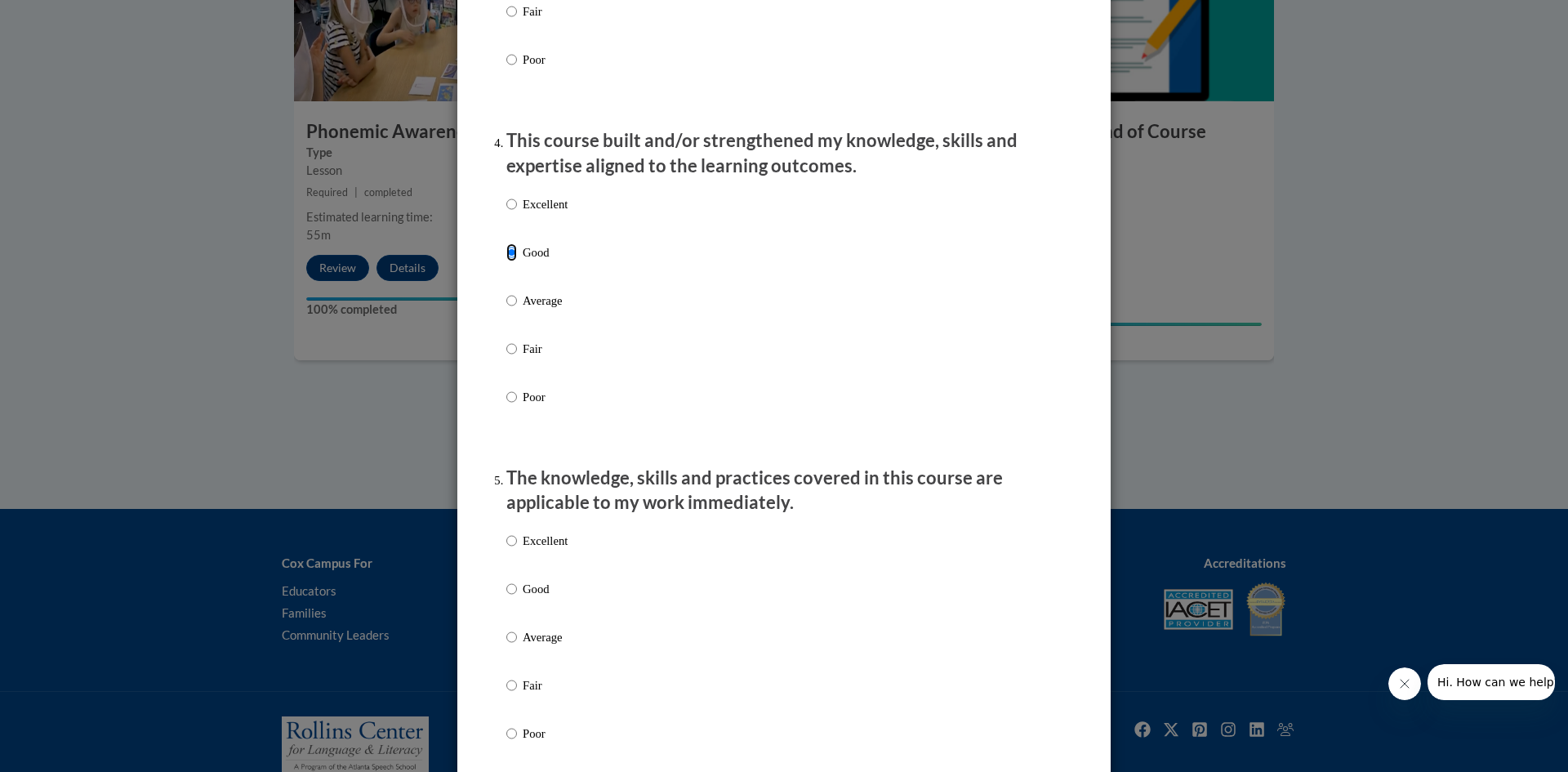
scroll to position [1226, 0]
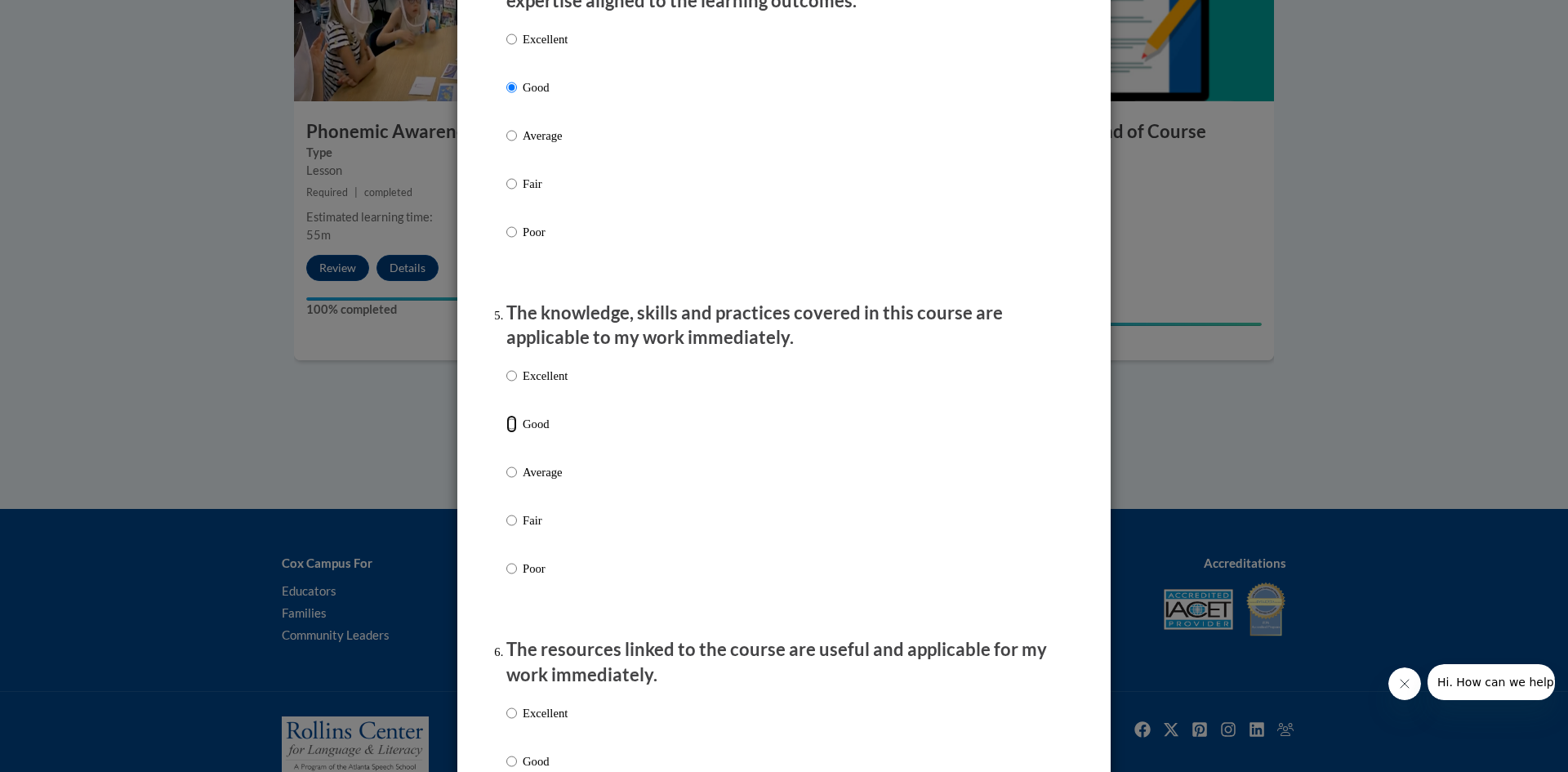
click at [506, 433] on input "Good" at bounding box center [511, 424] width 10 height 18
radio input "true"
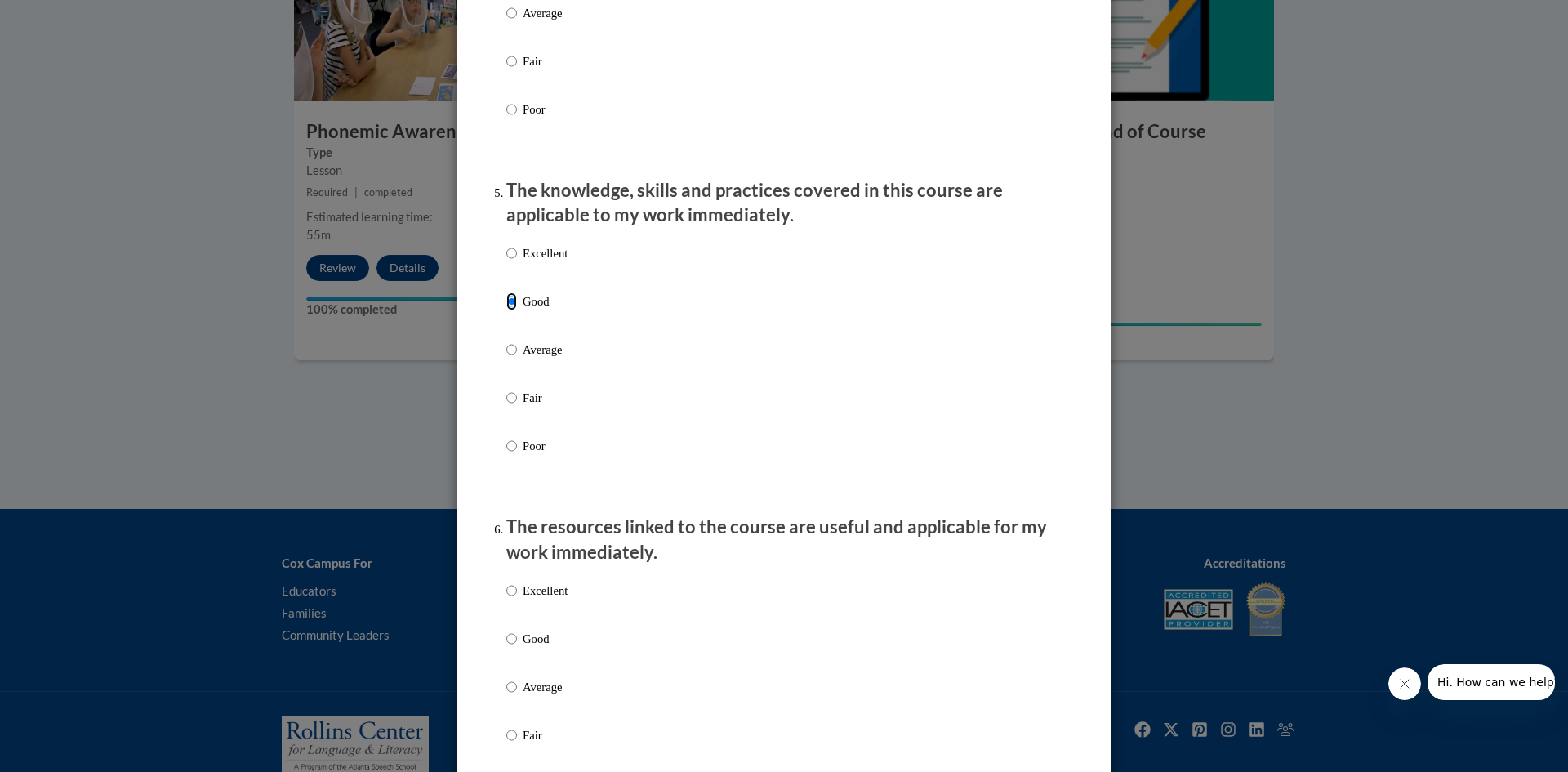
scroll to position [1471, 0]
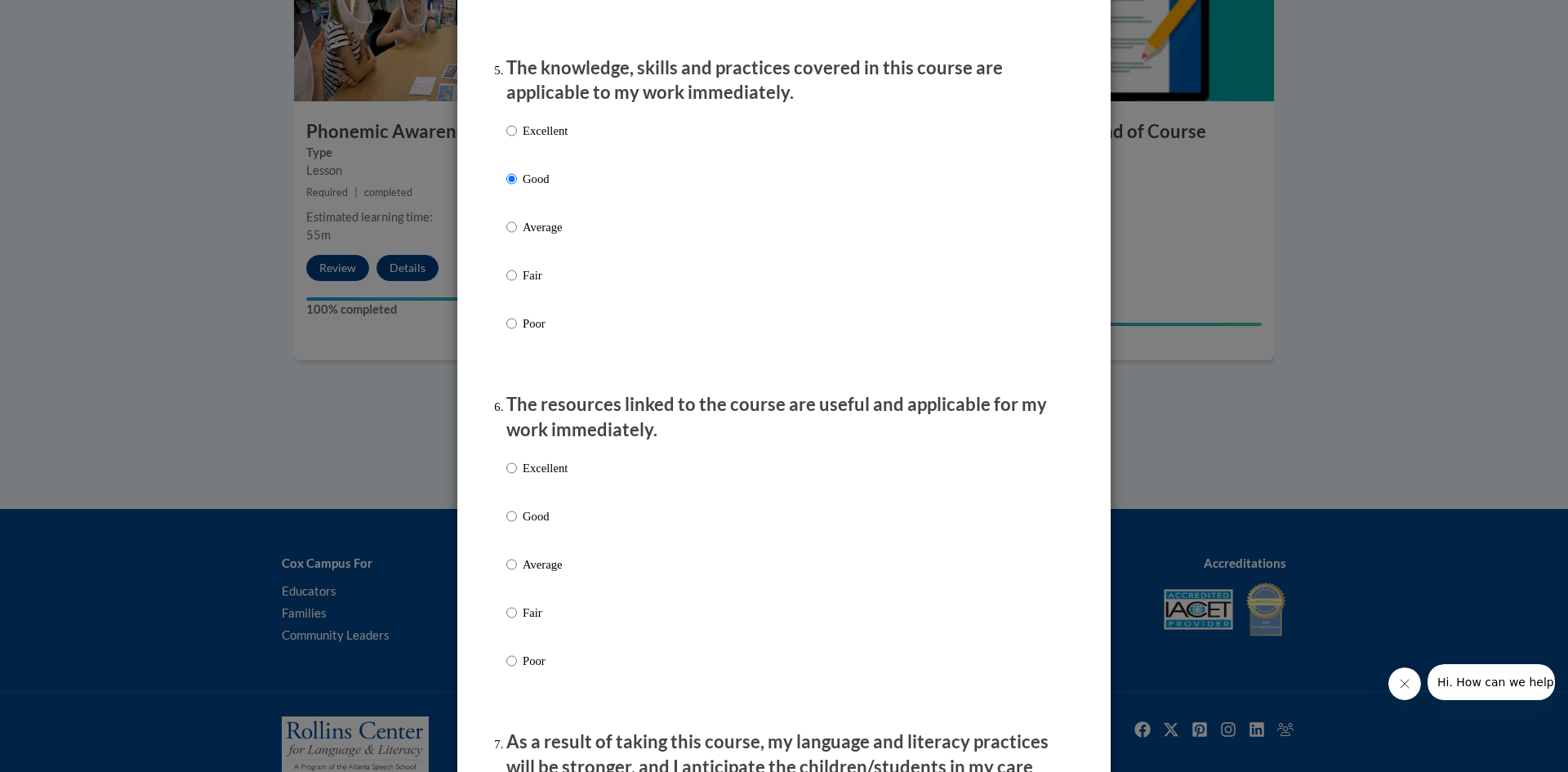
click at [496, 529] on ol "The structure of the course was clear, logical and easy to follow. Excellent Go…" at bounding box center [784, 309] width 579 height 3106
click at [506, 526] on input "Good" at bounding box center [511, 516] width 10 height 18
radio input "true"
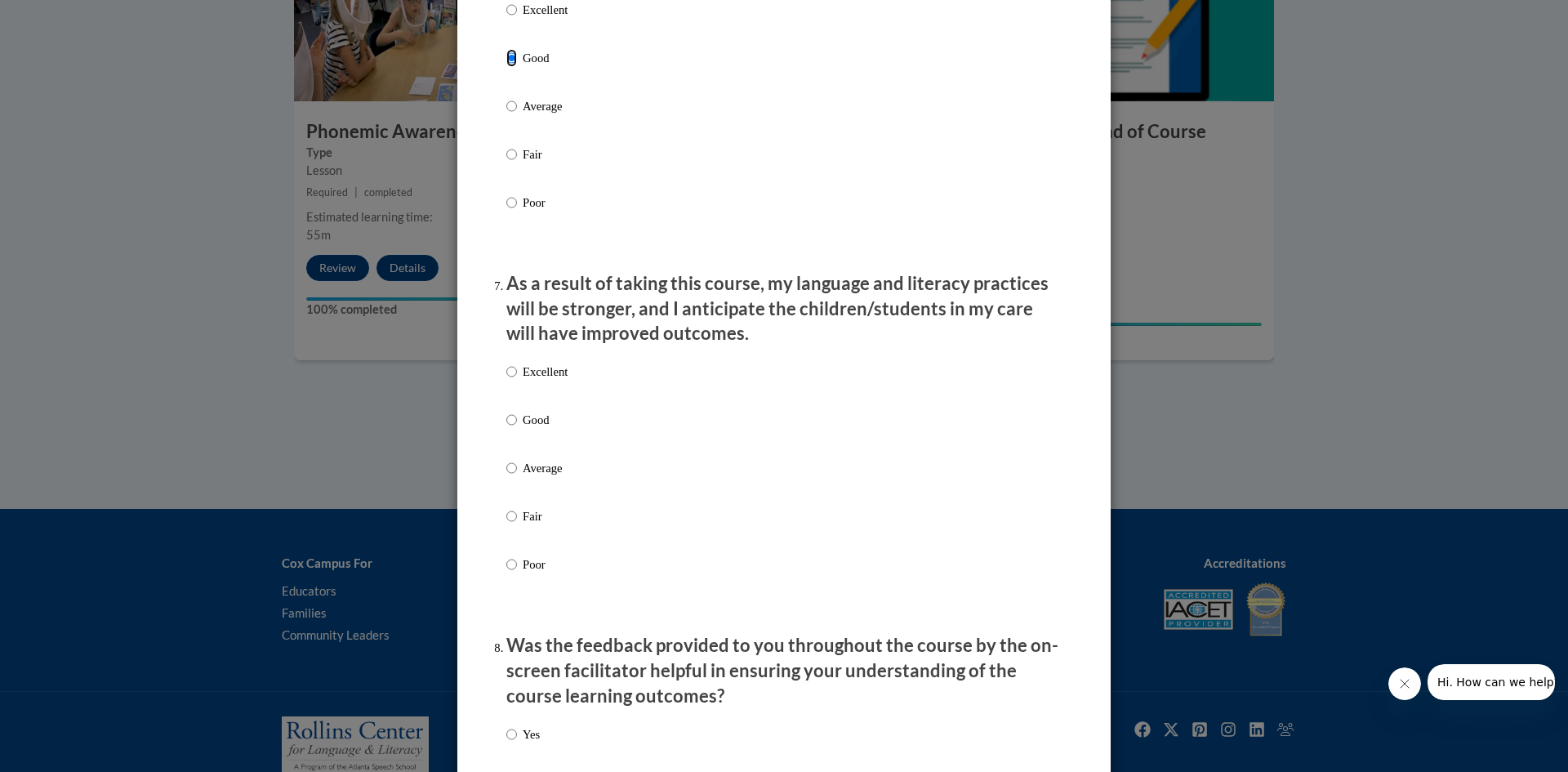
scroll to position [1961, 0]
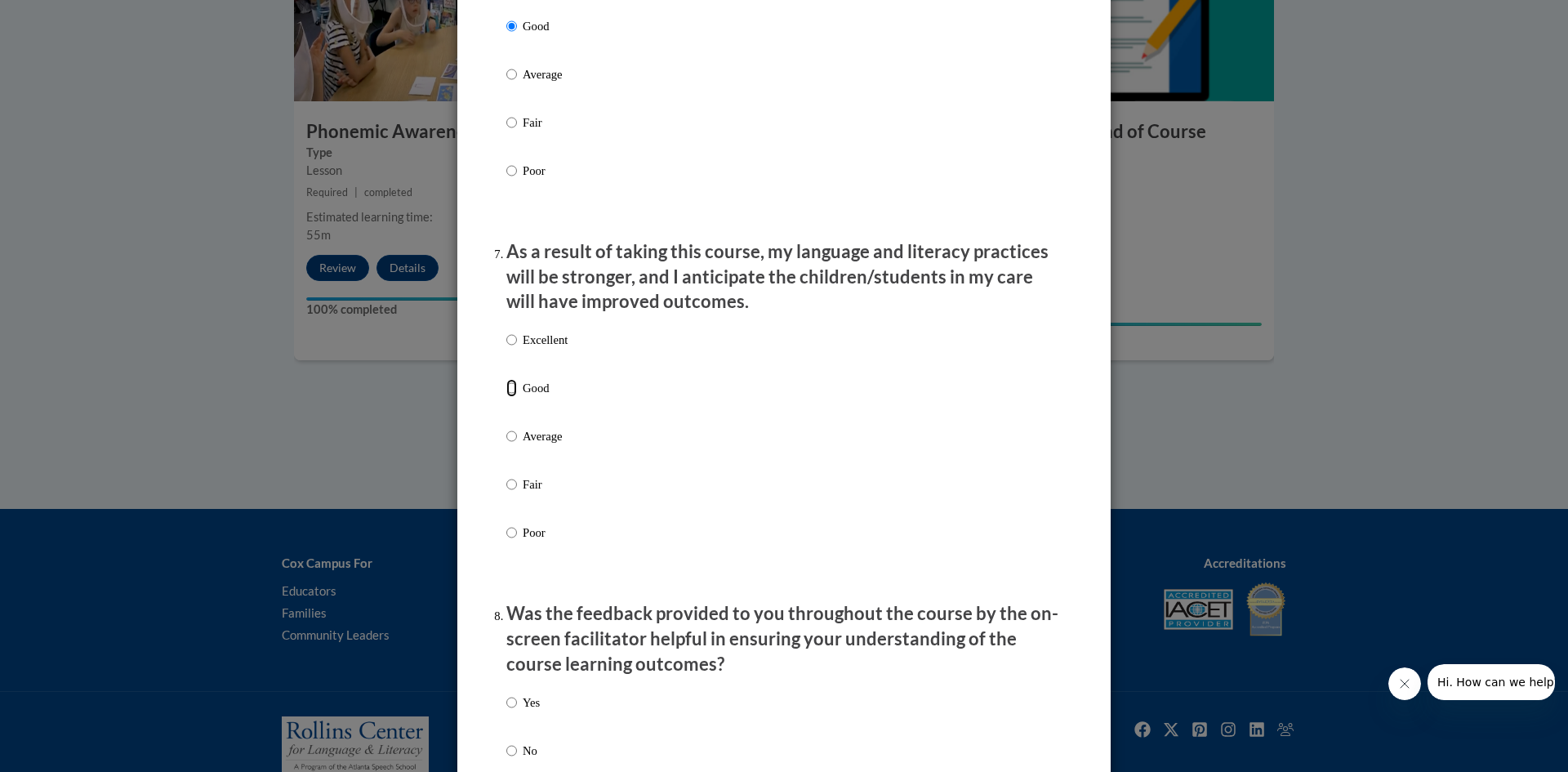
click at [506, 397] on input "Good" at bounding box center [511, 388] width 10 height 18
radio input "true"
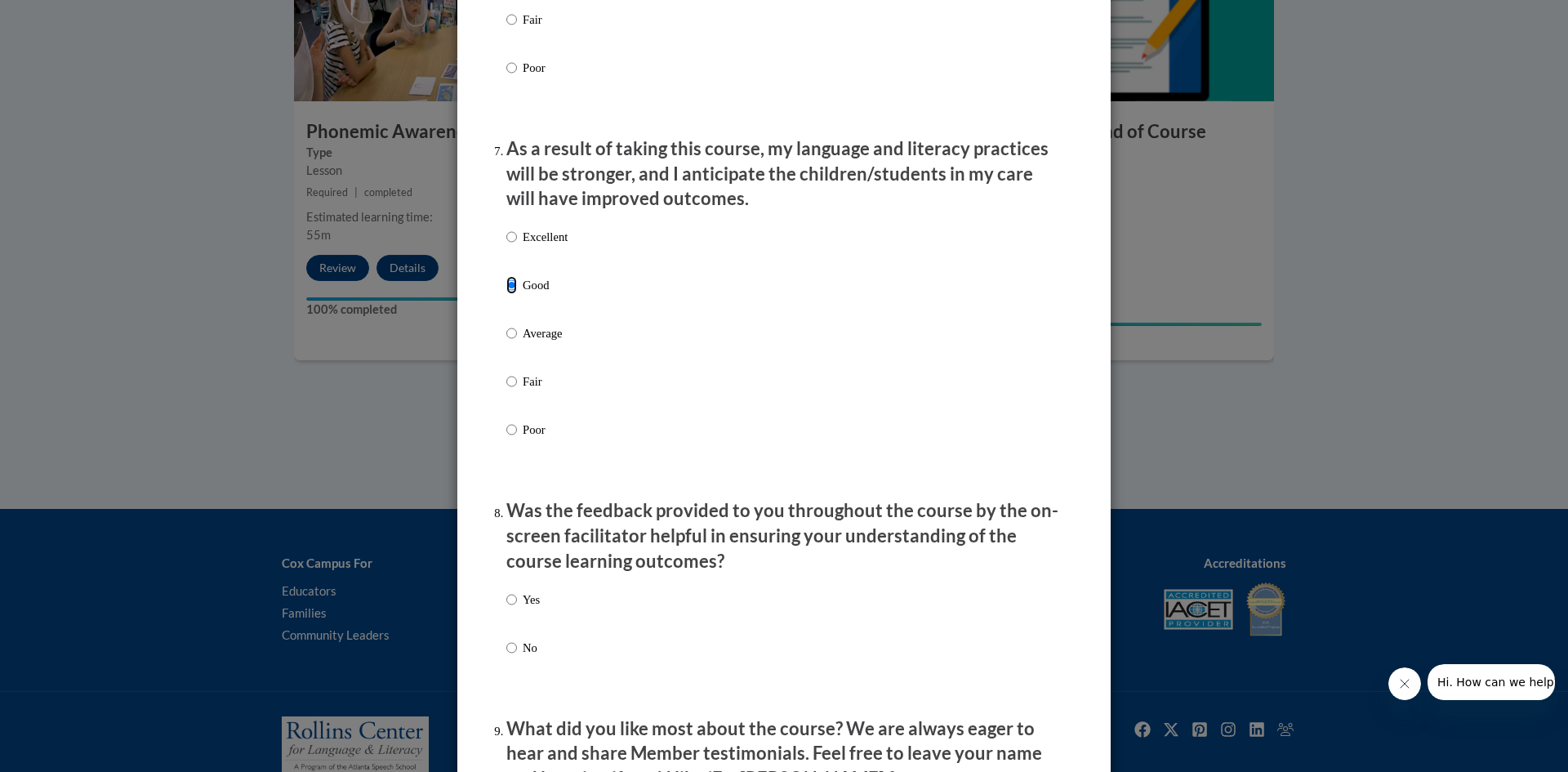
scroll to position [2207, 0]
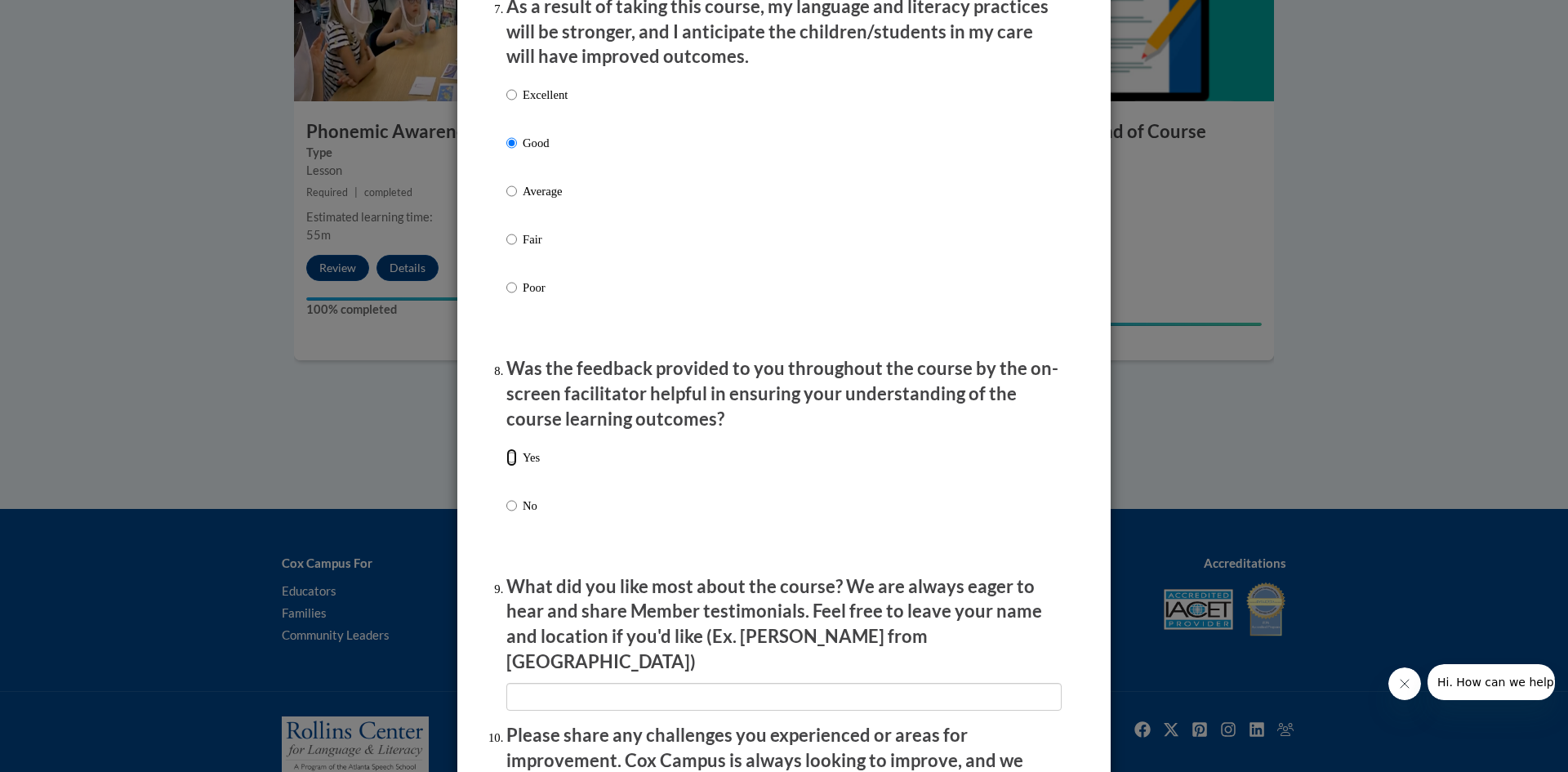
click at [506, 467] on input "Yes" at bounding box center [511, 458] width 10 height 18
radio input "true"
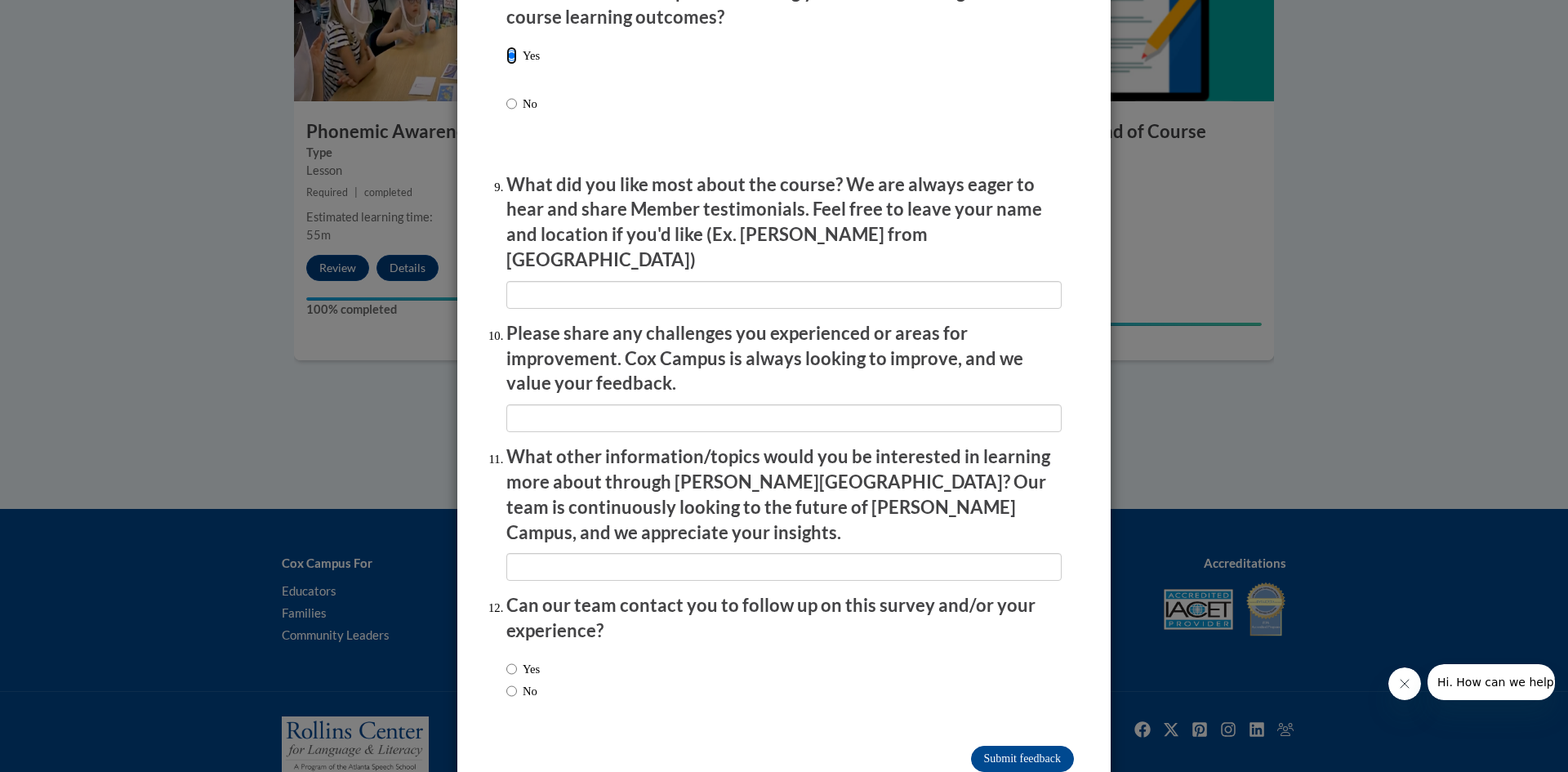
scroll to position [2624, 0]
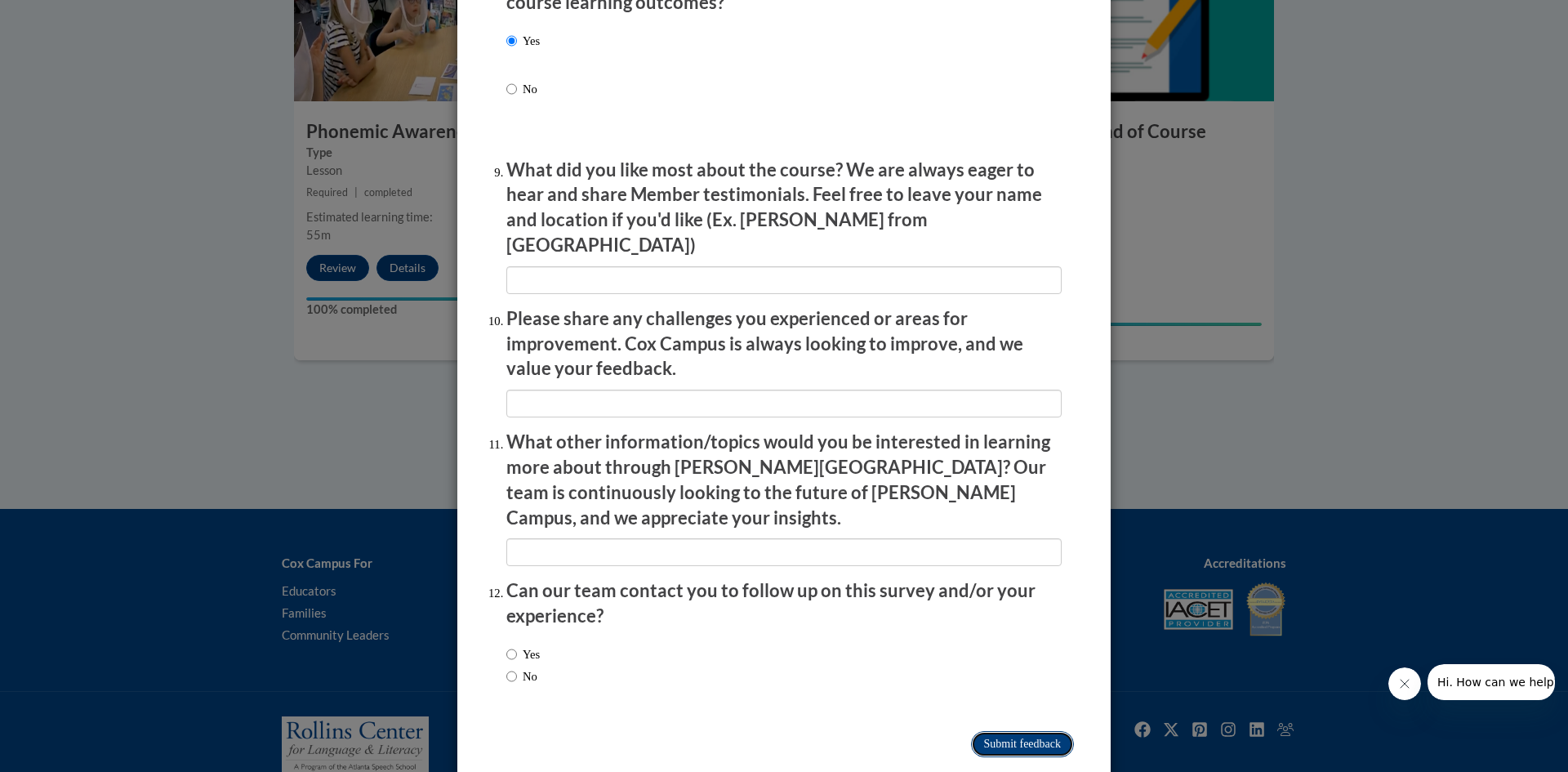
click at [981, 732] on input "Submit feedback" at bounding box center [1023, 744] width 103 height 26
